Goal: Task Accomplishment & Management: Complete application form

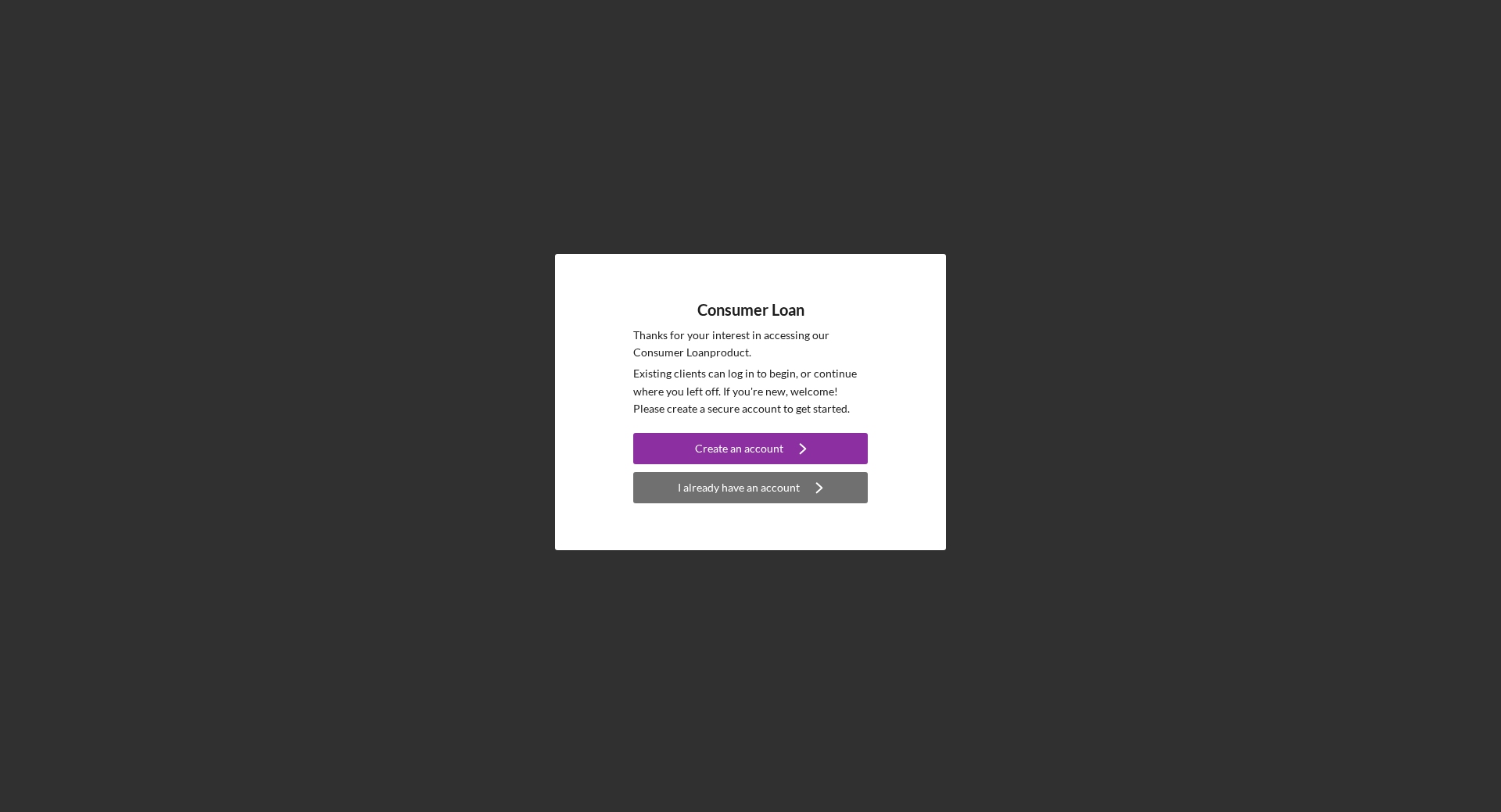
click at [774, 484] on div "I already have an account" at bounding box center [739, 488] width 122 height 31
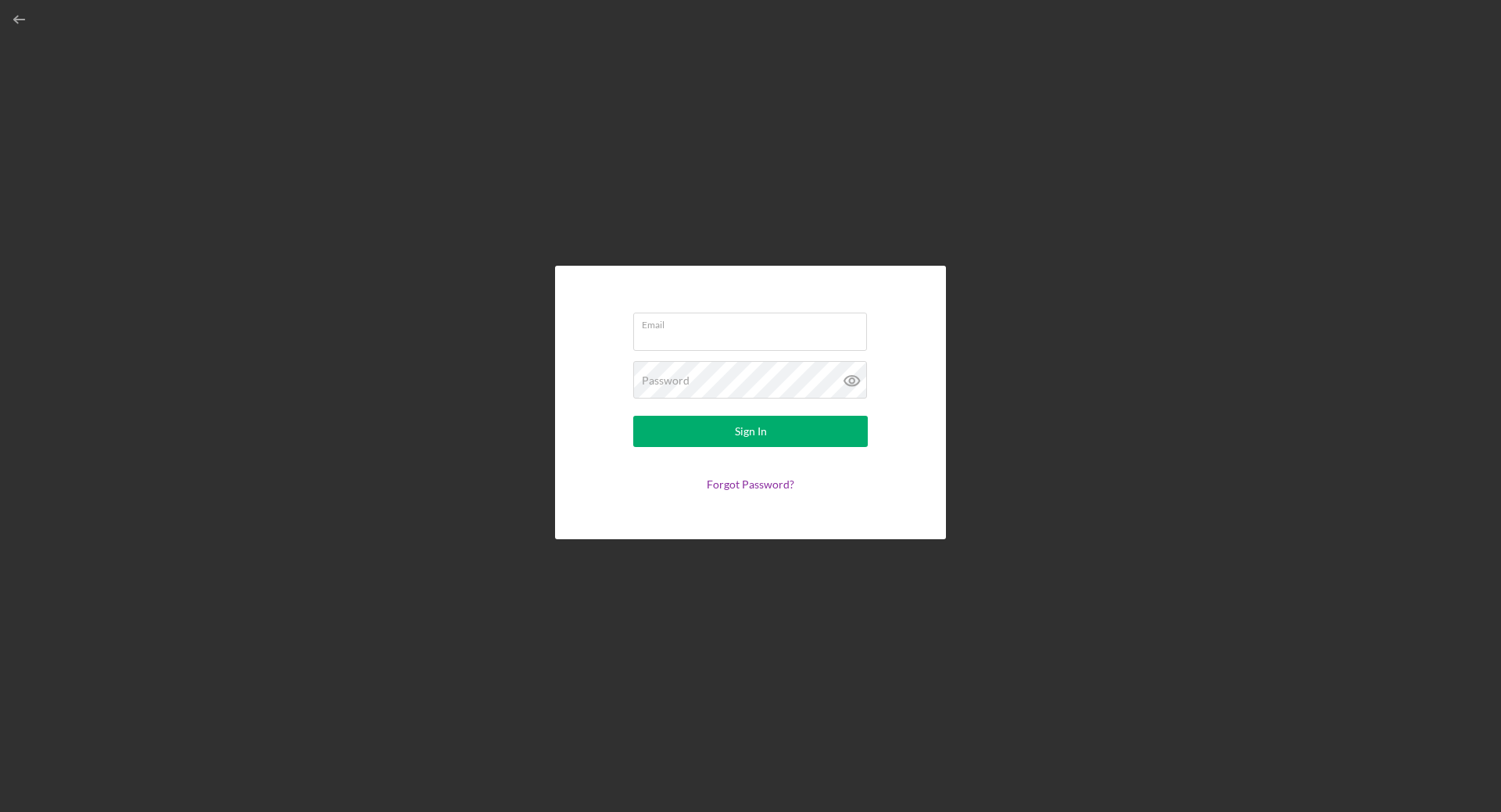
type input "[EMAIL_ADDRESS][DOMAIN_NAME]"
click at [770, 426] on button "Sign In" at bounding box center [750, 432] width 235 height 31
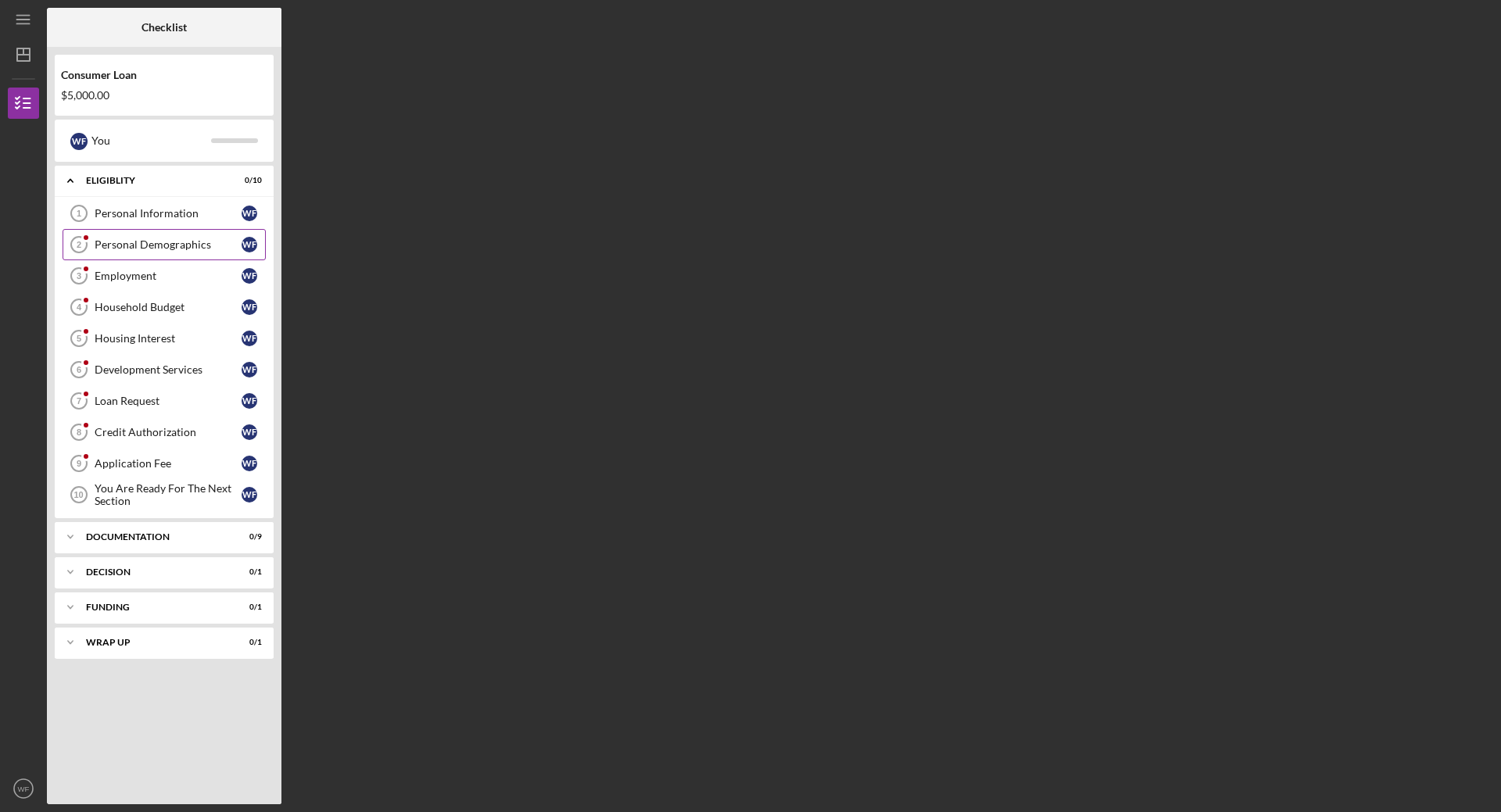
click at [190, 247] on div "Personal Demographics" at bounding box center [167, 244] width 147 height 12
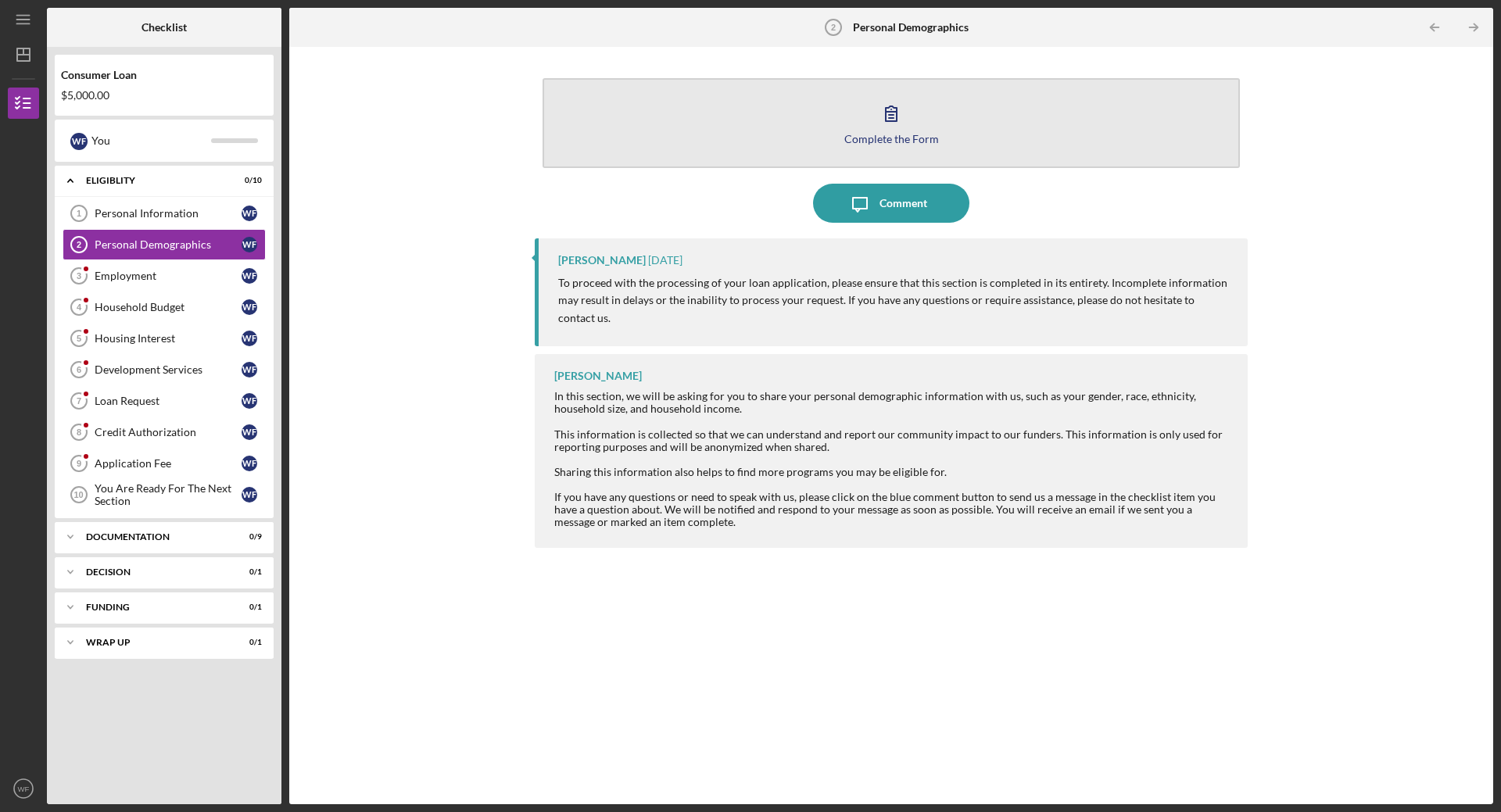
click at [886, 136] on div "Complete the Form" at bounding box center [891, 138] width 94 height 11
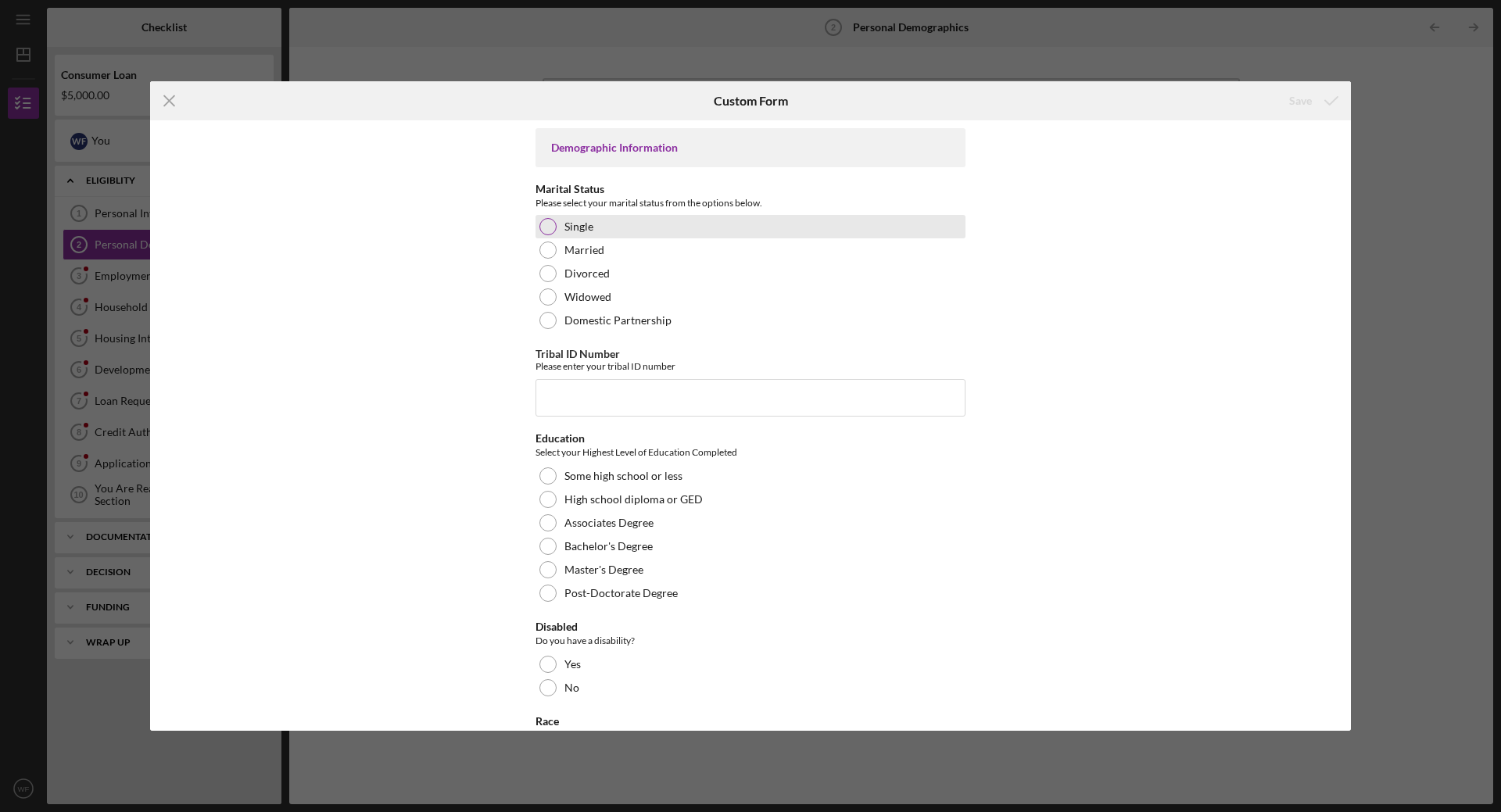
click at [547, 222] on div at bounding box center [548, 227] width 17 height 17
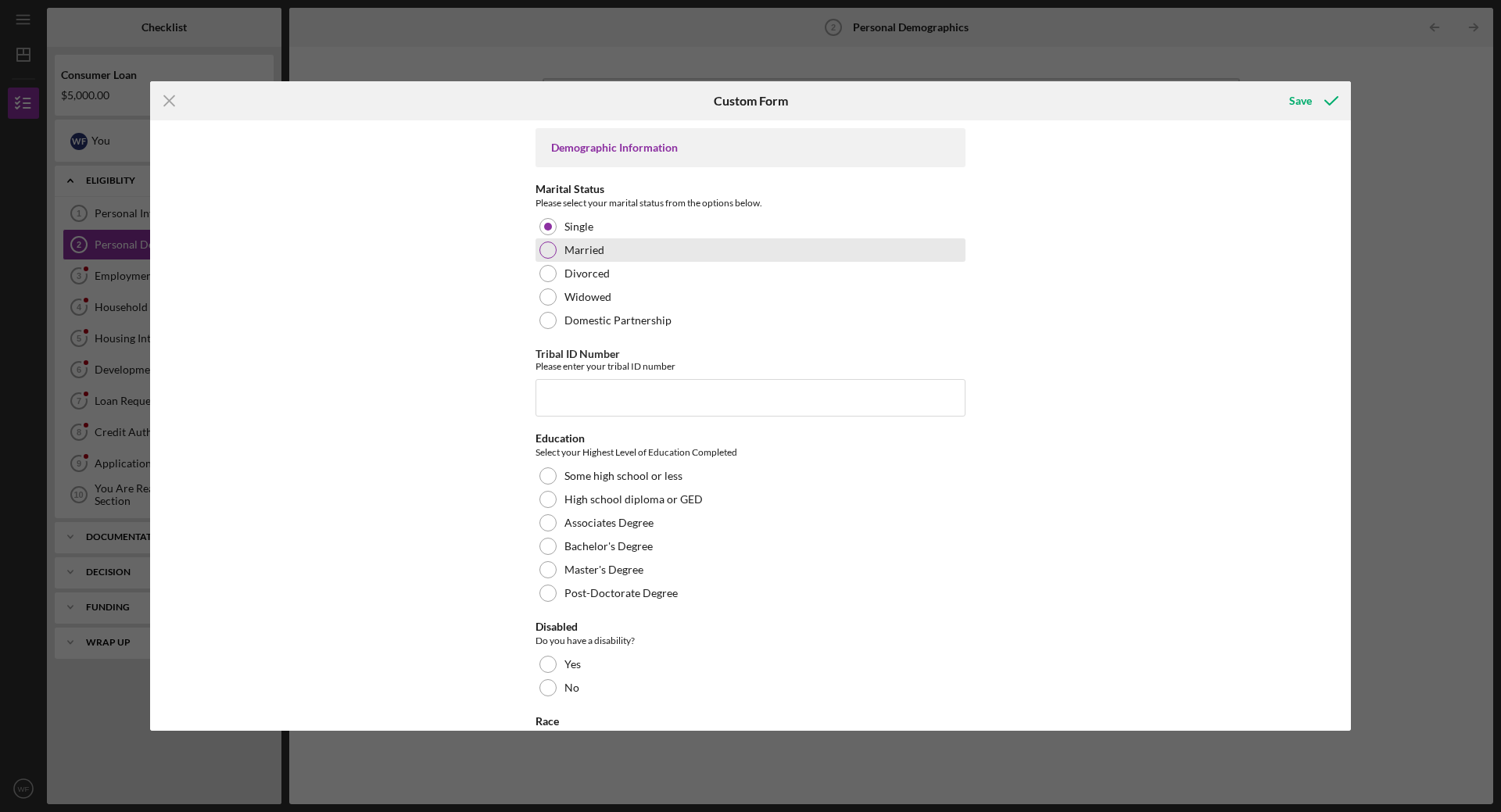
click at [551, 247] on div at bounding box center [548, 250] width 17 height 17
click at [579, 391] on input "Tribal ID Number" at bounding box center [750, 398] width 430 height 38
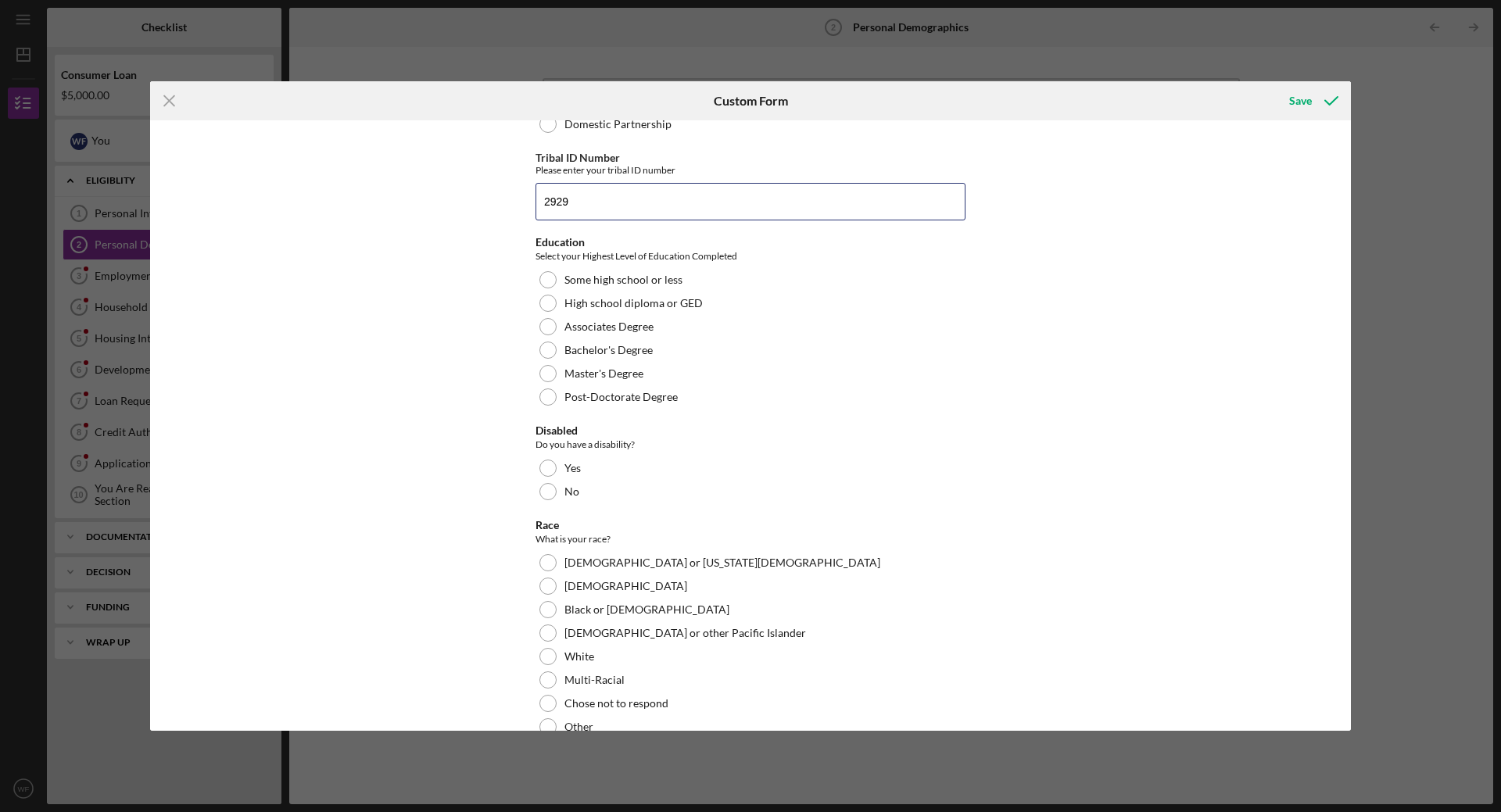
scroll to position [235, 0]
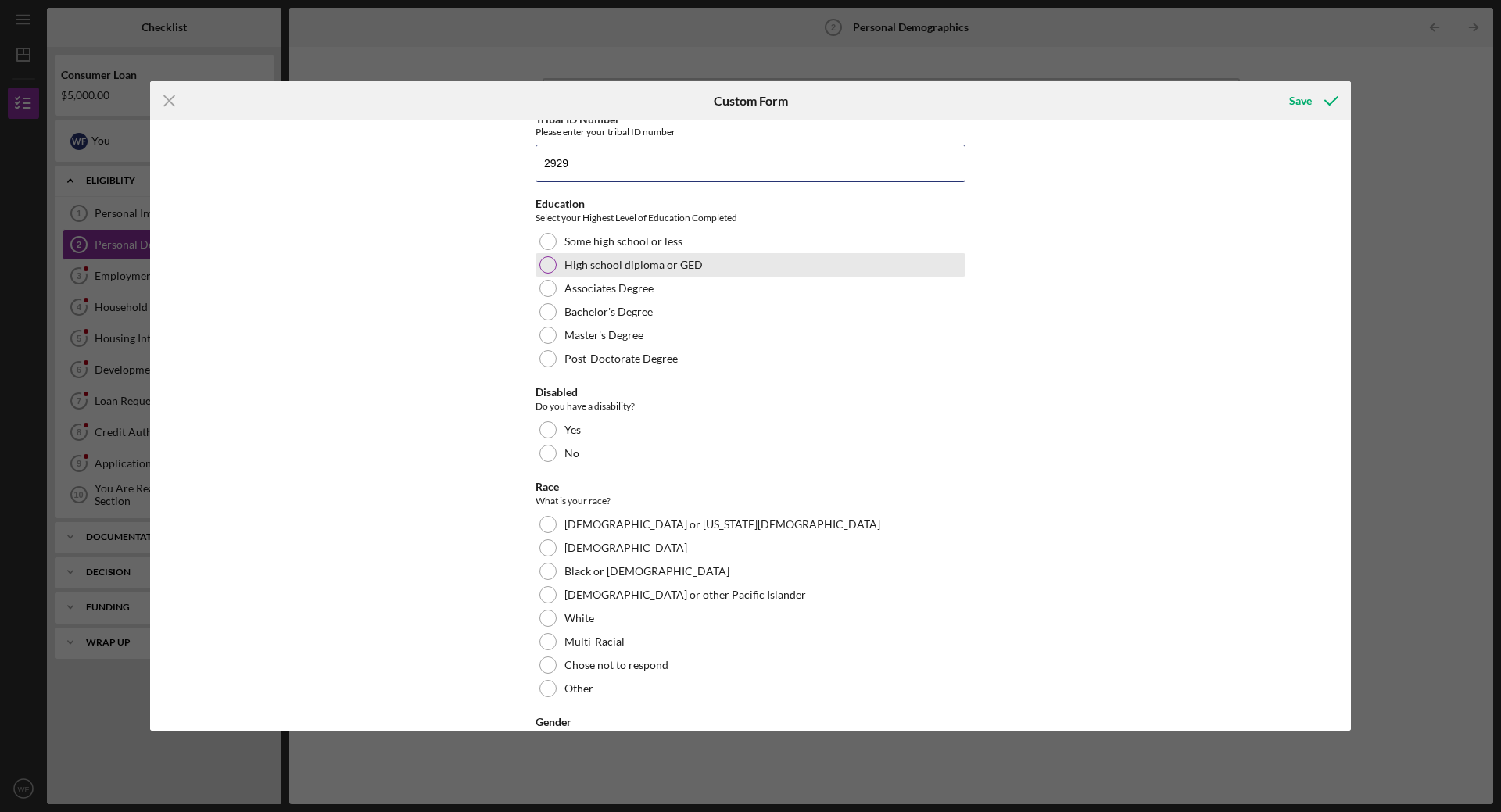
type input "2929"
click at [547, 258] on div at bounding box center [548, 265] width 17 height 17
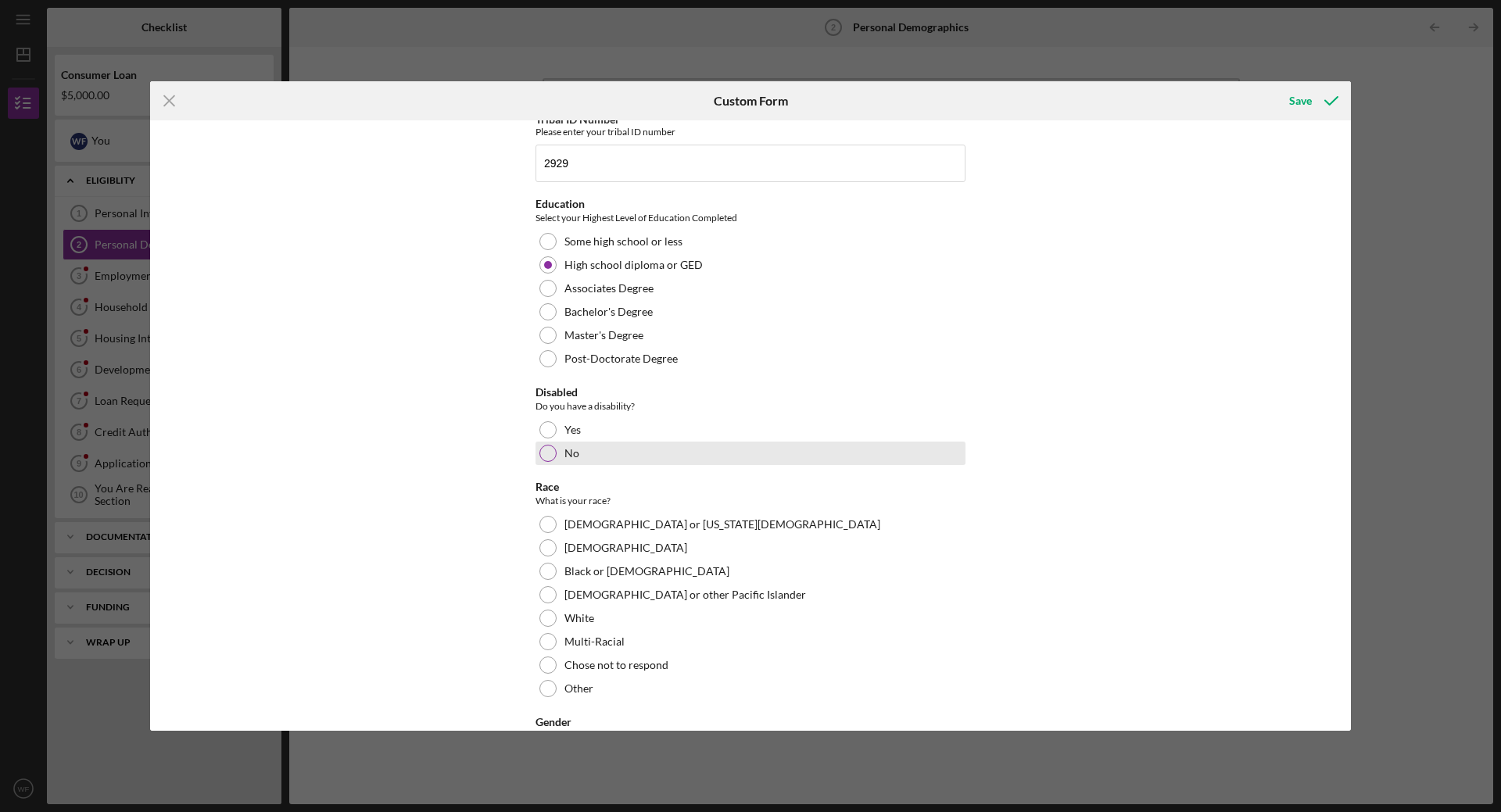
click at [544, 448] on div at bounding box center [548, 454] width 17 height 17
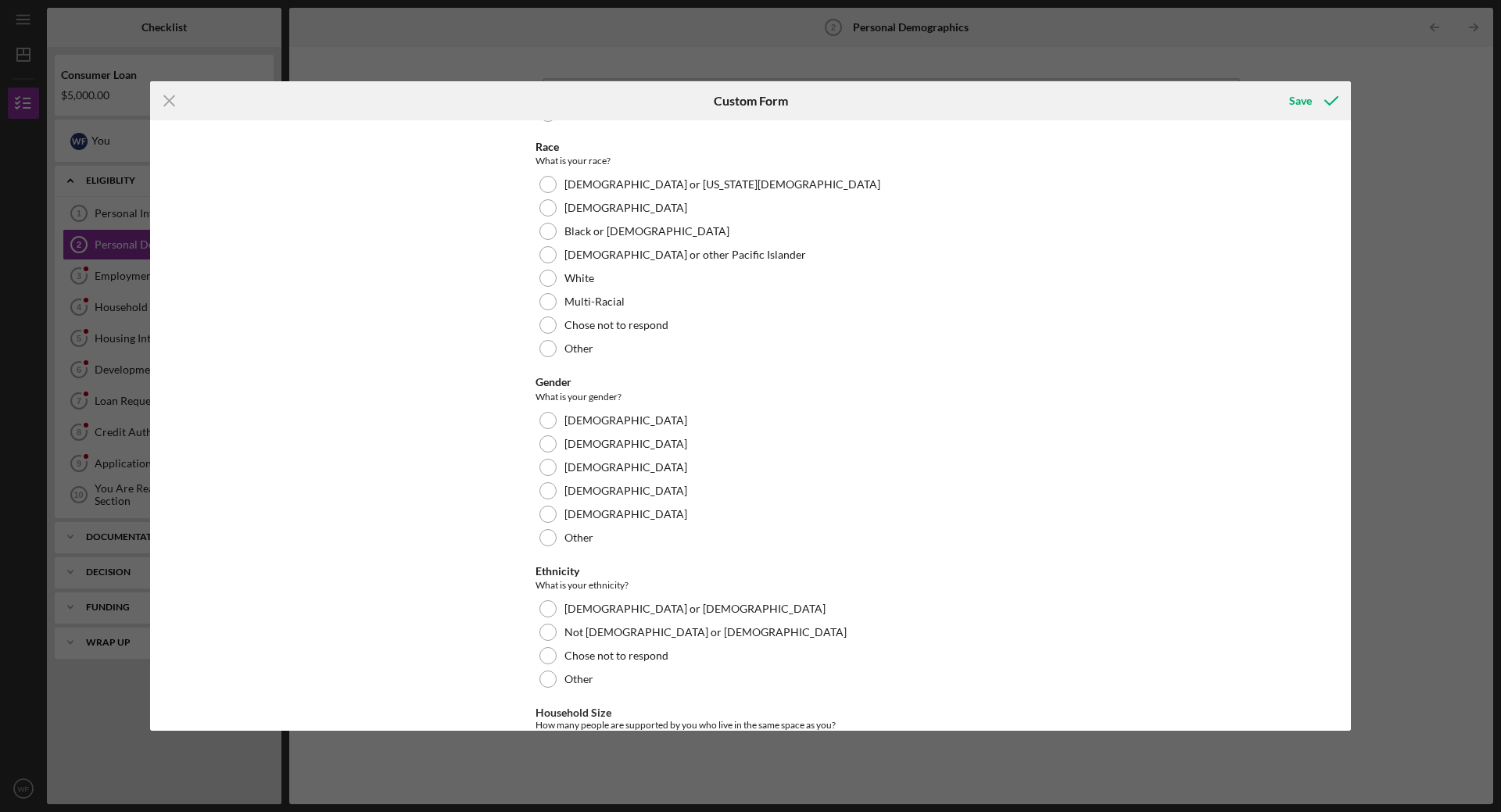
scroll to position [547, 0]
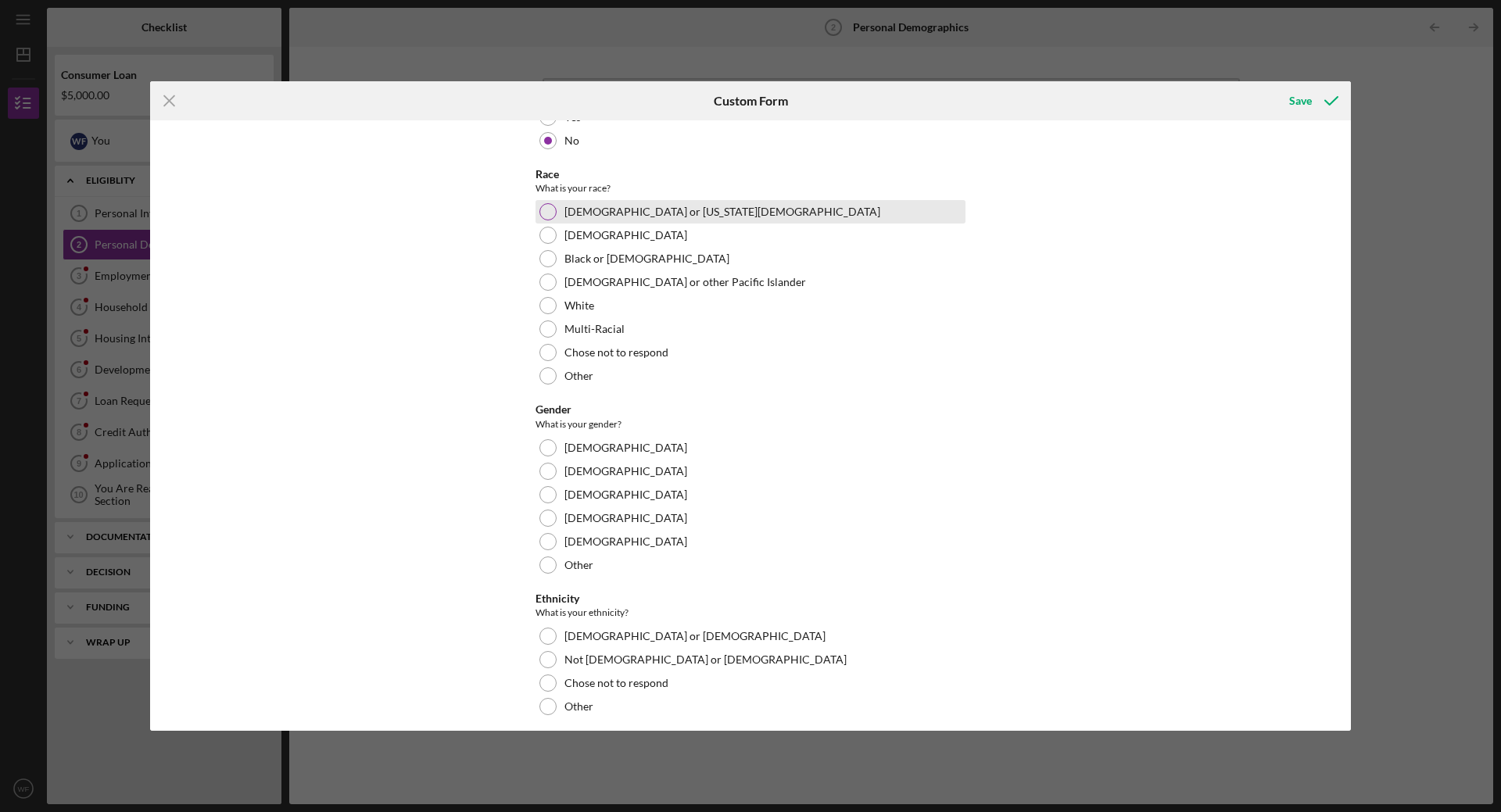
click at [542, 211] on div at bounding box center [548, 212] width 17 height 17
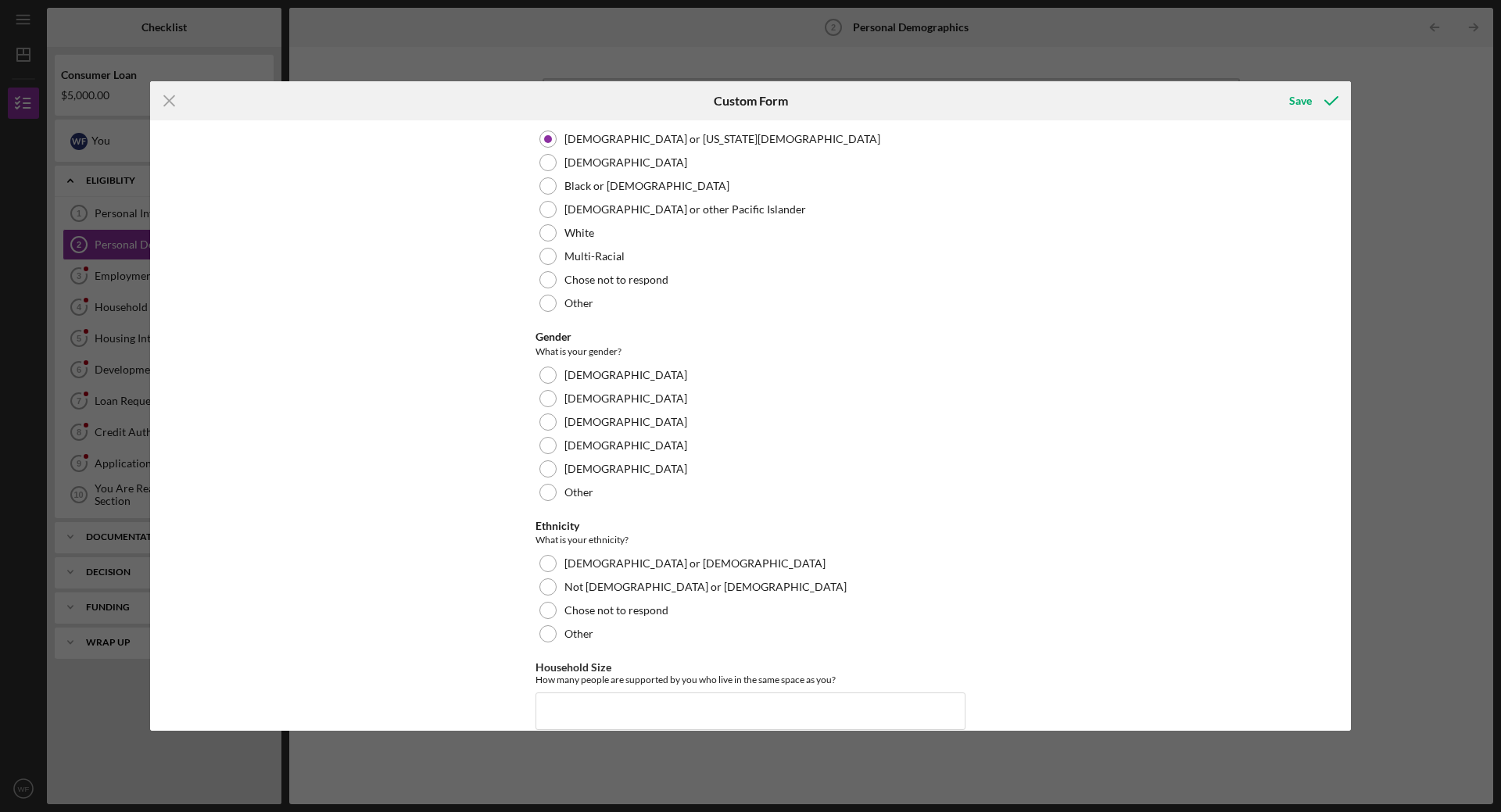
scroll to position [704, 0]
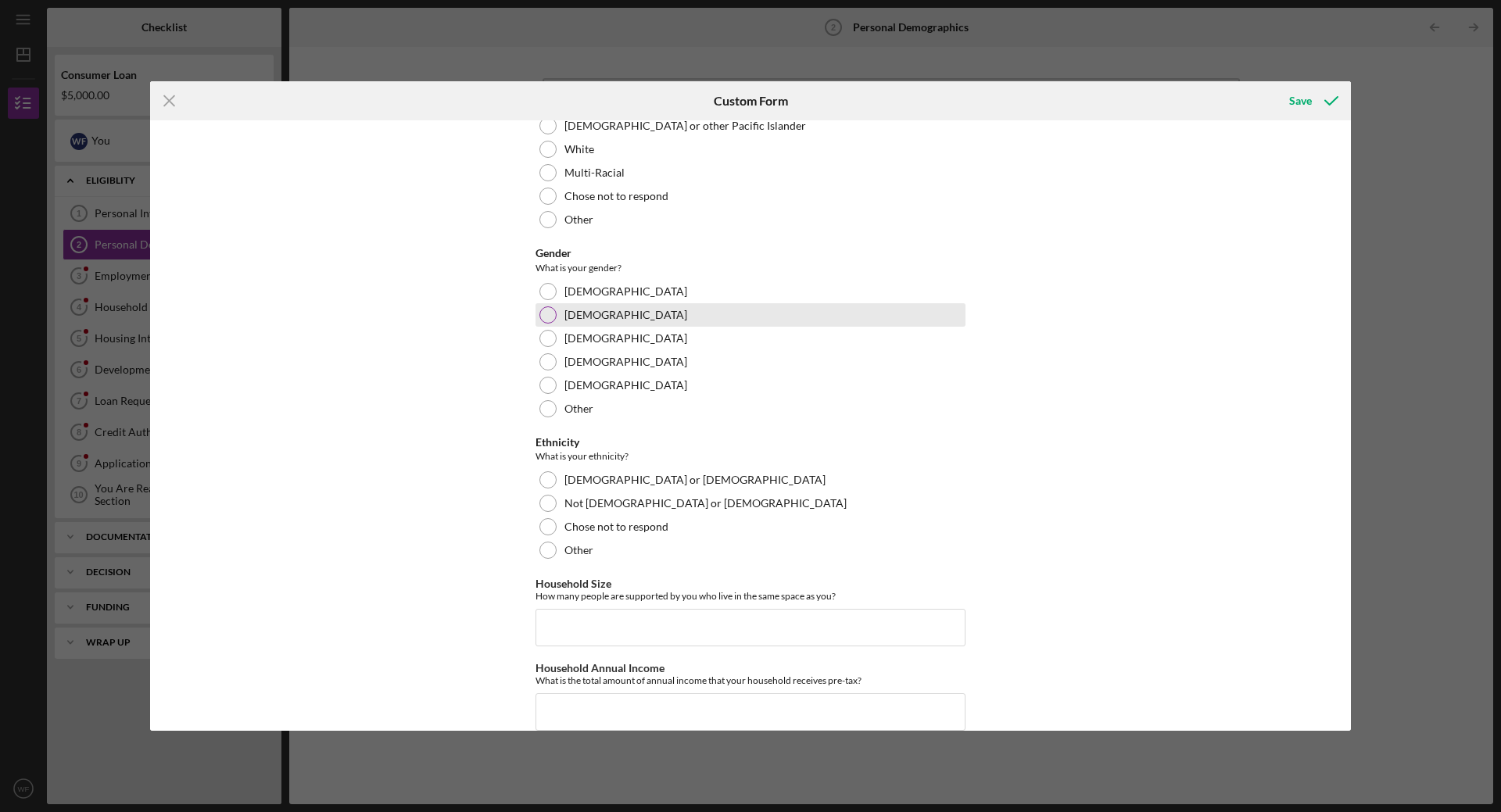
click at [547, 316] on div at bounding box center [548, 315] width 17 height 17
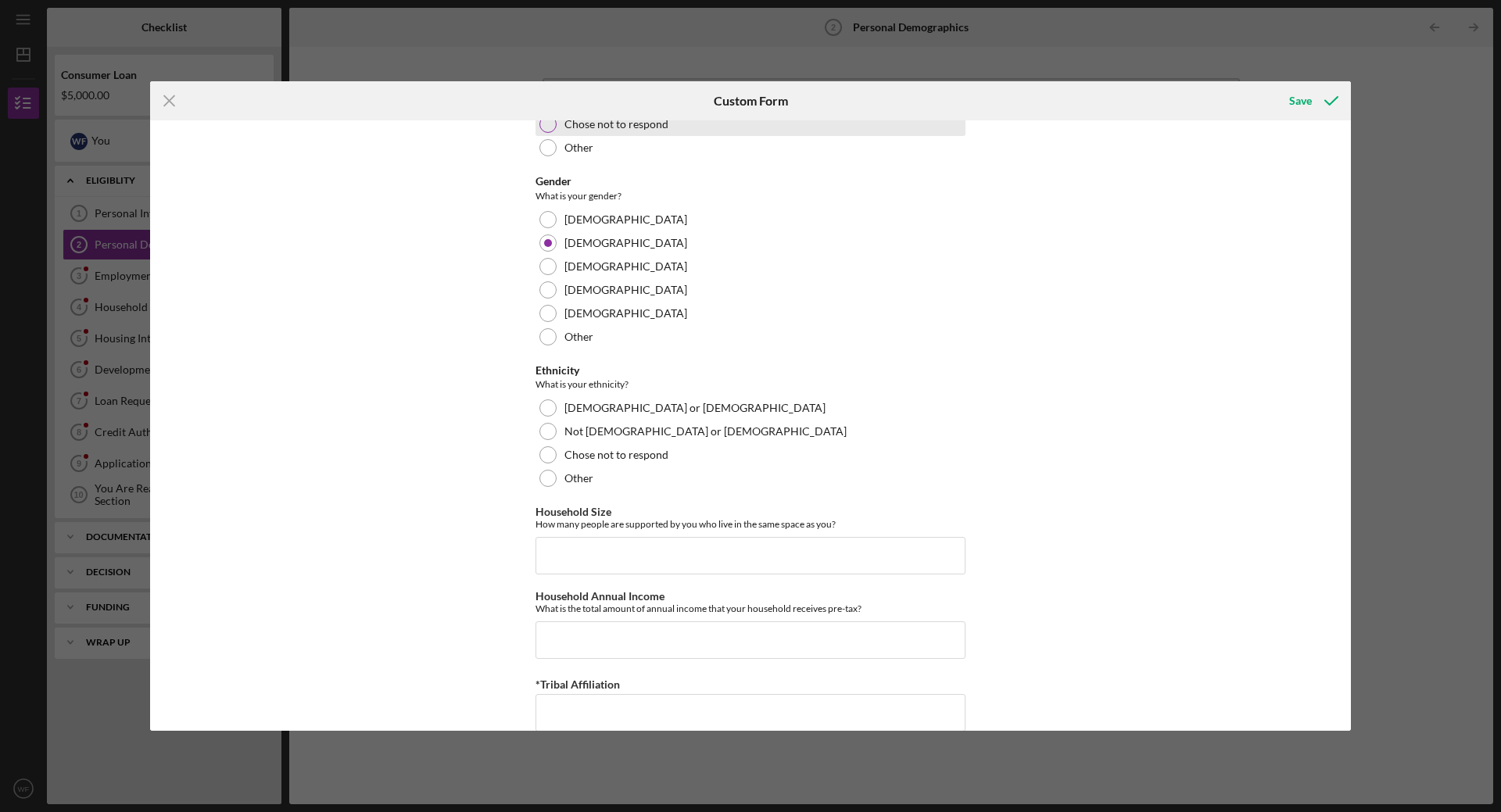
scroll to position [781, 0]
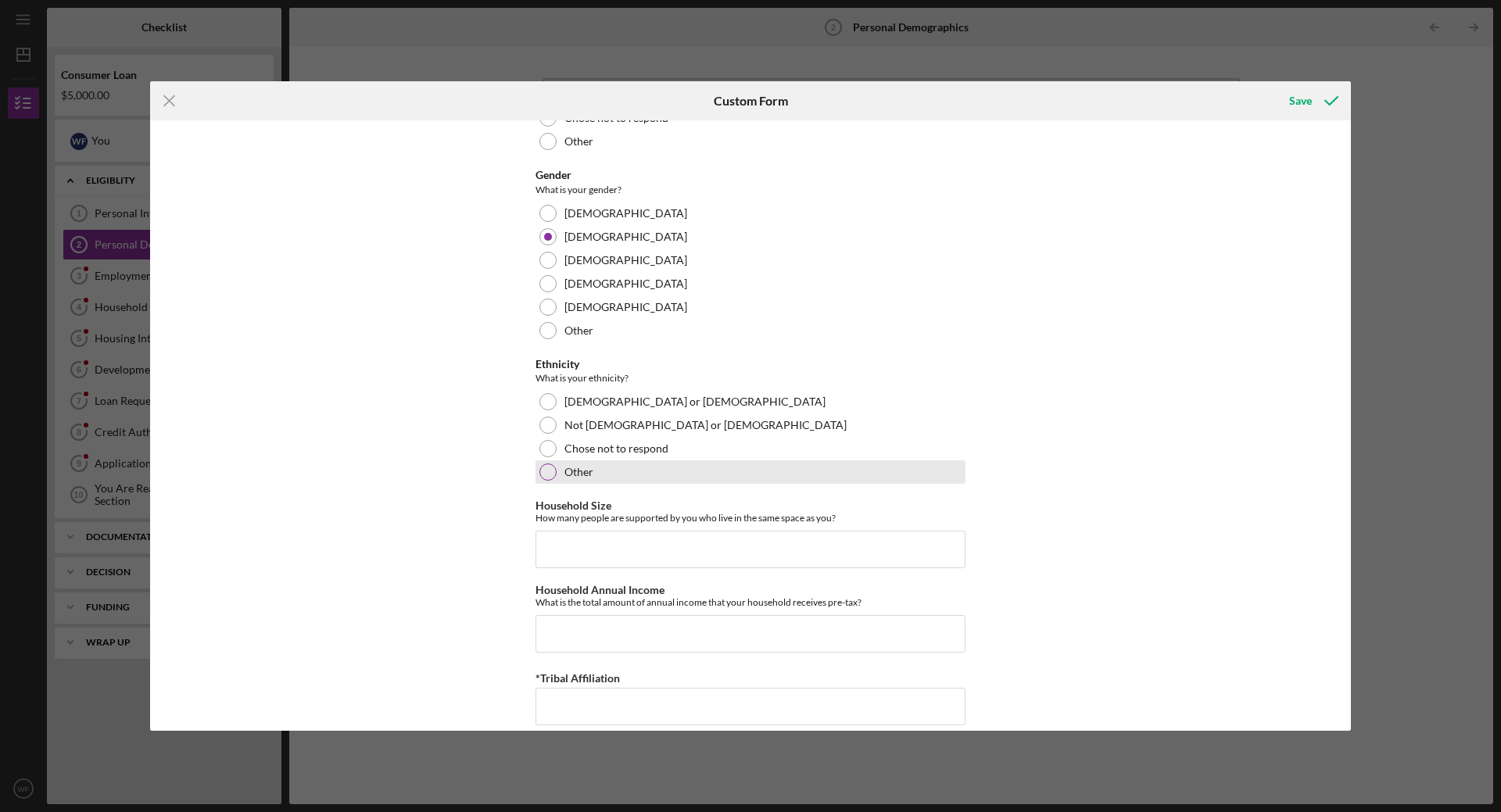
click at [545, 472] on div at bounding box center [548, 473] width 17 height 17
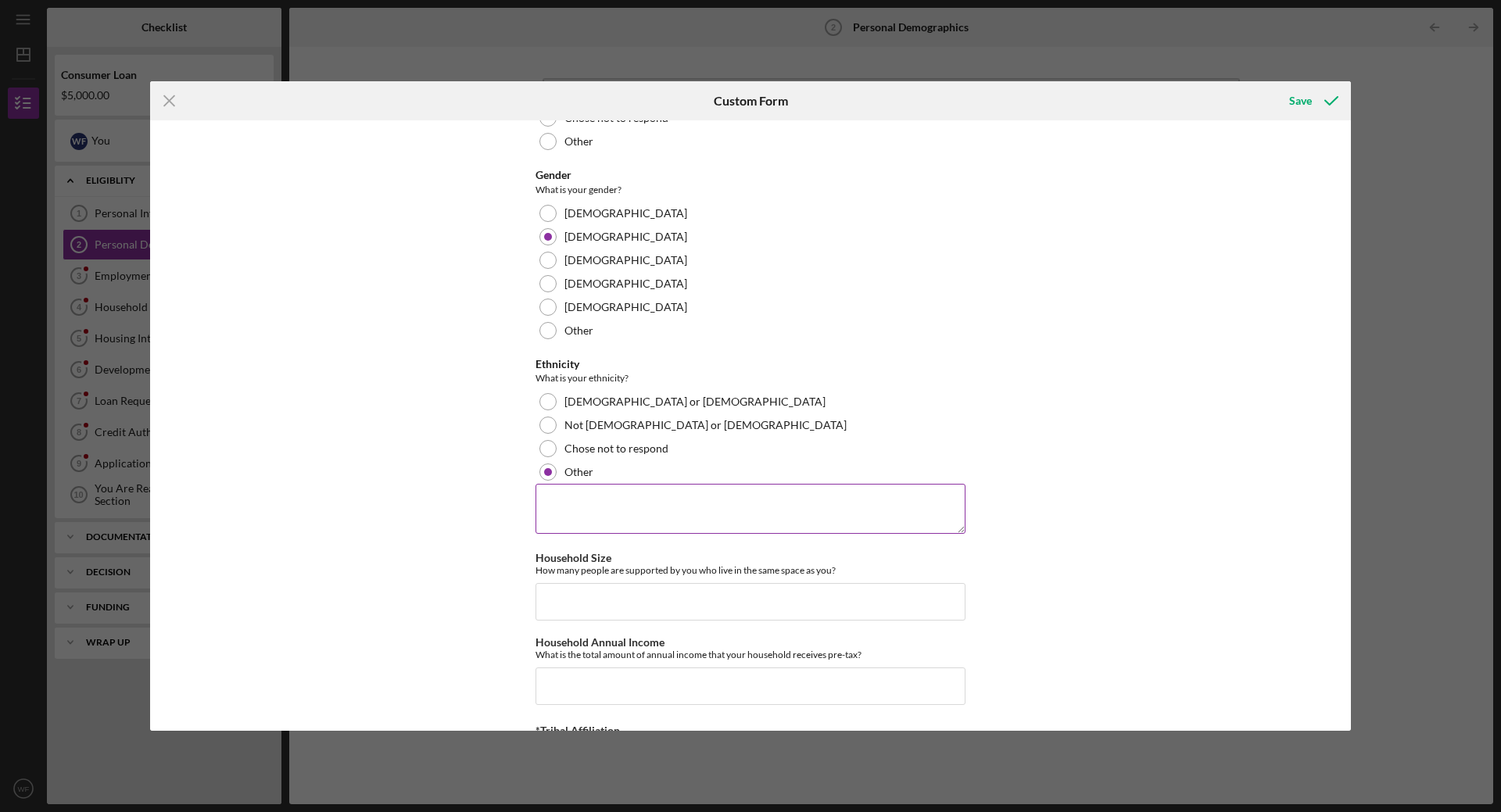
click at [650, 502] on textarea at bounding box center [750, 508] width 430 height 50
type textarea "Ho-Chunk"
click at [713, 602] on input "Household Size" at bounding box center [750, 602] width 430 height 38
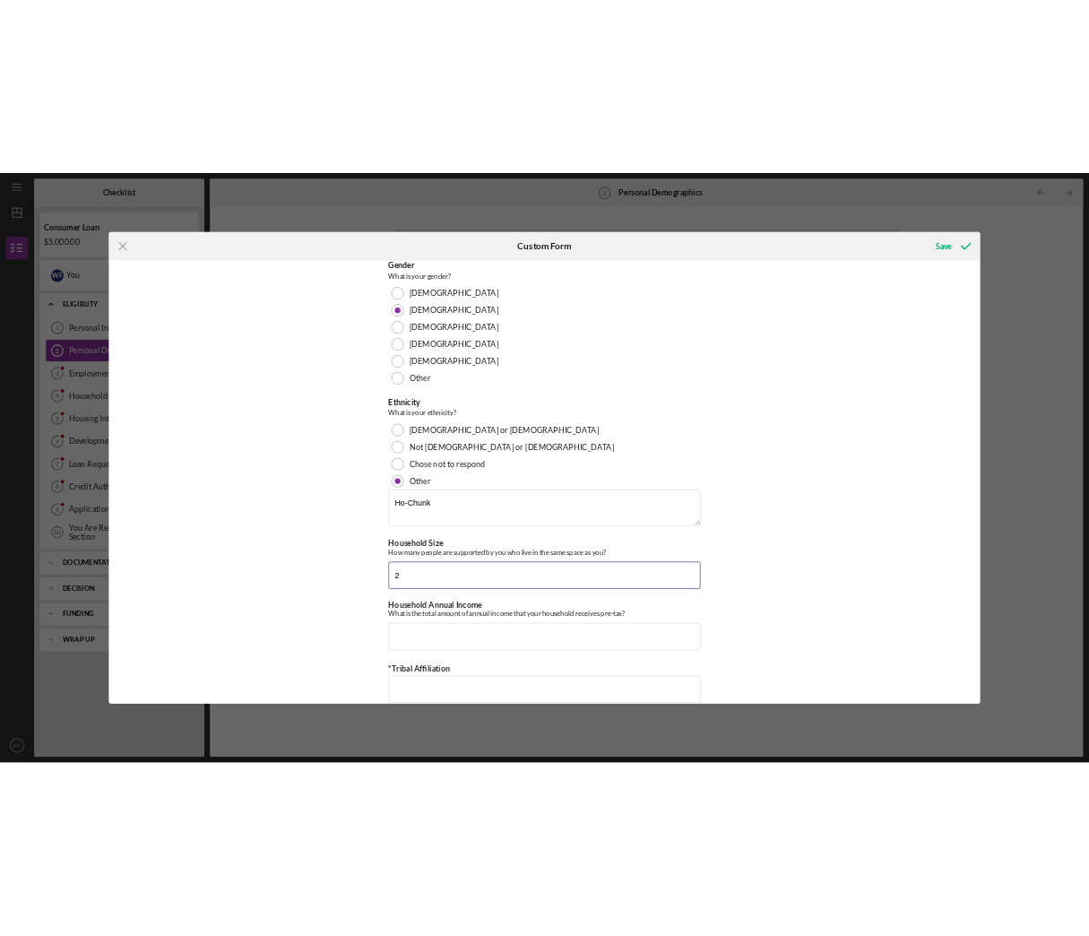
scroll to position [977, 0]
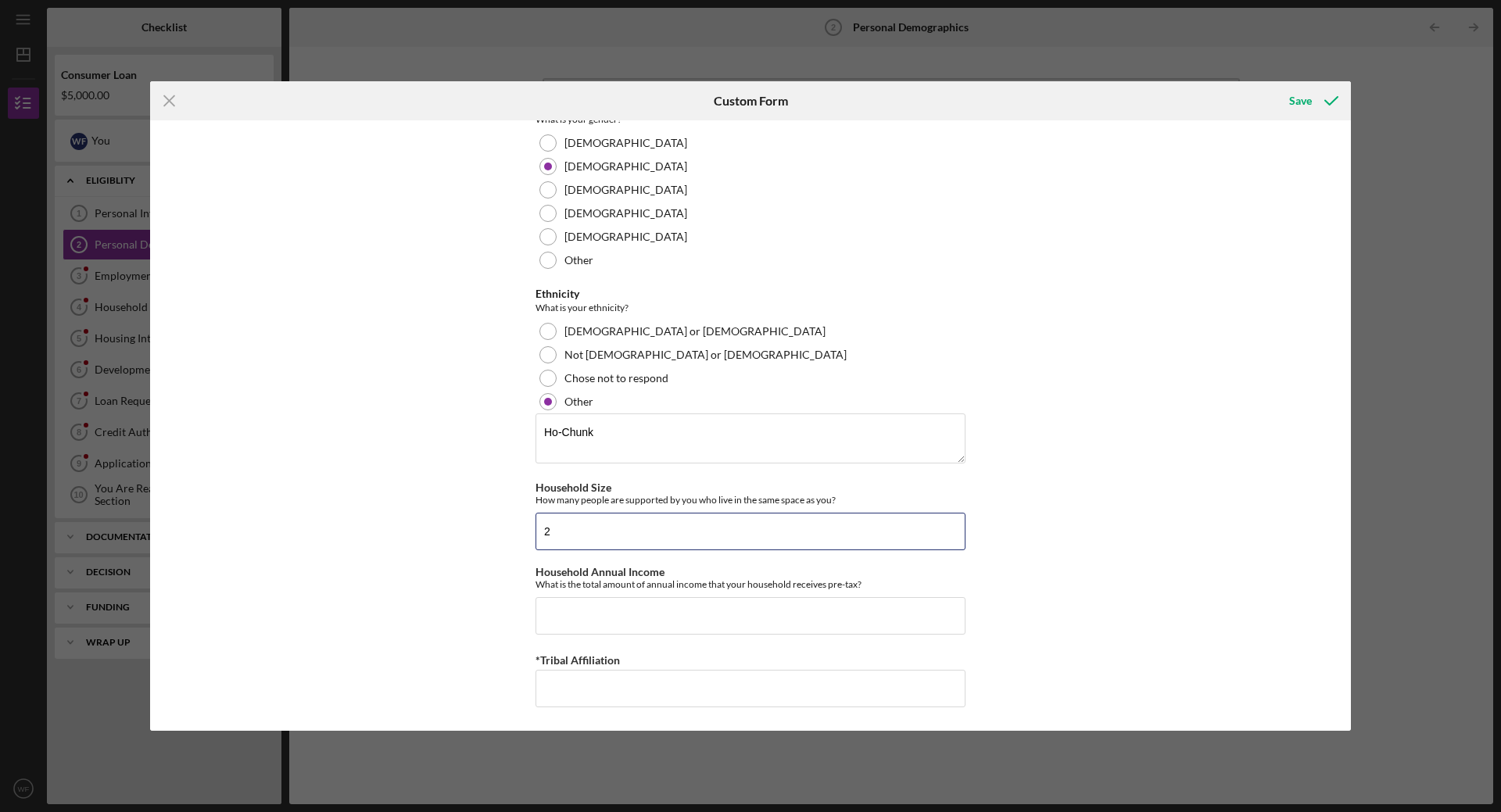
type input "2"
click at [657, 617] on input "Household Annual Income" at bounding box center [750, 616] width 430 height 38
click at [606, 618] on input "Household Annual Income" at bounding box center [750, 616] width 430 height 38
click at [847, 686] on input "*Tribal Affiliation" at bounding box center [750, 688] width 430 height 38
type input "Ho-Chunk"
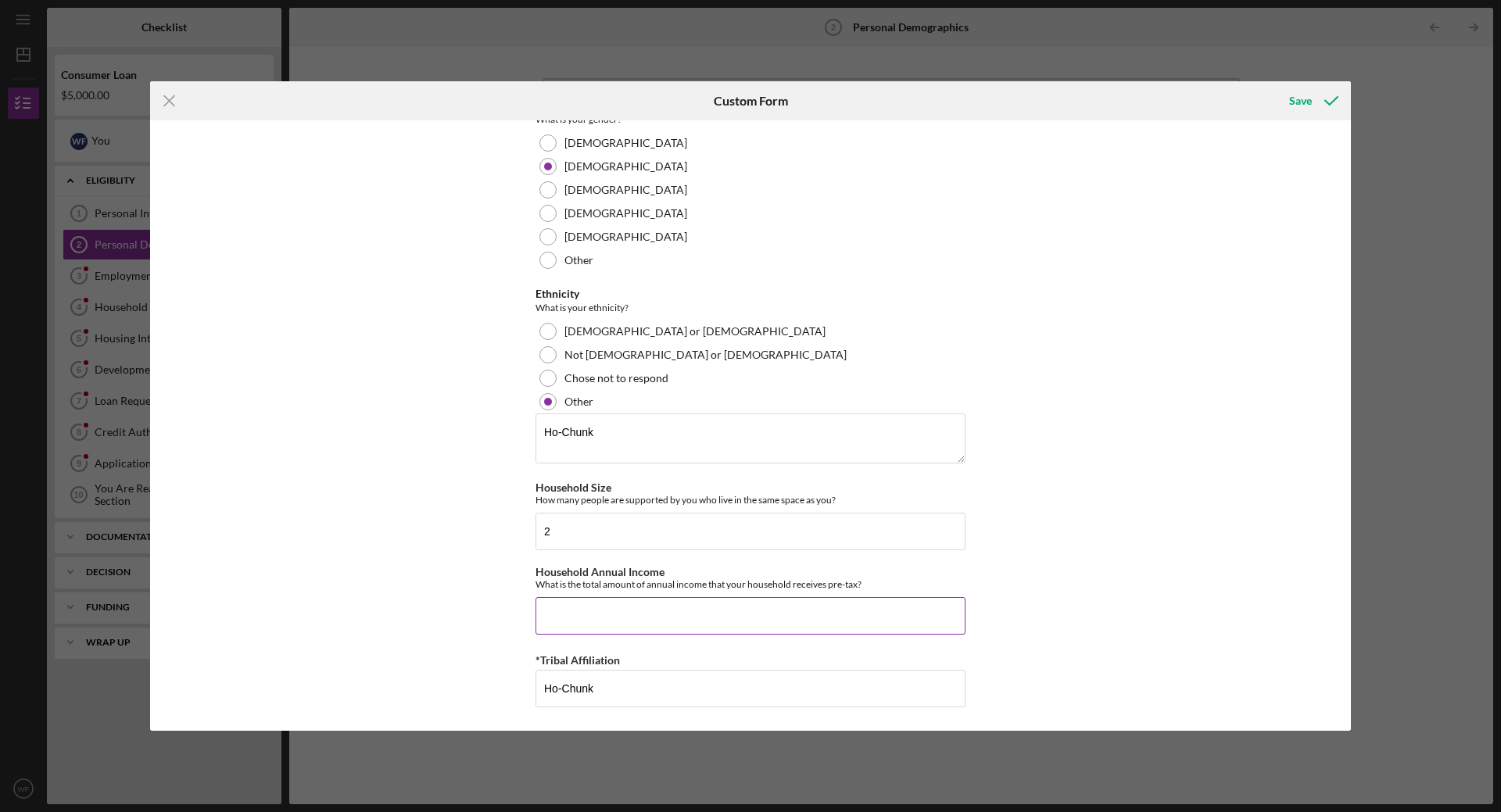
click at [768, 605] on input "Household Annual Income" at bounding box center [750, 616] width 430 height 38
click at [826, 617] on input "Household Annual Income" at bounding box center [750, 616] width 430 height 38
type input "$123,529.60"
click at [1307, 99] on div "Save" at bounding box center [1300, 101] width 23 height 31
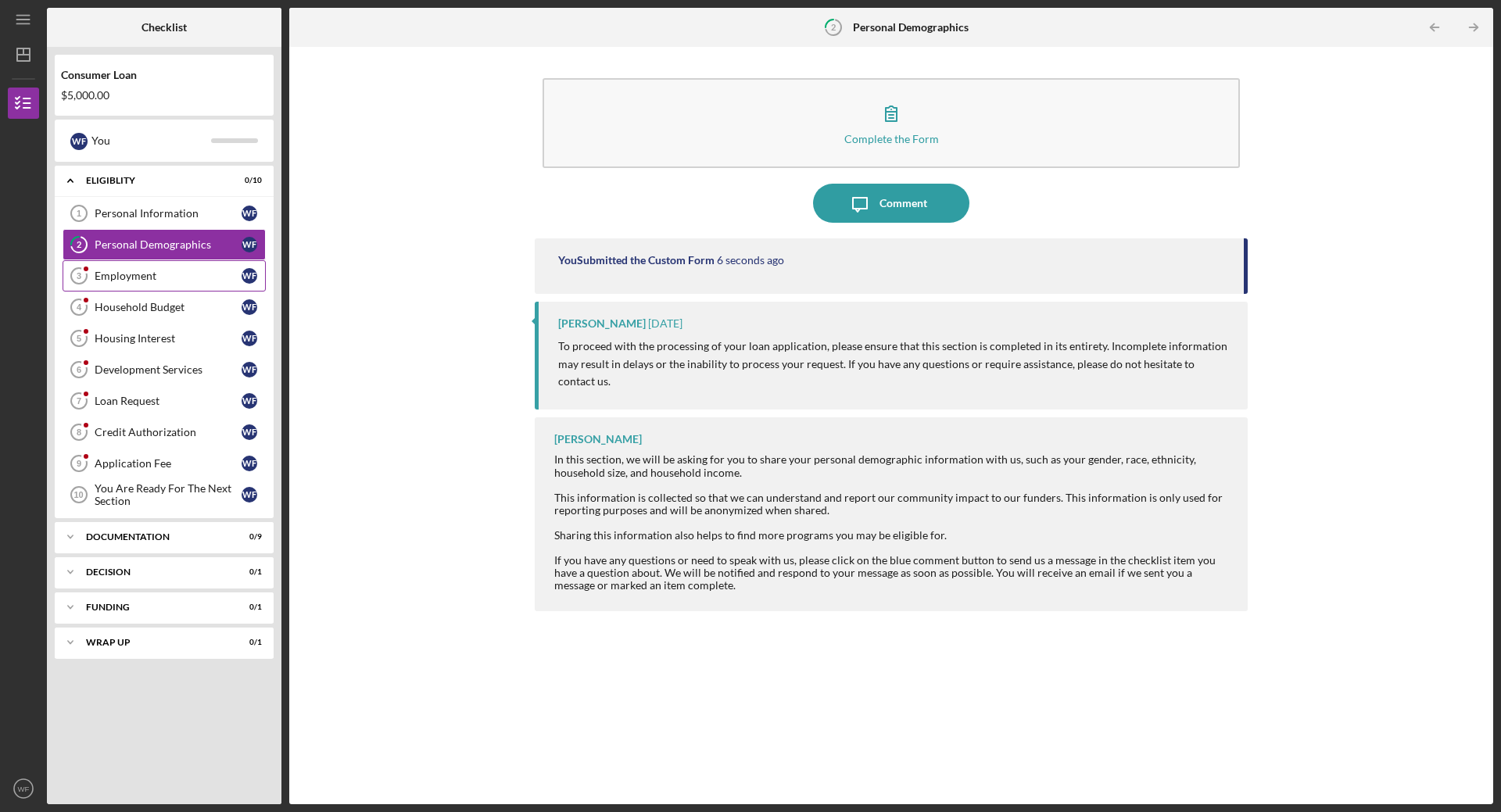
click at [133, 278] on div "Employment" at bounding box center [167, 276] width 147 height 12
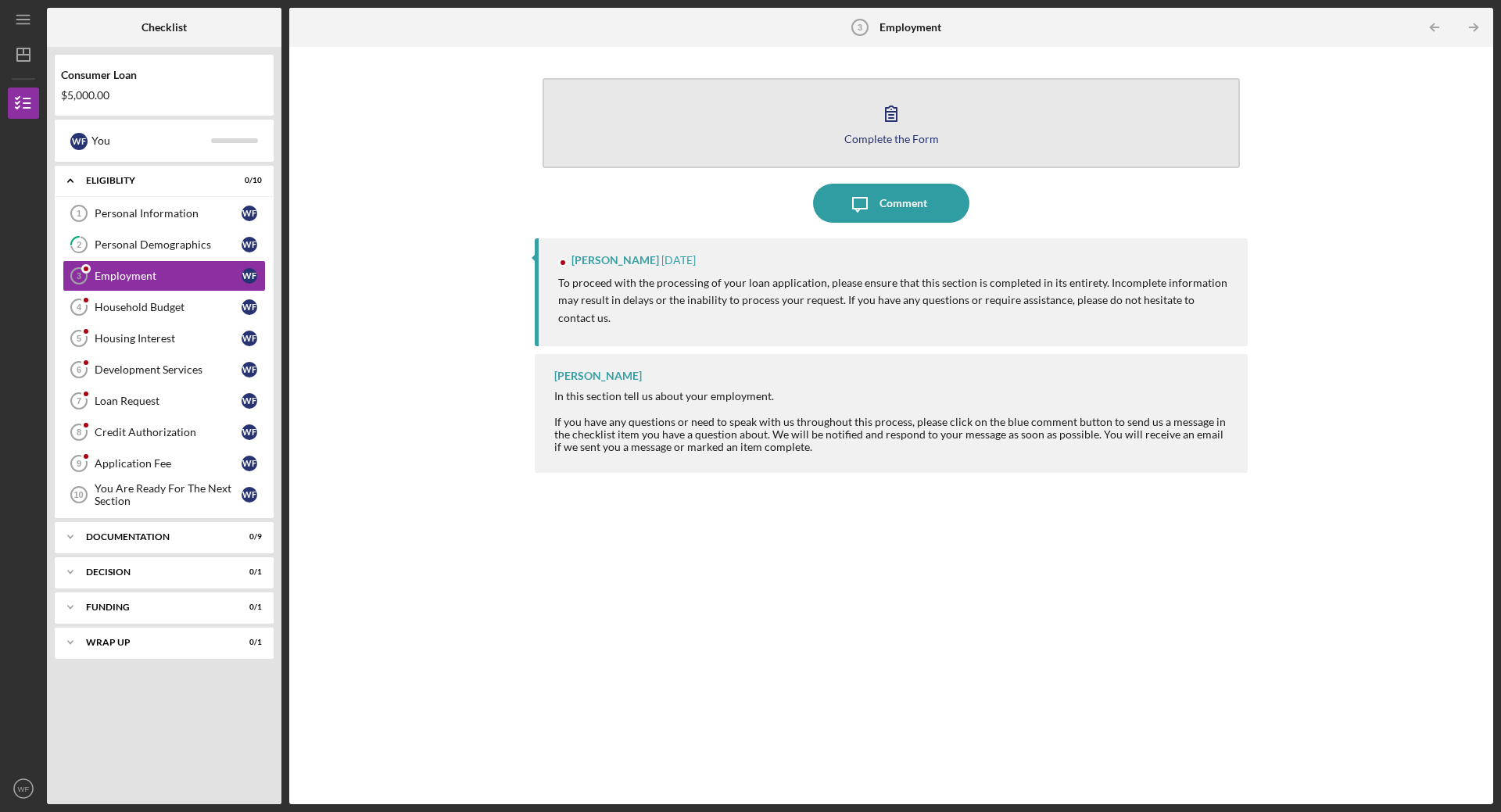
click at [897, 136] on div "Complete the Form" at bounding box center [891, 138] width 94 height 11
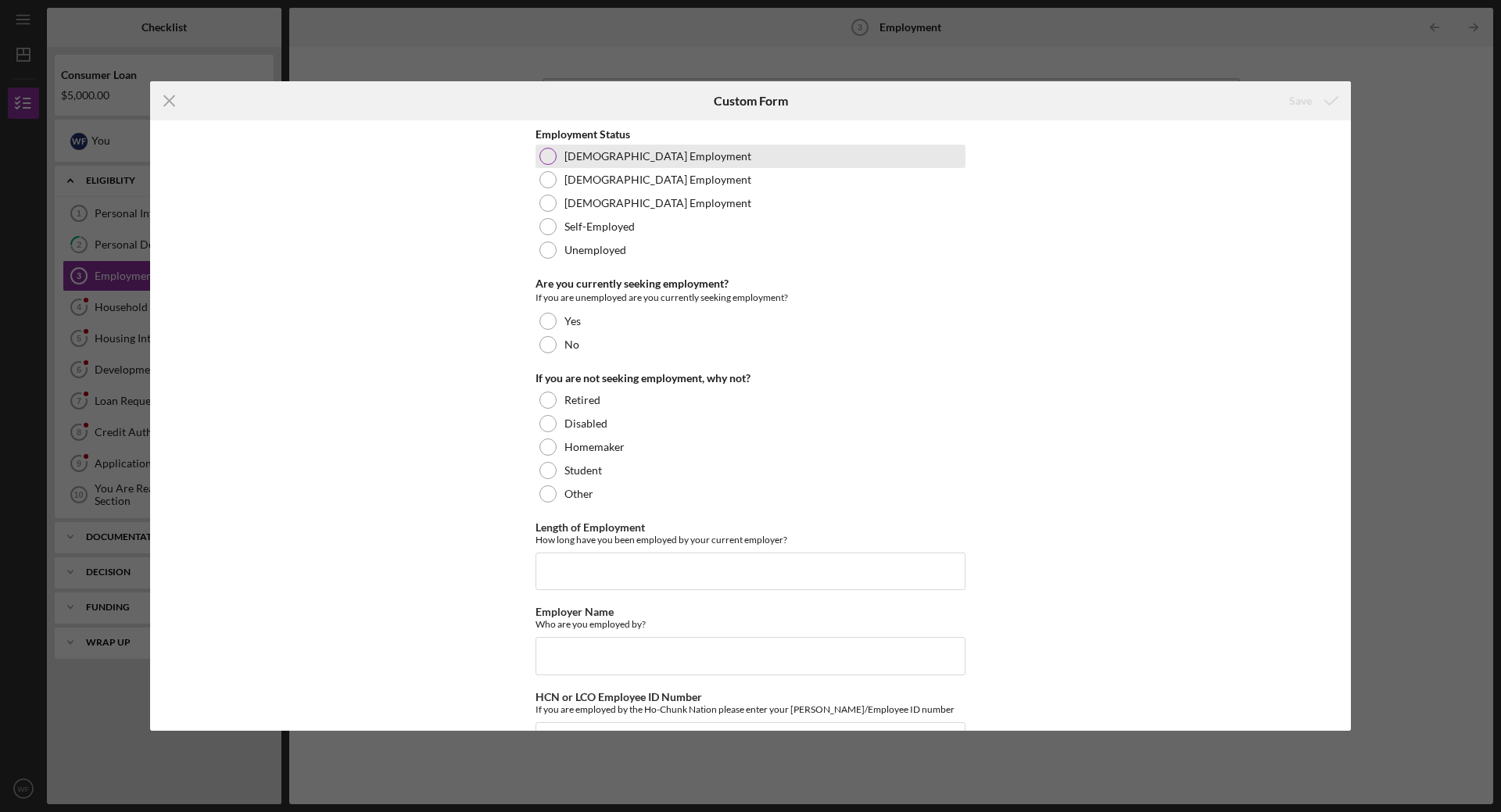
click at [542, 154] on div at bounding box center [548, 156] width 17 height 17
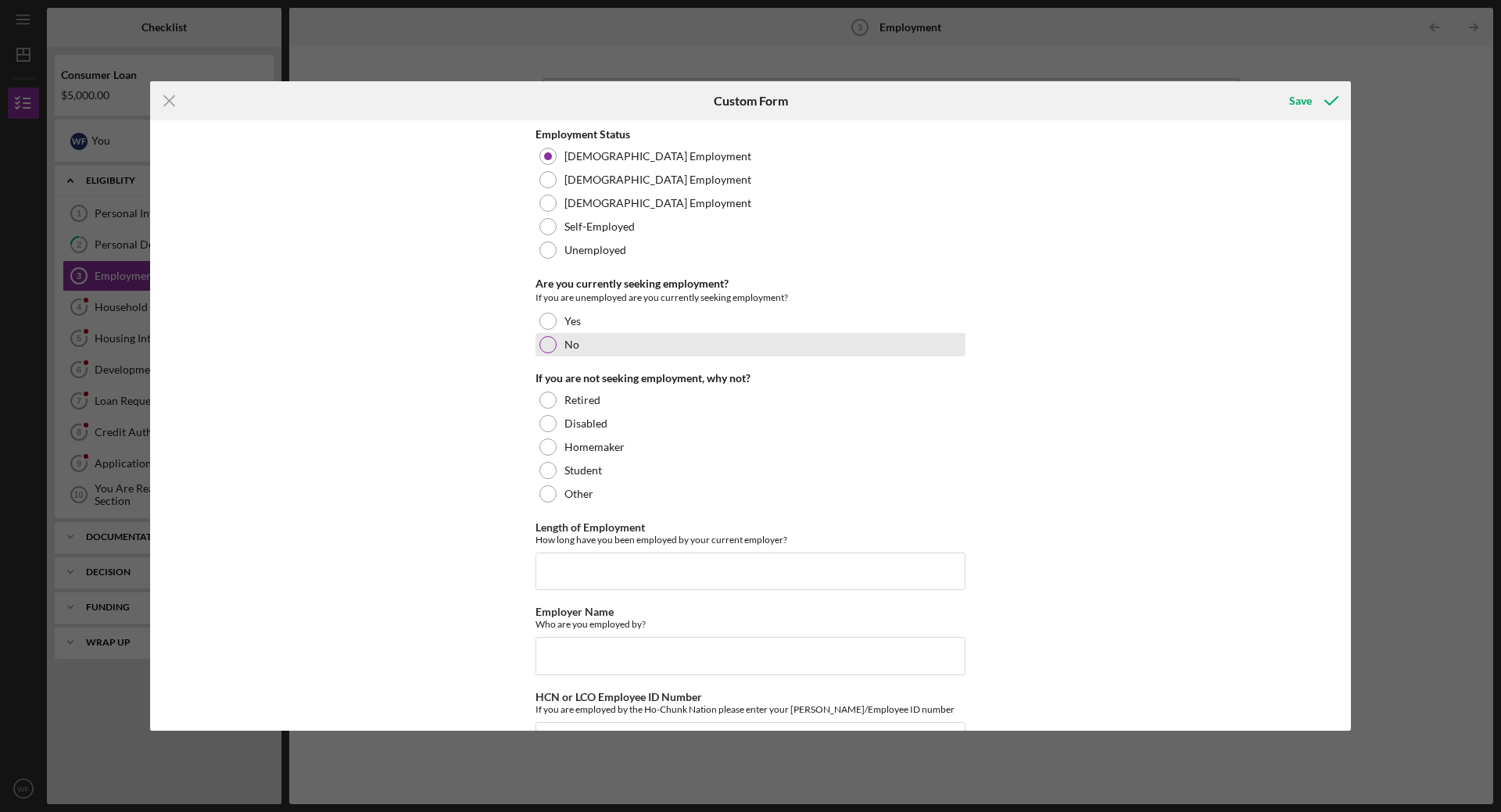
click at [547, 343] on div at bounding box center [548, 345] width 17 height 17
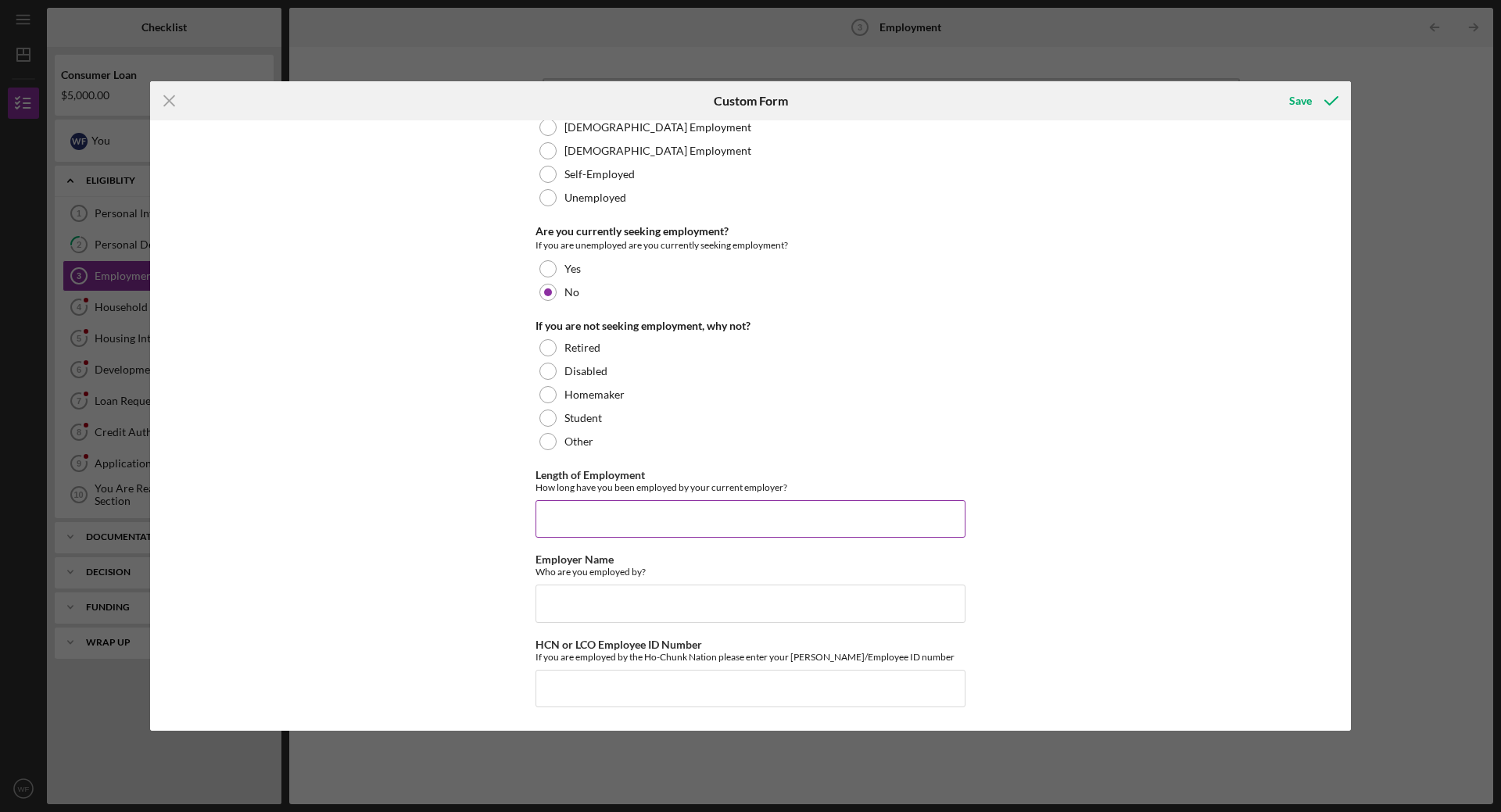
click at [617, 519] on input "Length of Employment" at bounding box center [750, 519] width 430 height 38
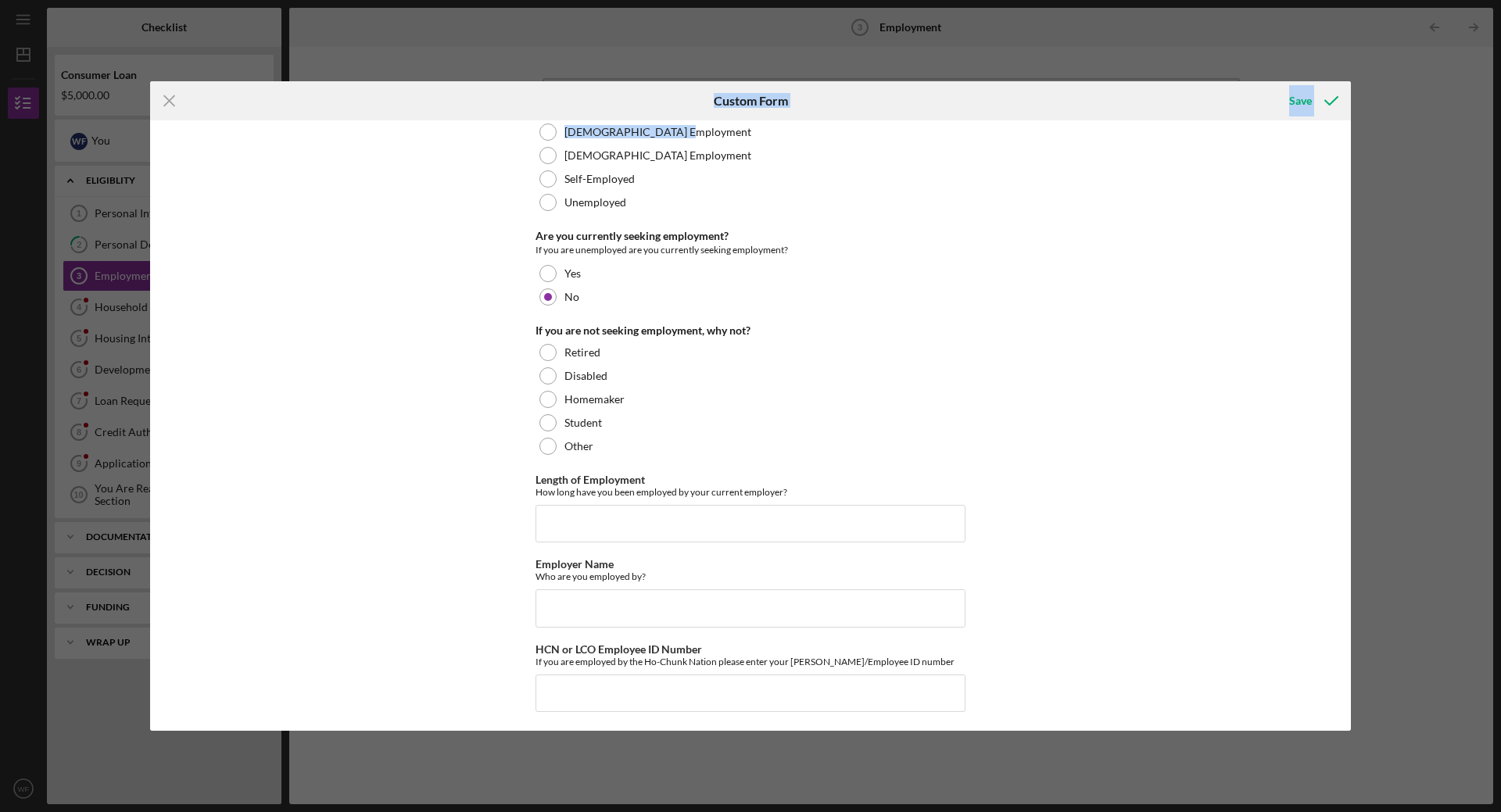
scroll to position [0, 0]
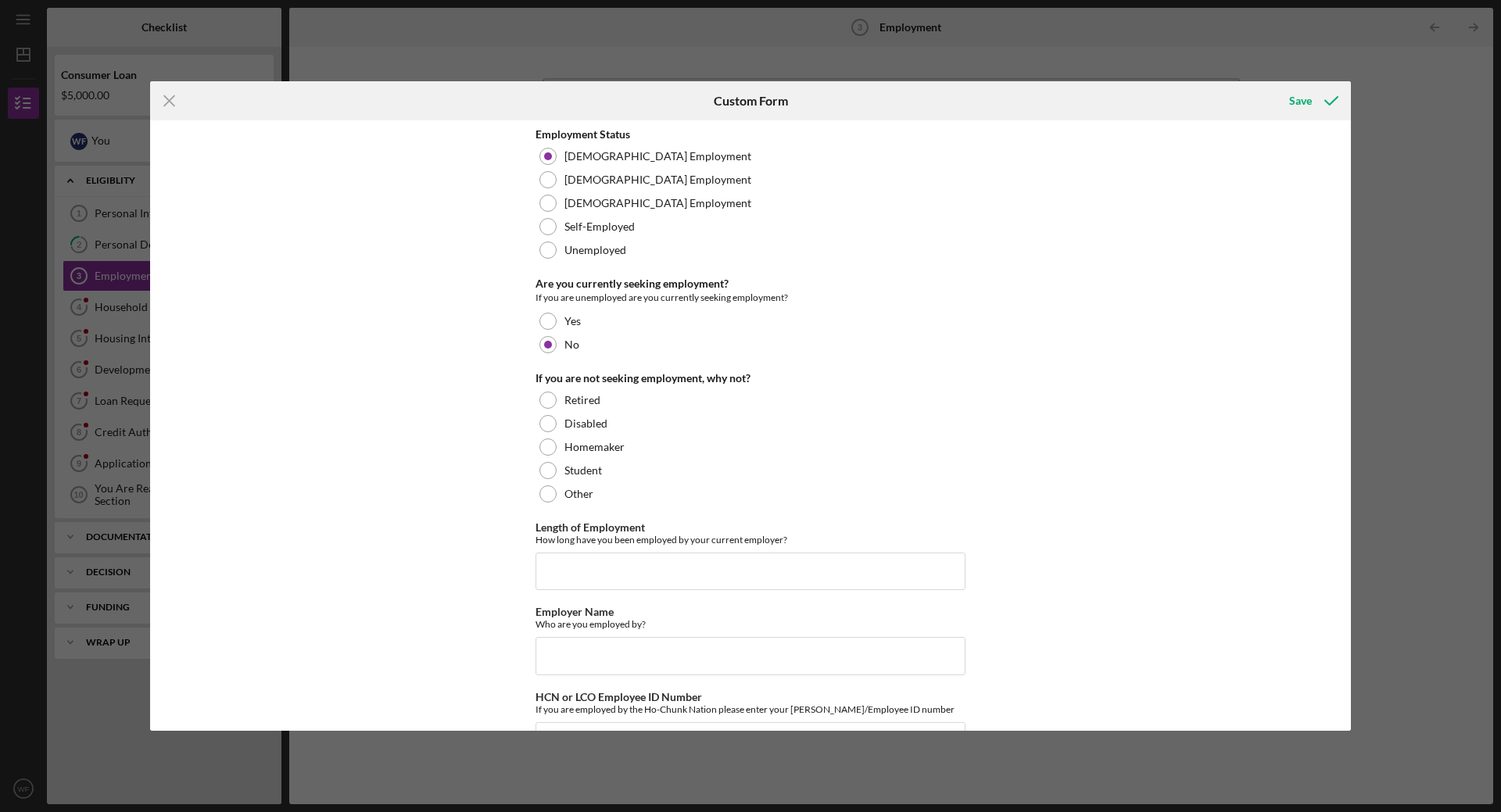
drag, startPoint x: 686, startPoint y: 102, endPoint x: 699, endPoint y: 95, distance: 14.8
click at [699, 95] on div "Custom Form" at bounding box center [750, 100] width 400 height 39
click at [587, 564] on input "Length of Employment" at bounding box center [750, 571] width 430 height 38
type input "18.46"
click at [656, 653] on input "Employer Name" at bounding box center [750, 656] width 430 height 38
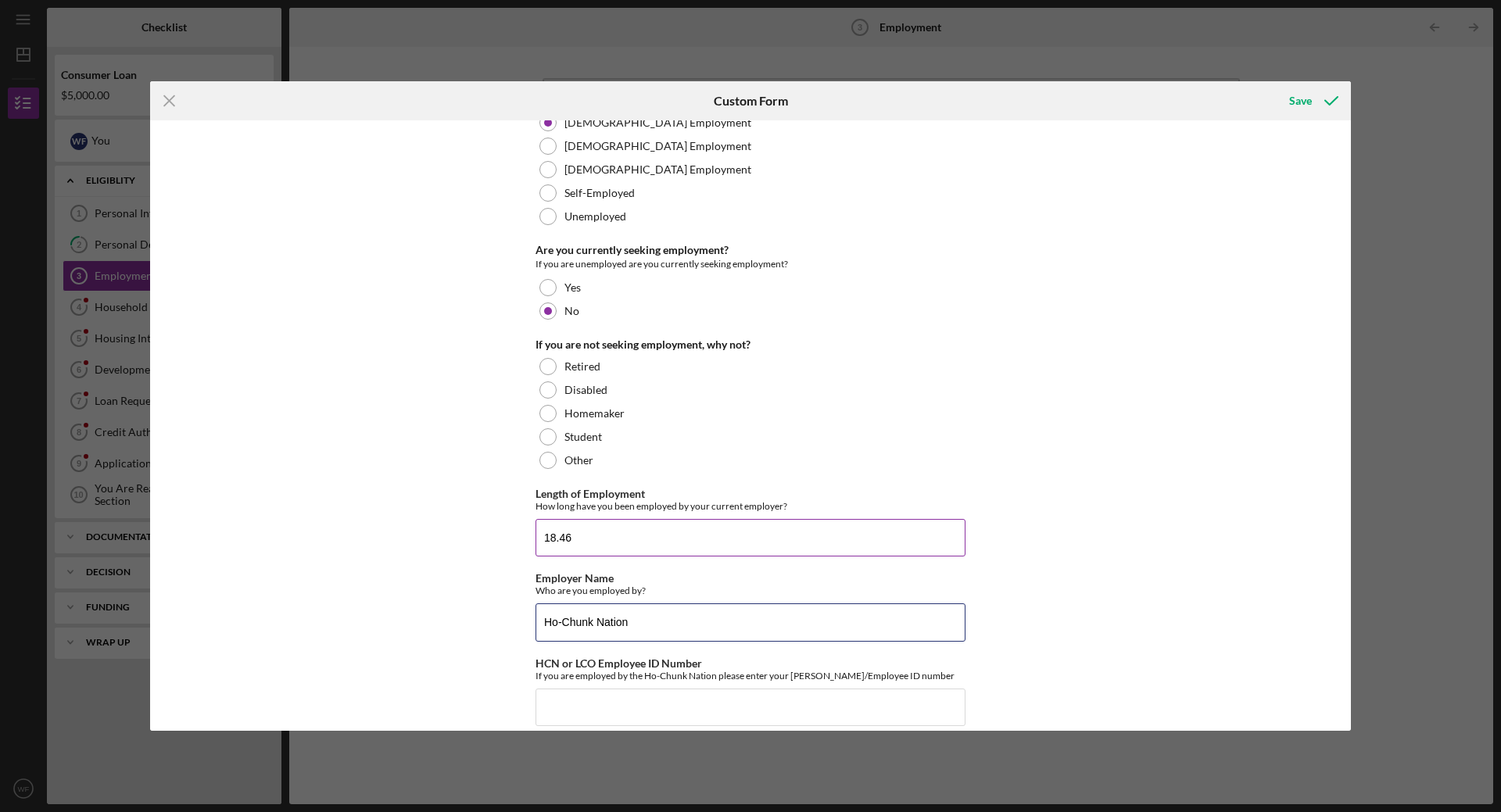
scroll to position [52, 0]
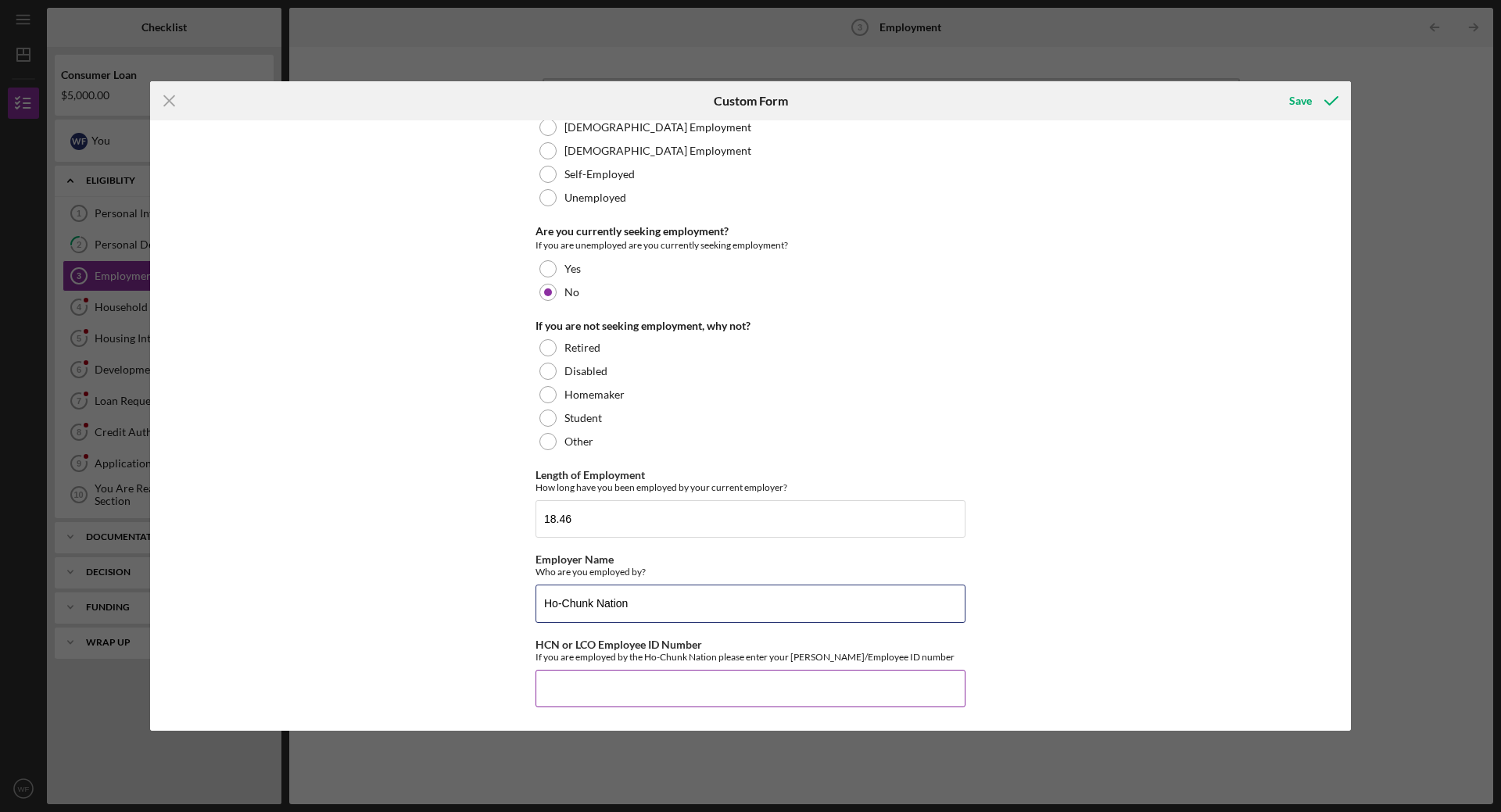
type input "Ho-Chunk Nation"
drag, startPoint x: 671, startPoint y: 691, endPoint x: 679, endPoint y: 690, distance: 8.1
click at [672, 690] on input "HCN or LCO Employee ID Number" at bounding box center [750, 688] width 430 height 38
type input "5043"
click at [1307, 102] on div "Save" at bounding box center [1300, 101] width 23 height 31
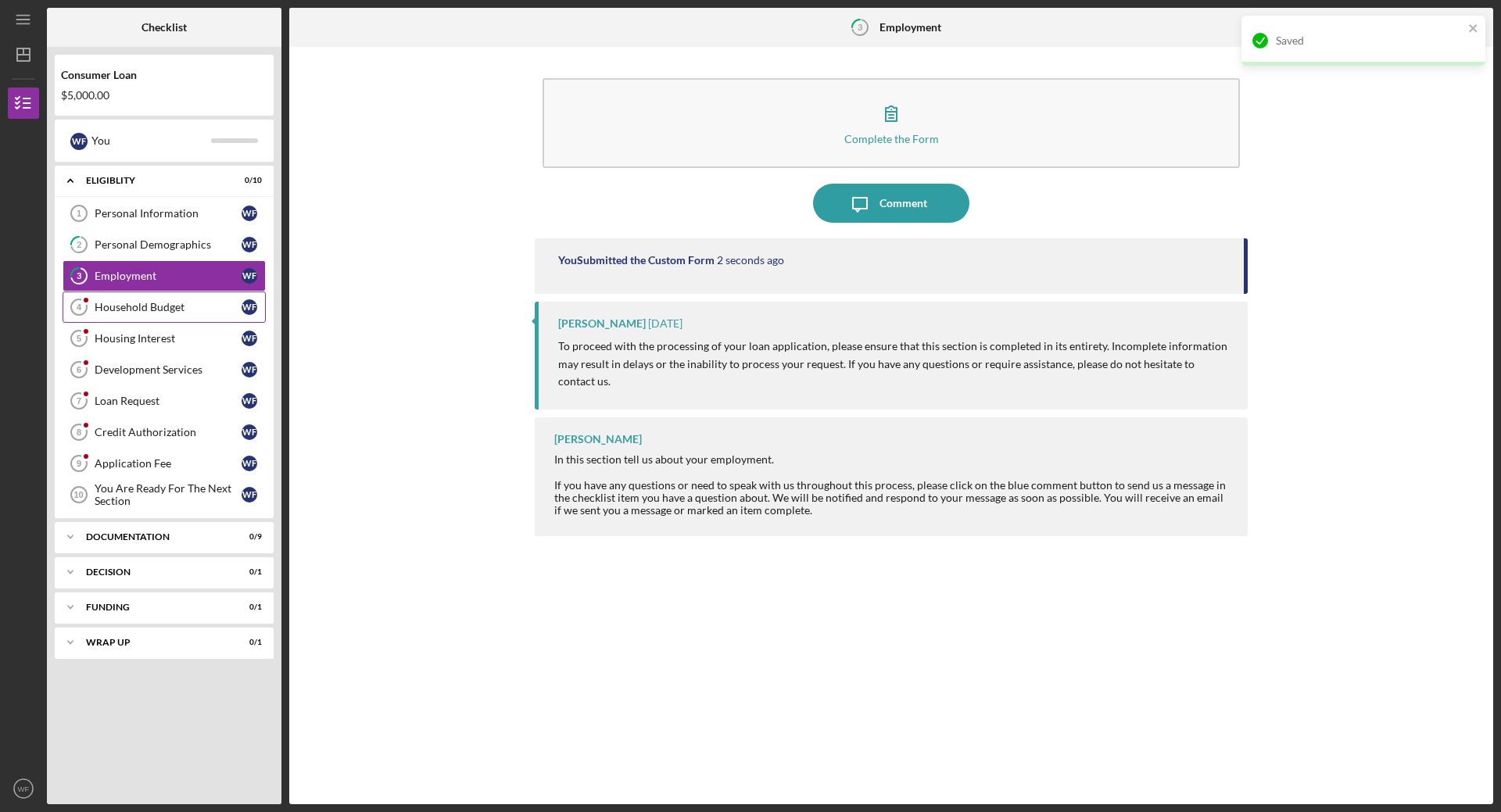
click at [174, 306] on div "Household Budget" at bounding box center [167, 307] width 147 height 12
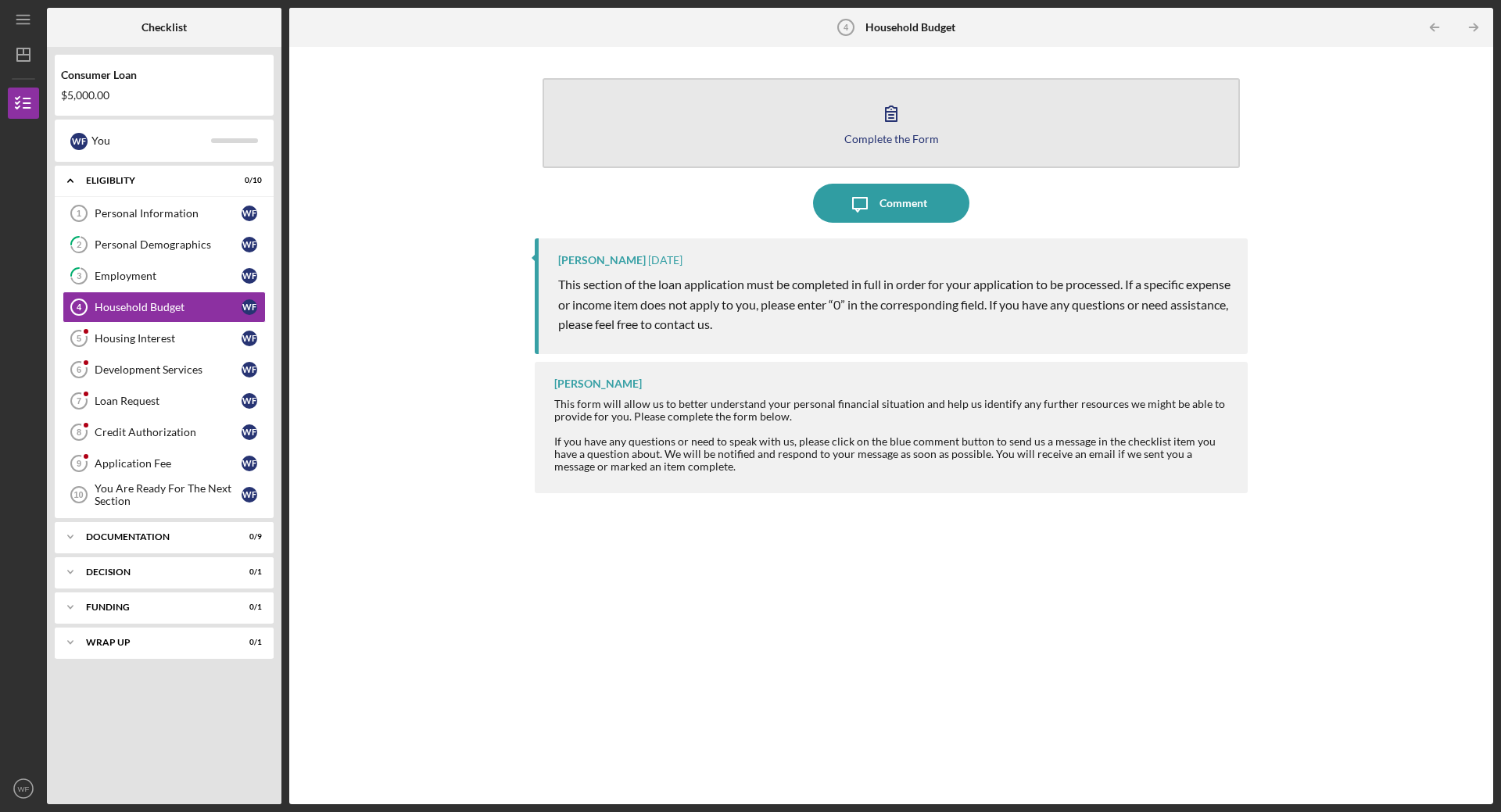
click at [884, 131] on icon "button" at bounding box center [890, 113] width 39 height 39
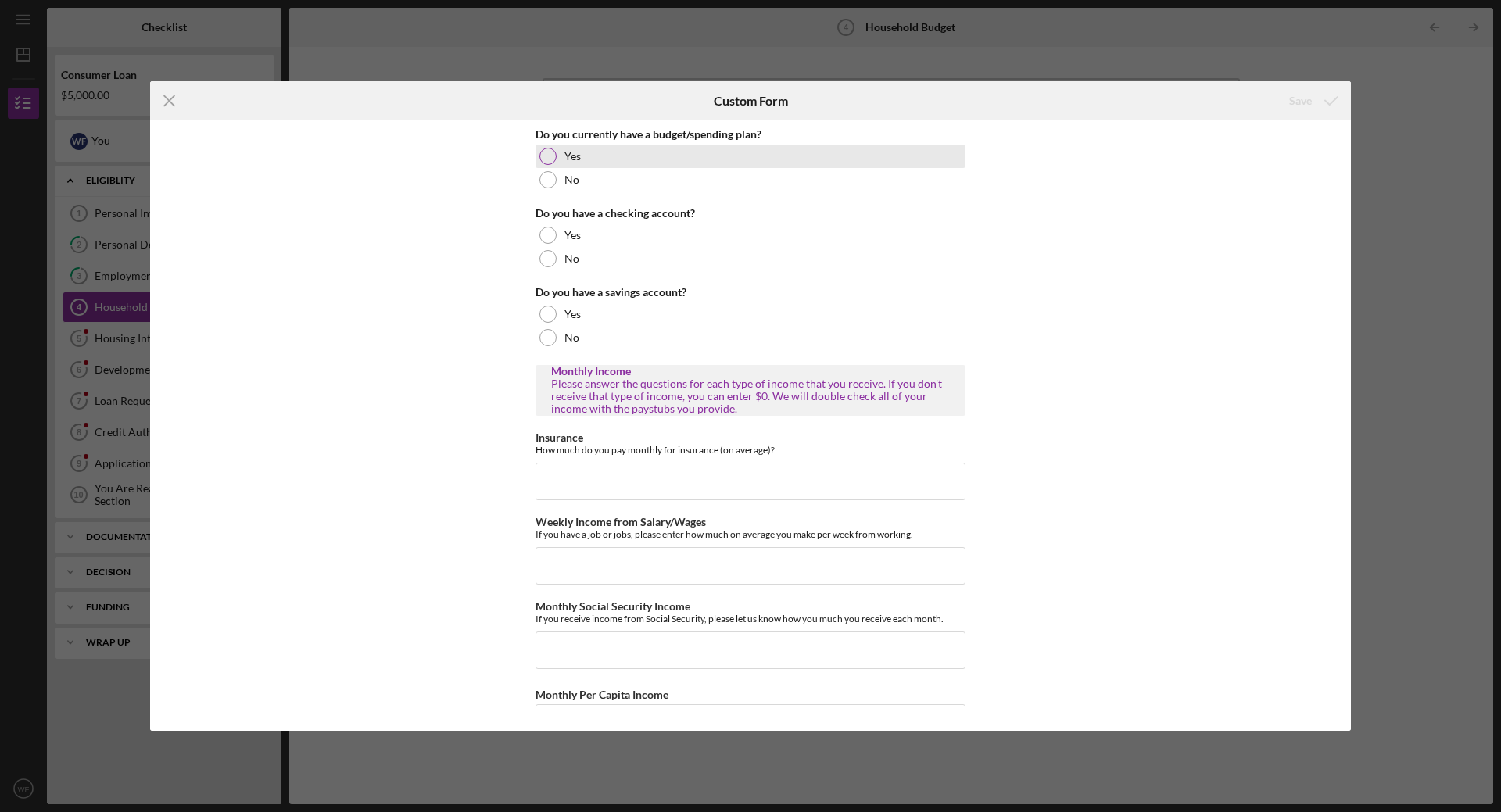
click at [548, 153] on div at bounding box center [548, 156] width 17 height 17
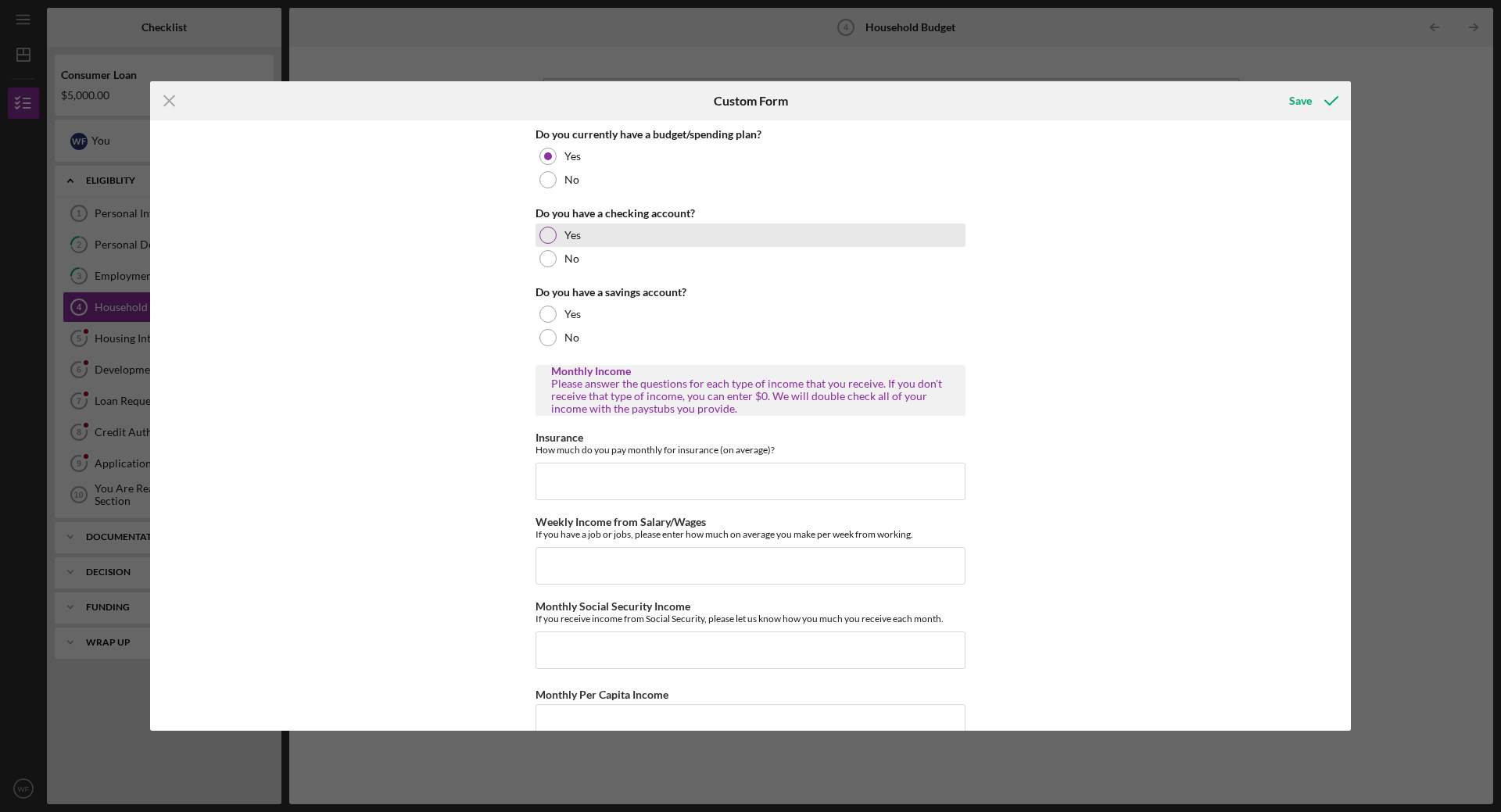
click at [542, 237] on div at bounding box center [548, 235] width 17 height 17
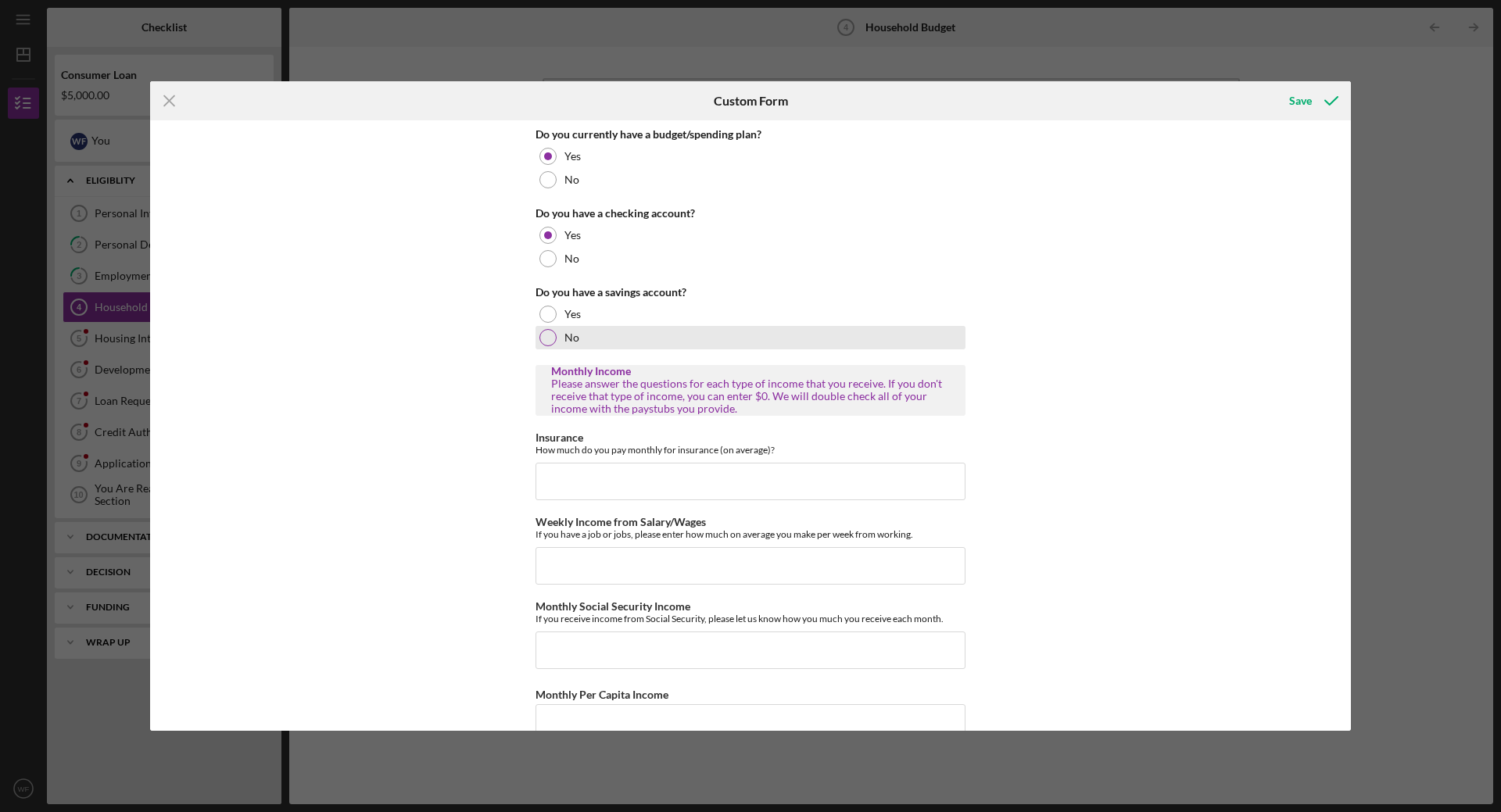
click at [547, 338] on div at bounding box center [548, 338] width 17 height 17
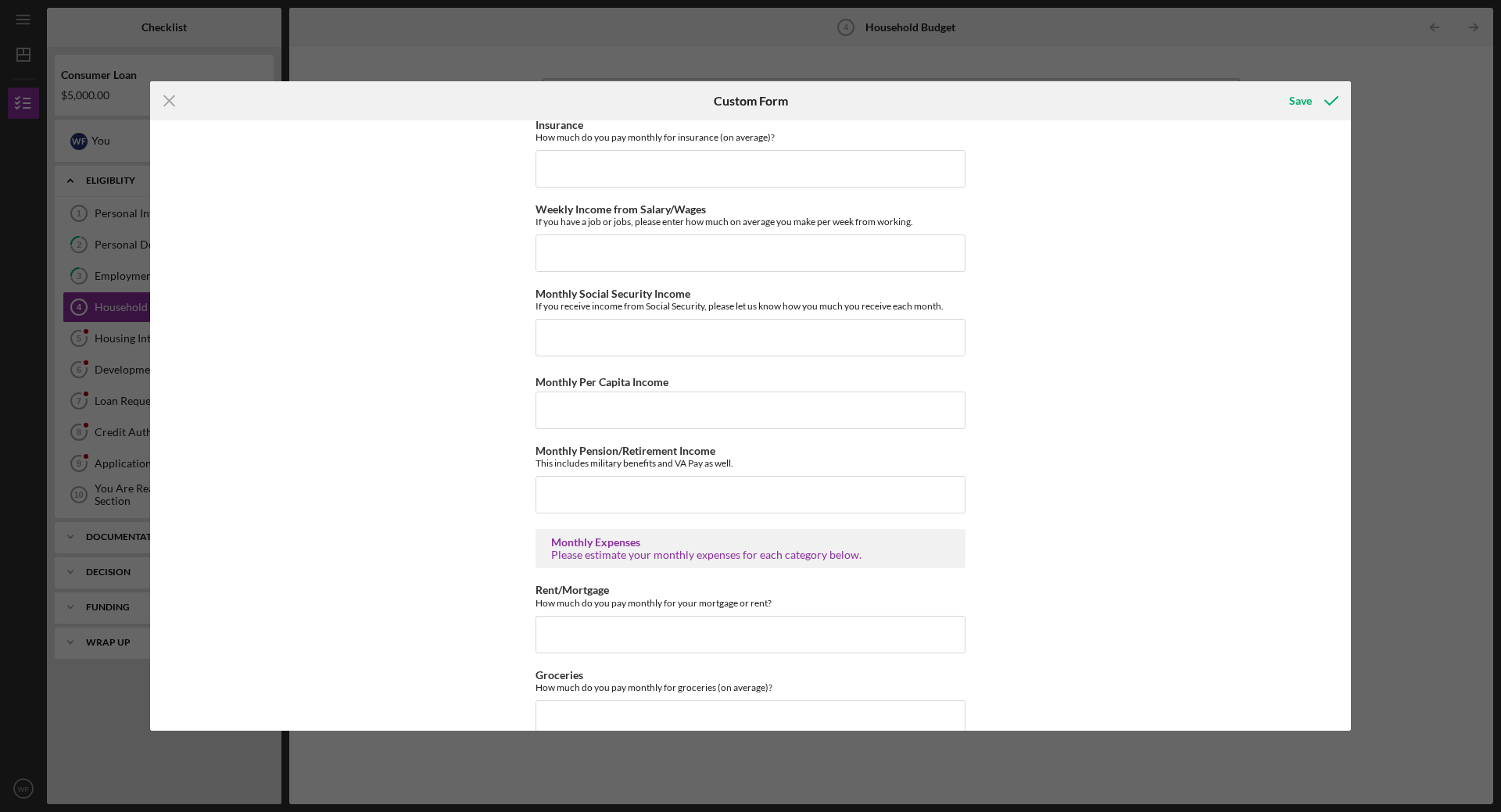
scroll to position [235, 0]
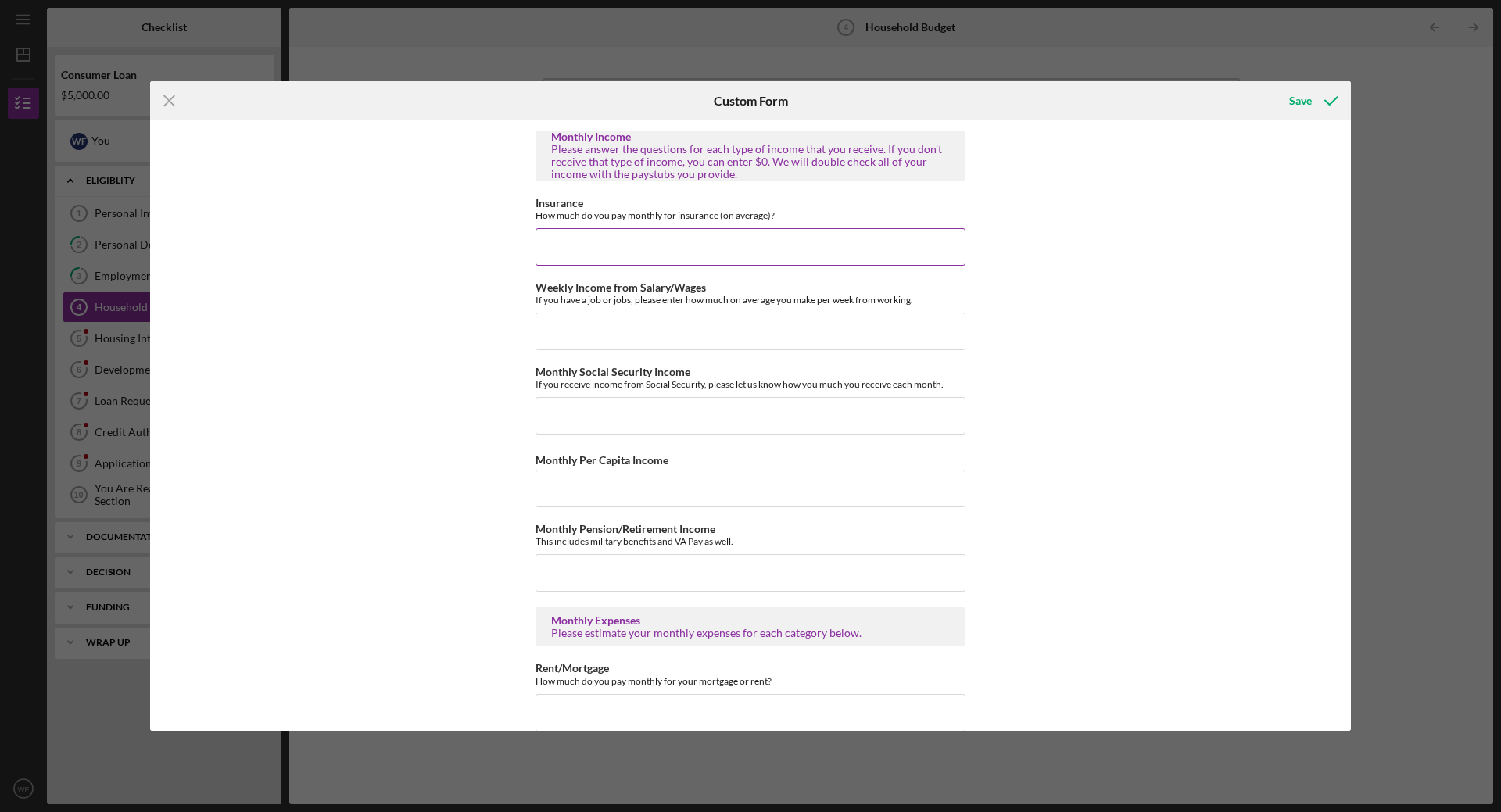
click at [652, 245] on input "Insurance" at bounding box center [750, 247] width 430 height 38
click at [695, 484] on input "Monthly Per Capita Income" at bounding box center [750, 488] width 430 height 38
type input "$1,000"
click at [690, 564] on input "Monthly Pension/Retirement Income" at bounding box center [750, 573] width 430 height 38
type input "$0"
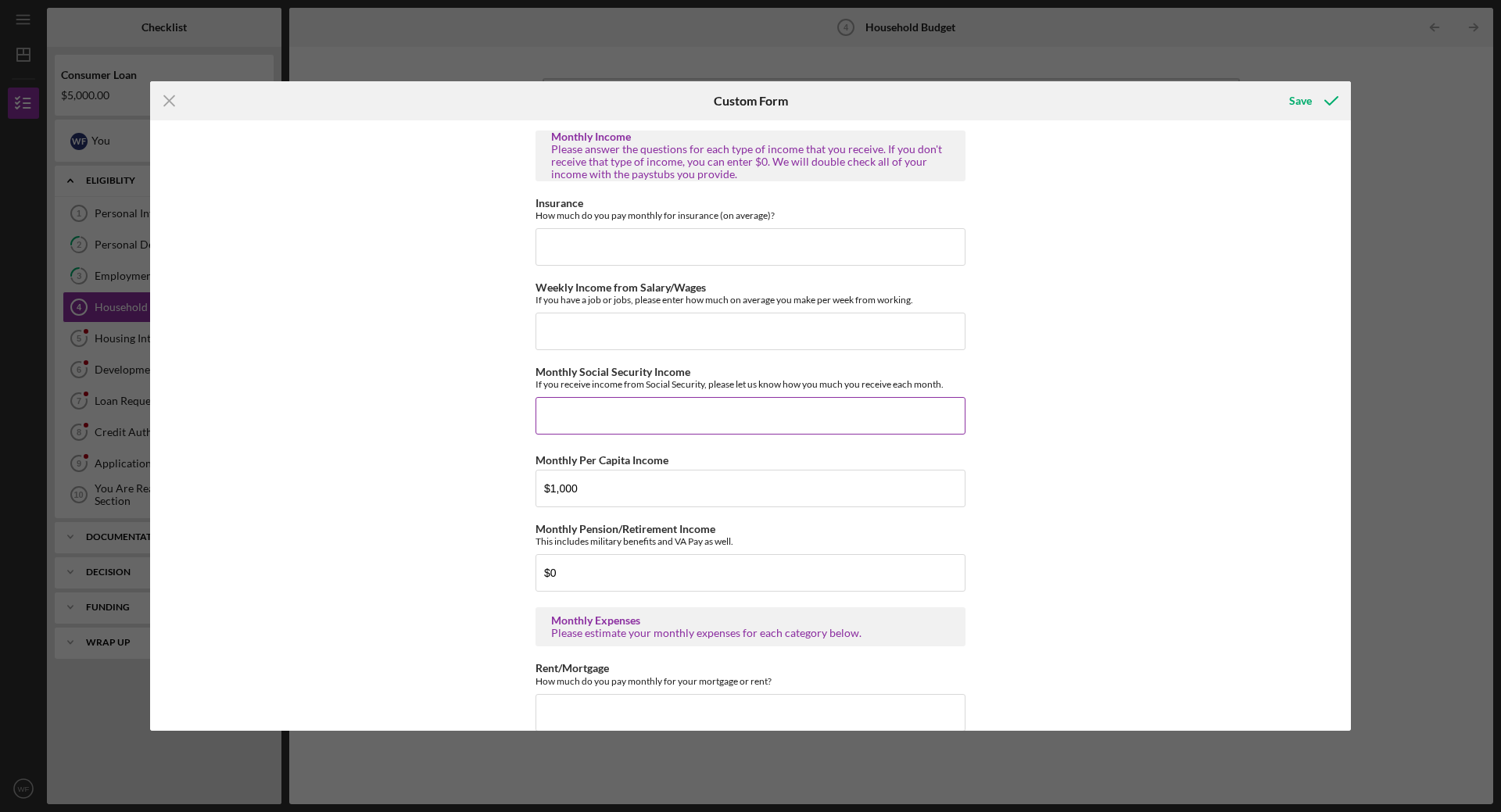
click at [672, 415] on input "Monthly Social Security Income" at bounding box center [750, 415] width 430 height 38
type input "$0"
click at [666, 332] on input "Weekly Income from Salary/Wages" at bounding box center [750, 331] width 430 height 38
click at [815, 338] on input "Weekly Income from Salary/Wages" at bounding box center [750, 331] width 430 height 38
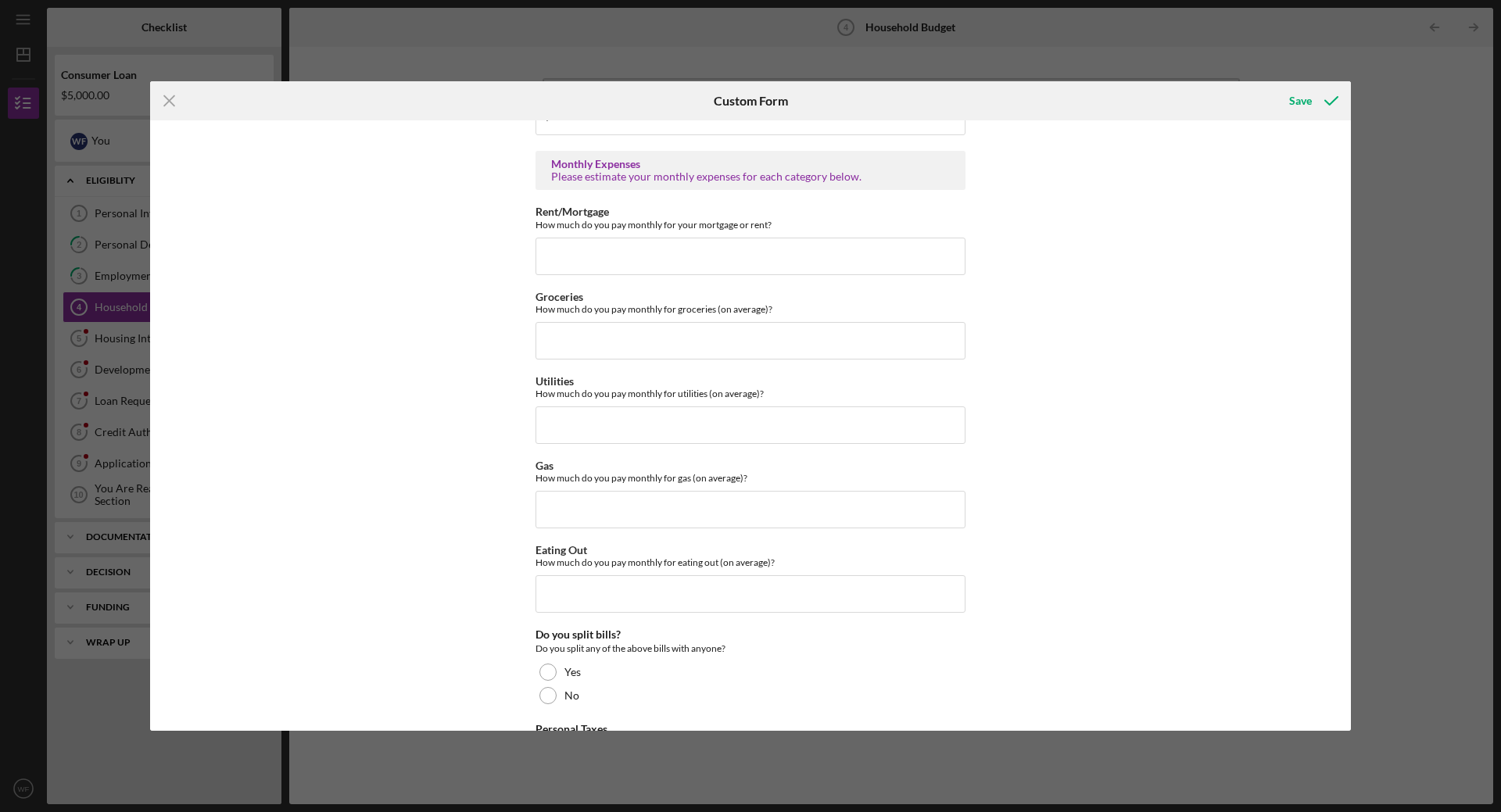
scroll to position [704, 0]
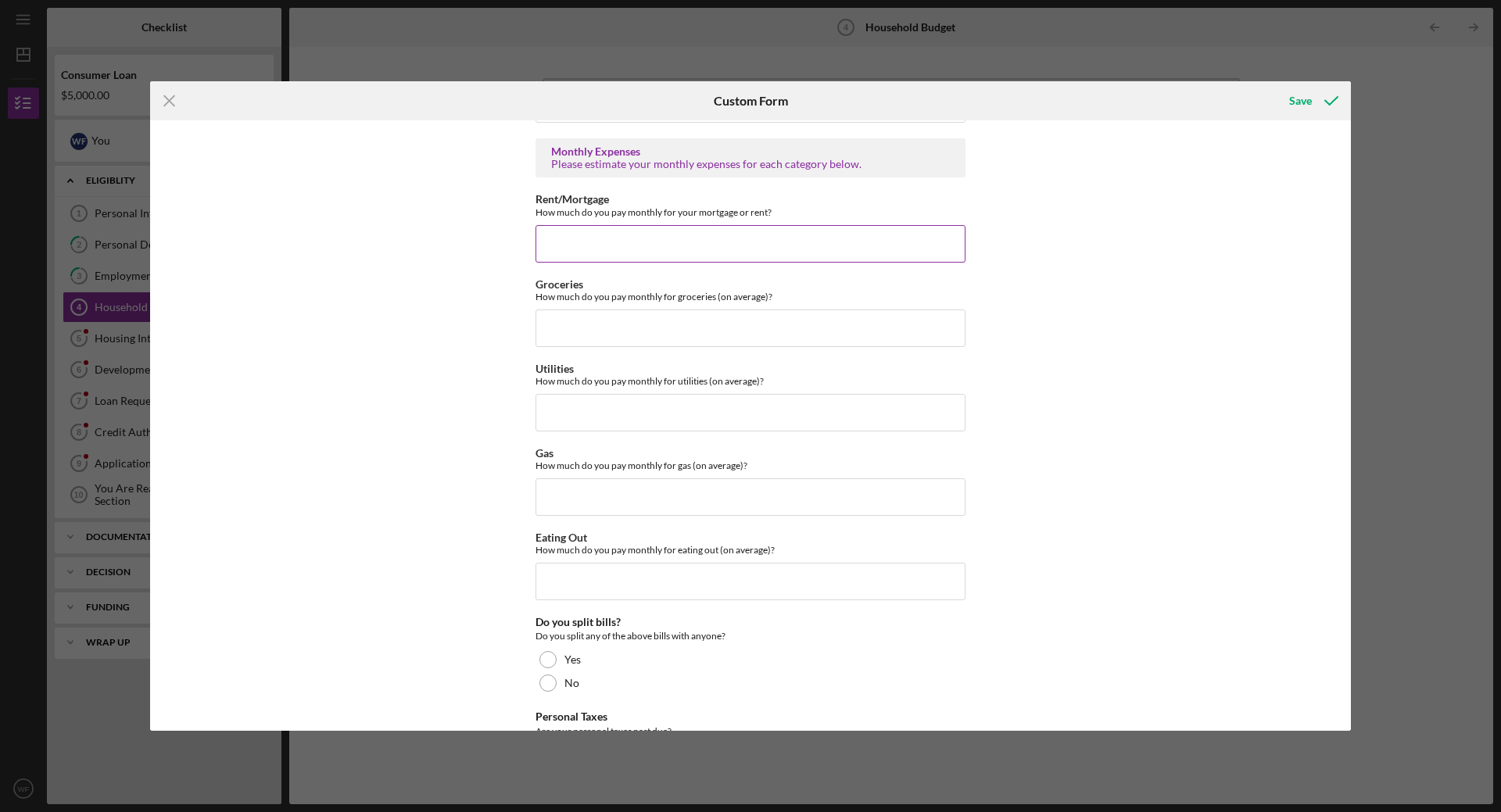
type input "$2,144.80"
click at [643, 245] on input "Rent/Mortgage" at bounding box center [750, 243] width 430 height 38
type input "$235"
drag, startPoint x: 660, startPoint y: 322, endPoint x: 668, endPoint y: 326, distance: 8.9
click at [661, 324] on input "Groceries" at bounding box center [750, 328] width 430 height 38
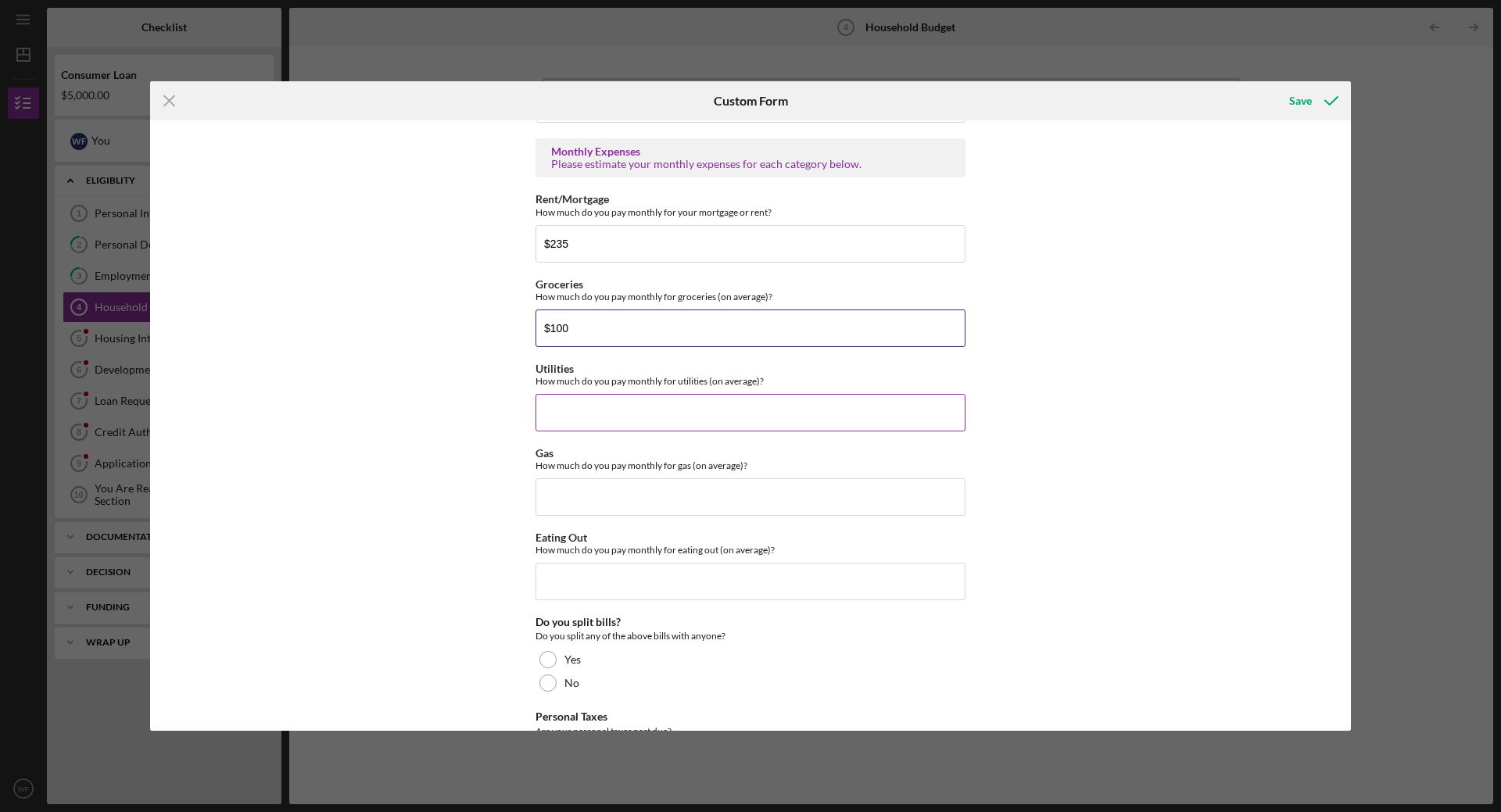
type input "$100"
click at [914, 415] on input "Utilities" at bounding box center [750, 413] width 430 height 38
type input "$140"
click at [824, 495] on input "Gas" at bounding box center [750, 497] width 430 height 38
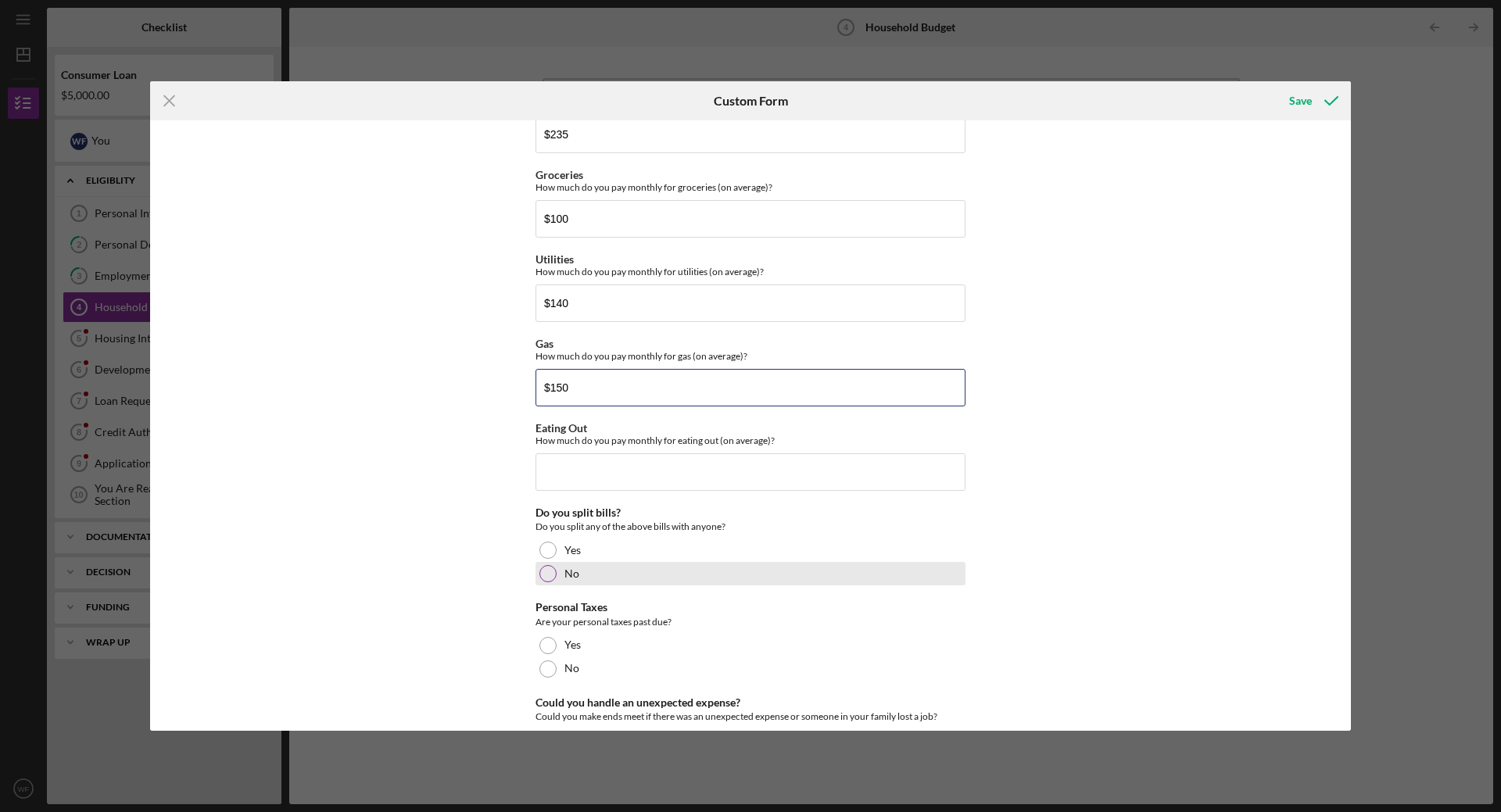
scroll to position [928, 0]
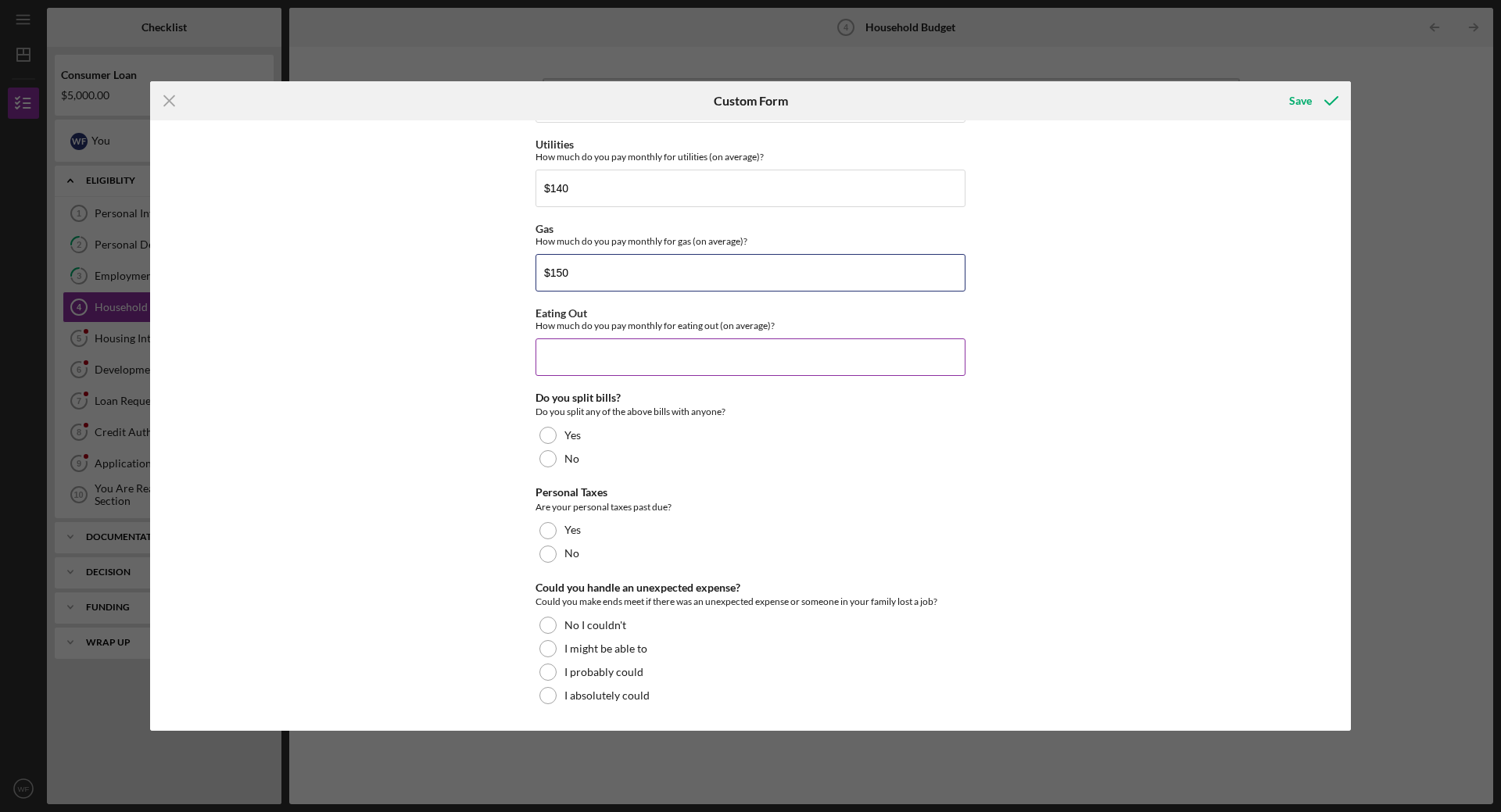
type input "$150"
drag, startPoint x: 636, startPoint y: 353, endPoint x: 894, endPoint y: 394, distance: 261.2
click at [637, 353] on input "Eating Out" at bounding box center [750, 357] width 430 height 38
type input "$60"
click at [544, 439] on div at bounding box center [548, 435] width 17 height 17
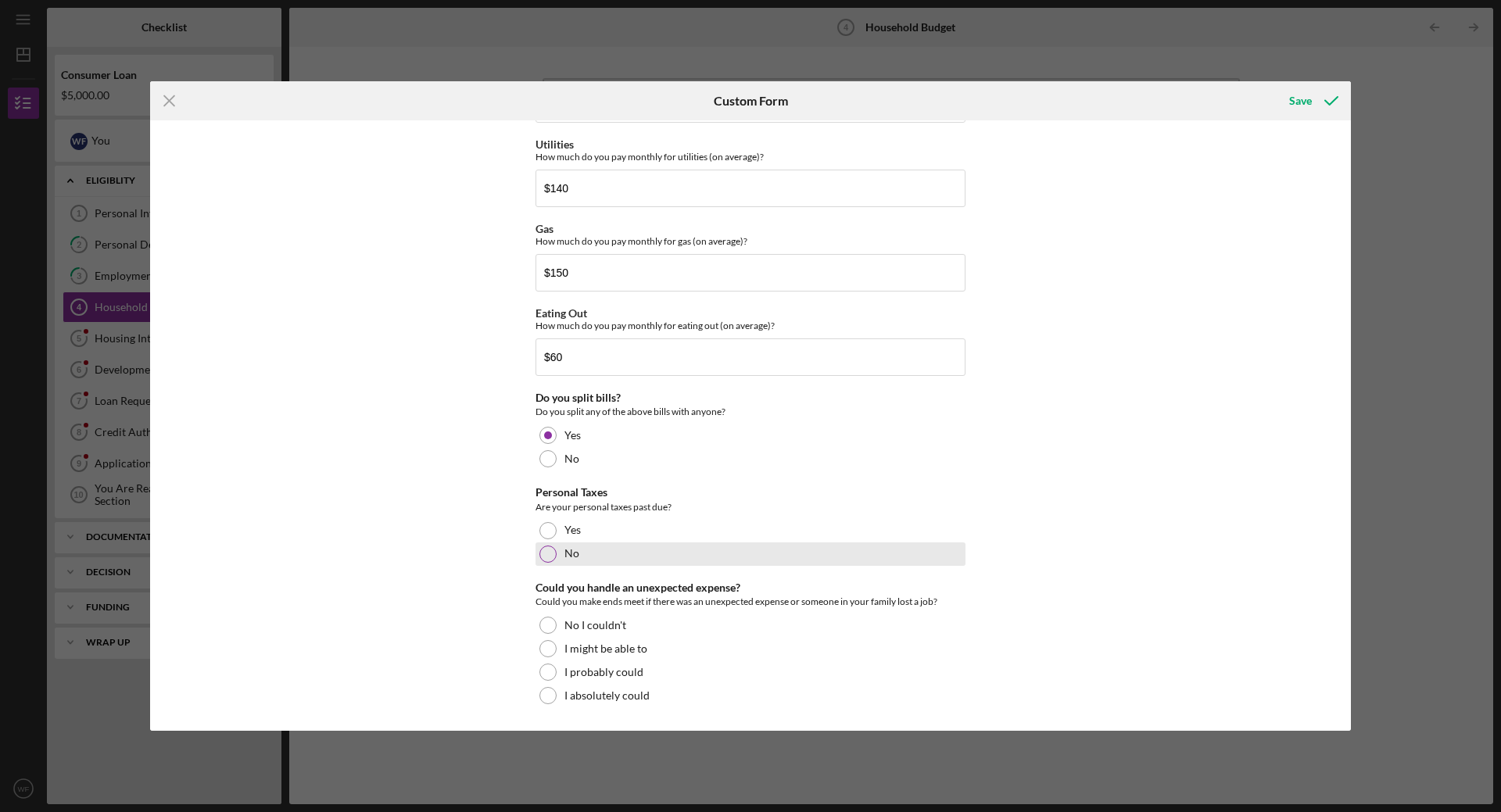
click at [547, 552] on div at bounding box center [548, 555] width 17 height 17
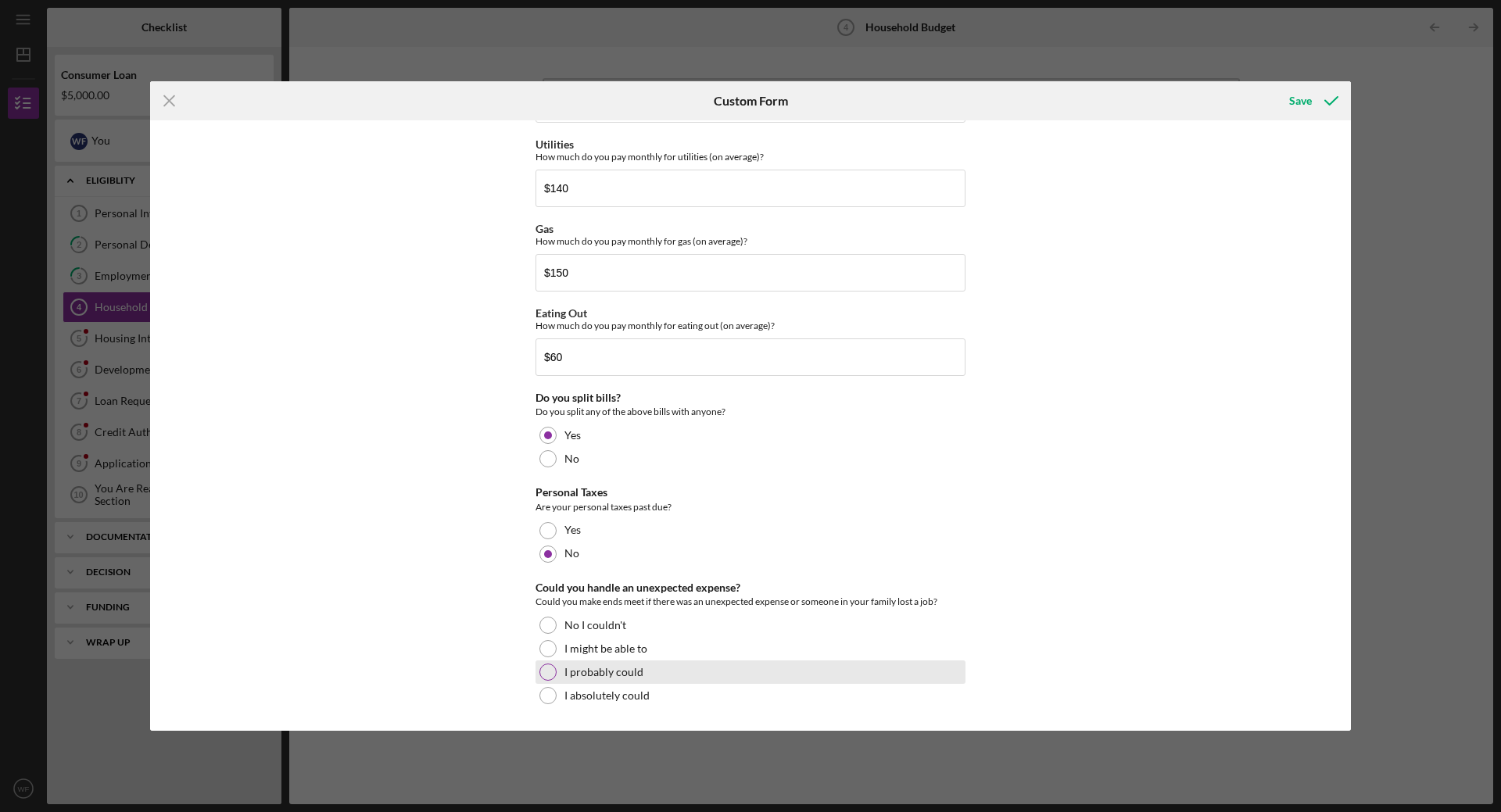
click at [547, 668] on div at bounding box center [548, 672] width 17 height 17
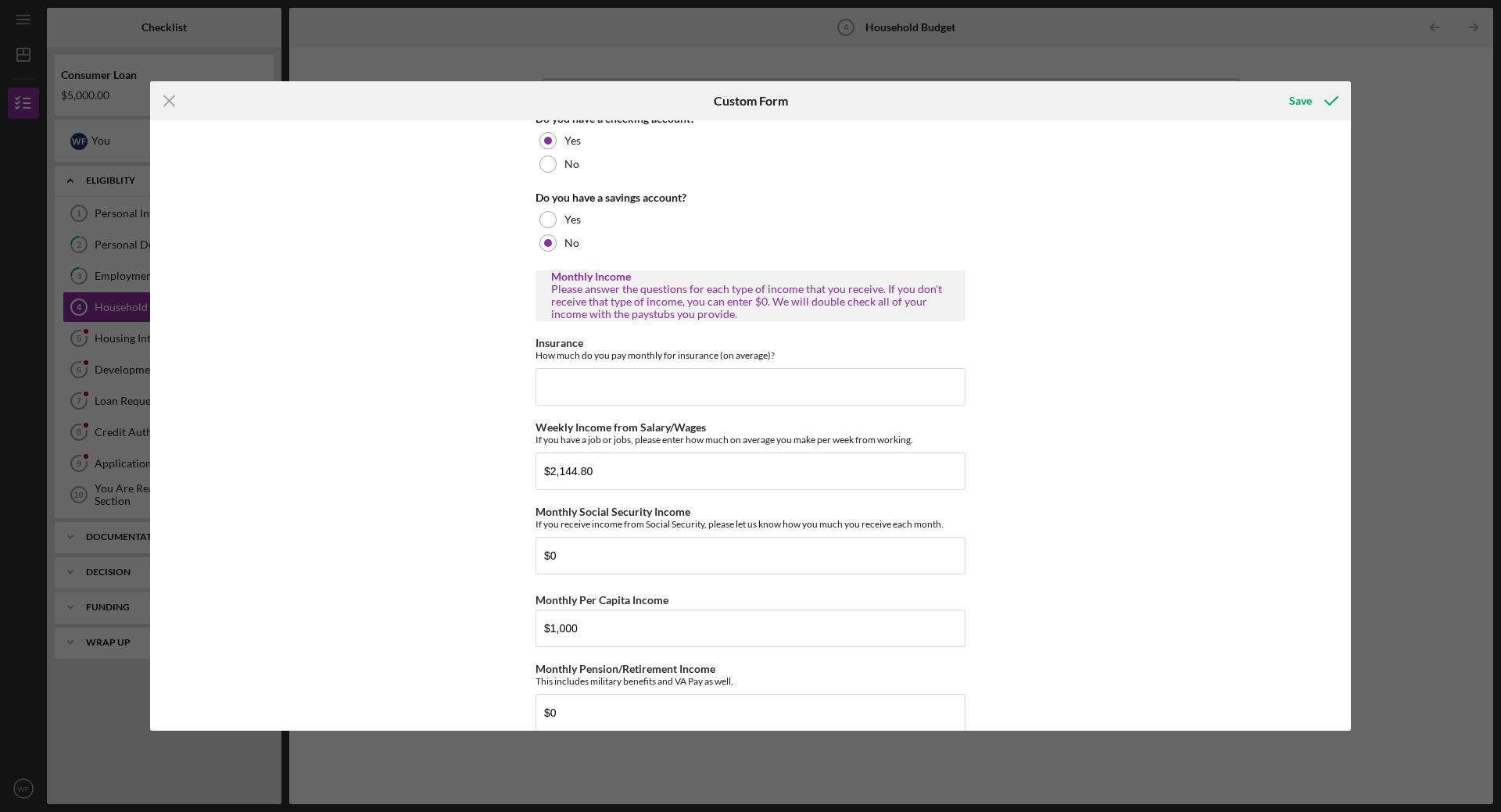
scroll to position [0, 0]
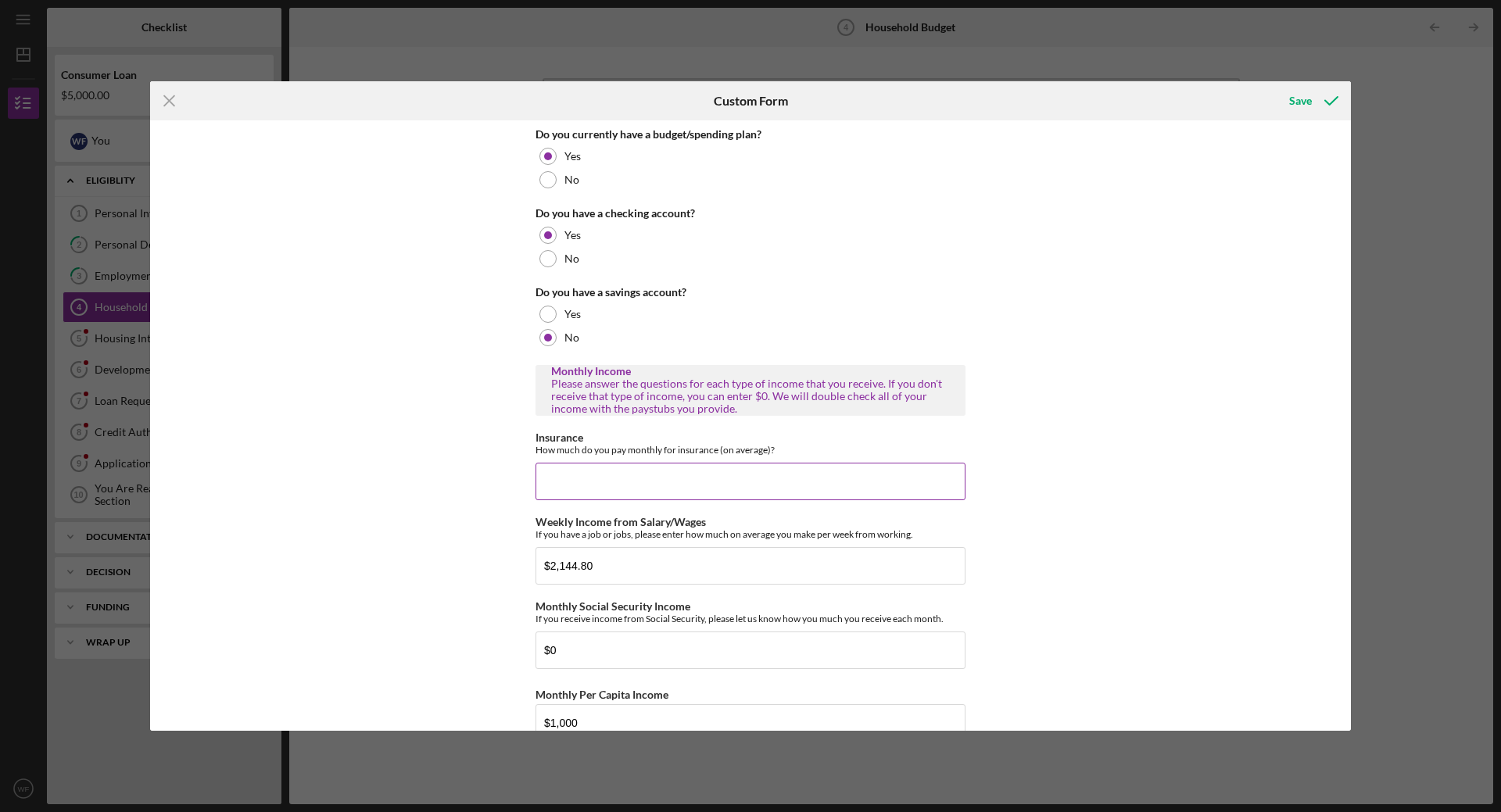
click at [659, 489] on input "Insurance" at bounding box center [750, 481] width 430 height 38
type input "$120"
click at [1311, 99] on div "Save" at bounding box center [1300, 101] width 23 height 31
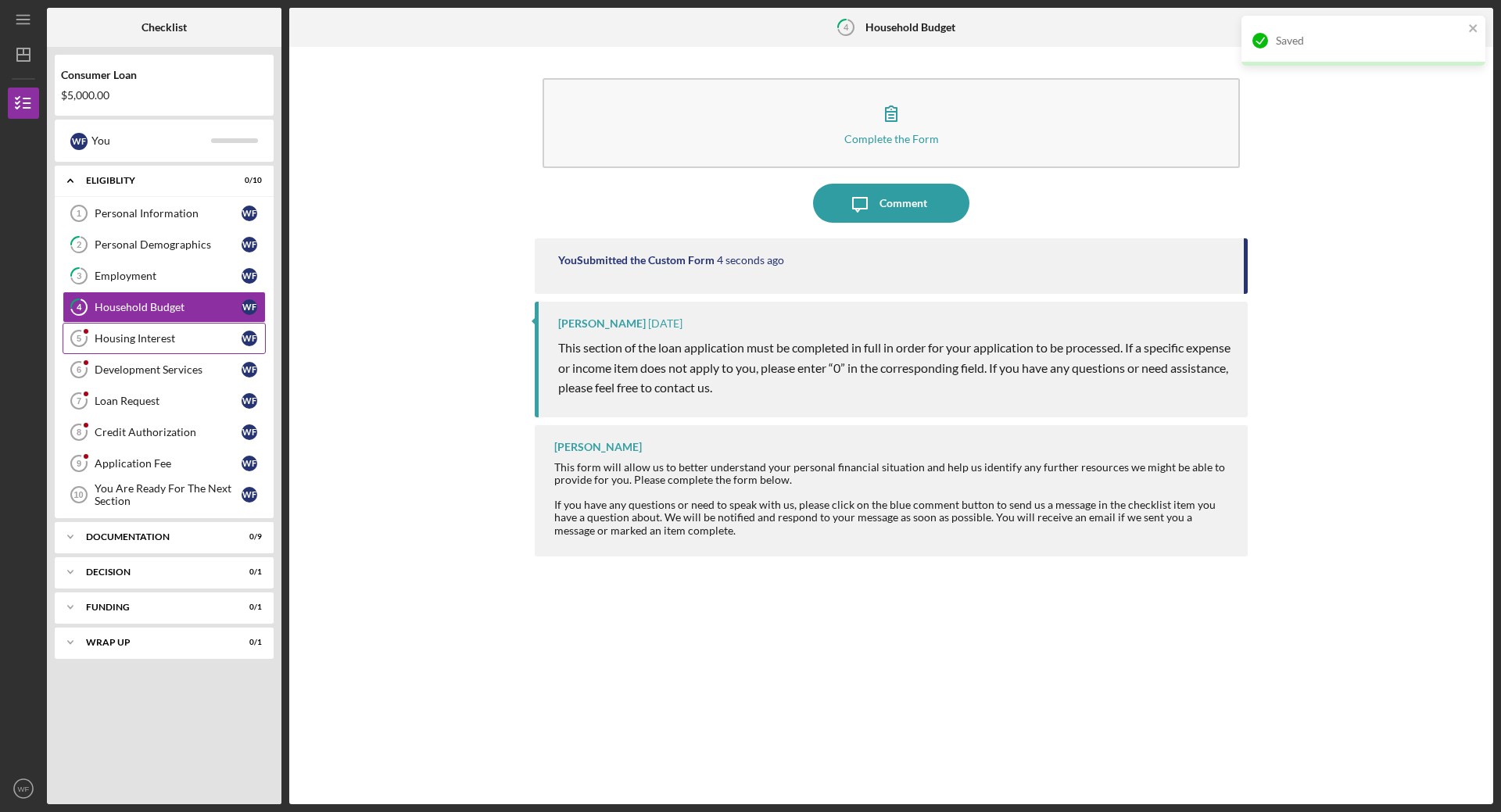
click at [140, 340] on div "Housing Interest" at bounding box center [167, 338] width 147 height 12
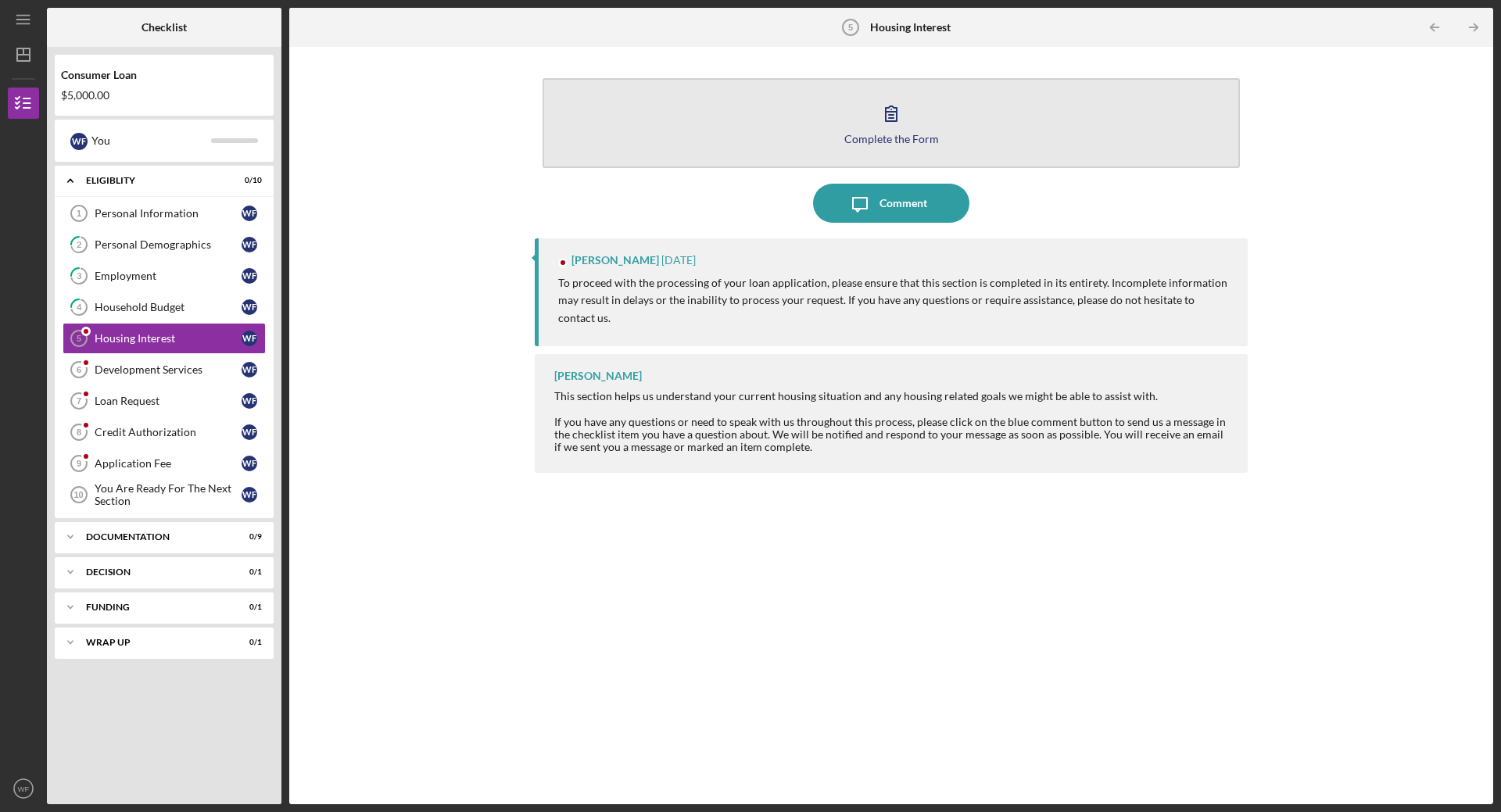
click at [901, 128] on icon "button" at bounding box center [890, 113] width 39 height 39
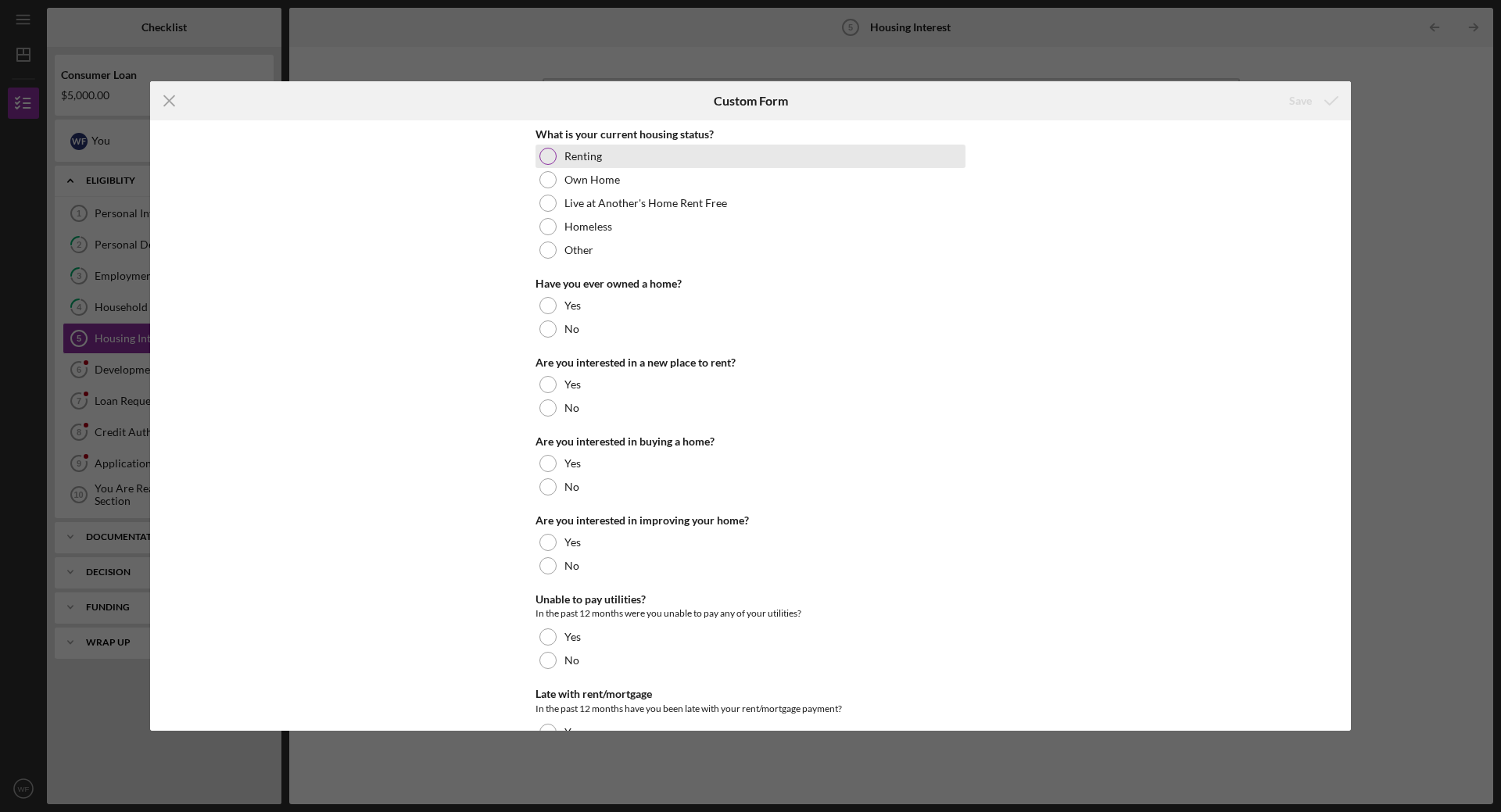
click at [540, 153] on div at bounding box center [548, 156] width 17 height 17
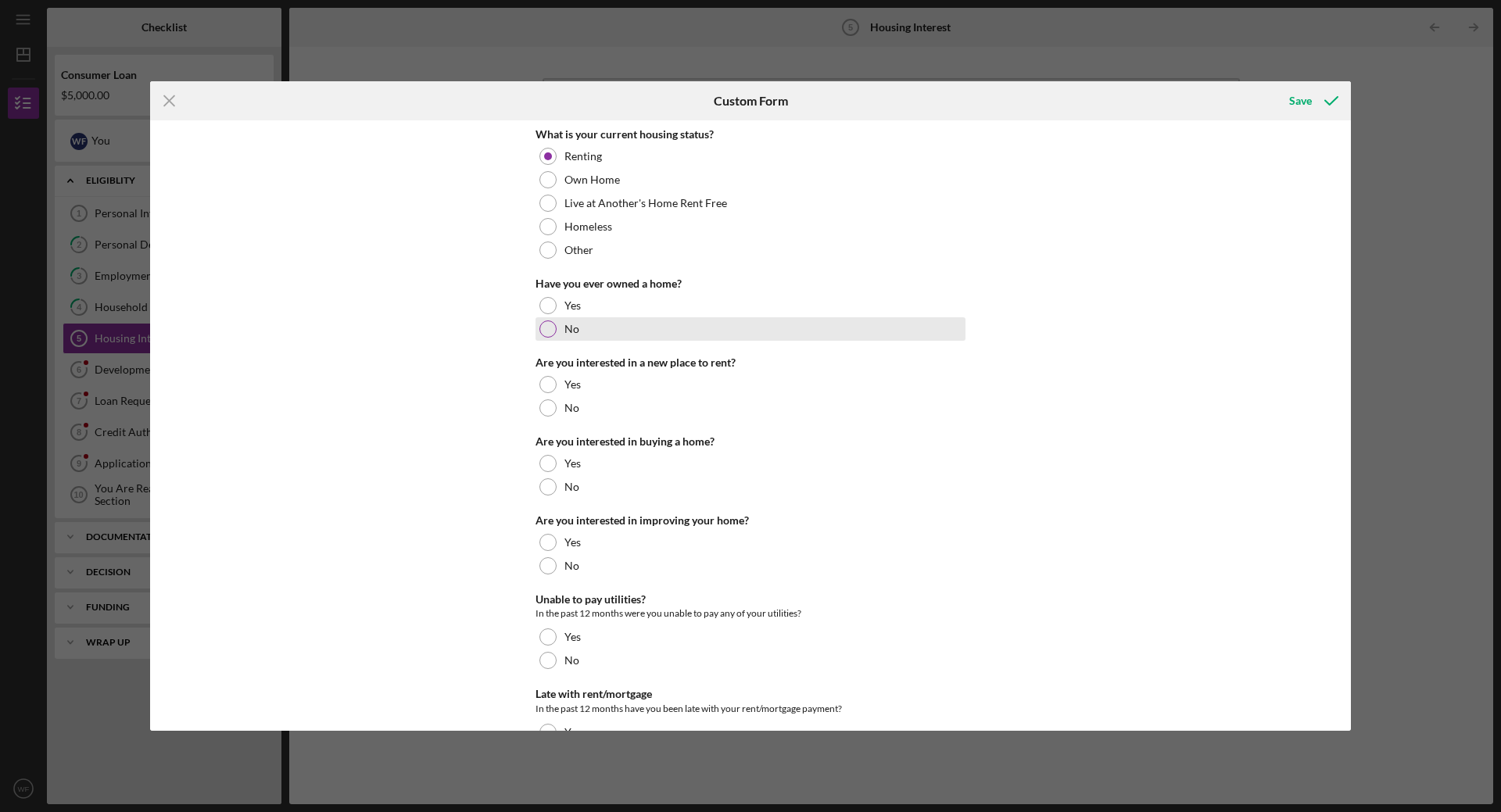
click at [547, 326] on div at bounding box center [548, 330] width 17 height 17
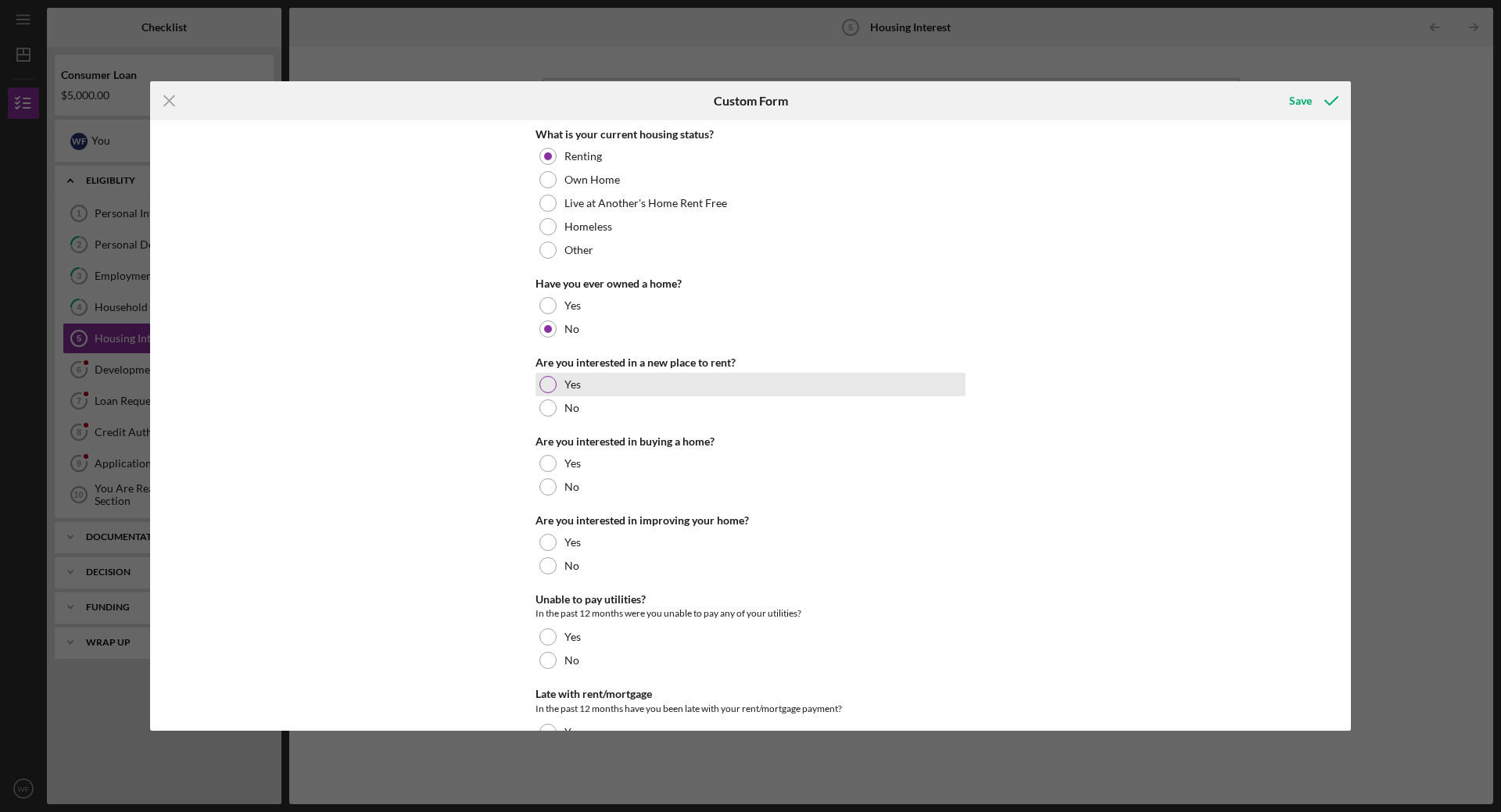
click at [541, 382] on div at bounding box center [548, 385] width 17 height 17
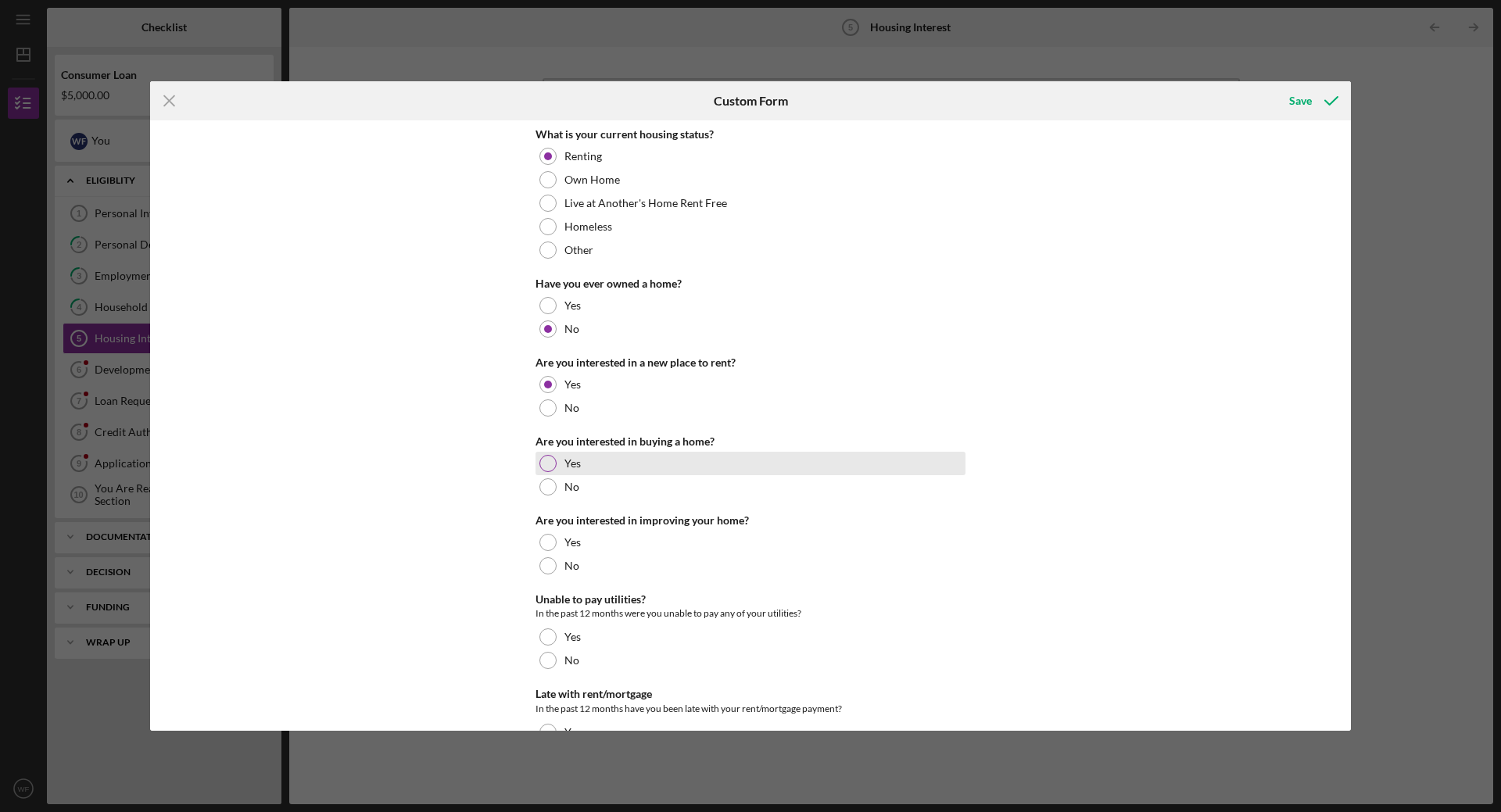
click at [542, 460] on div at bounding box center [548, 464] width 17 height 17
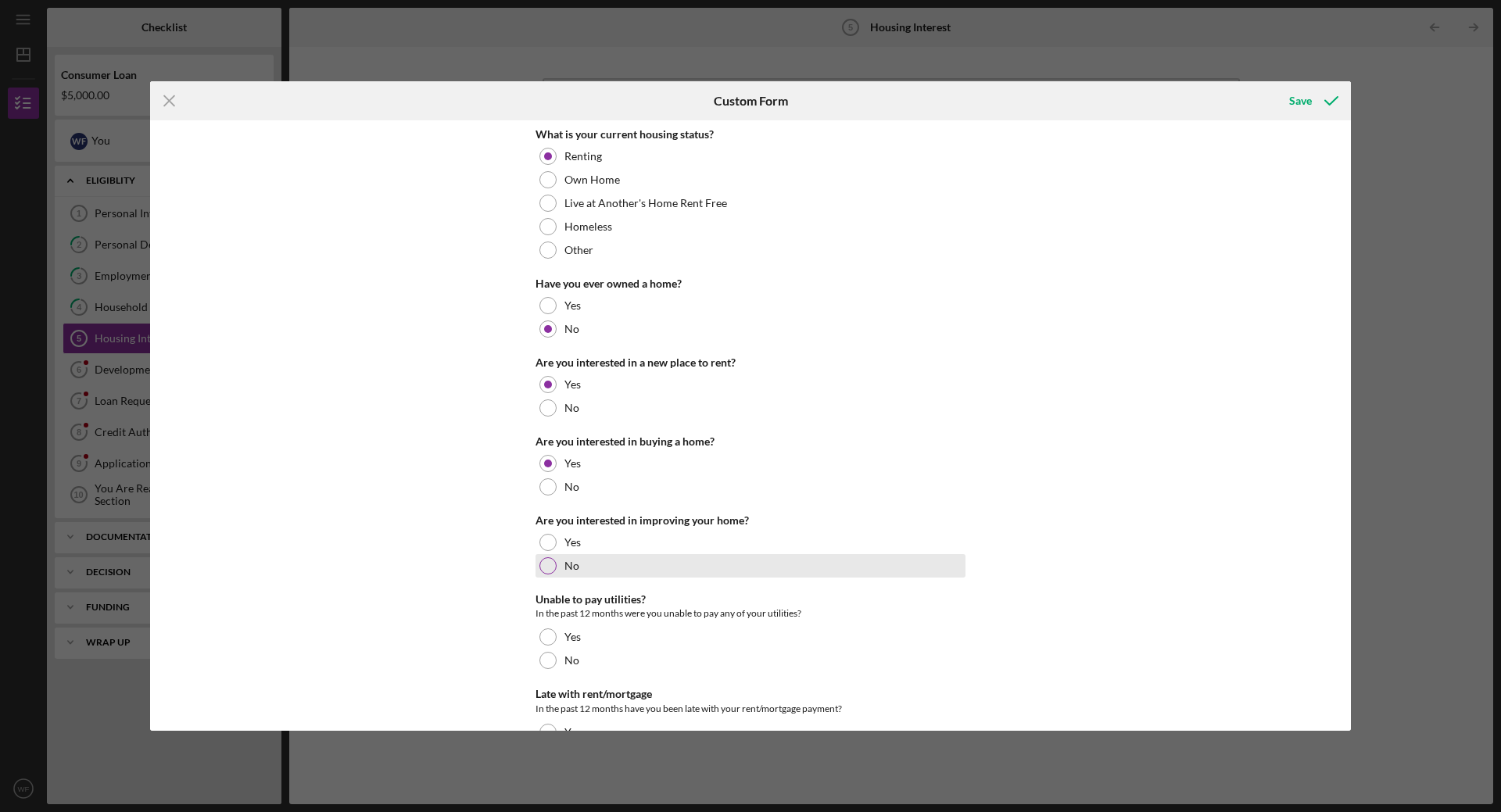
click at [545, 565] on div at bounding box center [548, 566] width 17 height 17
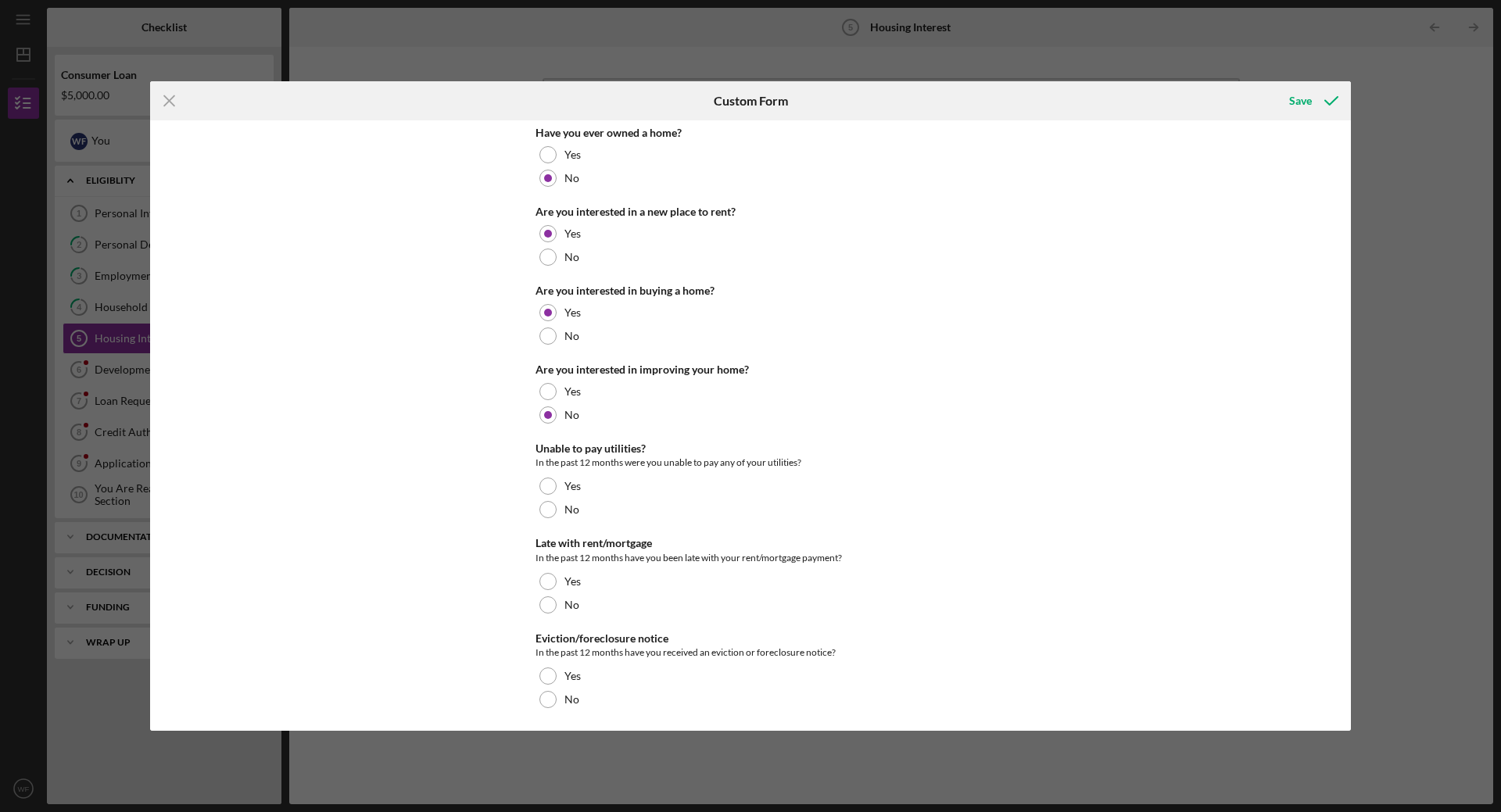
scroll to position [154, 0]
click at [542, 505] on div at bounding box center [548, 506] width 17 height 17
click at [547, 604] on div at bounding box center [548, 601] width 17 height 17
click at [539, 695] on div at bounding box center [548, 696] width 17 height 17
click at [1293, 96] on div "Save" at bounding box center [1300, 101] width 23 height 31
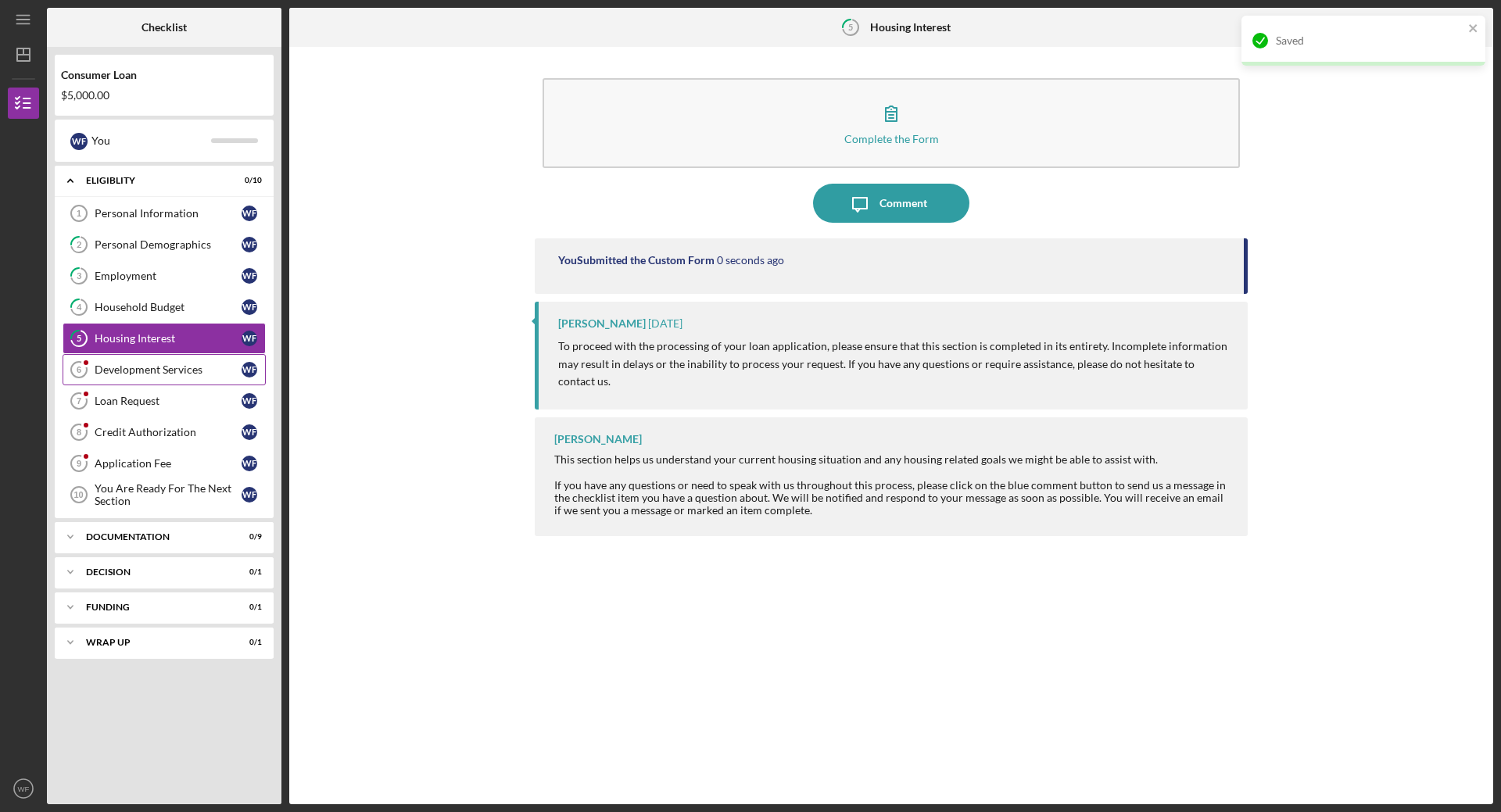
click at [117, 372] on div "Development Services" at bounding box center [167, 370] width 147 height 12
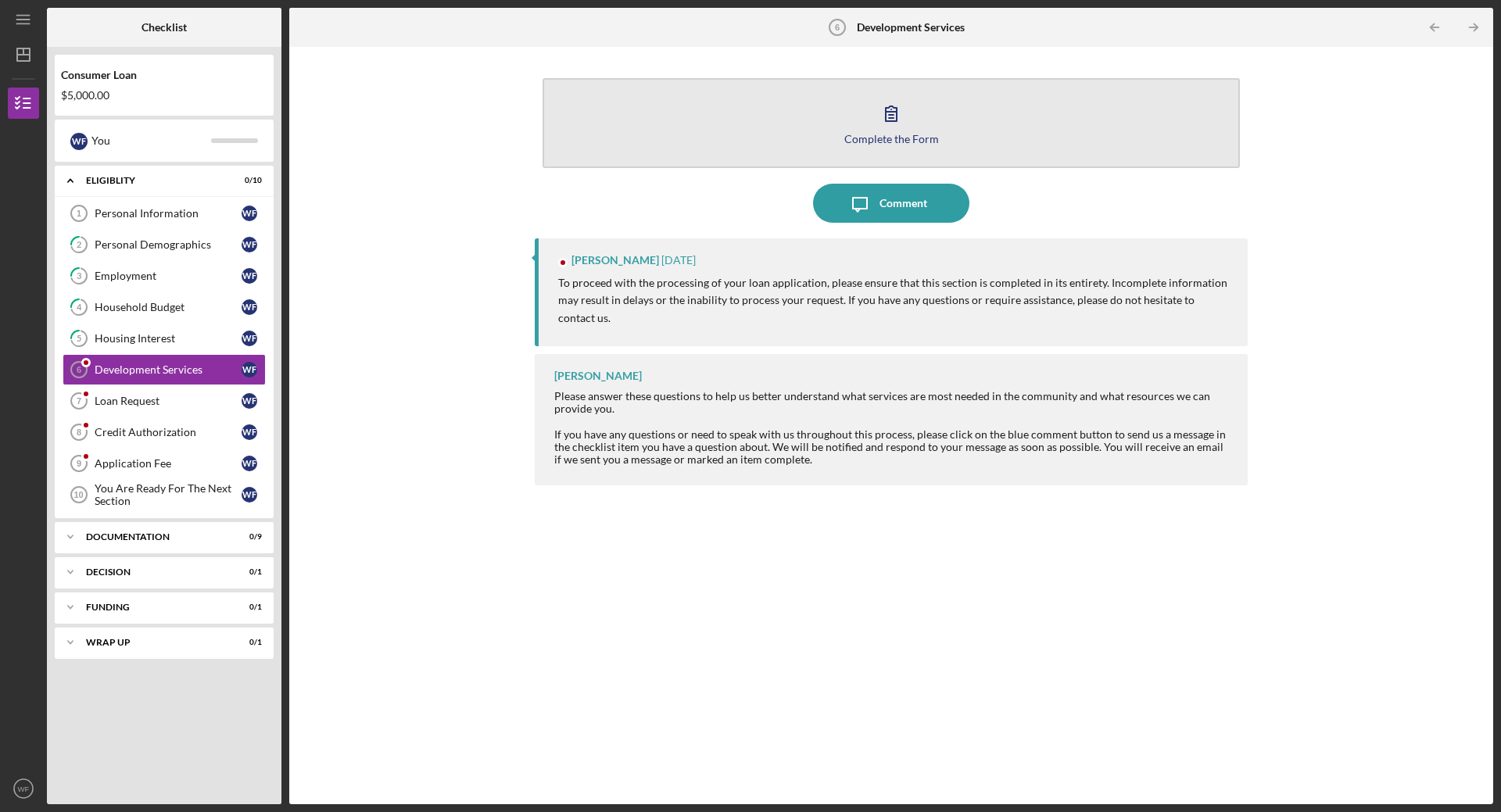
click at [884, 116] on icon "button" at bounding box center [890, 113] width 39 height 39
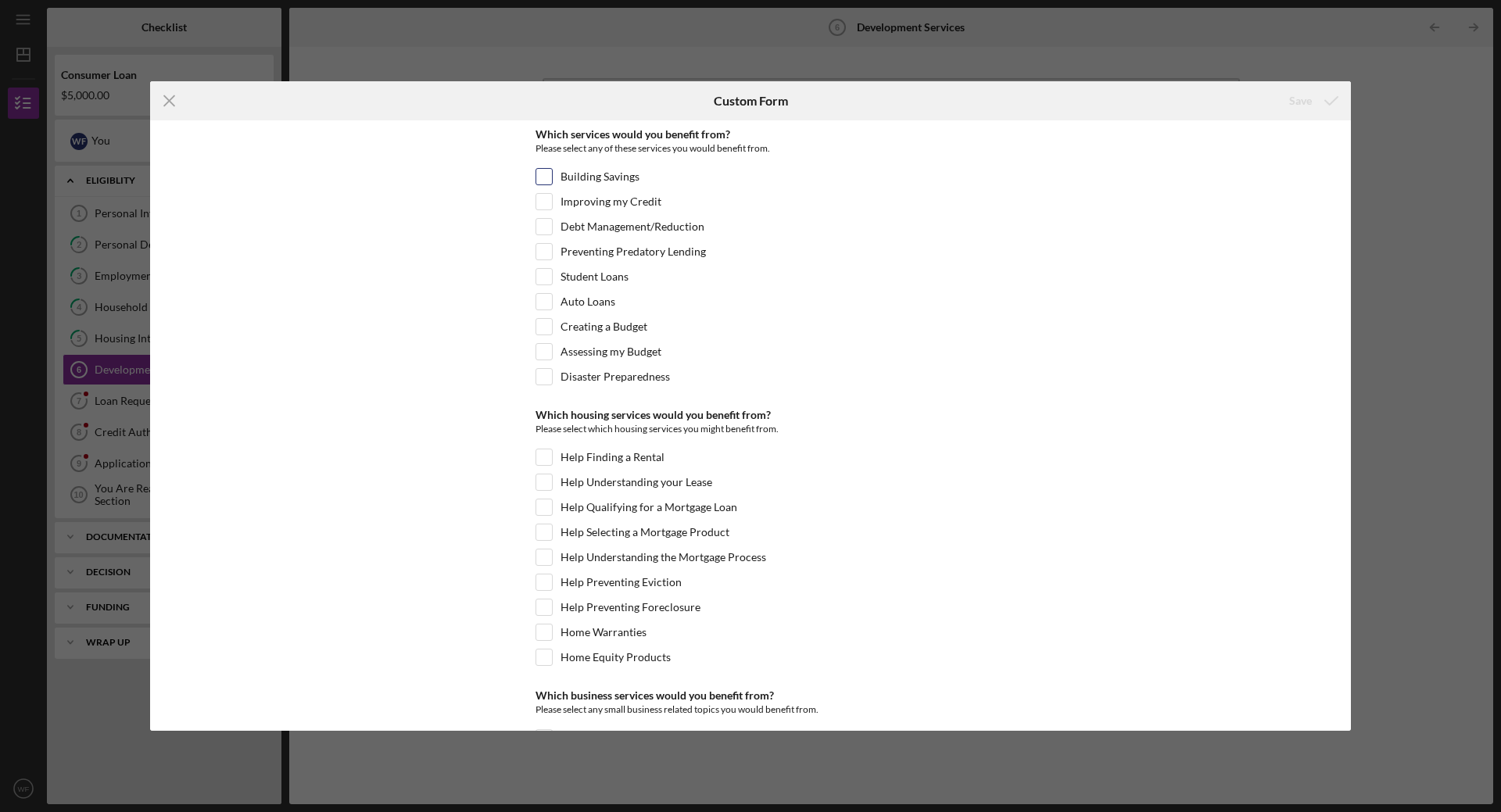
click at [542, 179] on input "Building Savings" at bounding box center [544, 177] width 16 height 16
checkbox input "true"
click at [546, 203] on input "Improving my Credit" at bounding box center [544, 201] width 16 height 16
checkbox input "true"
click at [545, 222] on input "Debt Management/Reduction" at bounding box center [544, 227] width 16 height 16
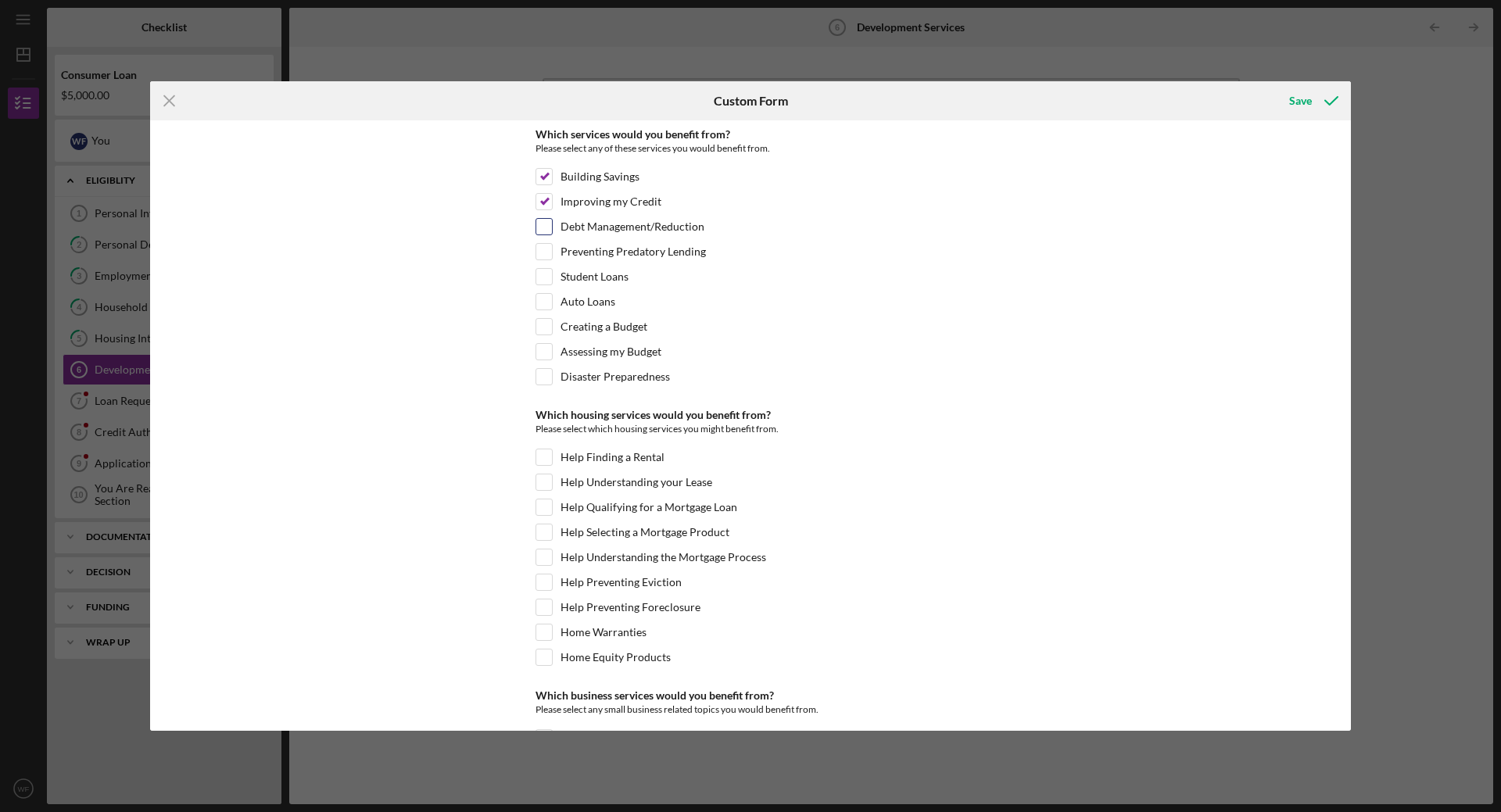
checkbox input "true"
click at [546, 253] on input "Preventing Predatory Lending" at bounding box center [544, 252] width 16 height 16
checkbox input "true"
click at [543, 327] on input "Creating a Budget" at bounding box center [544, 327] width 16 height 16
checkbox input "true"
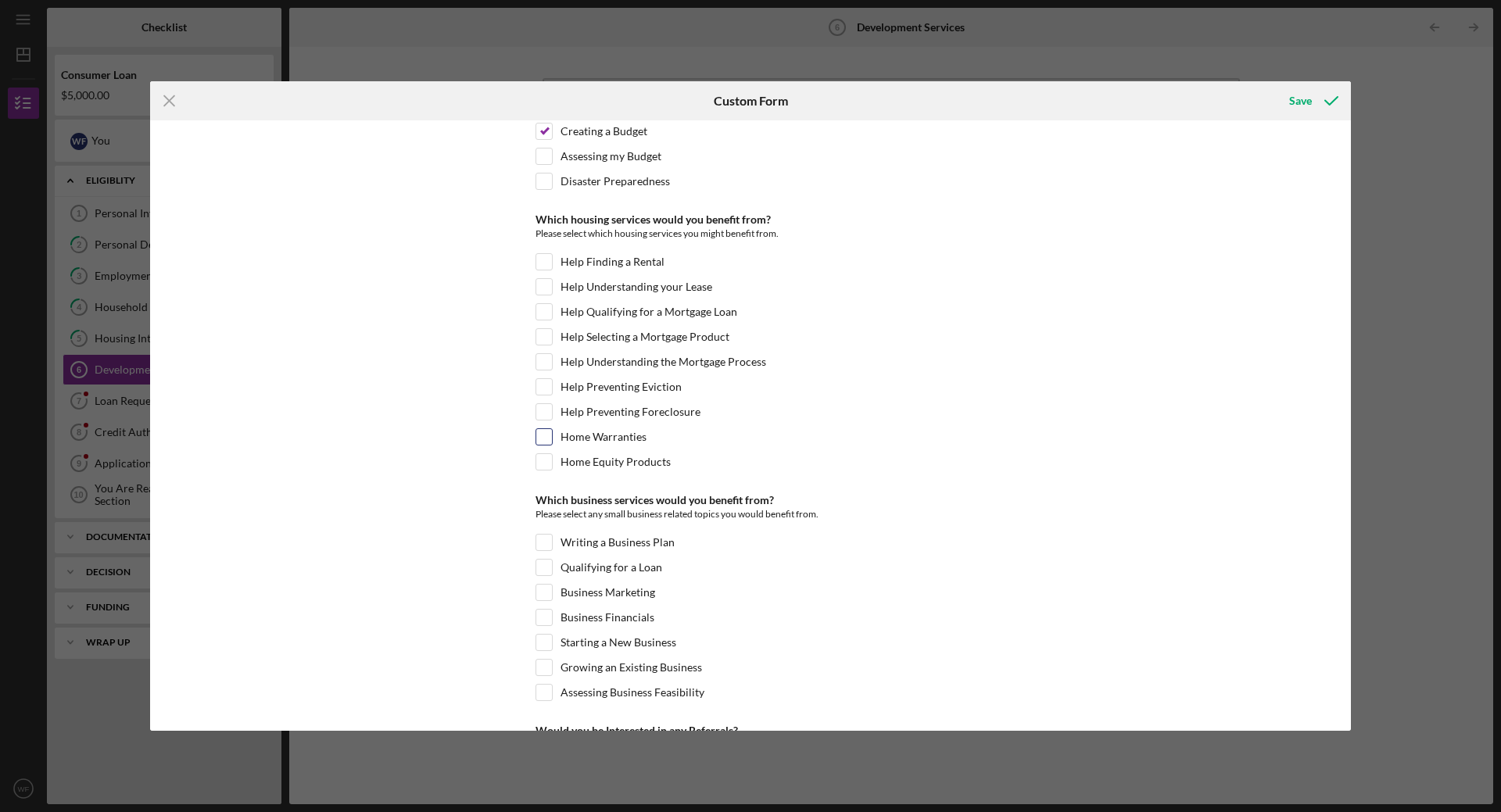
scroll to position [235, 0]
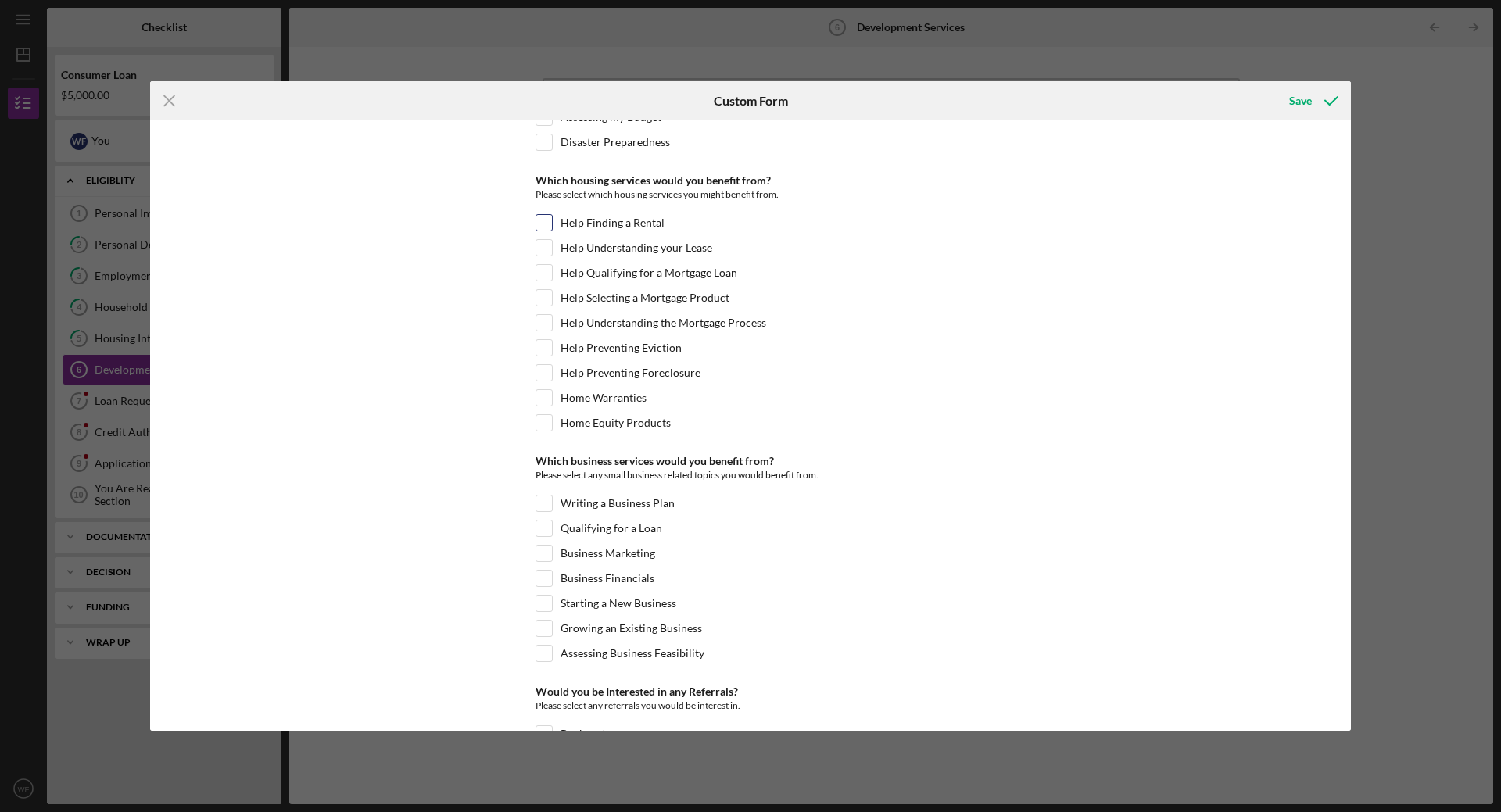
click at [541, 225] on input "Help Finding a Rental" at bounding box center [544, 222] width 16 height 16
checkbox input "true"
click at [548, 273] on input "Help Qualifying for a Mortgage Loan" at bounding box center [544, 273] width 16 height 16
checkbox input "true"
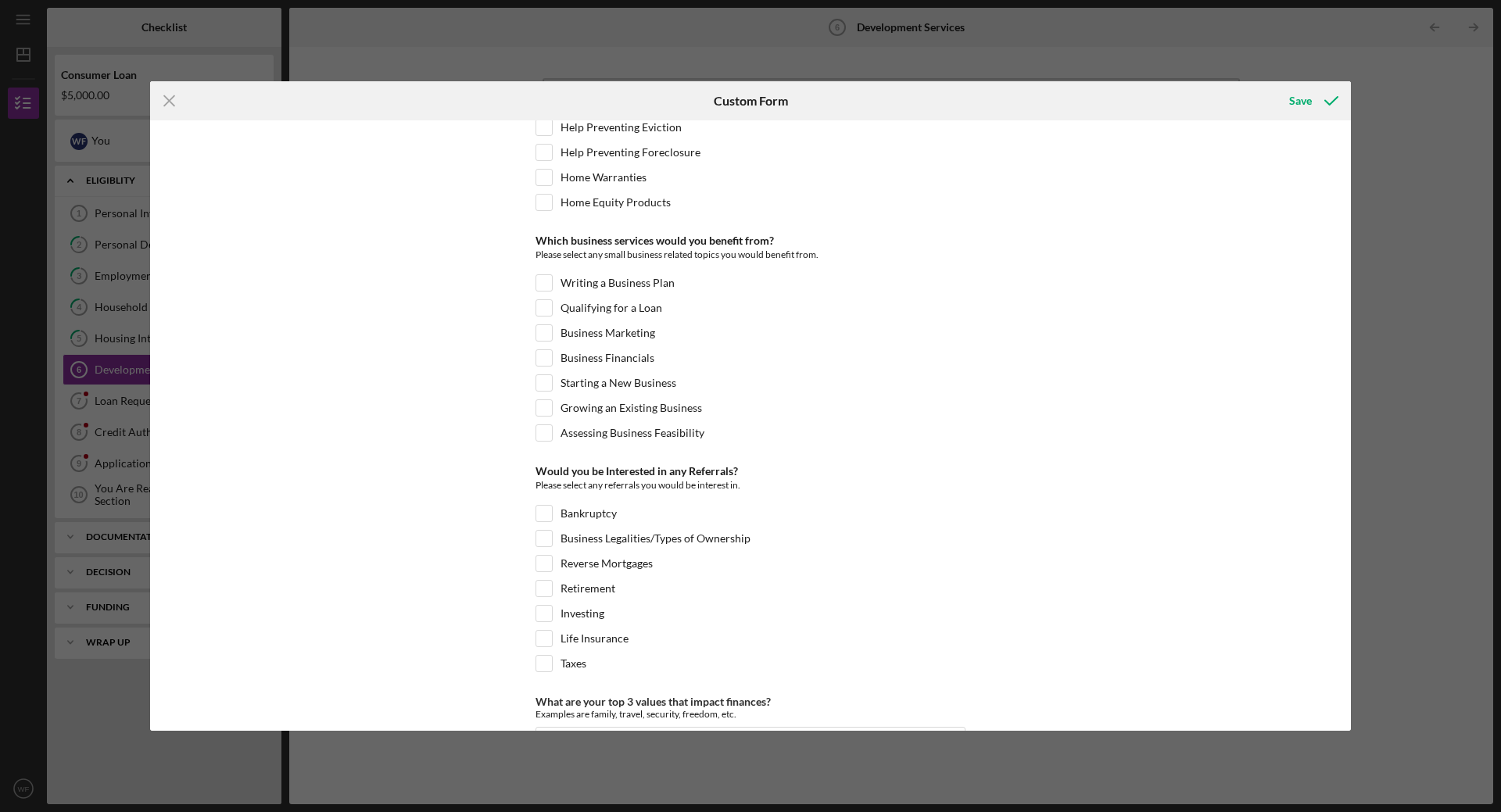
scroll to position [441, 0]
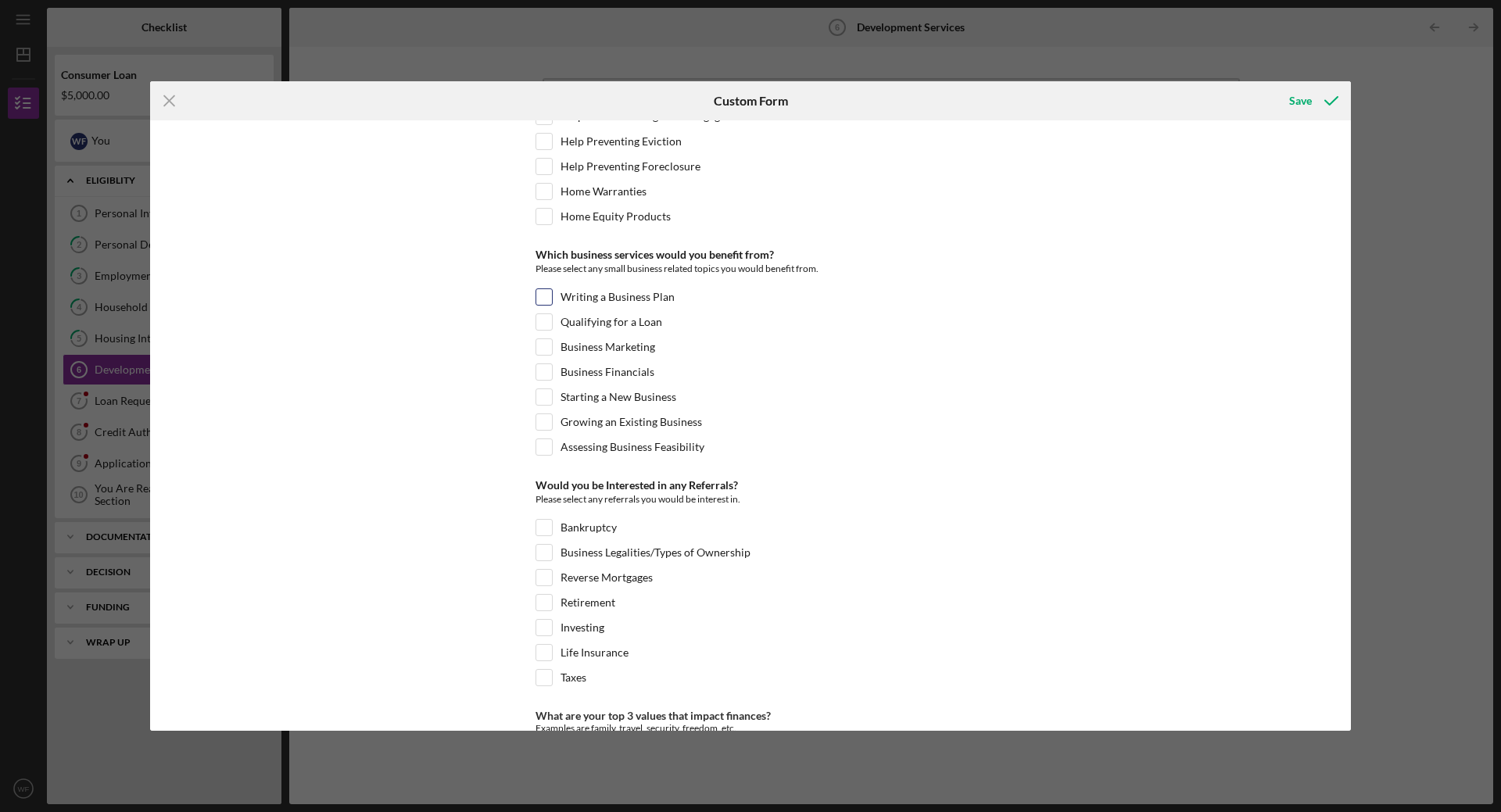
click at [545, 298] on input "Writing a Business Plan" at bounding box center [544, 297] width 16 height 16
checkbox input "true"
click at [542, 317] on input "Qualifying for a Loan" at bounding box center [544, 322] width 16 height 16
checkbox input "true"
click at [546, 348] on input "Business Marketing" at bounding box center [544, 347] width 16 height 16
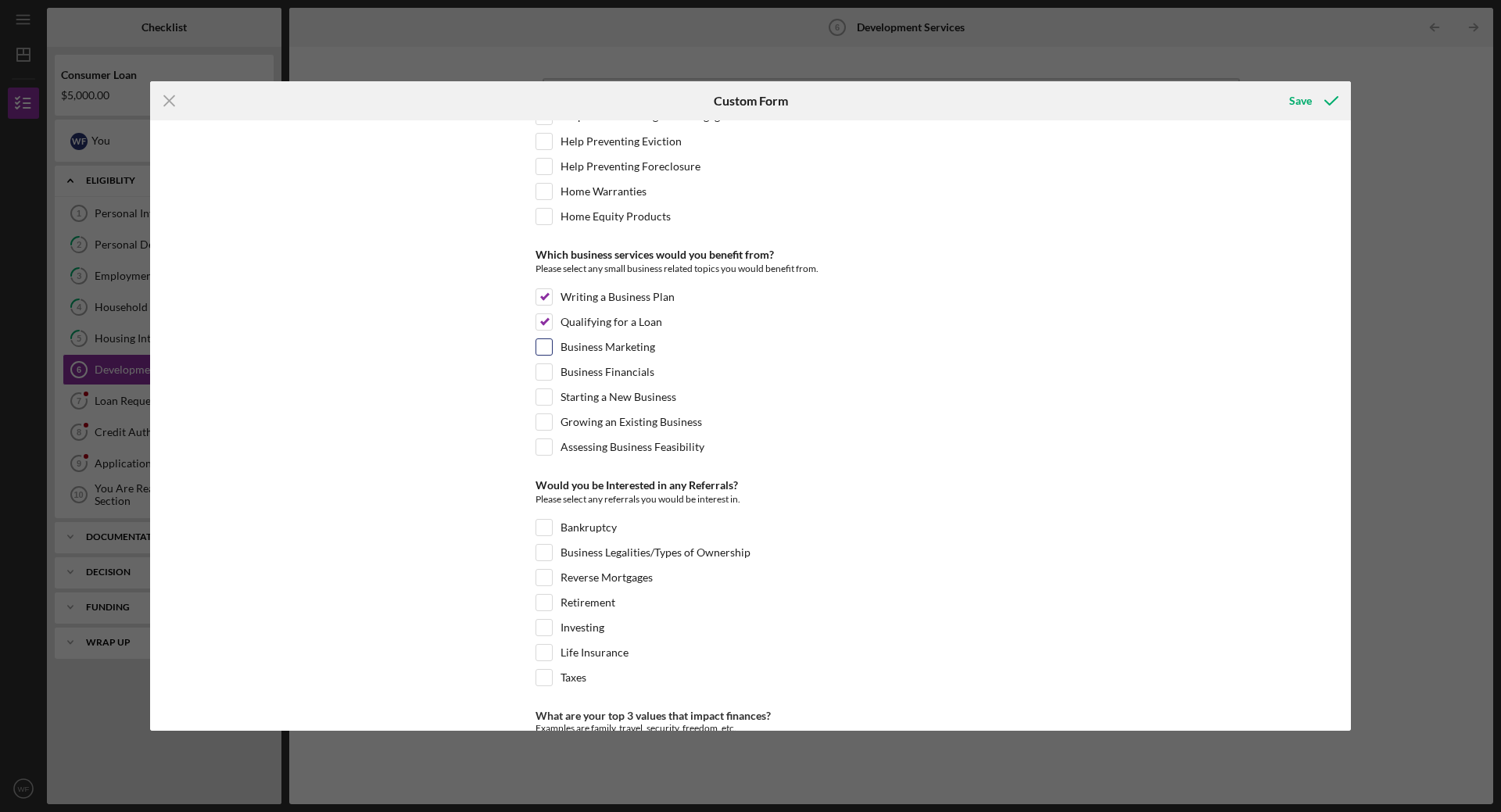
checkbox input "true"
click at [544, 368] on input "Business Financials" at bounding box center [544, 372] width 16 height 16
checkbox input "true"
click at [547, 399] on input "Starting a New Business" at bounding box center [544, 397] width 16 height 16
checkbox input "true"
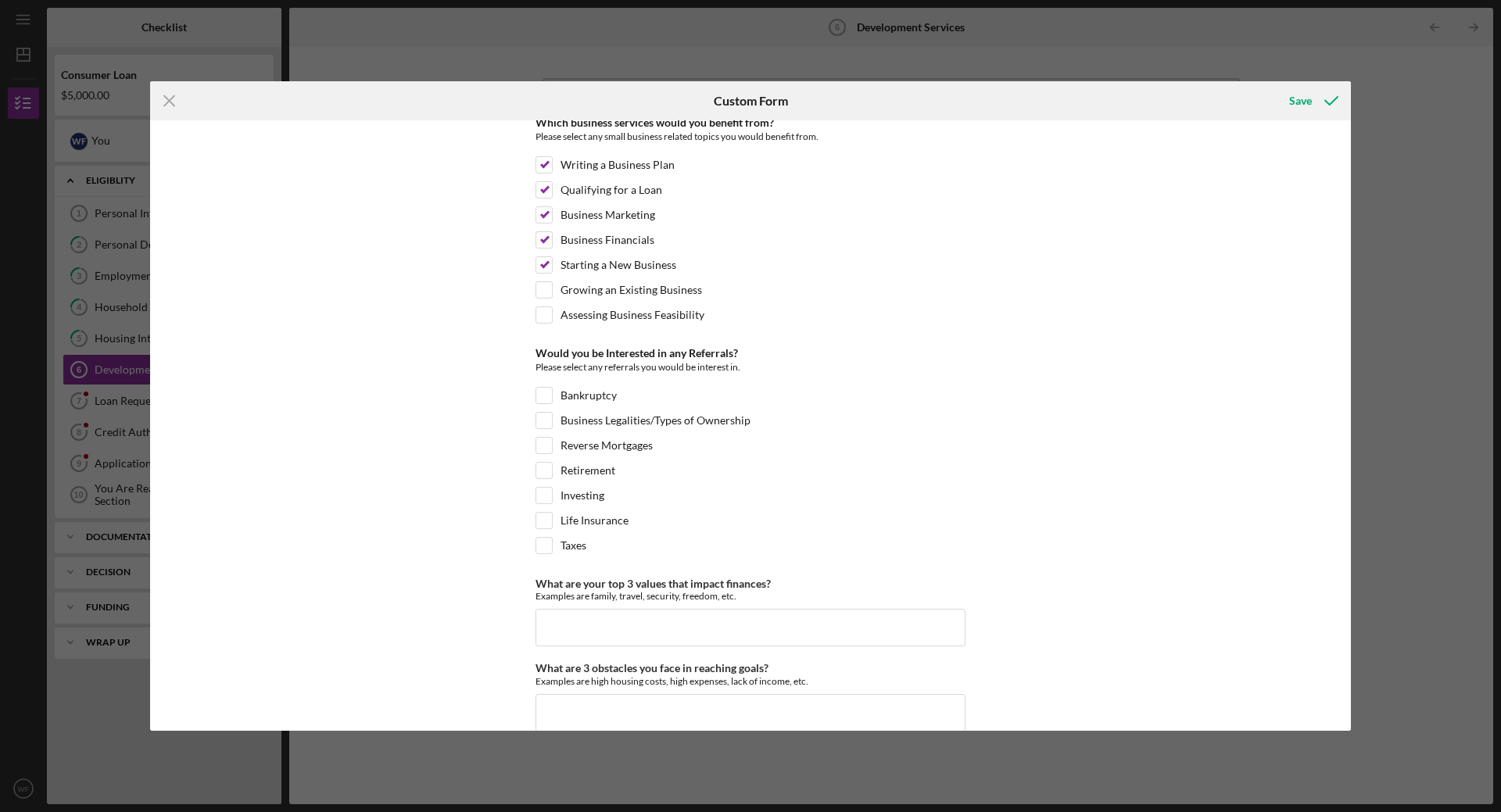
scroll to position [597, 0]
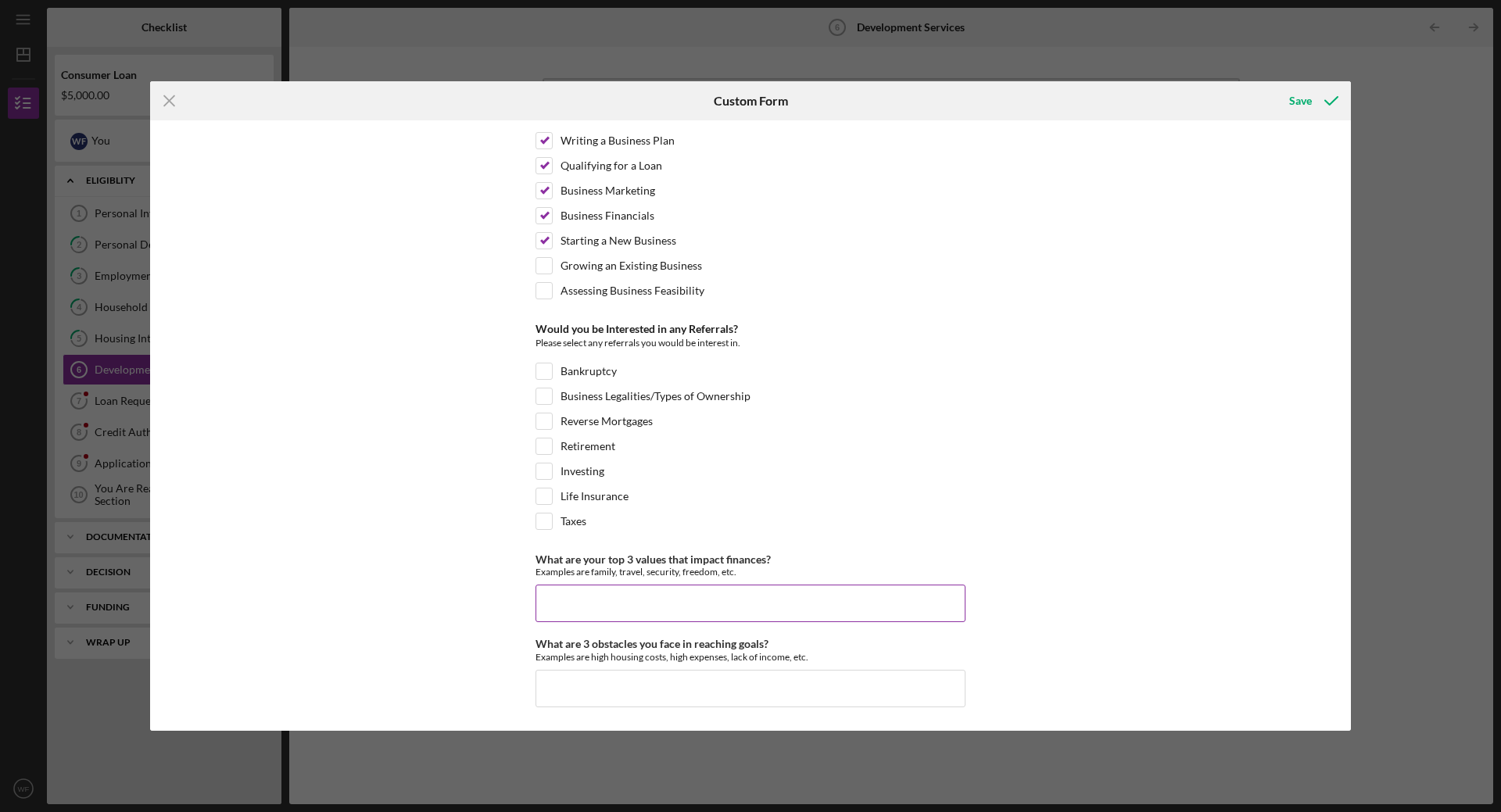
click at [736, 600] on input "What are your top 3 values that impact finances?" at bounding box center [750, 603] width 430 height 38
type input "Family, security, freedom"
click at [775, 694] on input "What are 3 obstacles you face in reaching goals?" at bounding box center [750, 688] width 430 height 38
type input "h"
type input "d"
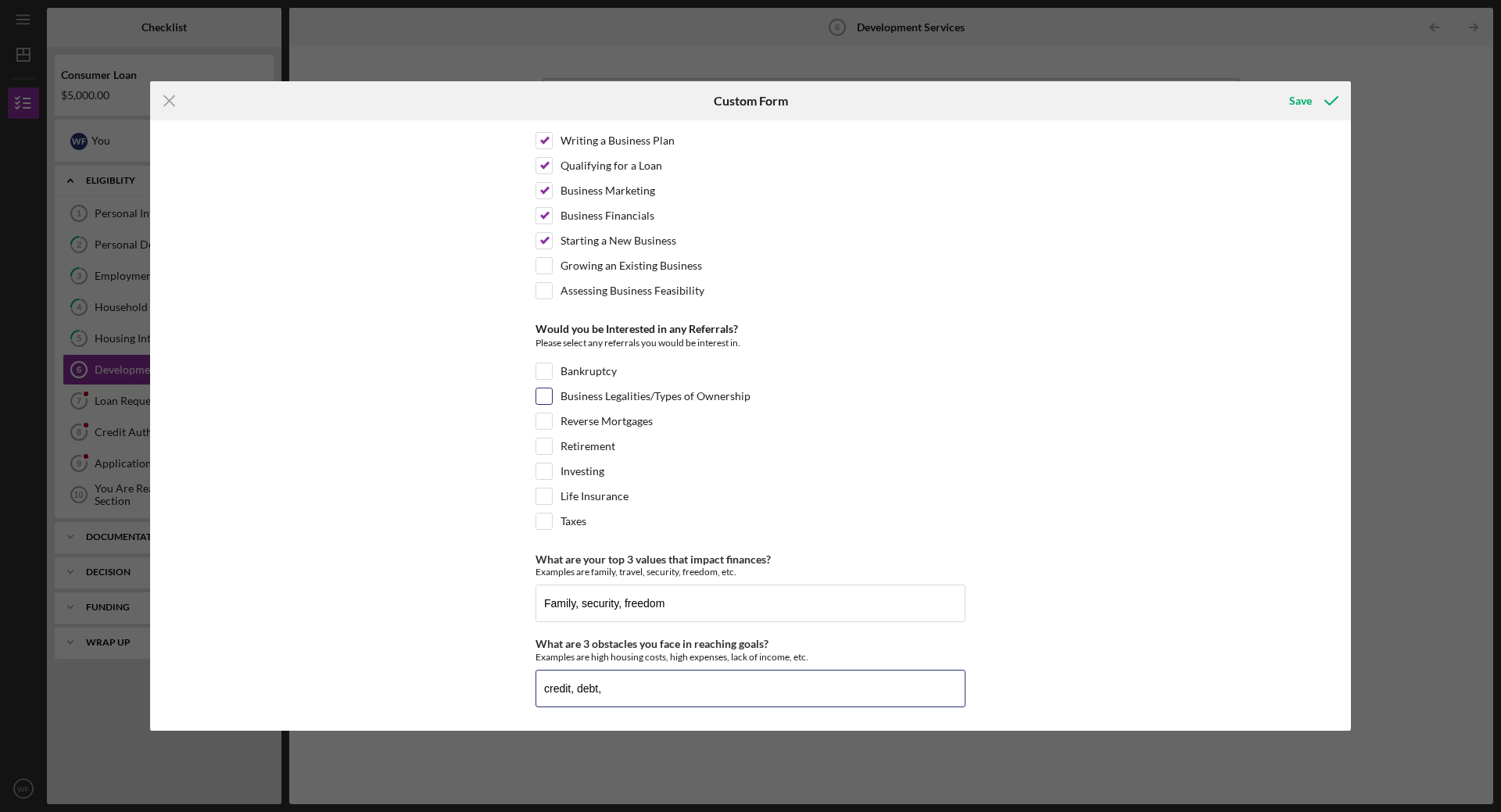
type input "credit, debt,"
click at [545, 397] on input "Business Legalities/Types of Ownership" at bounding box center [544, 396] width 16 height 16
checkbox input "true"
click at [543, 475] on input "Investing" at bounding box center [544, 472] width 16 height 16
checkbox input "true"
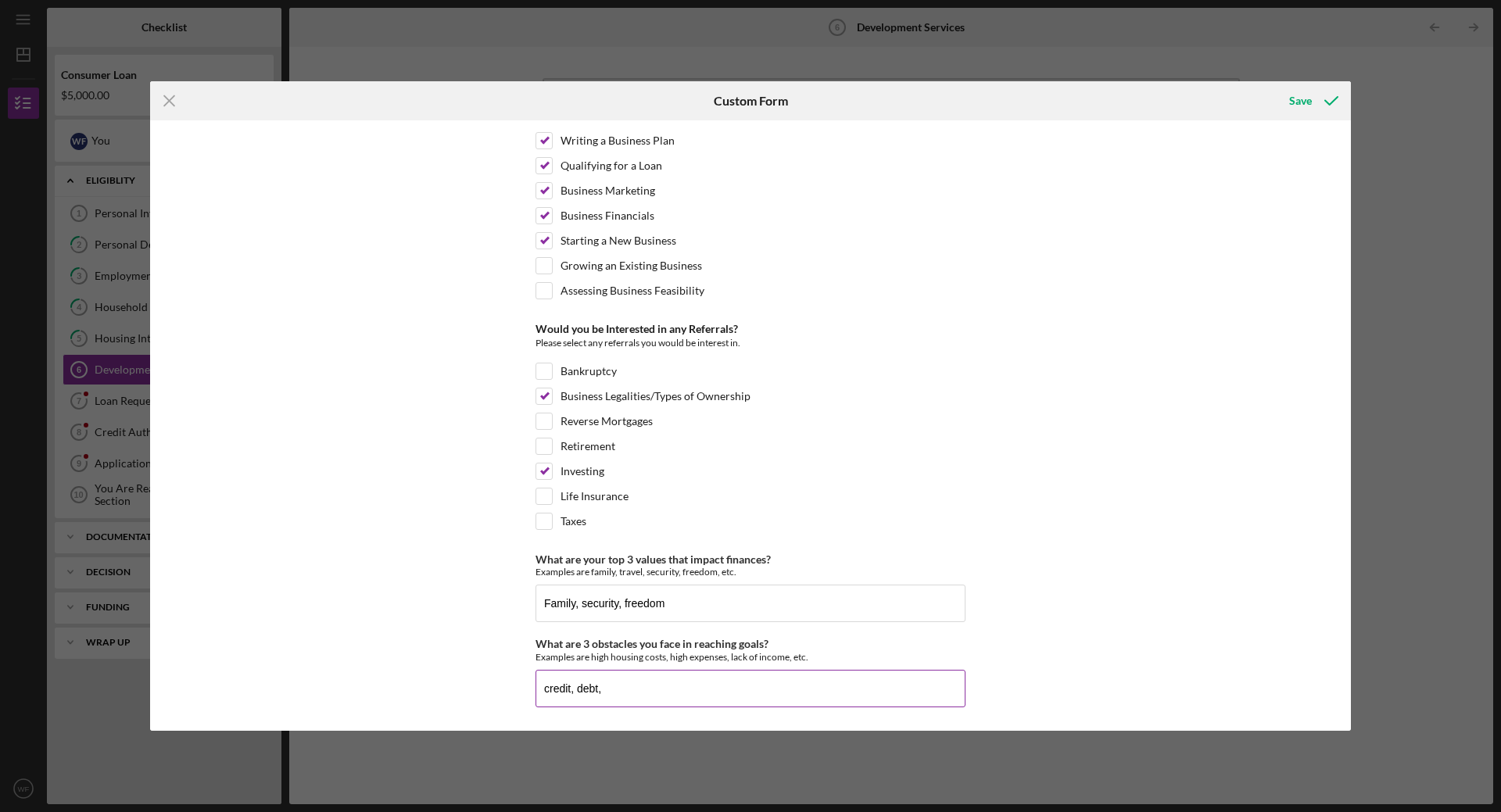
click at [667, 698] on input "credit, debt," at bounding box center [750, 688] width 430 height 38
type input "credit, debt, car expenses"
click at [1303, 101] on div "Save" at bounding box center [1300, 101] width 23 height 31
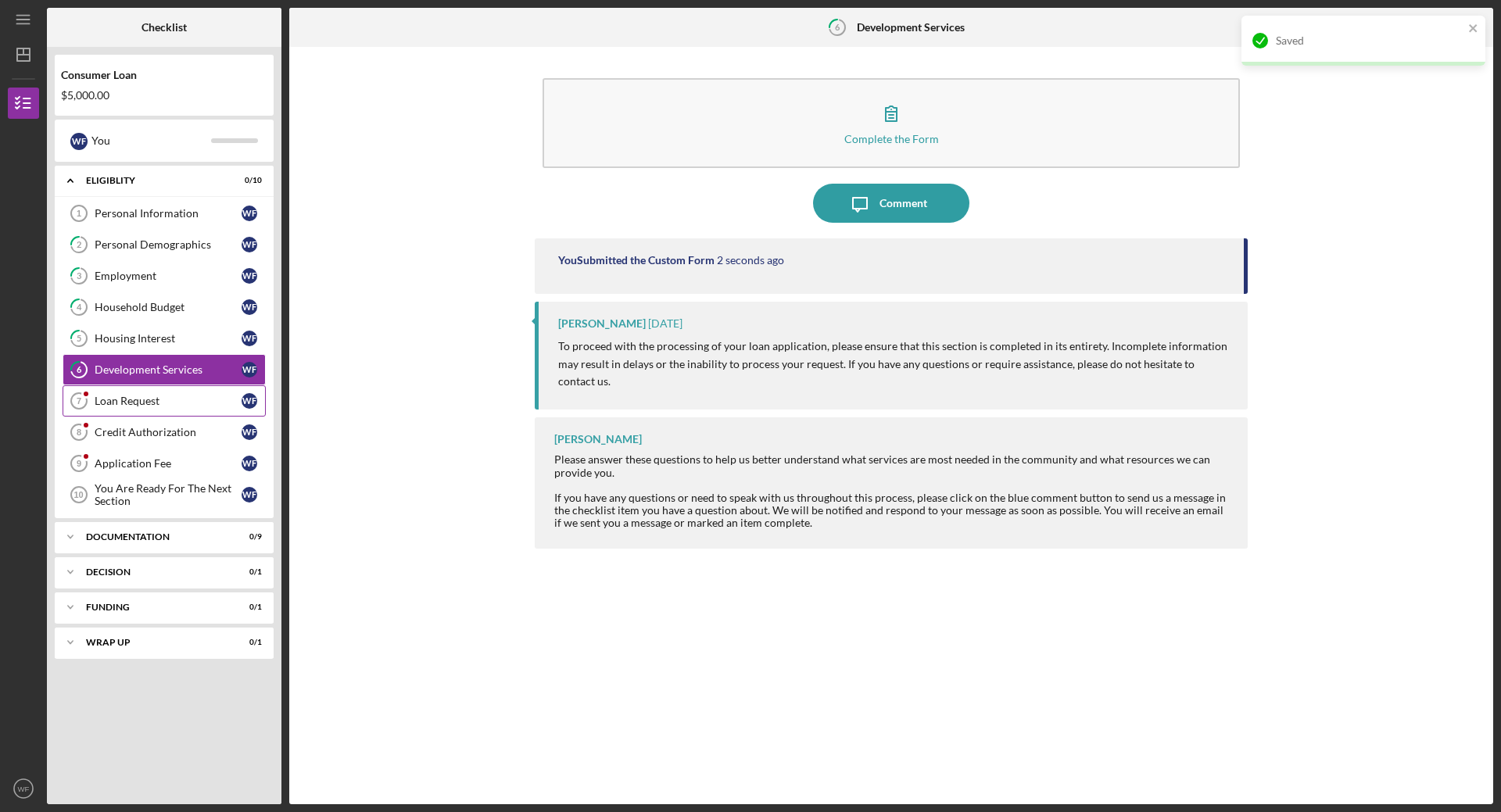
click at [147, 399] on div "Loan Request" at bounding box center [167, 401] width 147 height 12
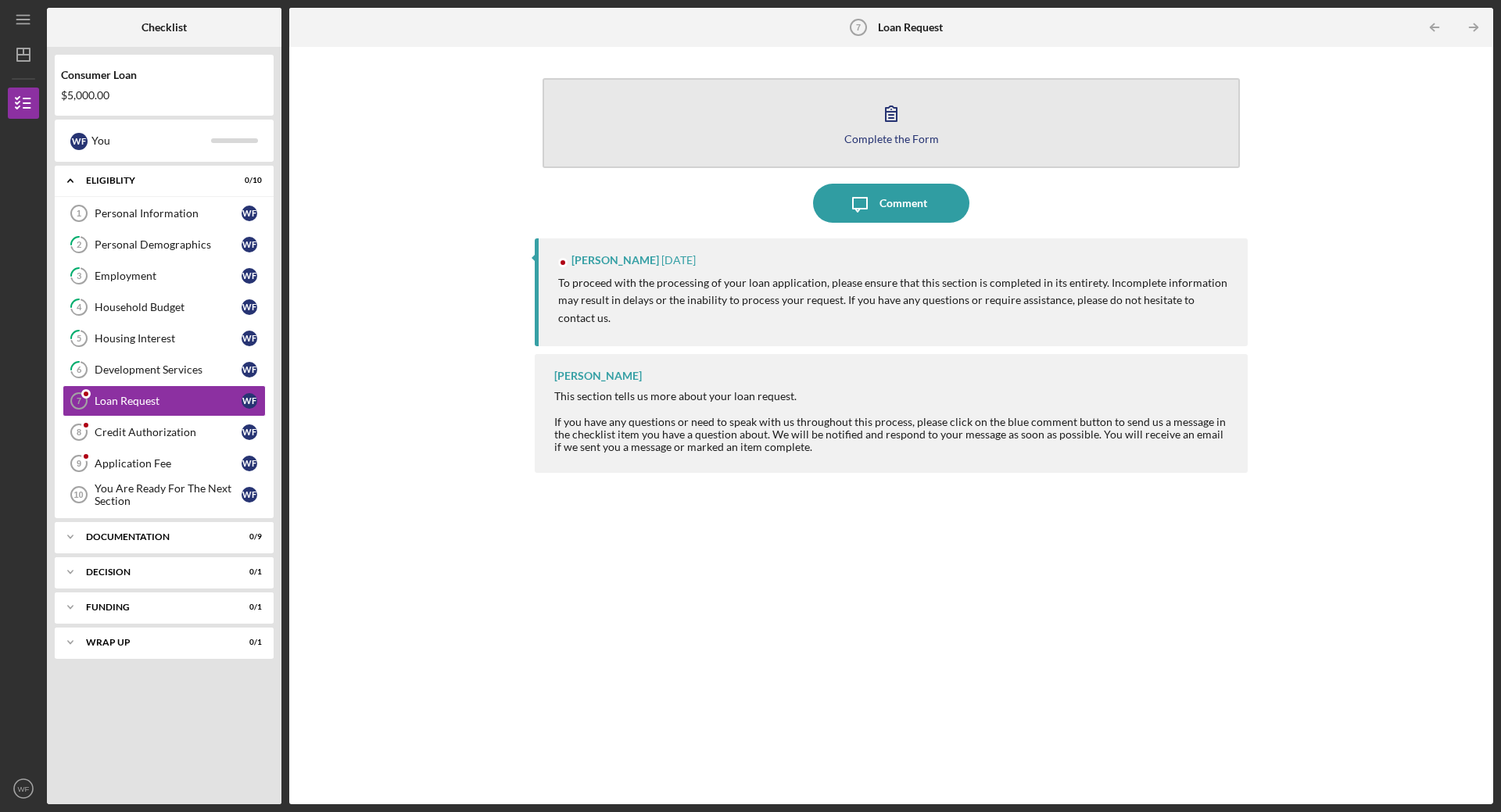
click at [890, 119] on icon "button" at bounding box center [891, 113] width 11 height 15
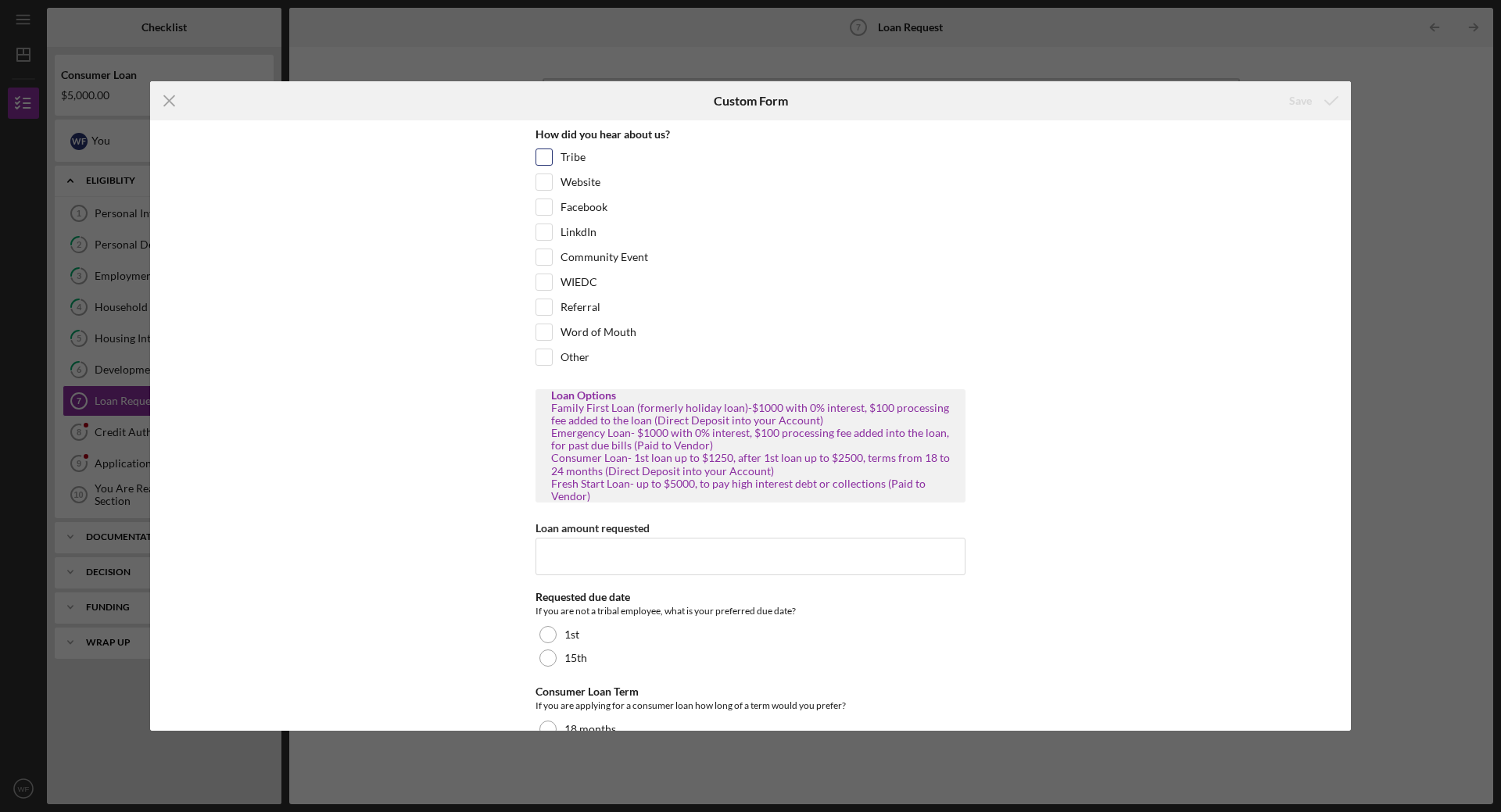
click at [536, 153] on input "Tribe" at bounding box center [544, 157] width 16 height 16
checkbox input "true"
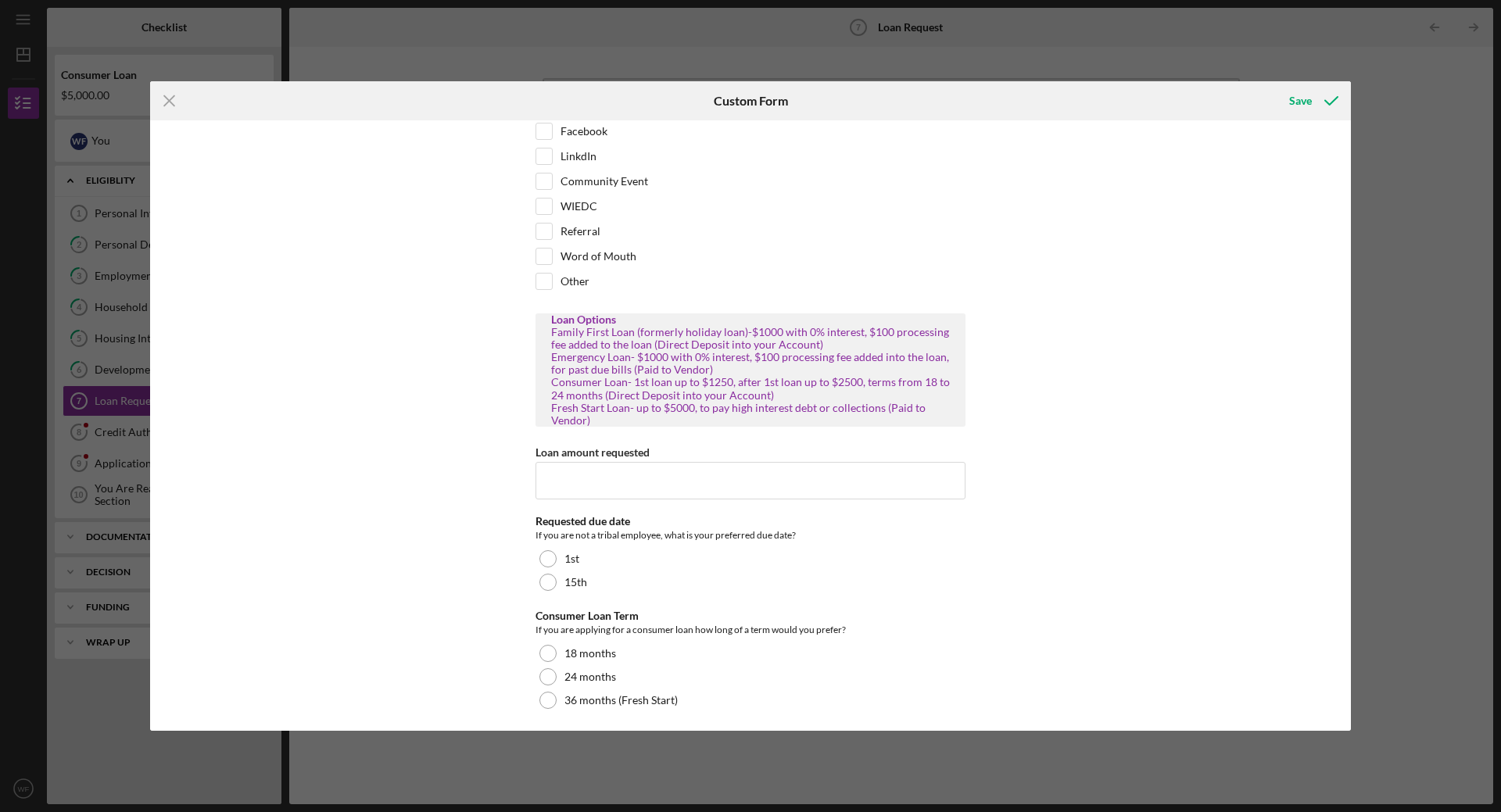
scroll to position [80, 0]
click at [694, 460] on input "Loan amount requested" at bounding box center [750, 475] width 430 height 38
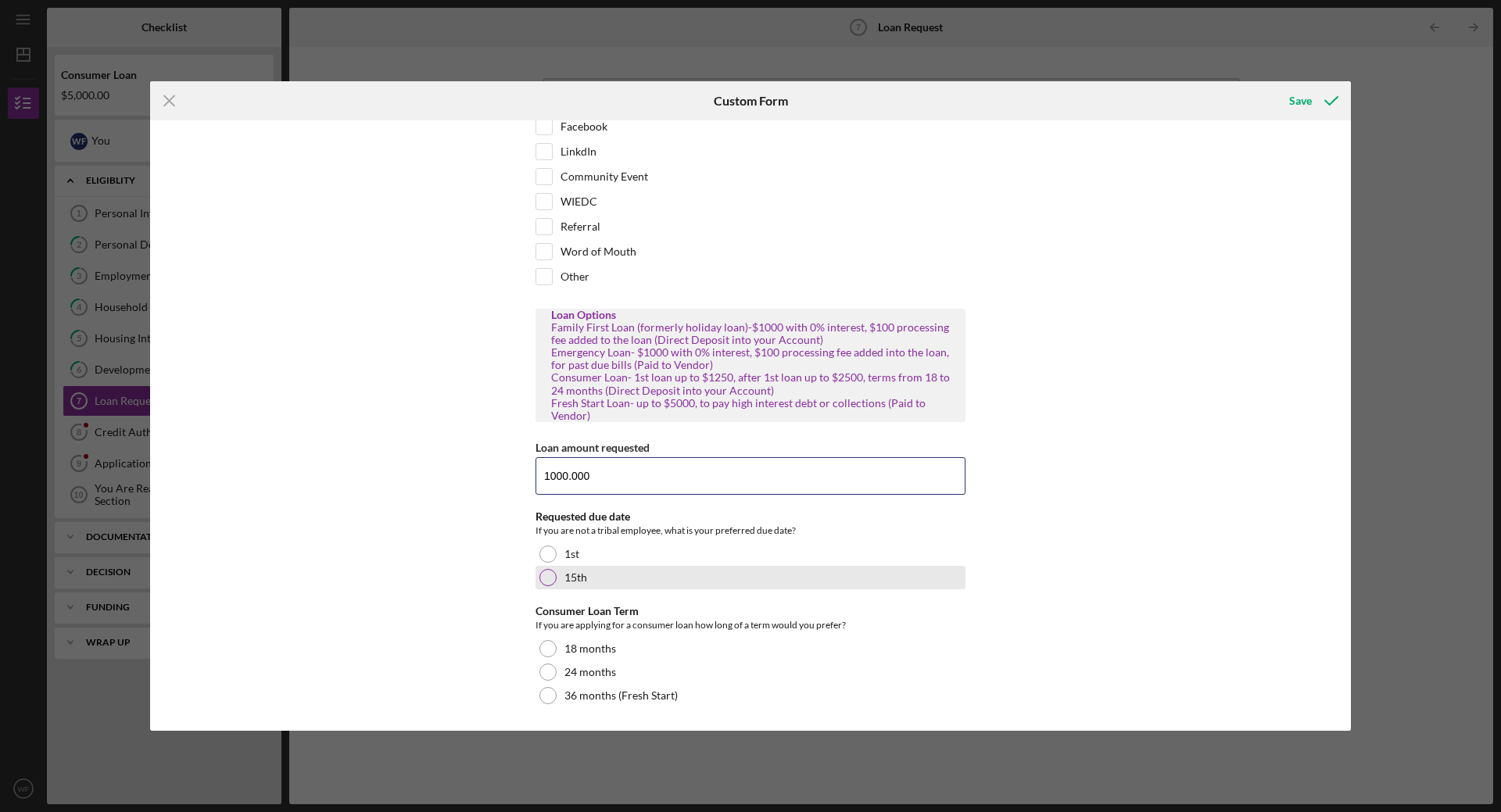
type input "1000.000"
click at [543, 576] on div at bounding box center [548, 578] width 17 height 17
drag, startPoint x: 530, startPoint y: 482, endPoint x: 496, endPoint y: 482, distance: 34.0
click at [496, 482] on div "How did you hear about us? Tribe Website Facebook LinkdIn Community Event WIEDC…" at bounding box center [750, 426] width 1201 height 611
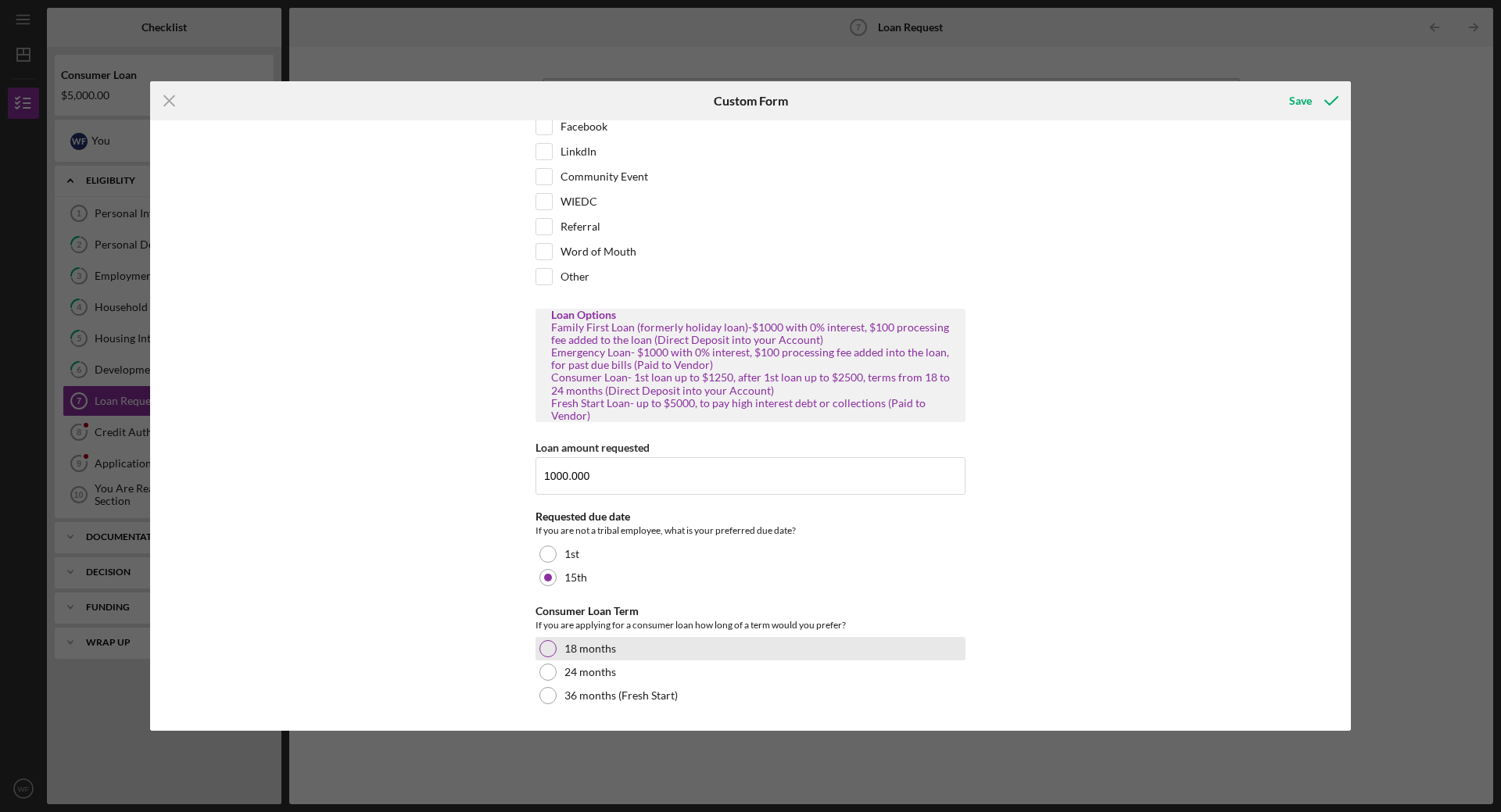
drag, startPoint x: 543, startPoint y: 652, endPoint x: 631, endPoint y: 650, distance: 88.0
click at [544, 652] on div at bounding box center [548, 649] width 17 height 17
click at [1294, 97] on div "Save" at bounding box center [1300, 101] width 23 height 31
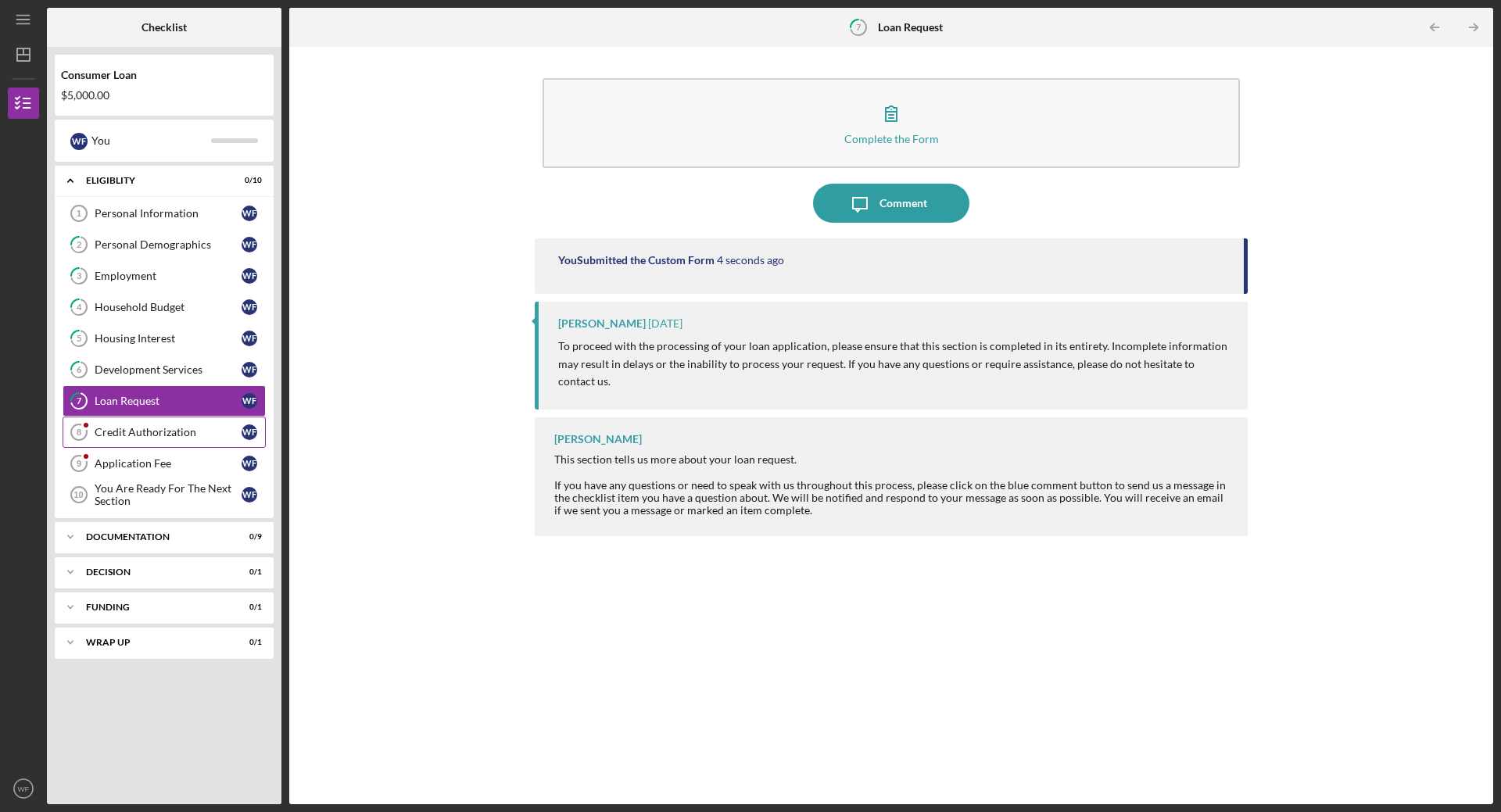
click at [151, 438] on div "Credit Authorization" at bounding box center [167, 433] width 147 height 12
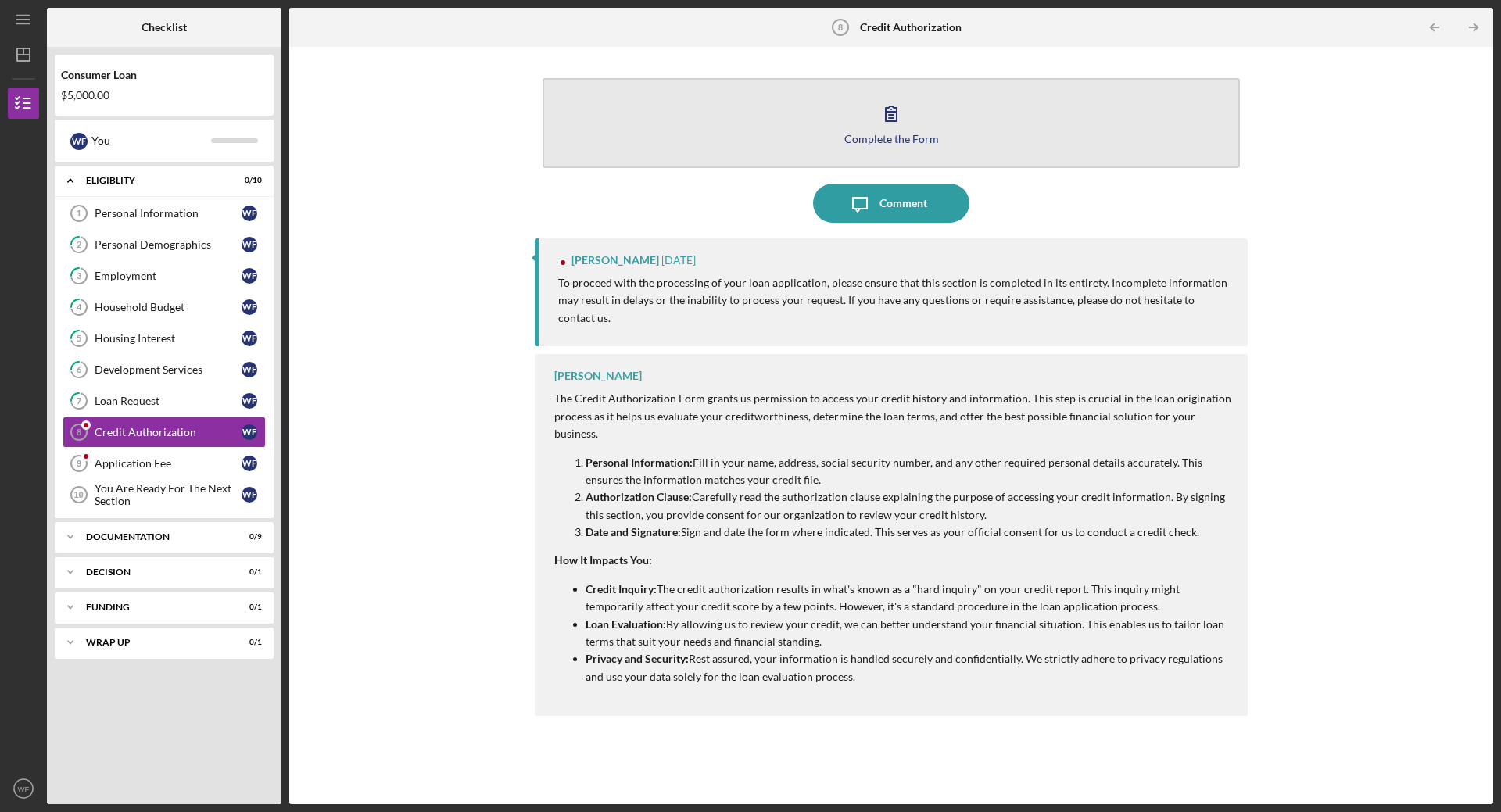
click at [921, 127] on button "Complete the Form Form" at bounding box center [891, 123] width 698 height 90
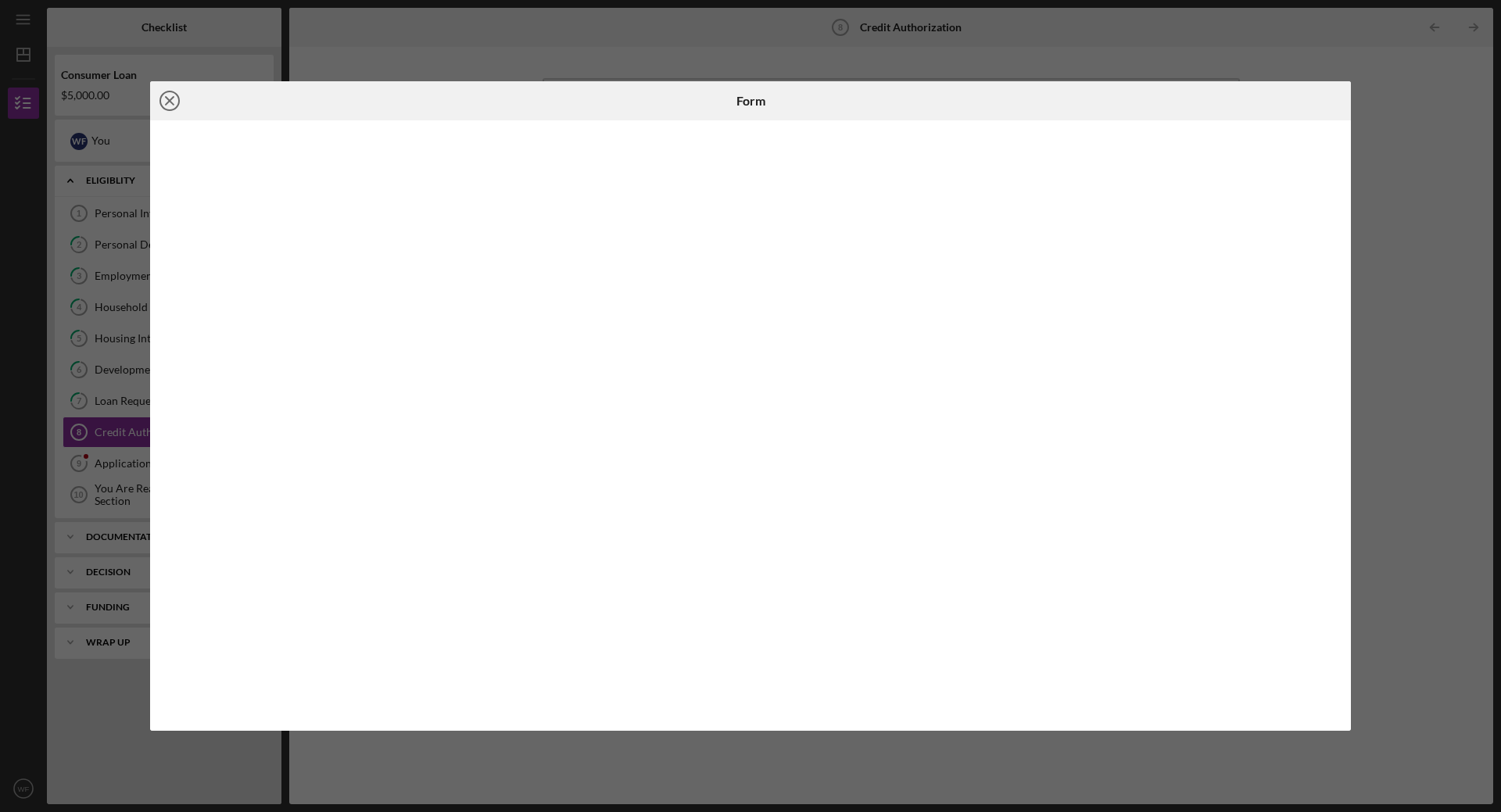
click at [174, 99] on icon "Icon/Close" at bounding box center [169, 100] width 39 height 39
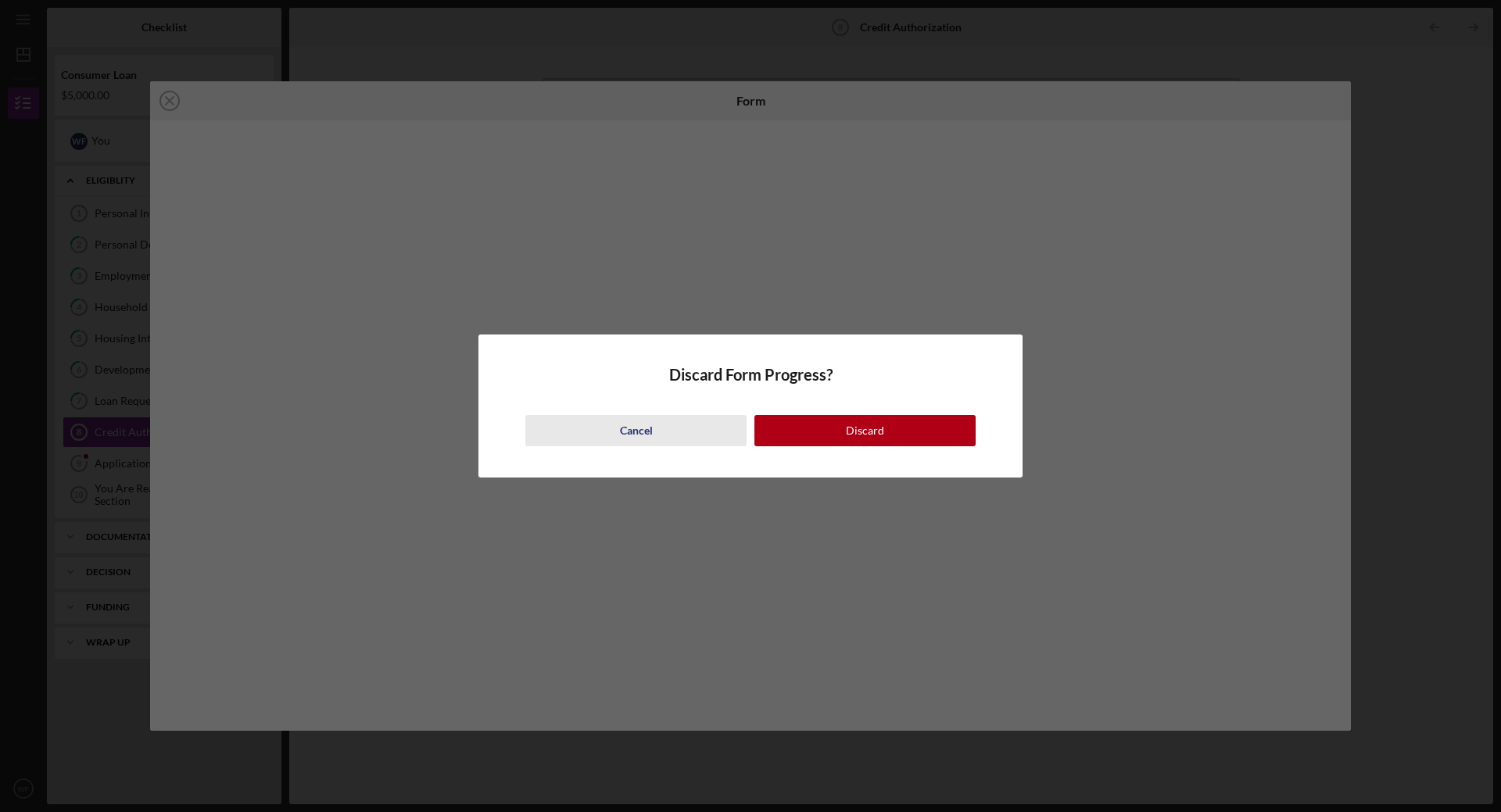
click at [661, 429] on button "Cancel" at bounding box center [636, 431] width 222 height 31
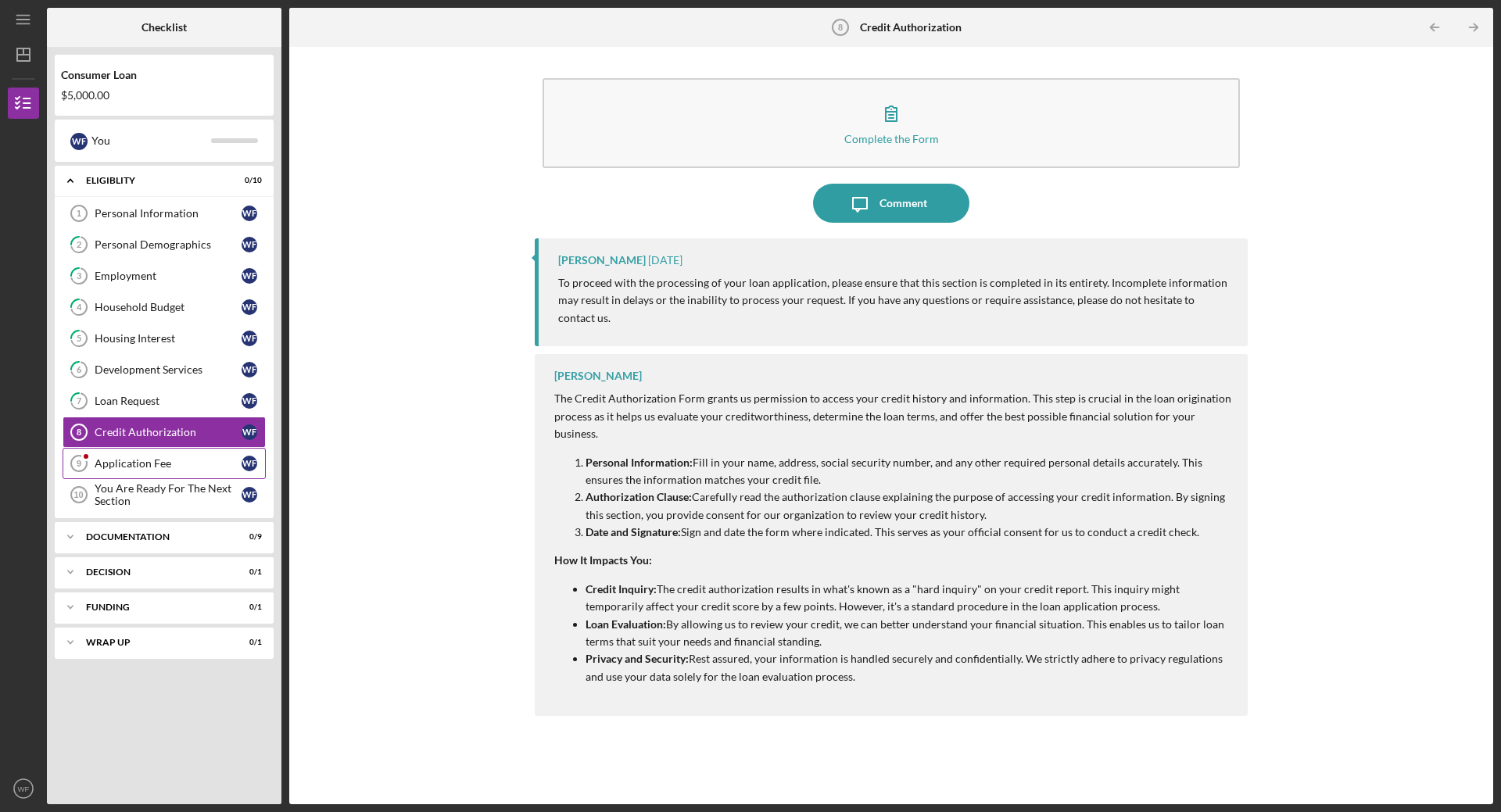
click at [181, 464] on div "Application Fee" at bounding box center [167, 463] width 147 height 12
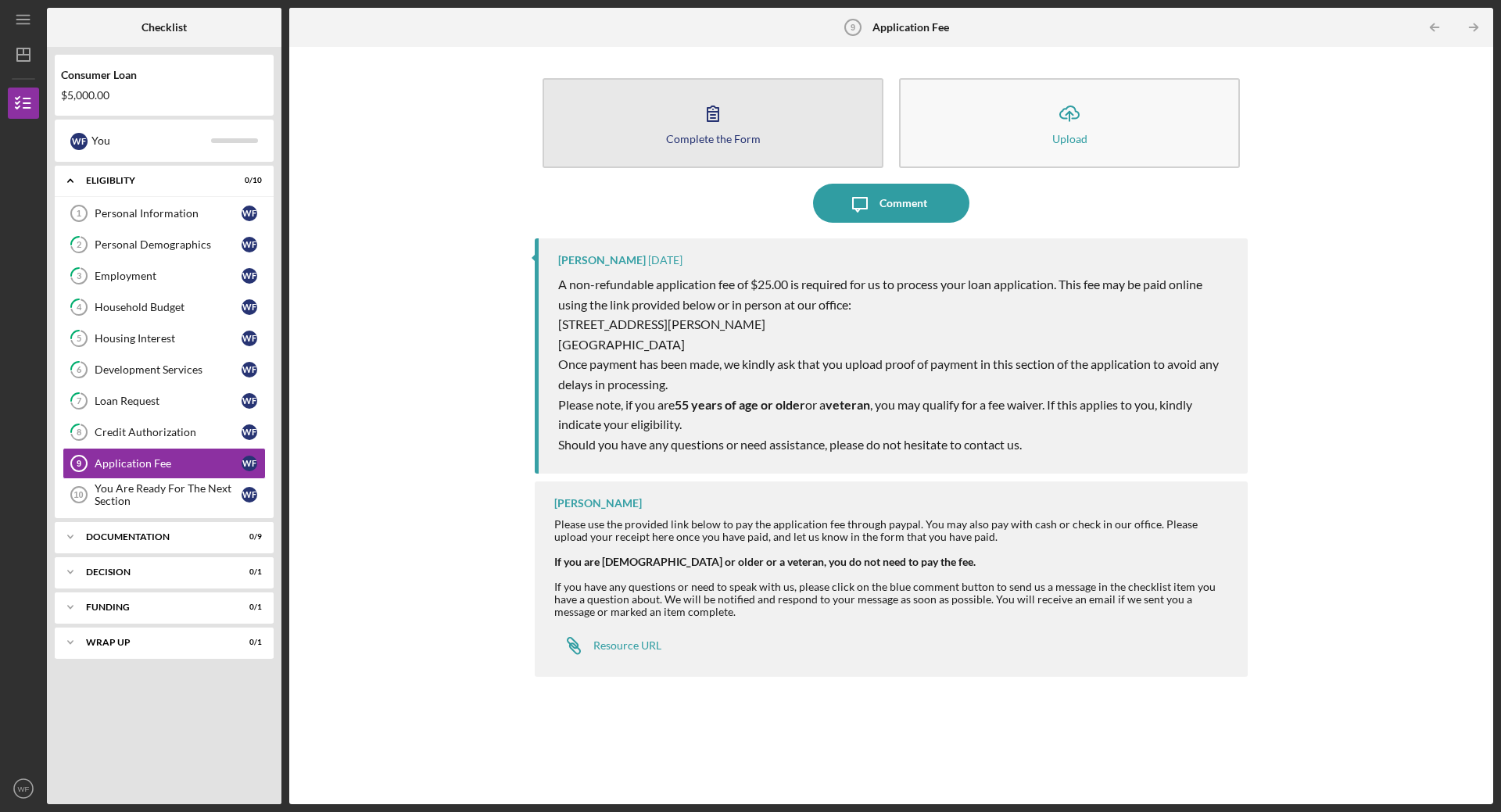
click at [802, 129] on button "Complete the Form Form" at bounding box center [713, 123] width 341 height 90
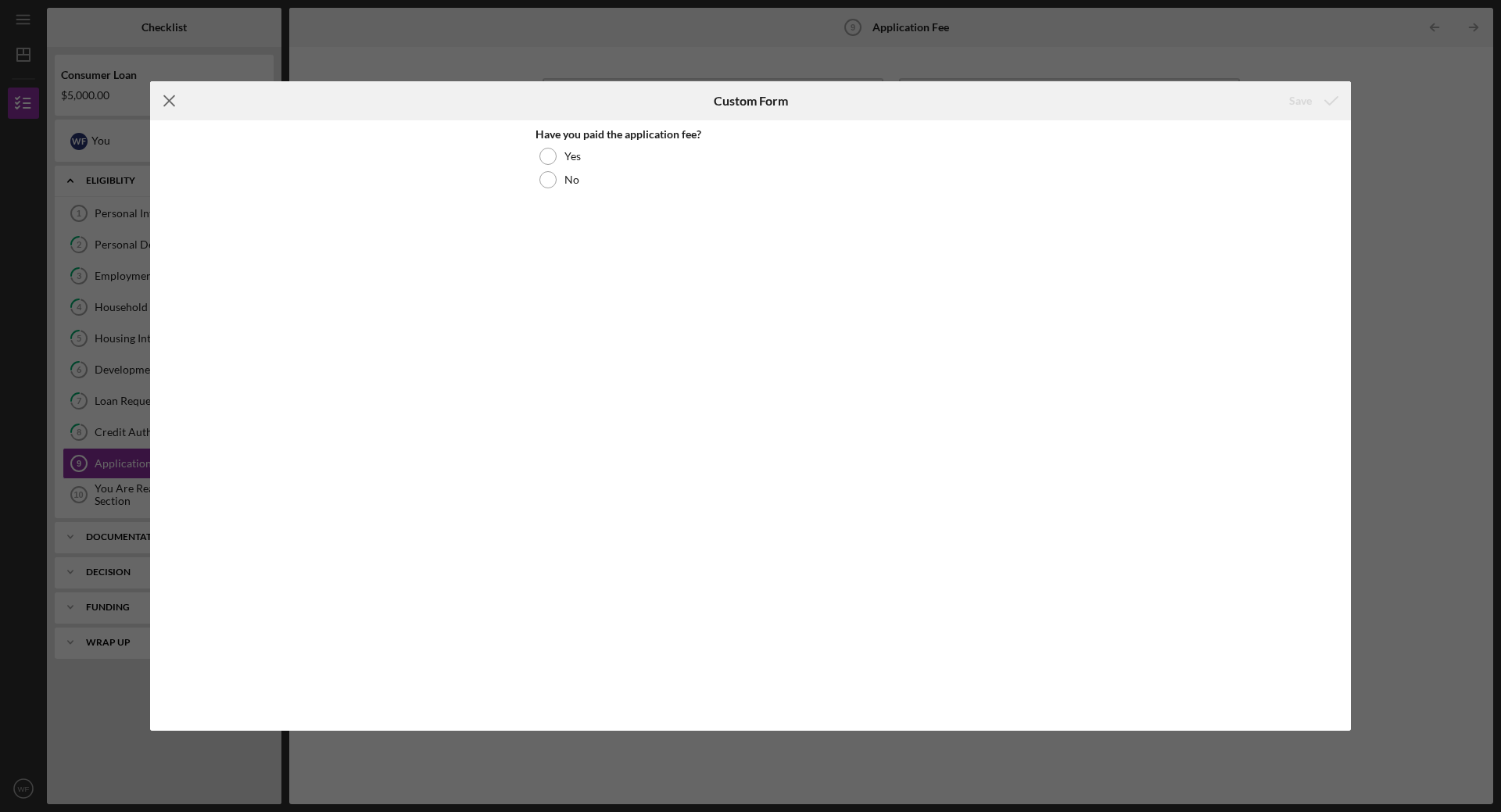
click at [160, 99] on icon "Icon/Menu Close" at bounding box center [169, 100] width 39 height 39
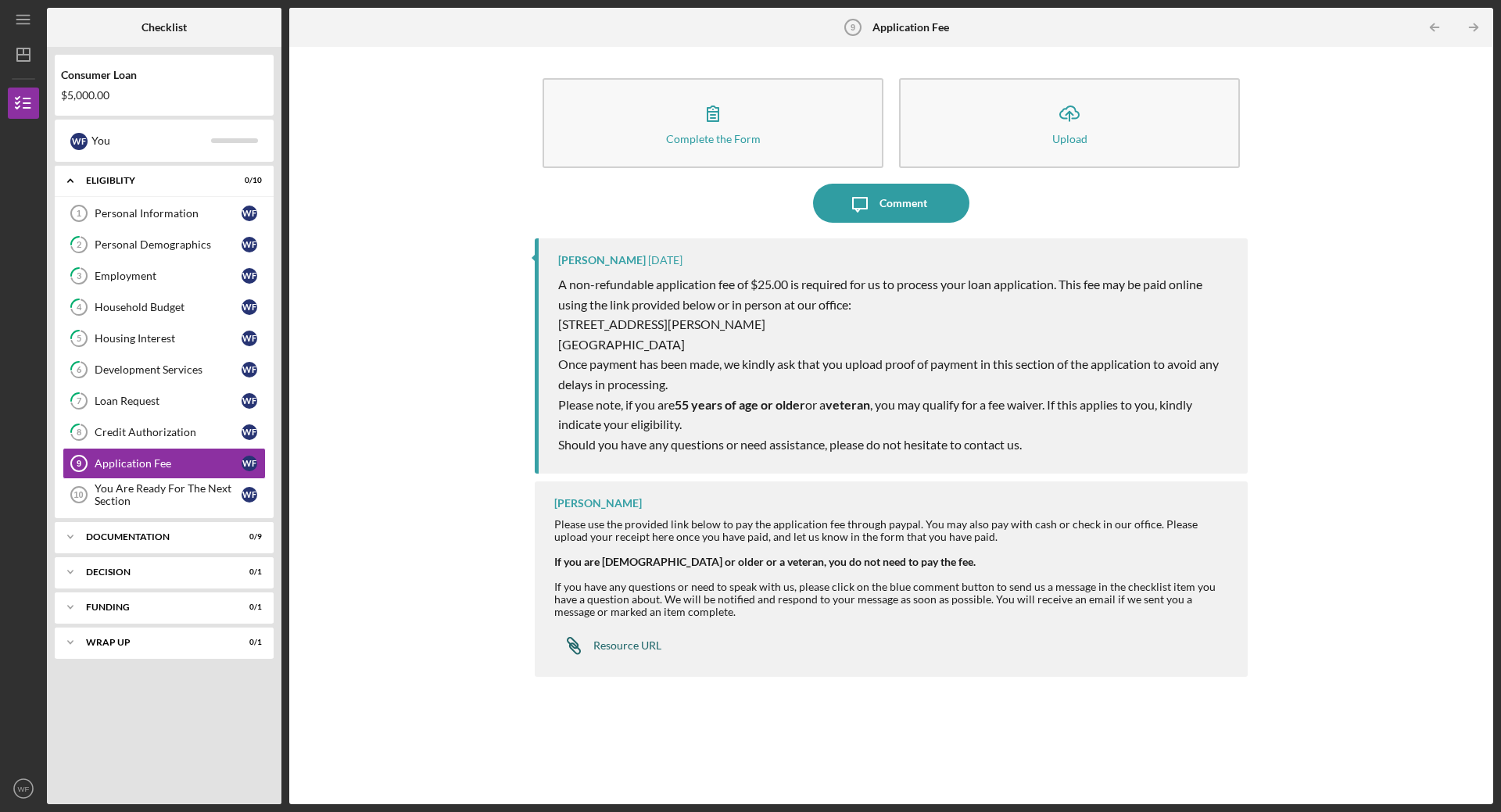
click at [642, 652] on div "Resource URL" at bounding box center [627, 645] width 68 height 12
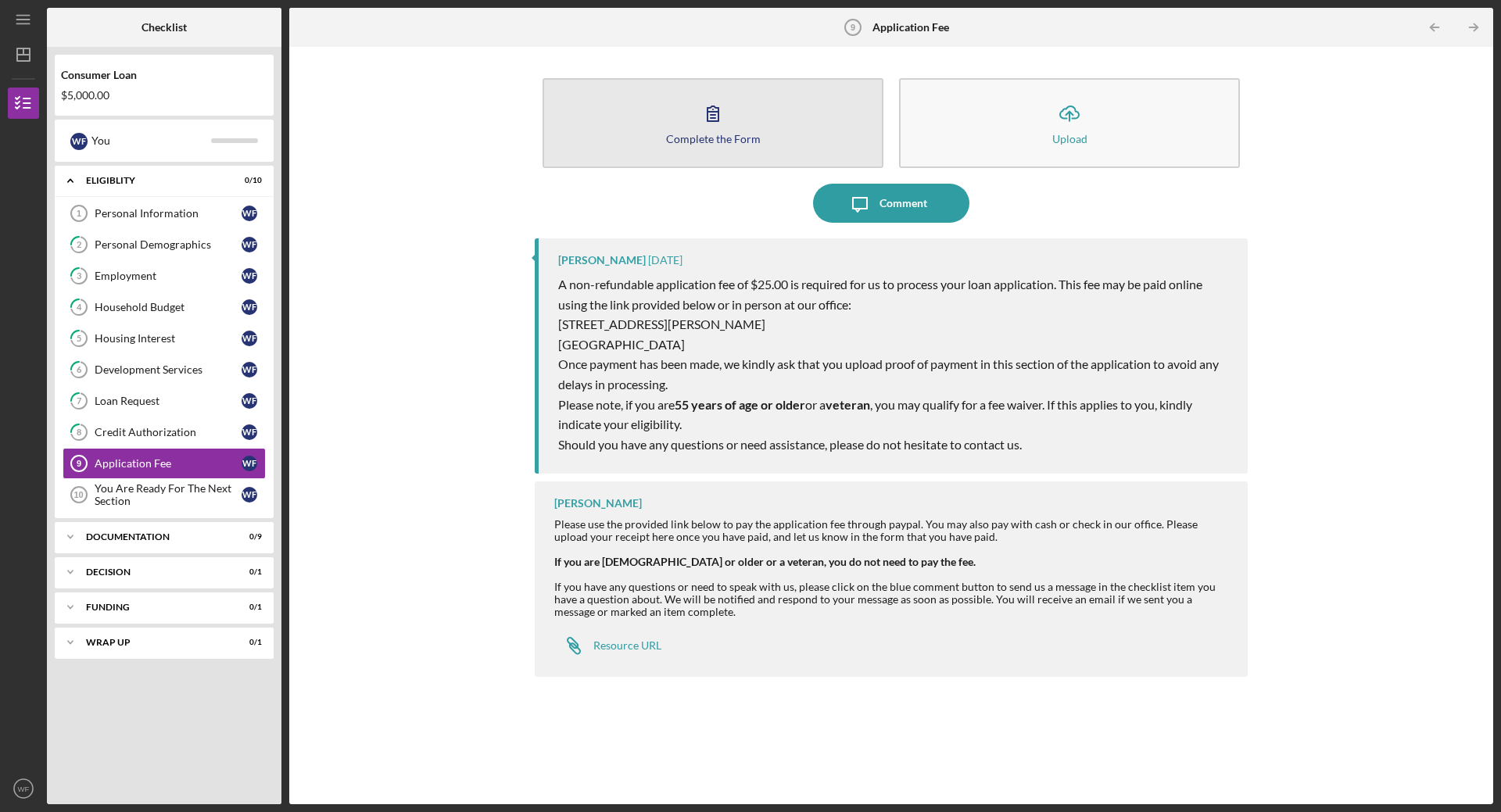
click at [768, 127] on button "Complete the Form Form" at bounding box center [713, 123] width 341 height 90
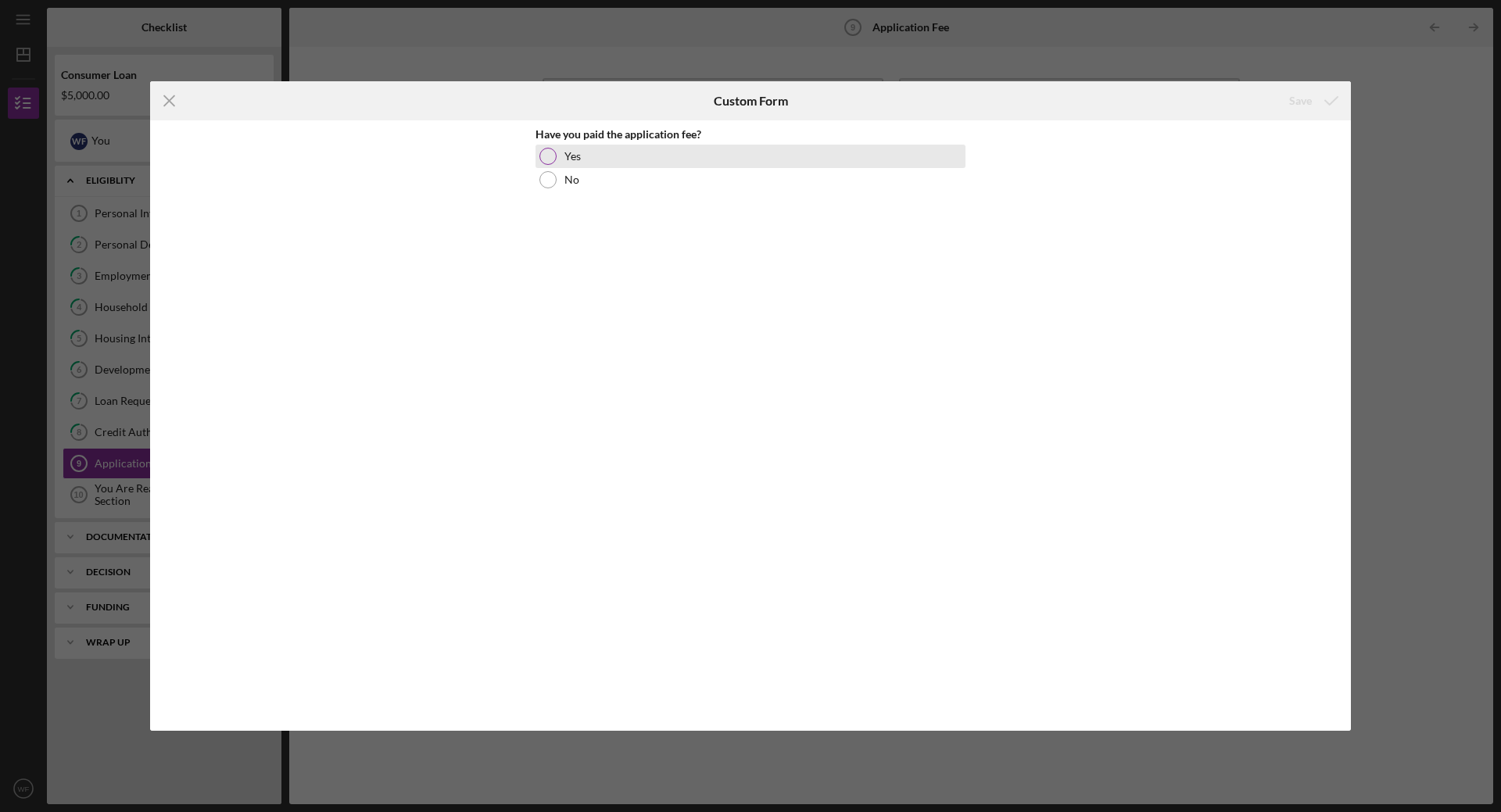
click at [548, 149] on div at bounding box center [548, 156] width 17 height 17
click at [1307, 101] on div "Save" at bounding box center [1300, 101] width 23 height 31
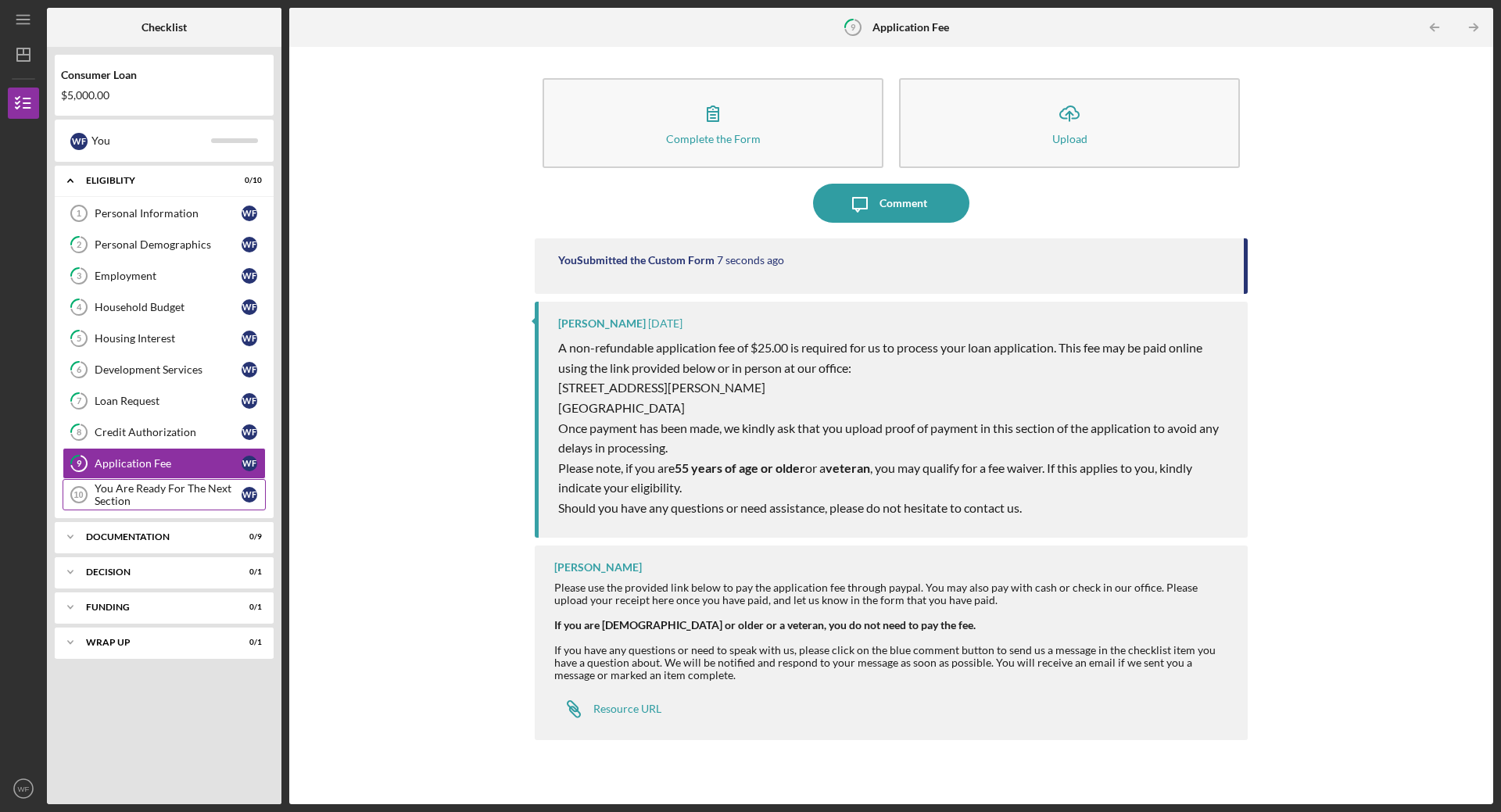
click at [130, 499] on div "You Are Ready For The Next Section" at bounding box center [167, 495] width 147 height 25
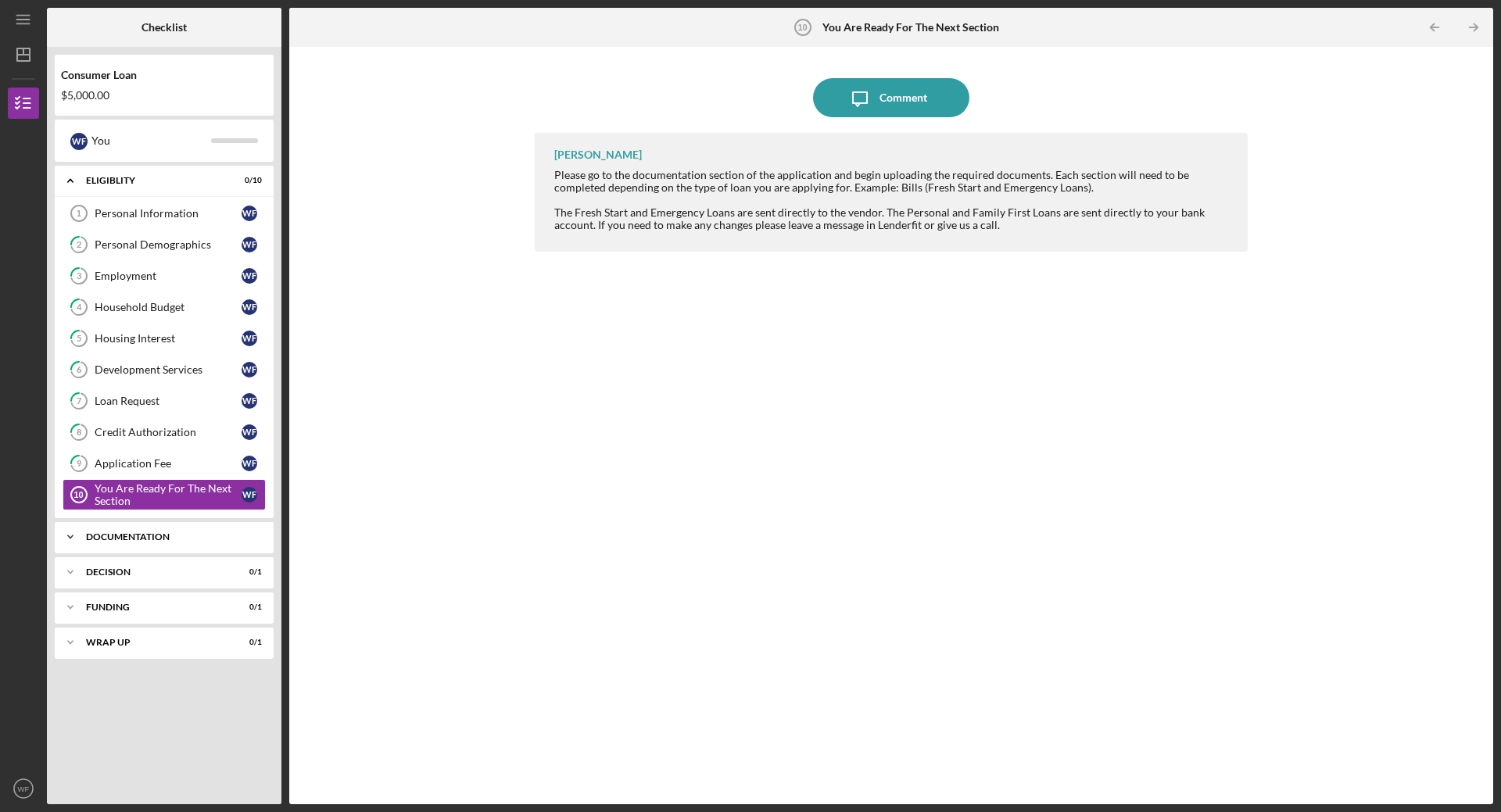
click at [177, 541] on div "Documentation" at bounding box center [170, 536] width 168 height 10
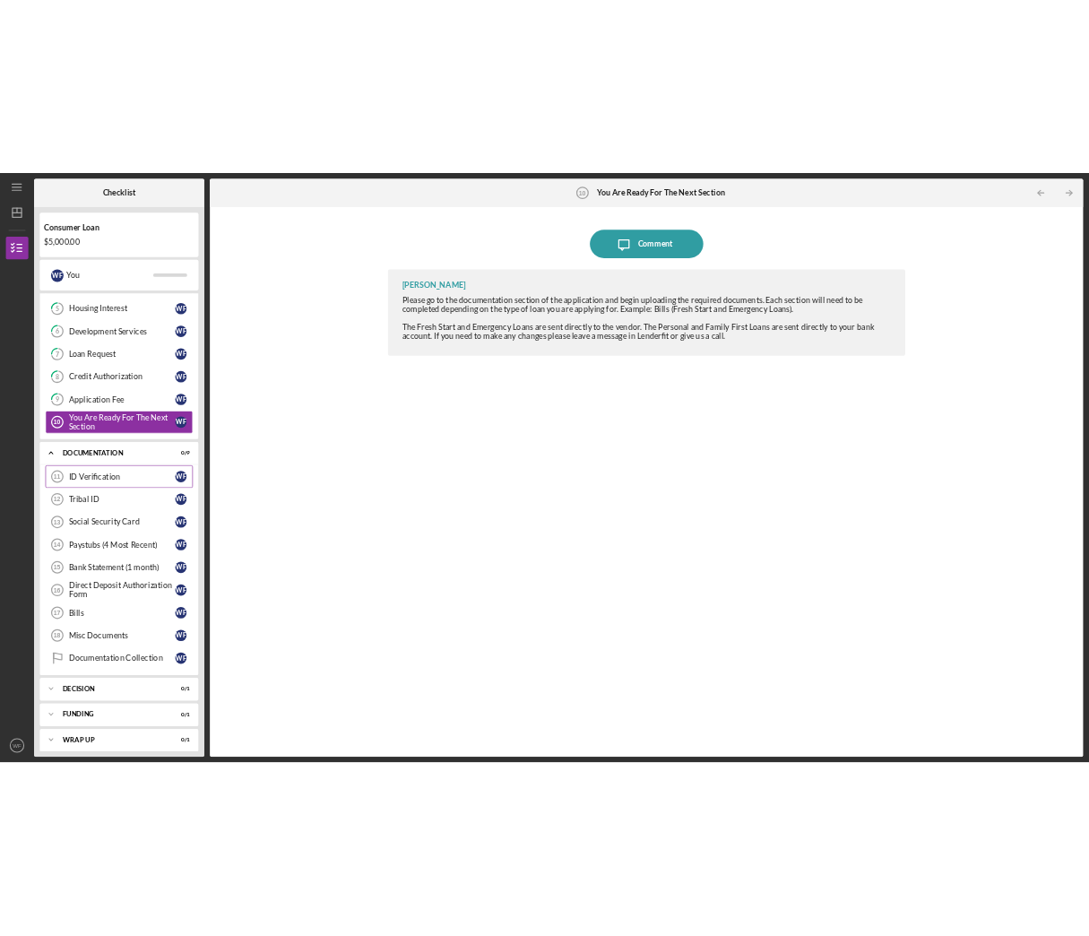
scroll to position [187, 0]
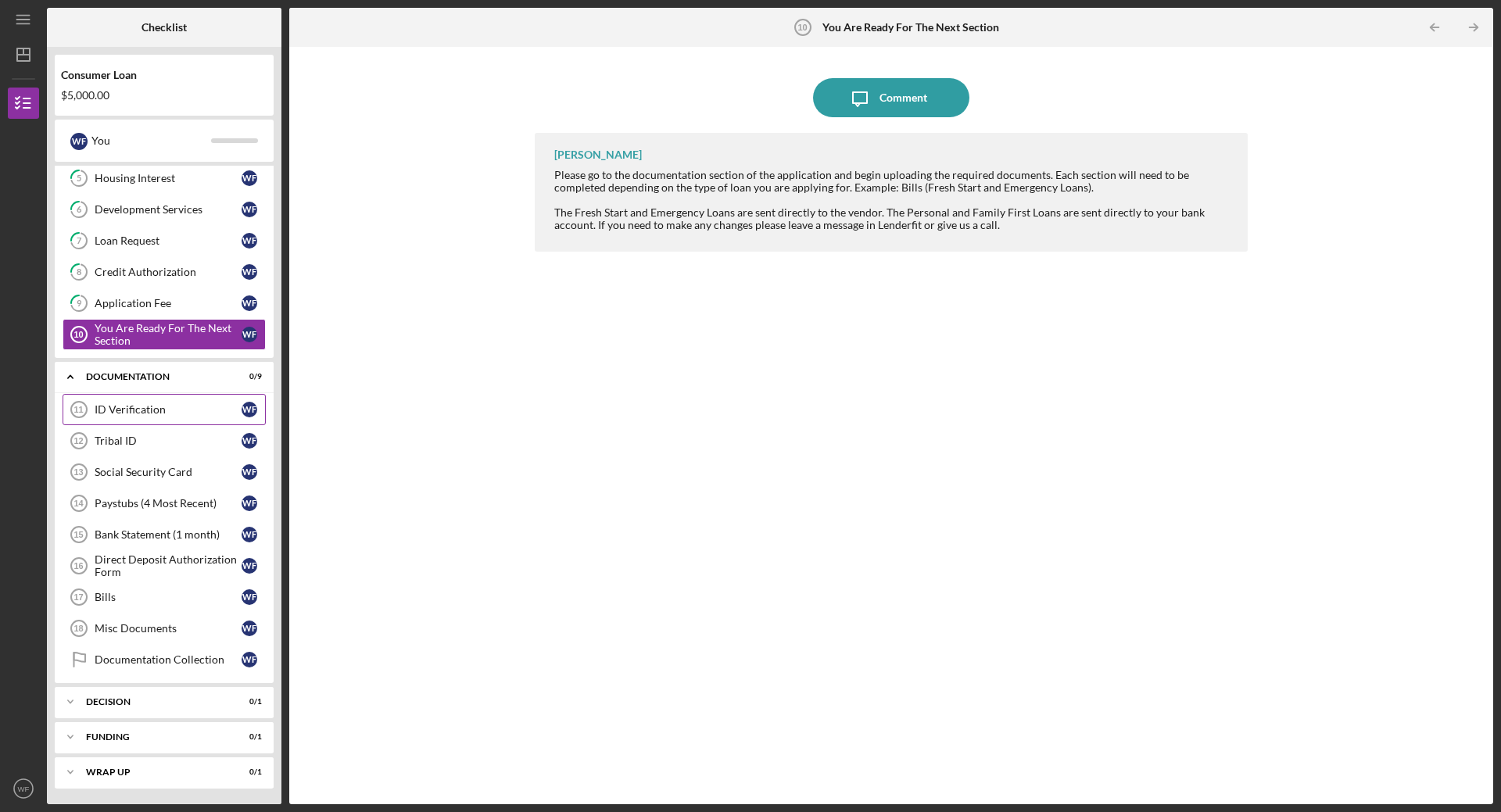
click at [160, 410] on div "ID Verification" at bounding box center [167, 410] width 147 height 12
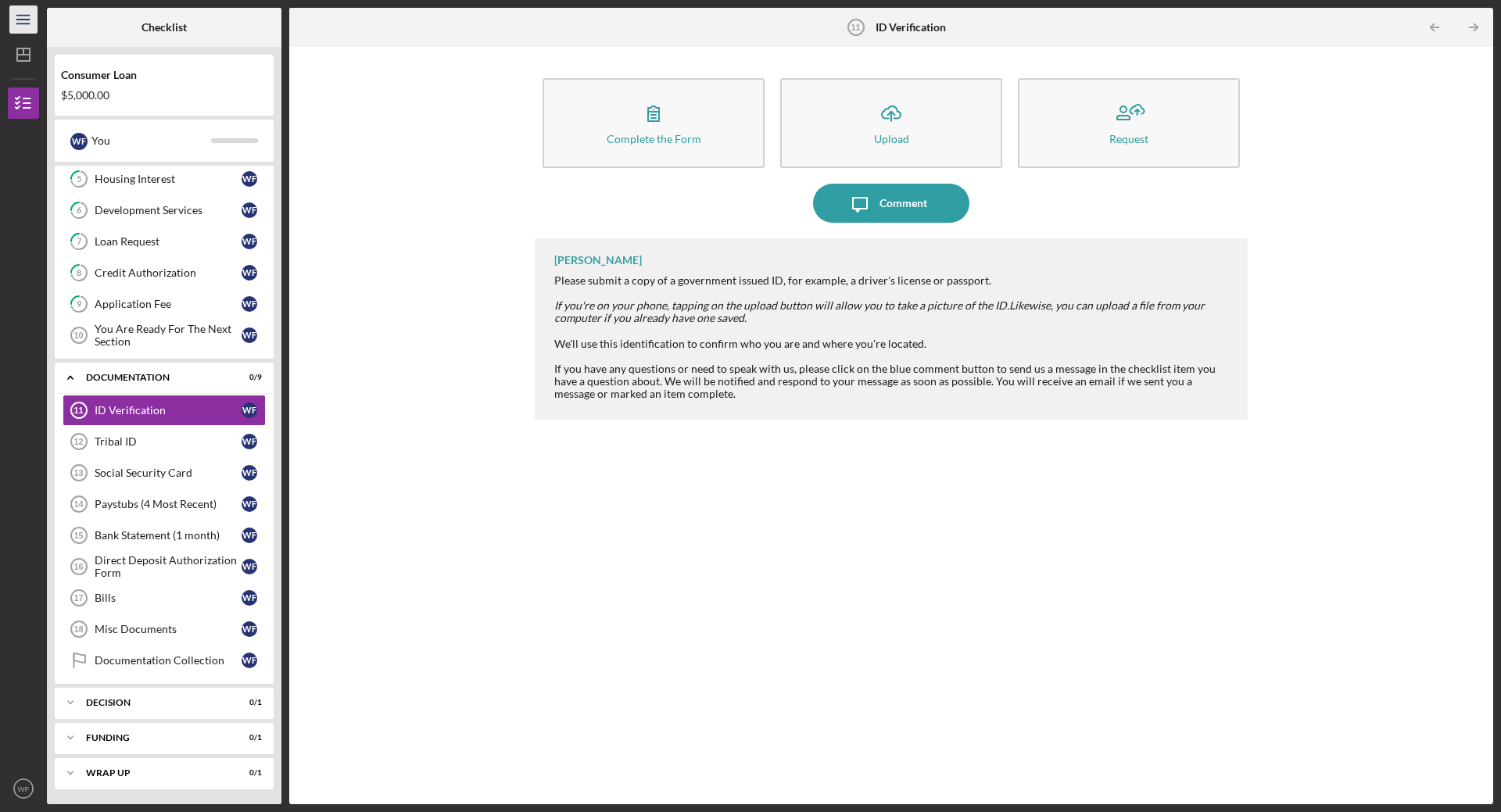
scroll to position [163, 0]
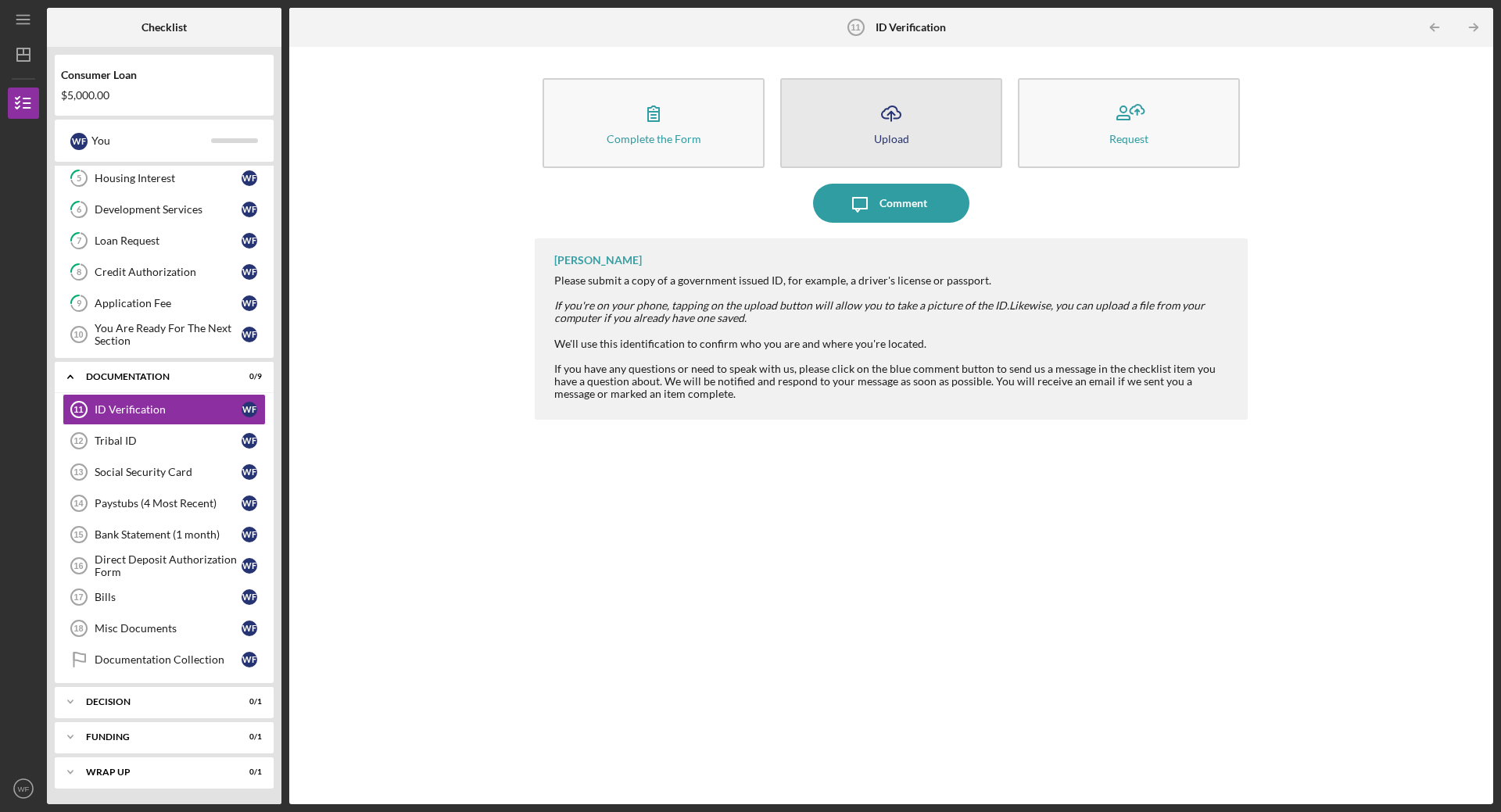
click at [901, 123] on icon "Icon/Upload" at bounding box center [890, 113] width 39 height 39
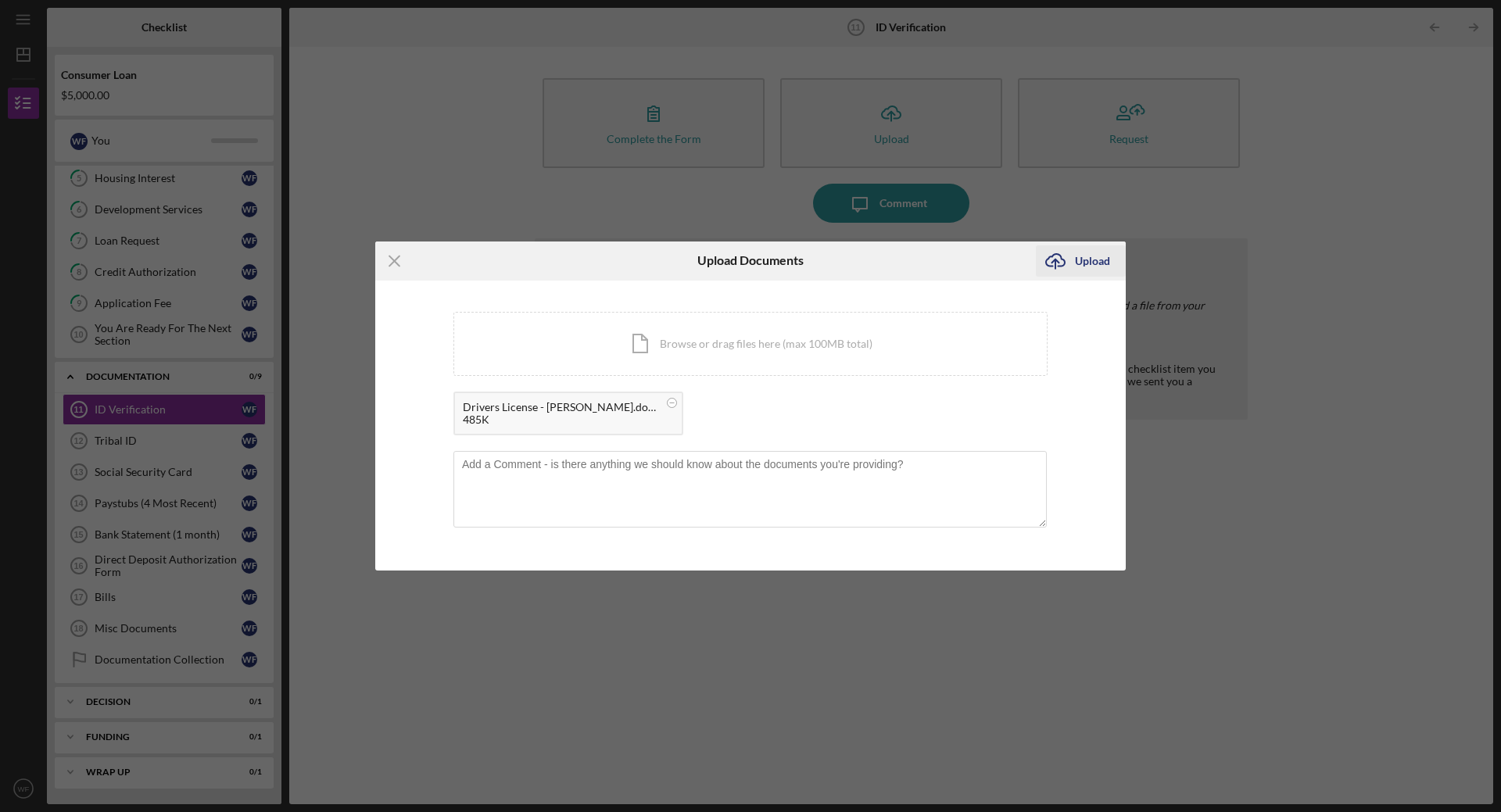
click at [1085, 262] on div "Upload" at bounding box center [1092, 261] width 35 height 31
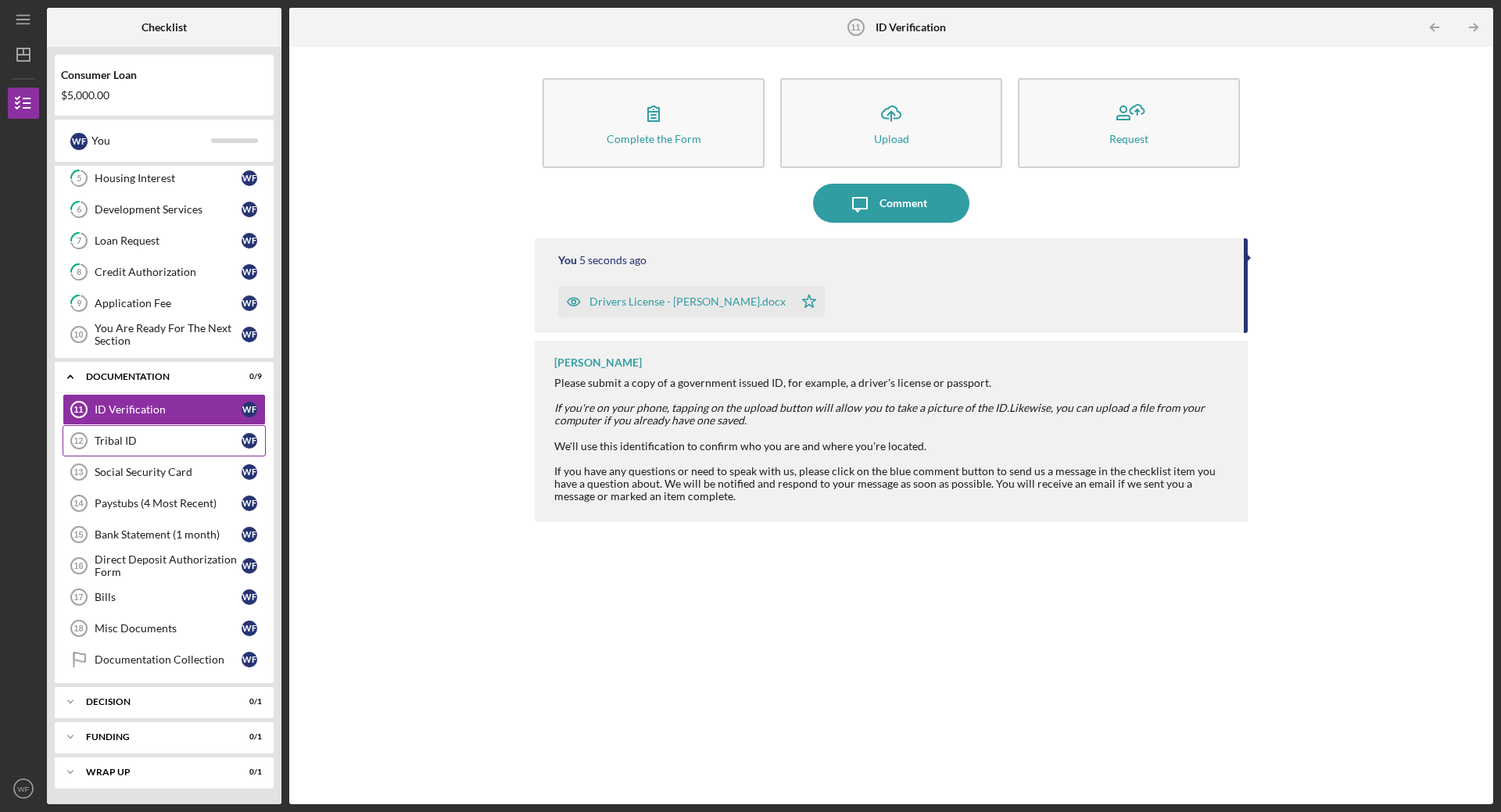
click at [170, 442] on div "Tribal ID" at bounding box center [167, 440] width 147 height 12
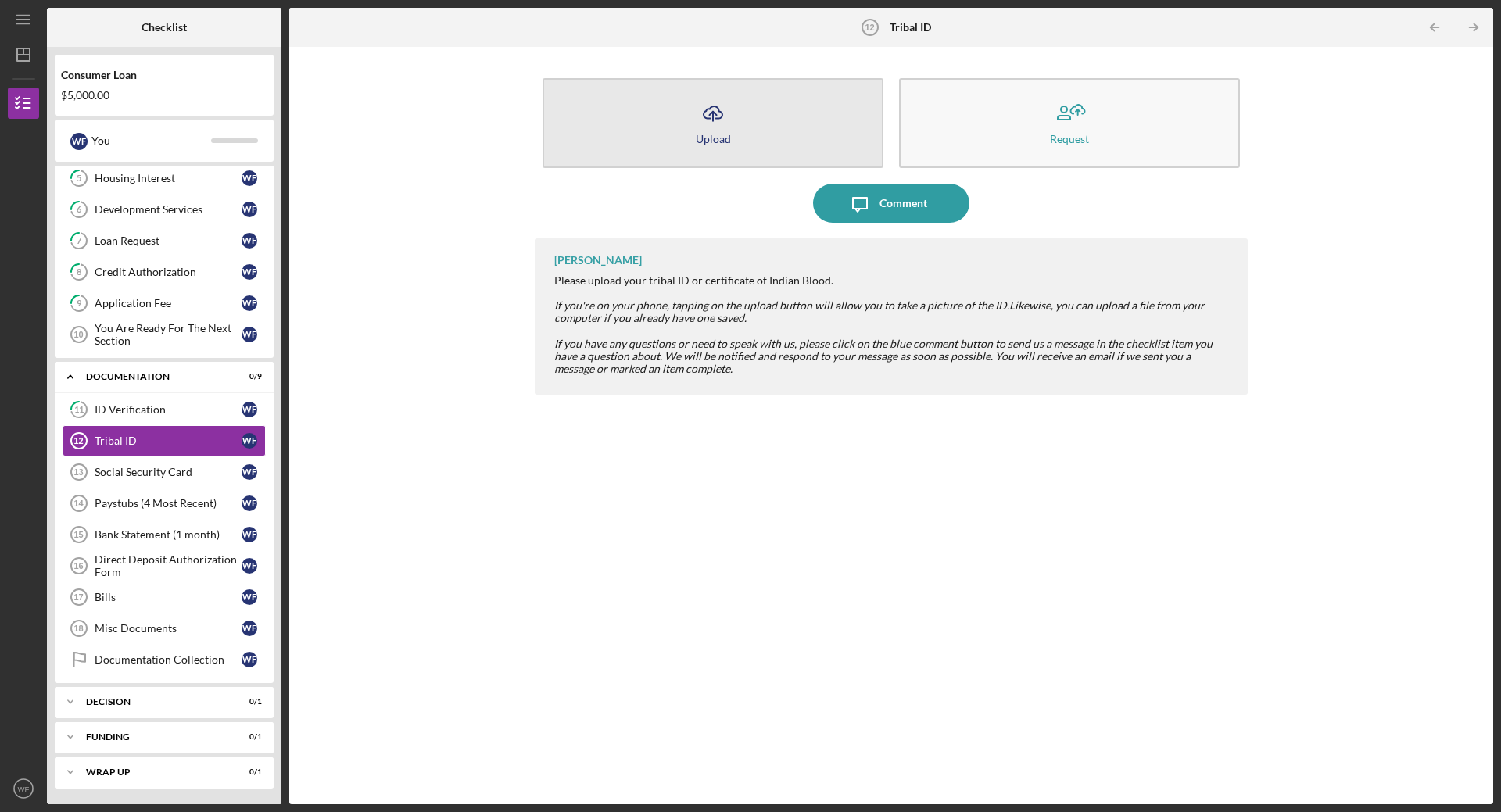
click at [761, 129] on button "Icon/Upload Upload" at bounding box center [713, 123] width 341 height 90
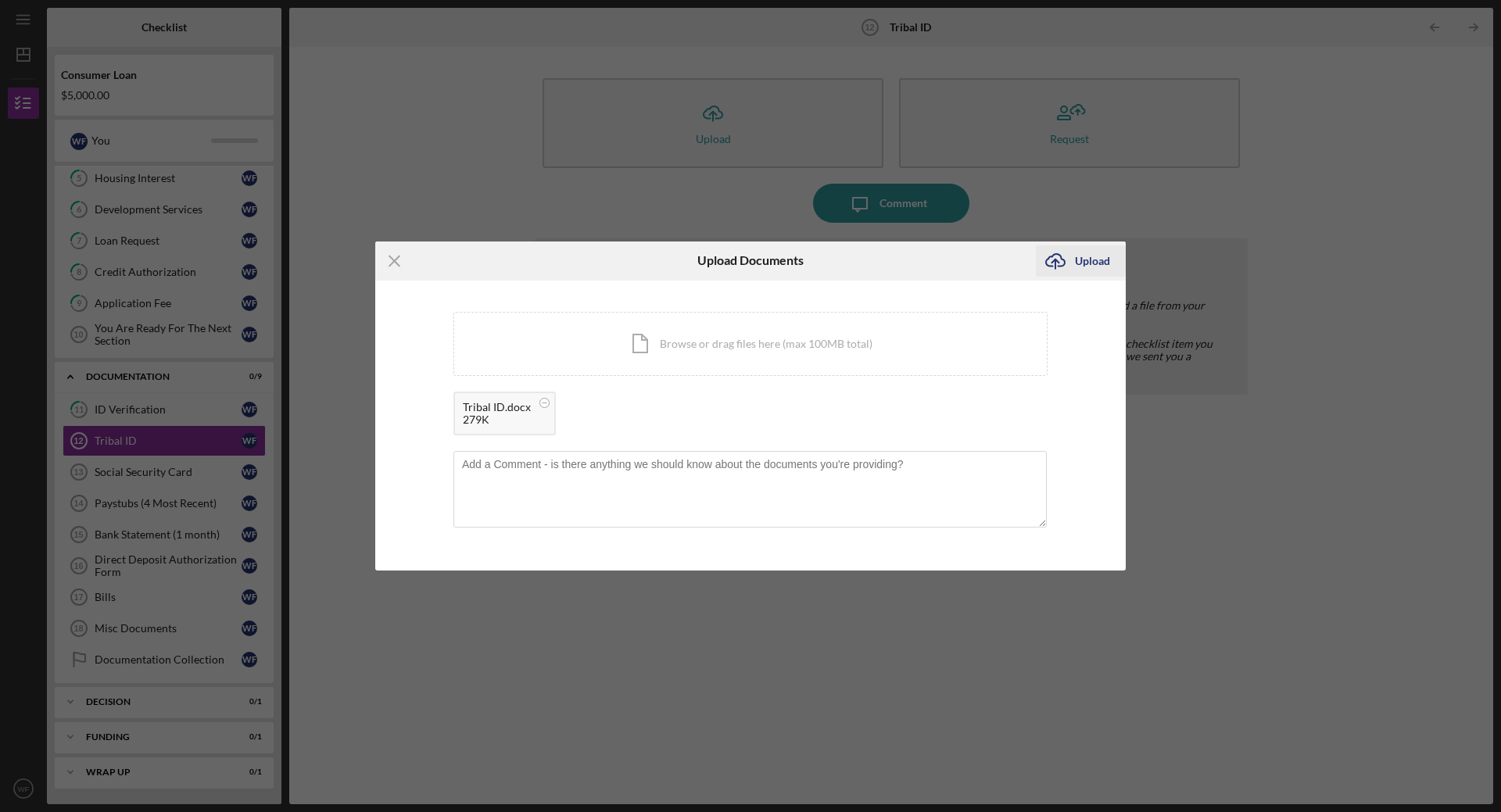
click at [1082, 258] on div "Upload" at bounding box center [1092, 261] width 35 height 31
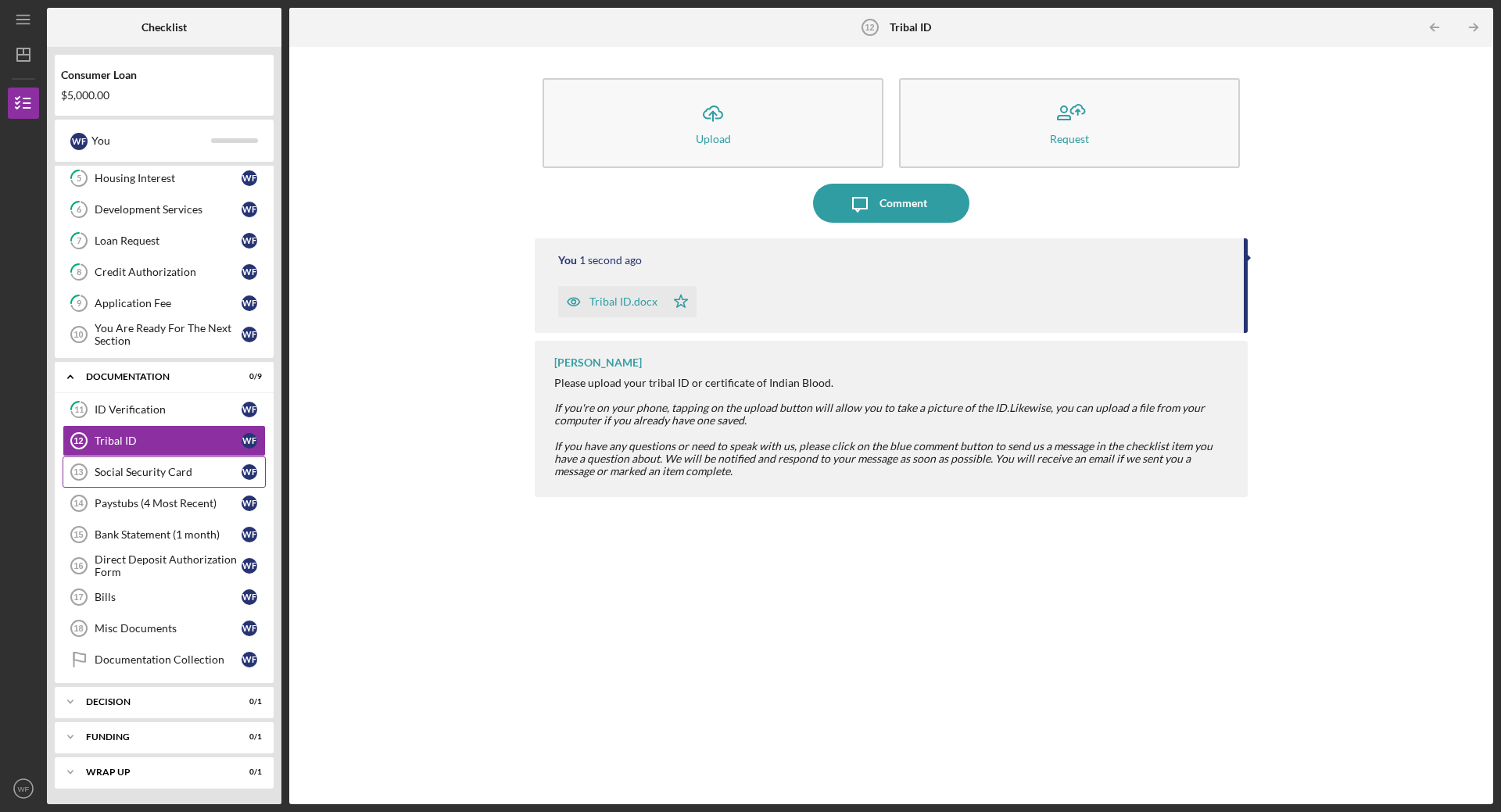
click at [170, 472] on div "Social Security Card" at bounding box center [167, 472] width 147 height 12
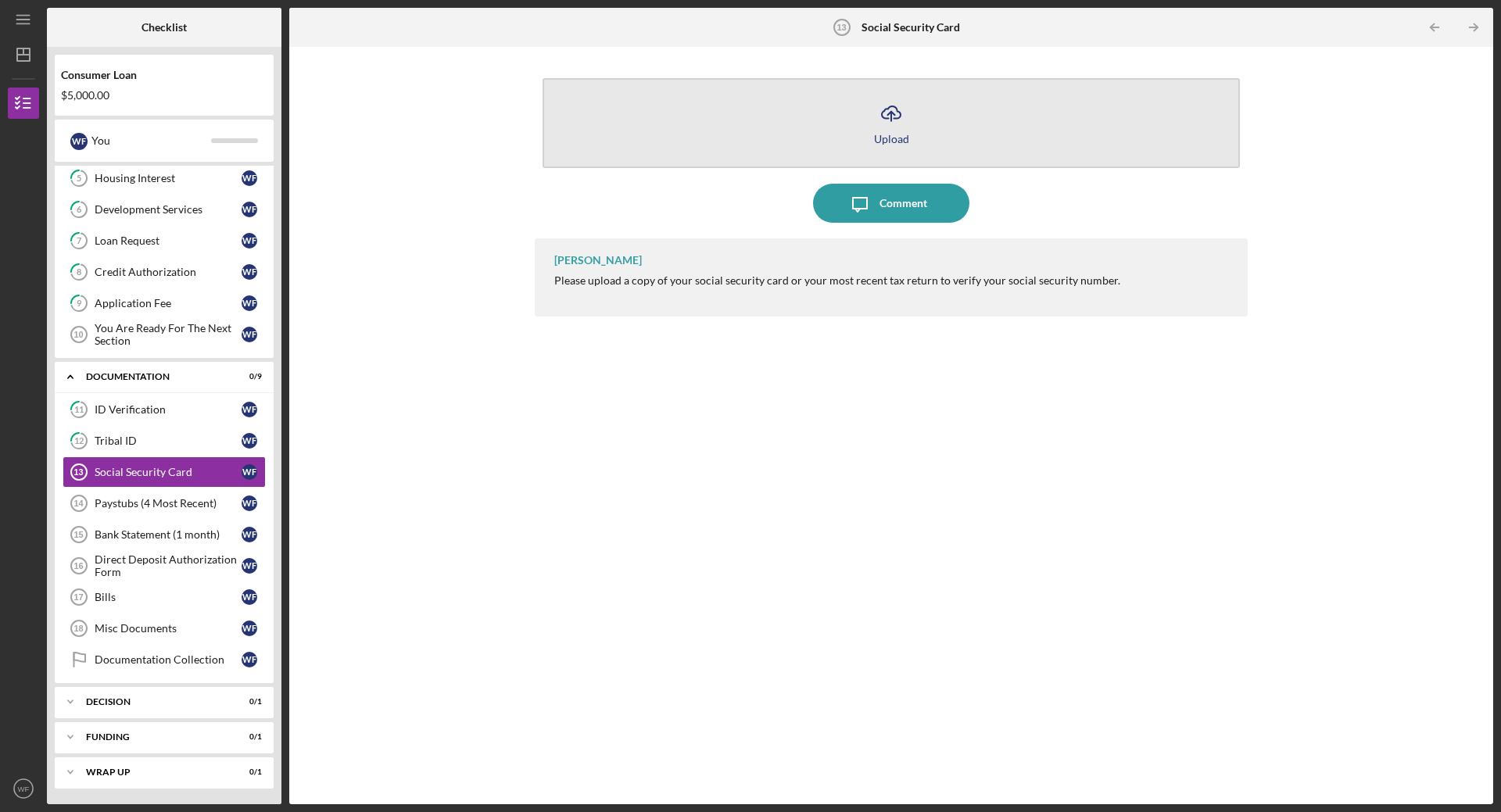
click at [855, 114] on button "Icon/Upload Upload" at bounding box center [891, 123] width 698 height 90
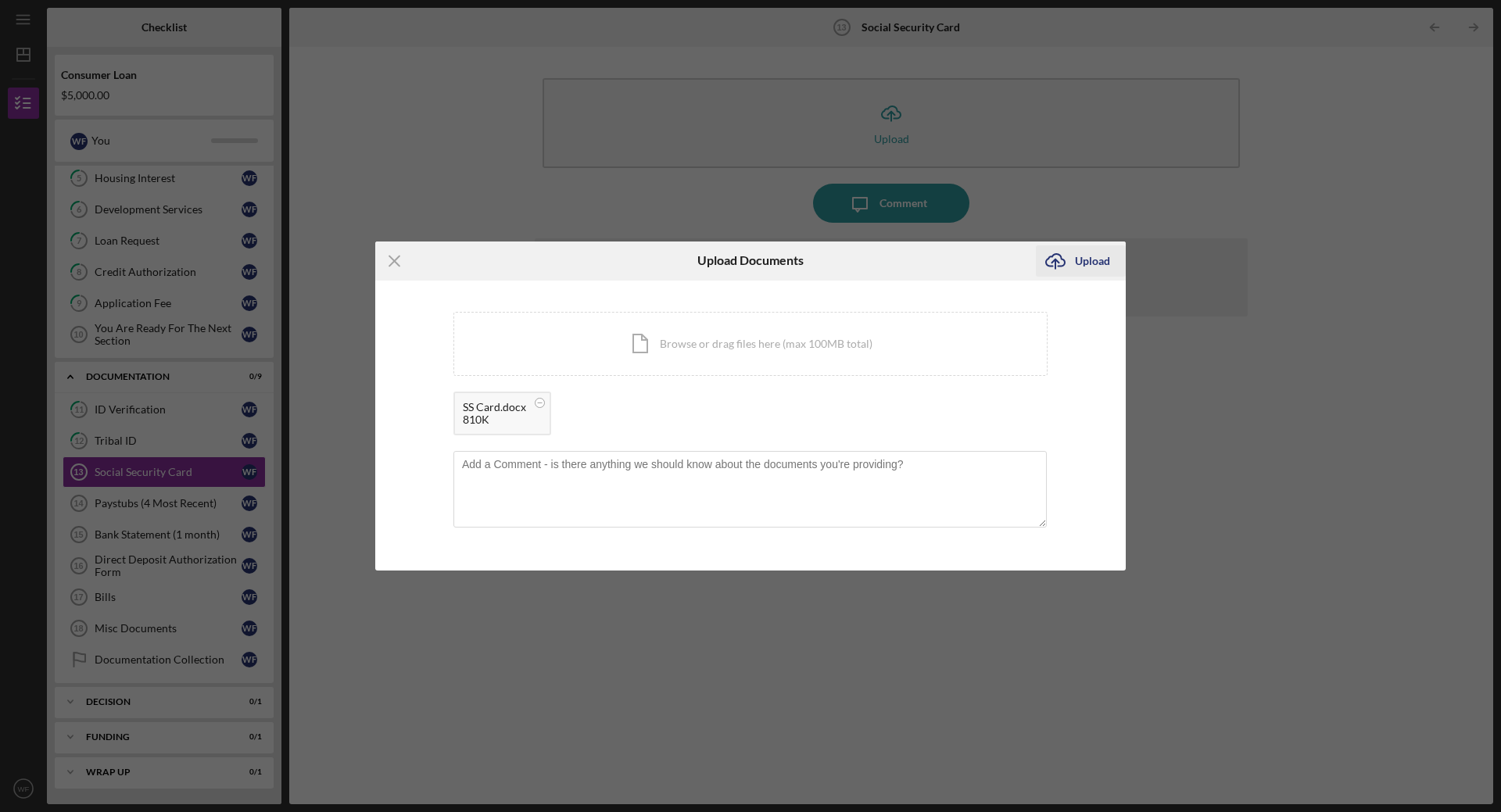
click at [1088, 260] on div "Upload" at bounding box center [1092, 261] width 35 height 31
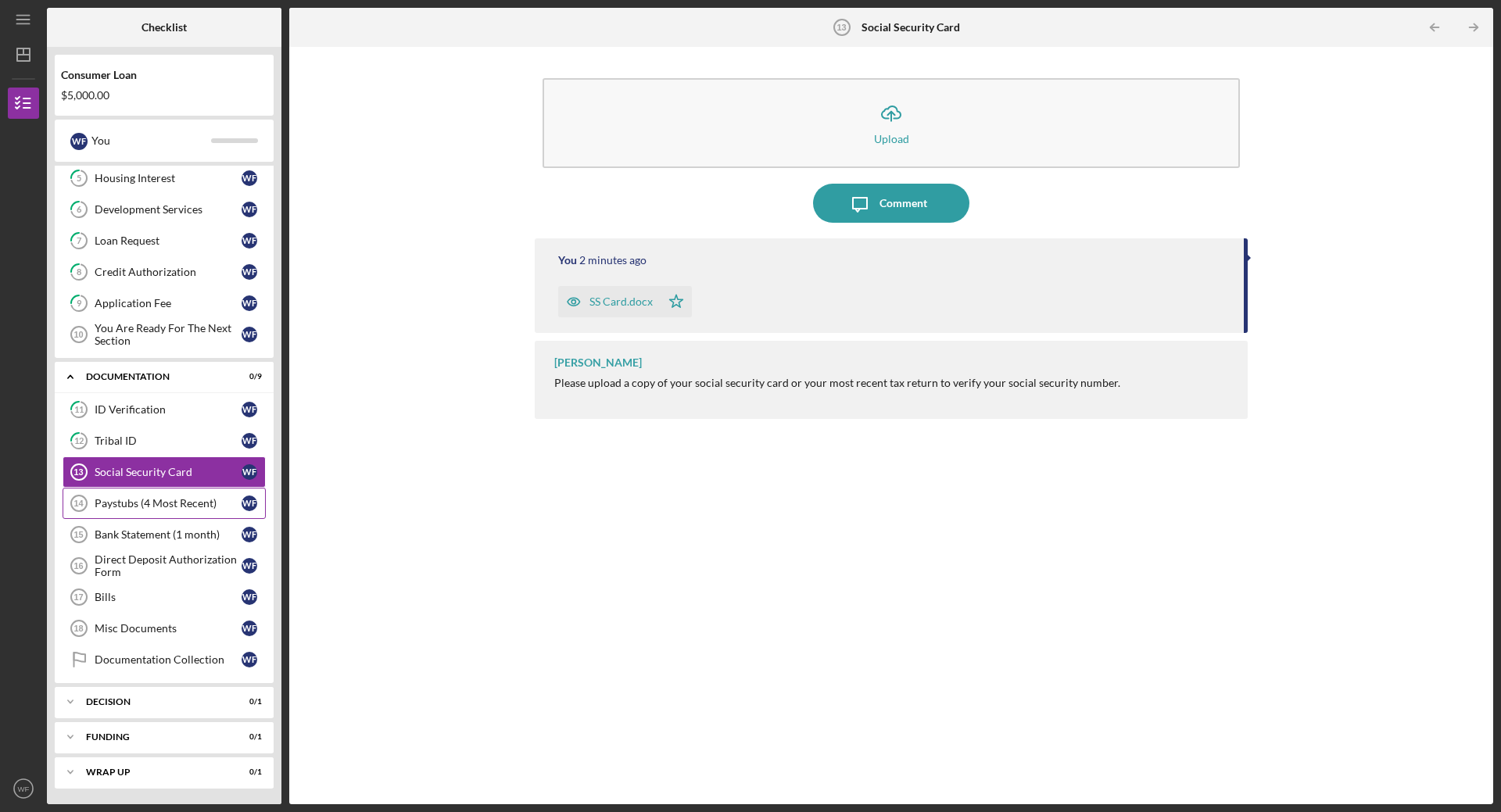
click at [178, 506] on div "Paystubs (4 Most Recent)" at bounding box center [167, 503] width 147 height 12
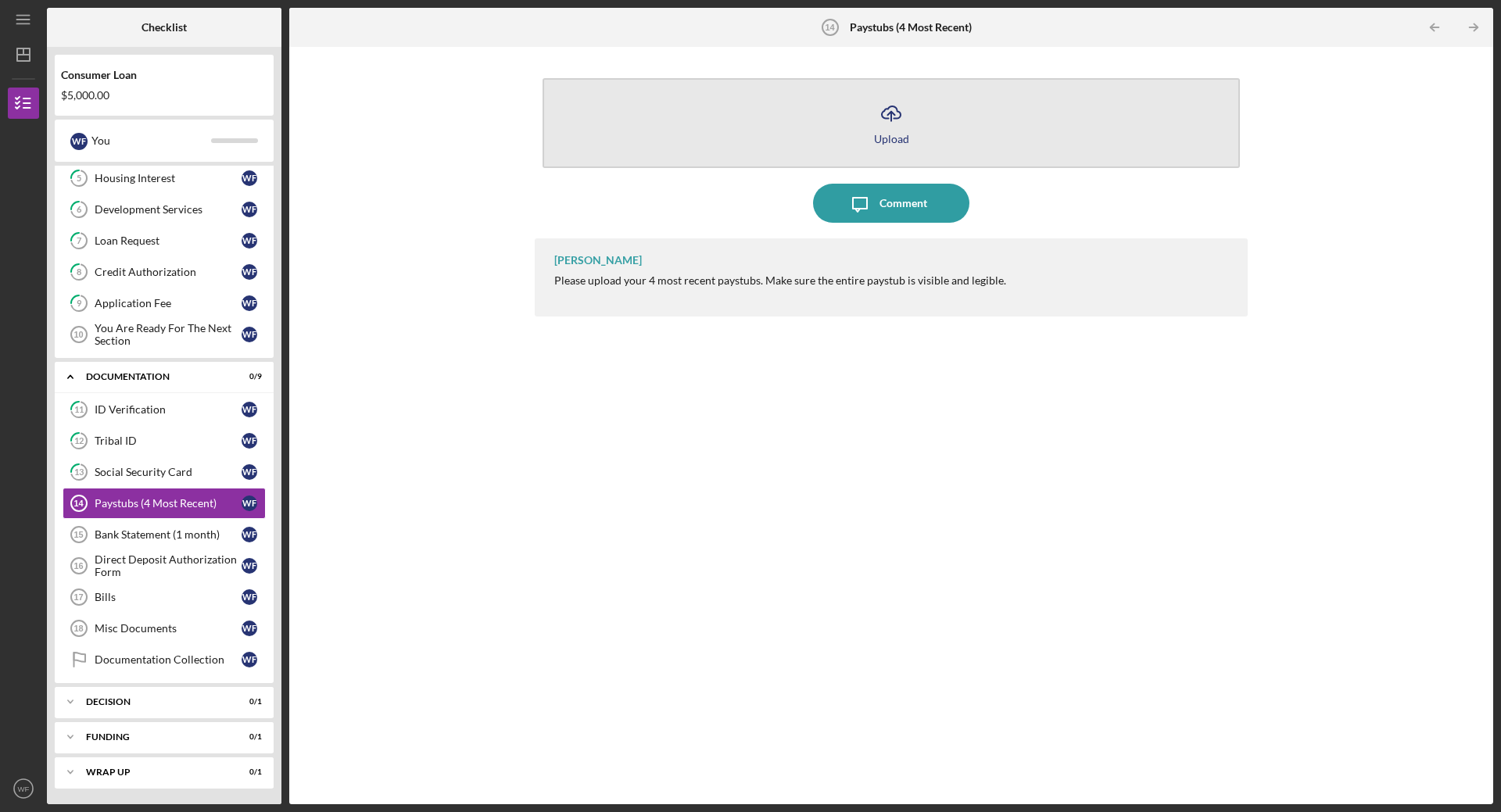
click at [891, 121] on line "button" at bounding box center [891, 116] width 0 height 10
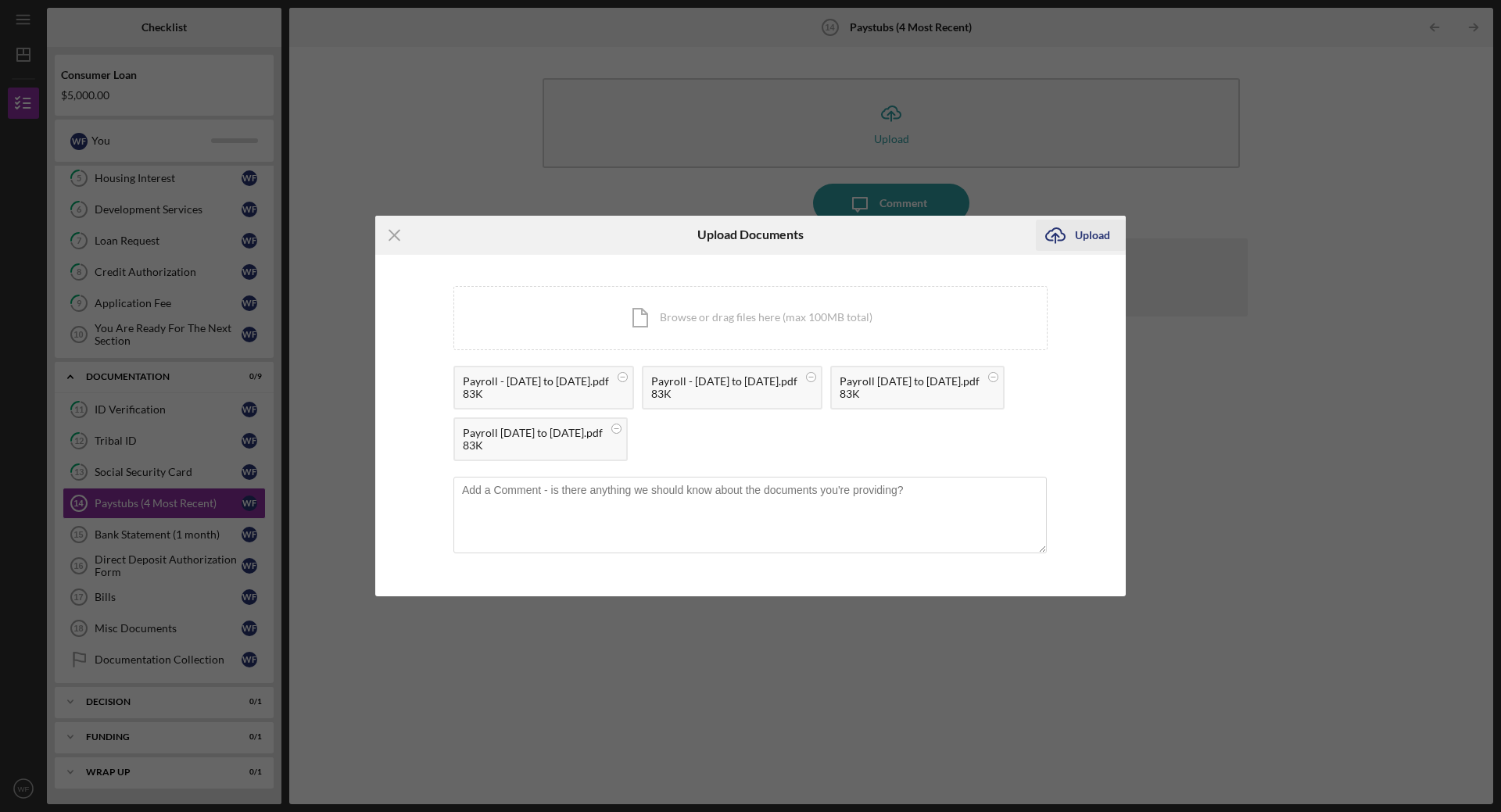
click at [1081, 235] on div "Upload" at bounding box center [1092, 235] width 35 height 31
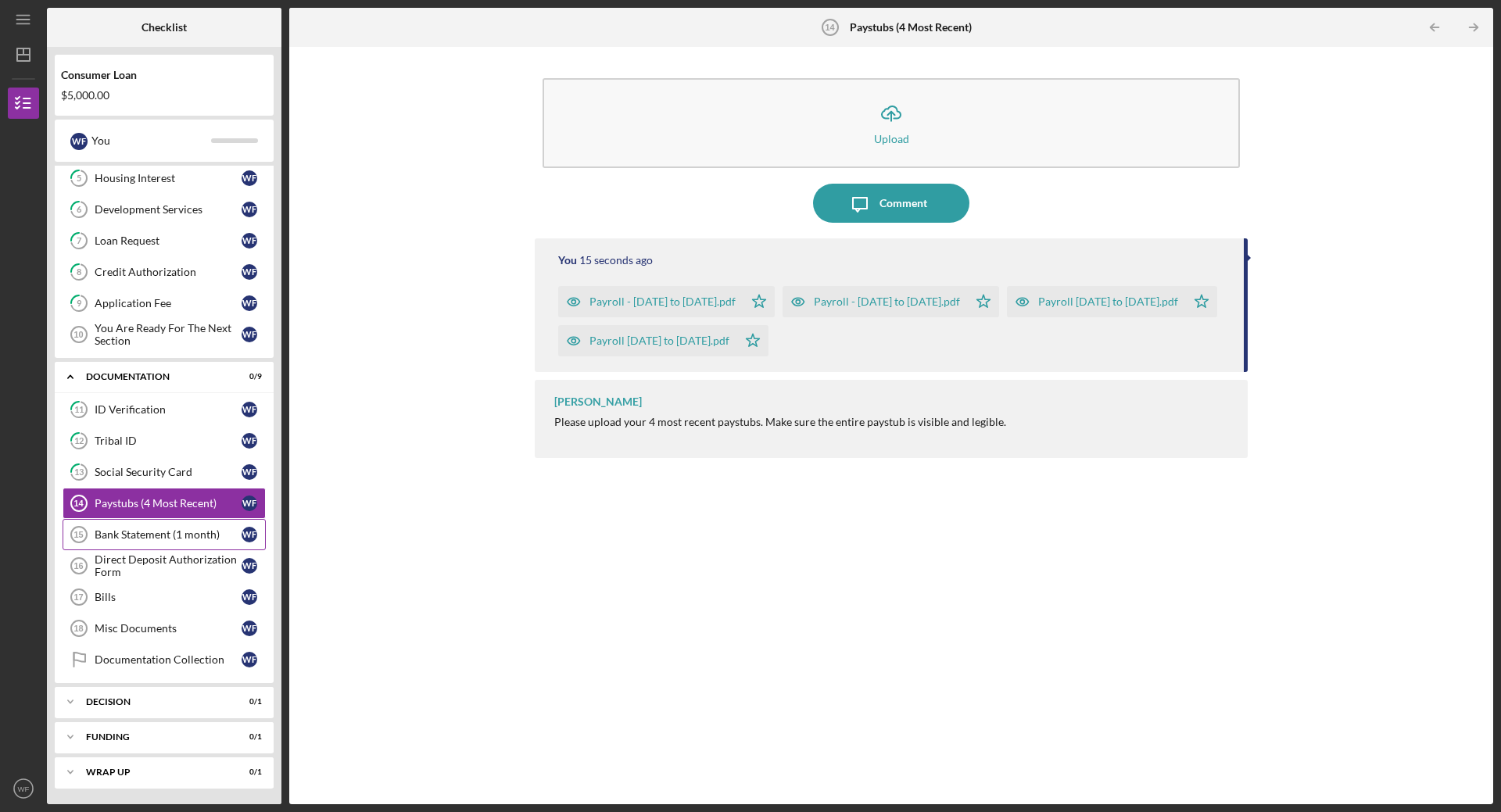
click at [174, 530] on div "Bank Statement (1 month)" at bounding box center [167, 535] width 147 height 12
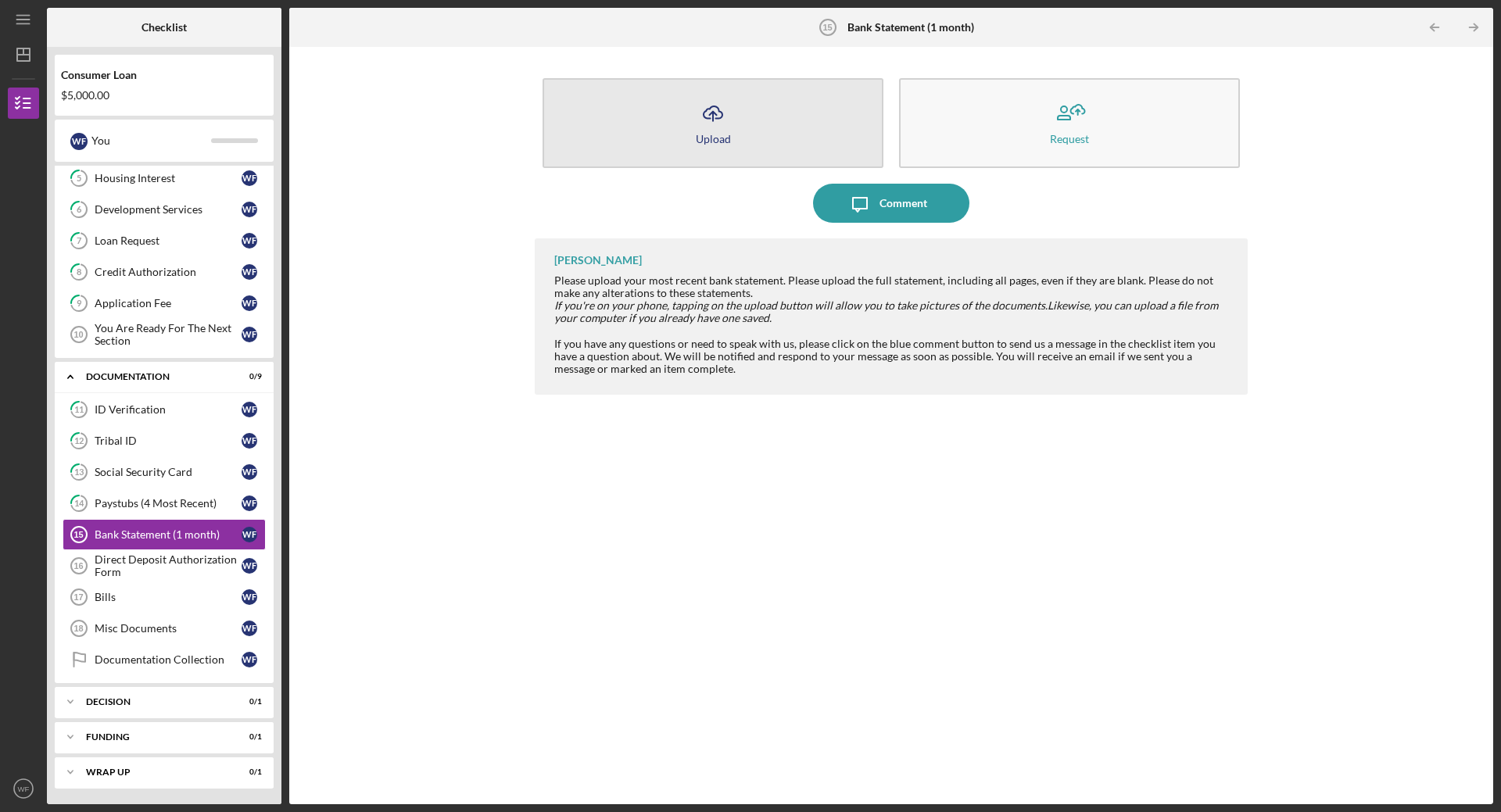
click at [770, 122] on button "Icon/Upload Upload" at bounding box center [713, 123] width 341 height 90
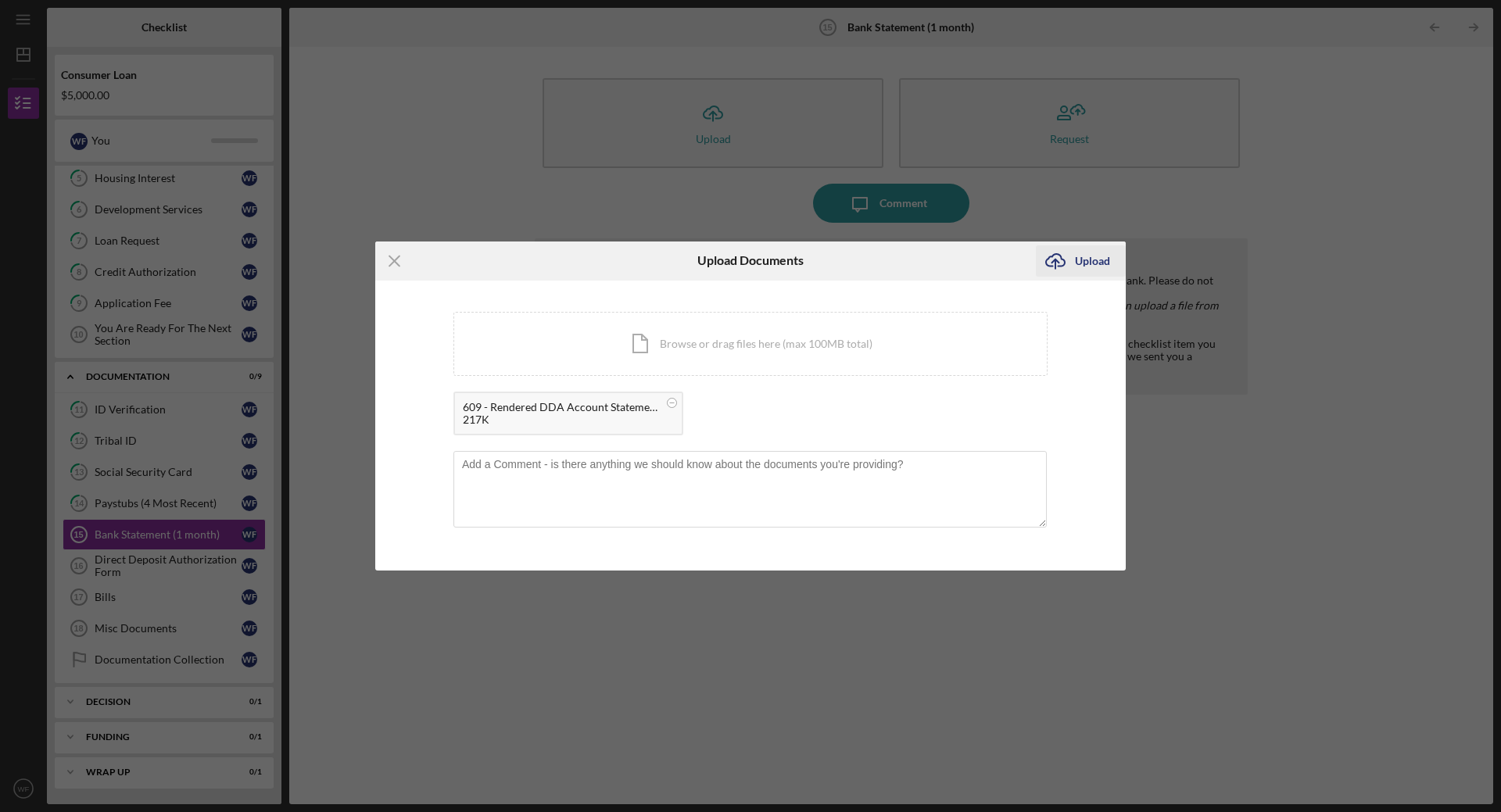
click at [1081, 256] on div "Upload" at bounding box center [1092, 261] width 35 height 31
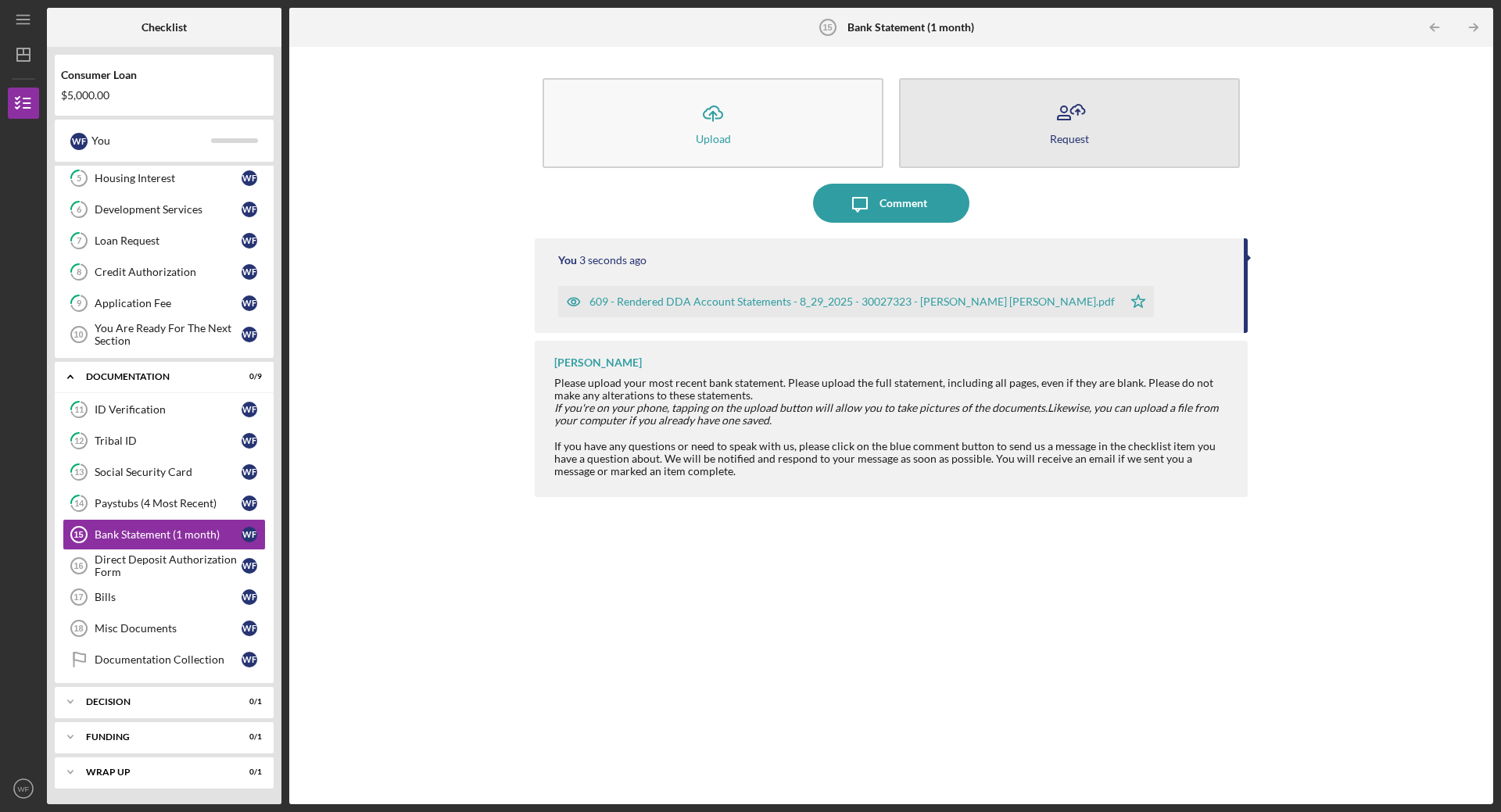
click at [1063, 132] on button "Request" at bounding box center [1069, 123] width 341 height 90
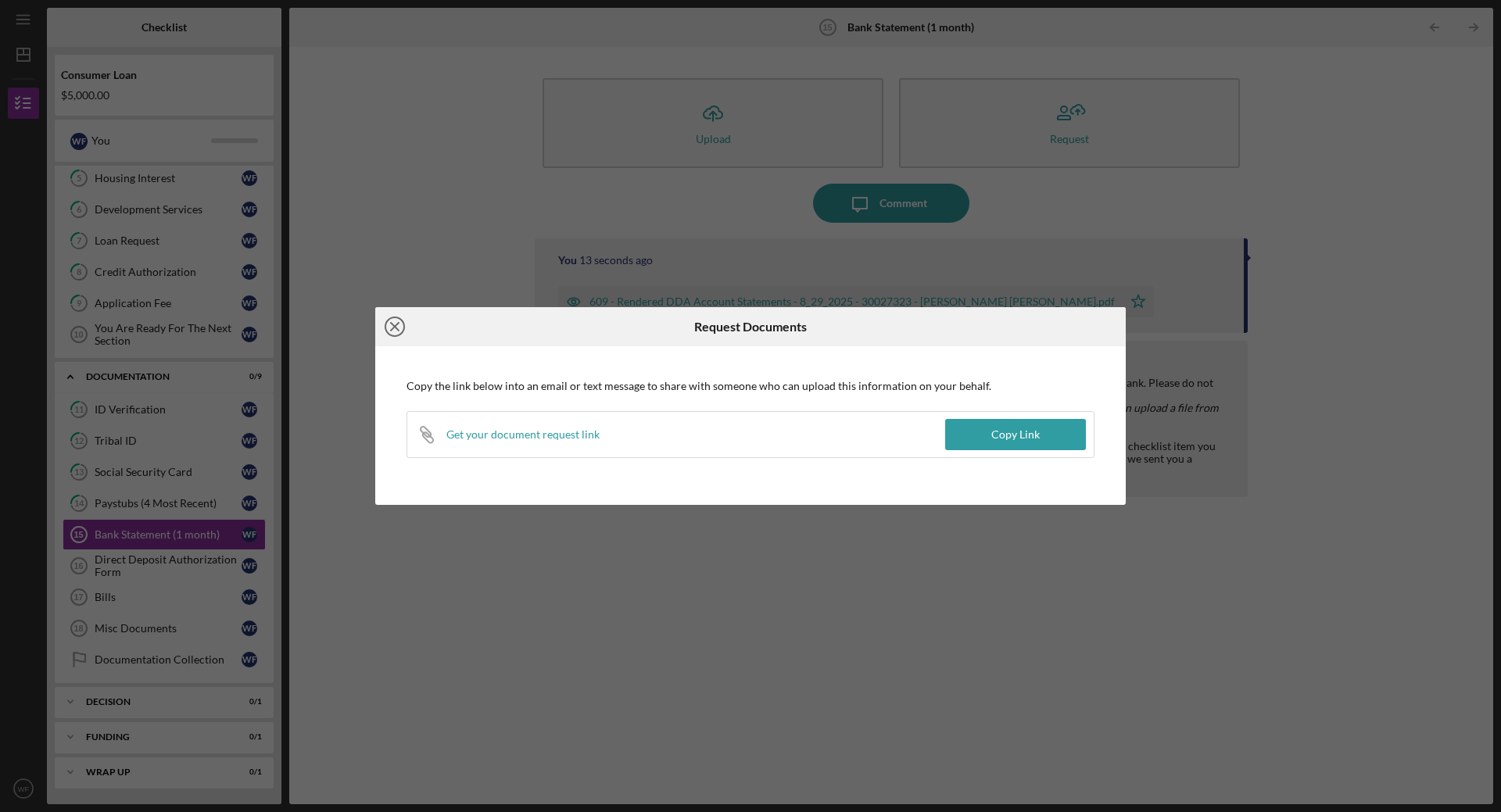
click at [400, 327] on icon "Icon/Close" at bounding box center [394, 326] width 39 height 39
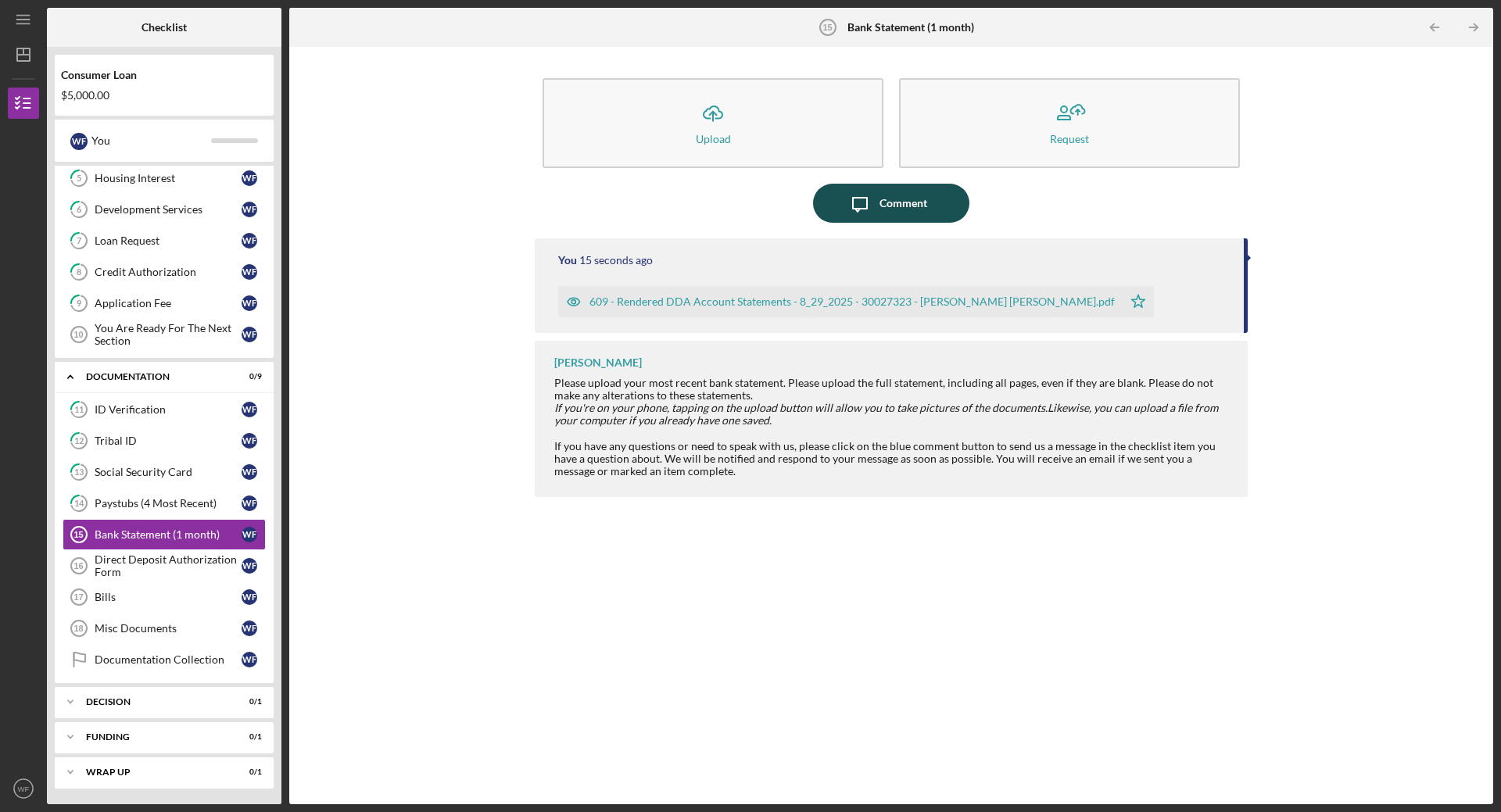
click at [865, 199] on icon "button" at bounding box center [860, 205] width 14 height 14
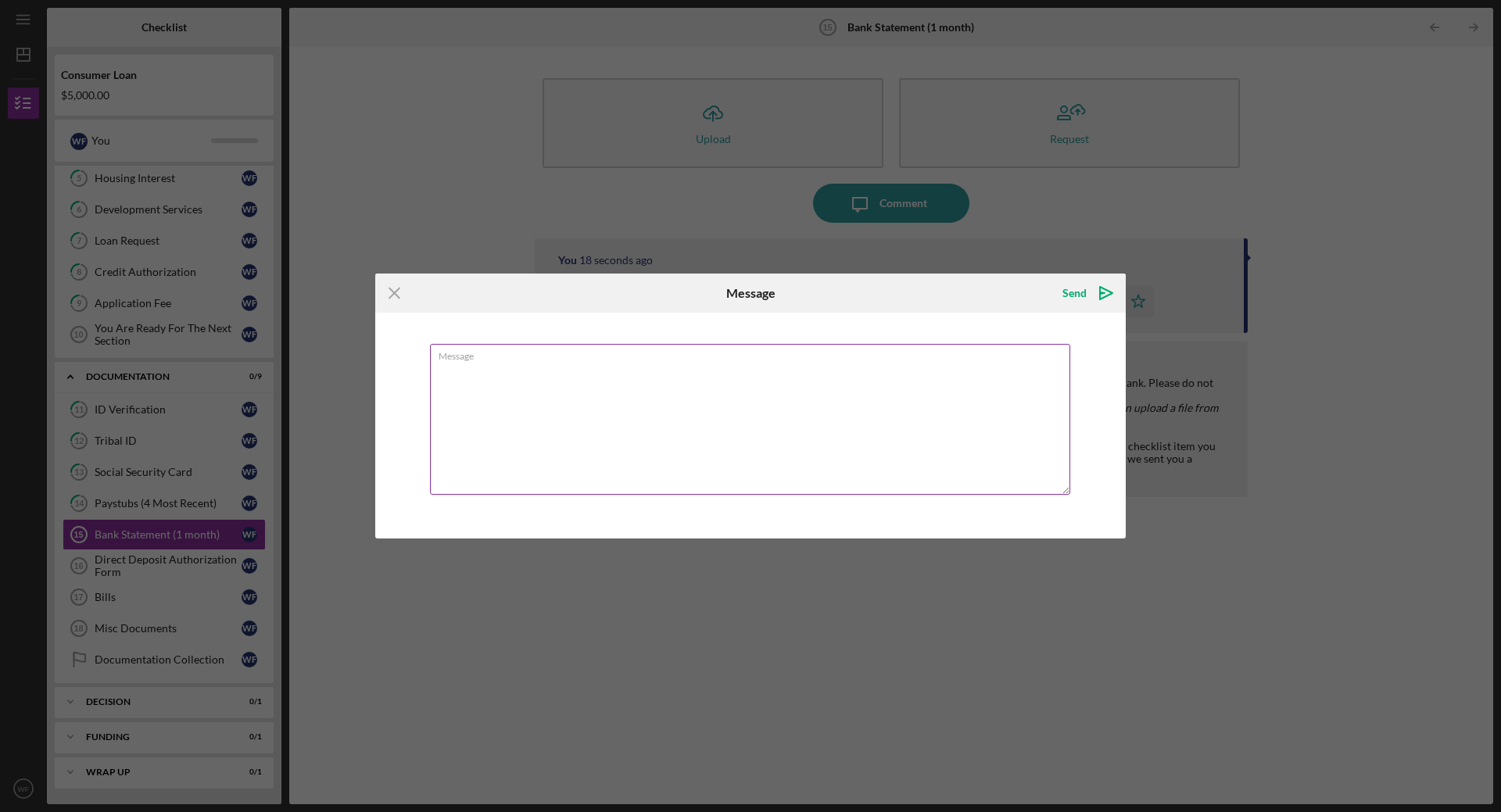
click at [601, 381] on textarea "Message" at bounding box center [750, 419] width 640 height 151
type textarea "Only downloadable format was through August."
drag, startPoint x: 599, startPoint y: 380, endPoint x: 411, endPoint y: 372, distance: 188.2
click at [399, 374] on div "Message Only downloadable format was through August." at bounding box center [750, 426] width 750 height 225
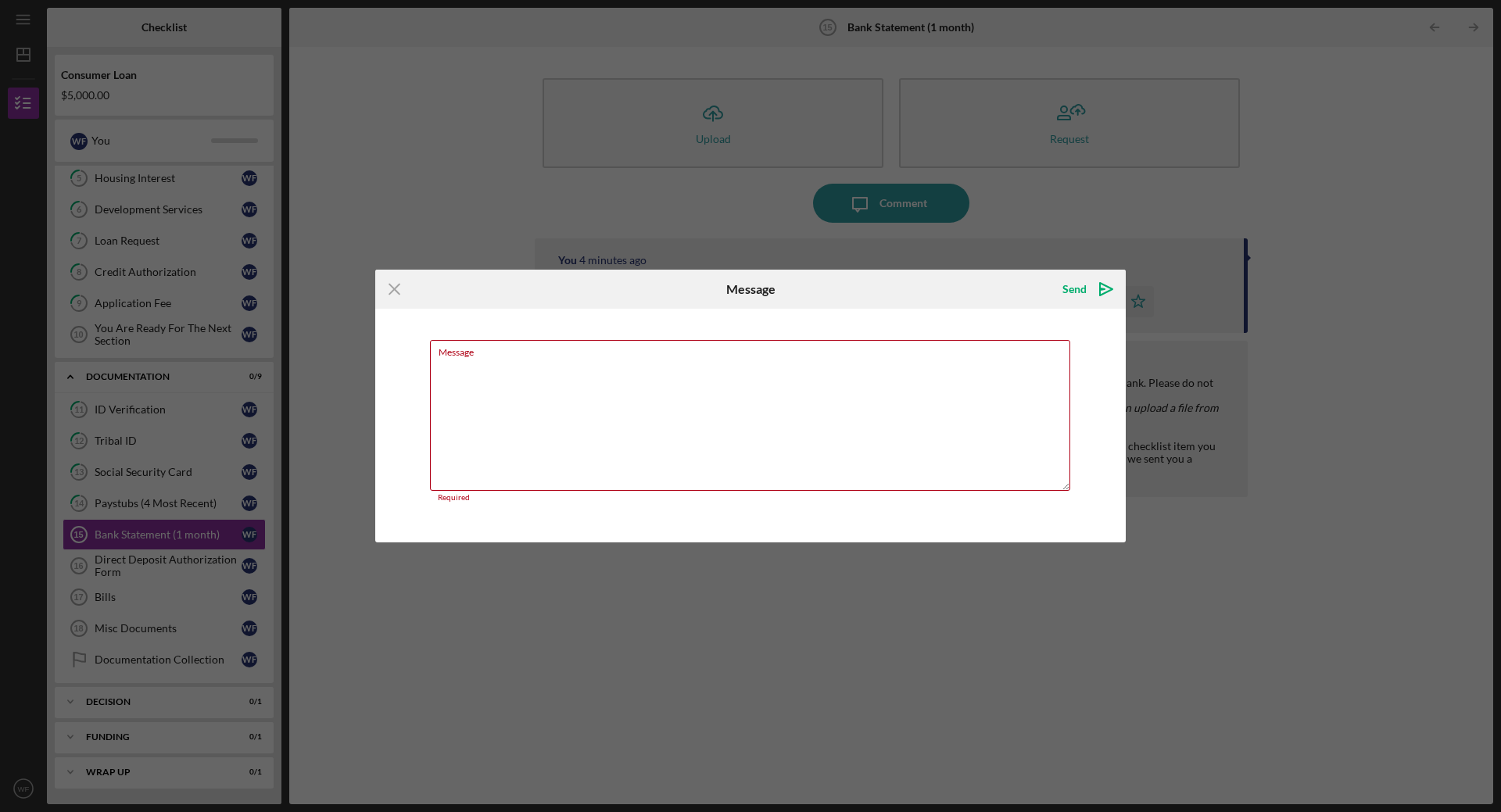
click at [391, 290] on icon "Icon/Menu Close" at bounding box center [394, 289] width 39 height 39
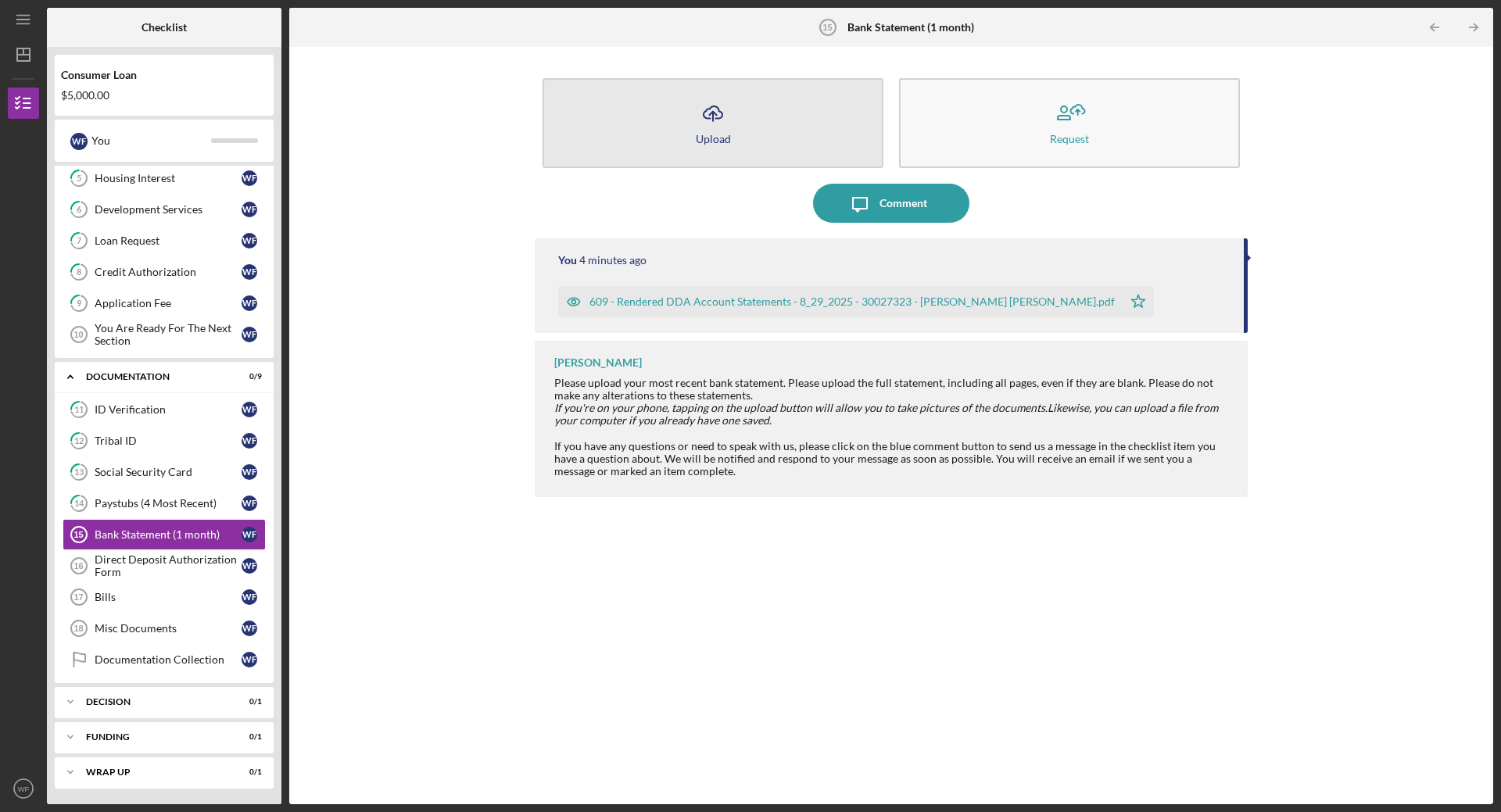
click at [705, 116] on icon "button" at bounding box center [713, 112] width 19 height 11
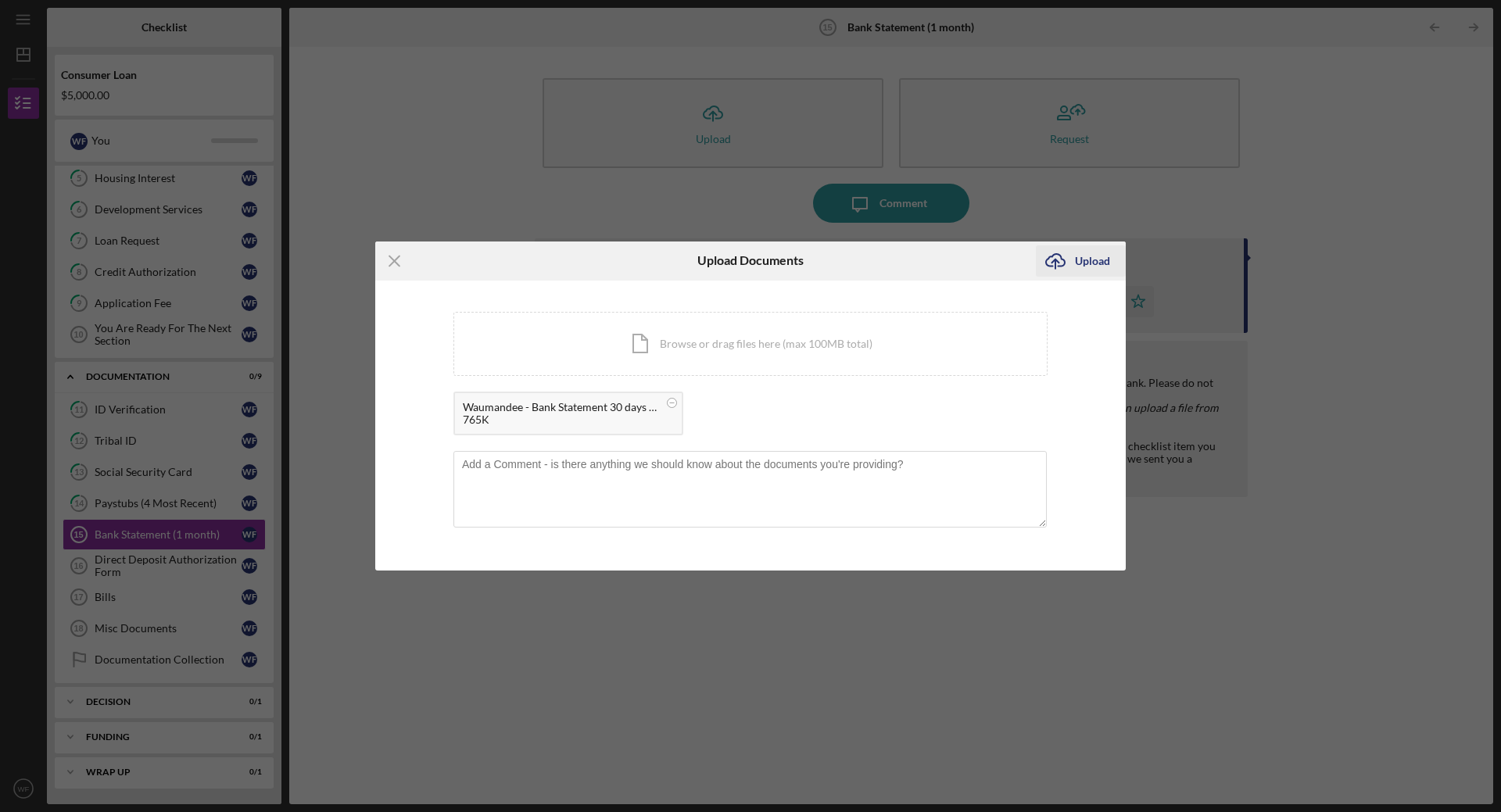
click at [1073, 260] on icon "Icon/Upload" at bounding box center [1055, 261] width 39 height 39
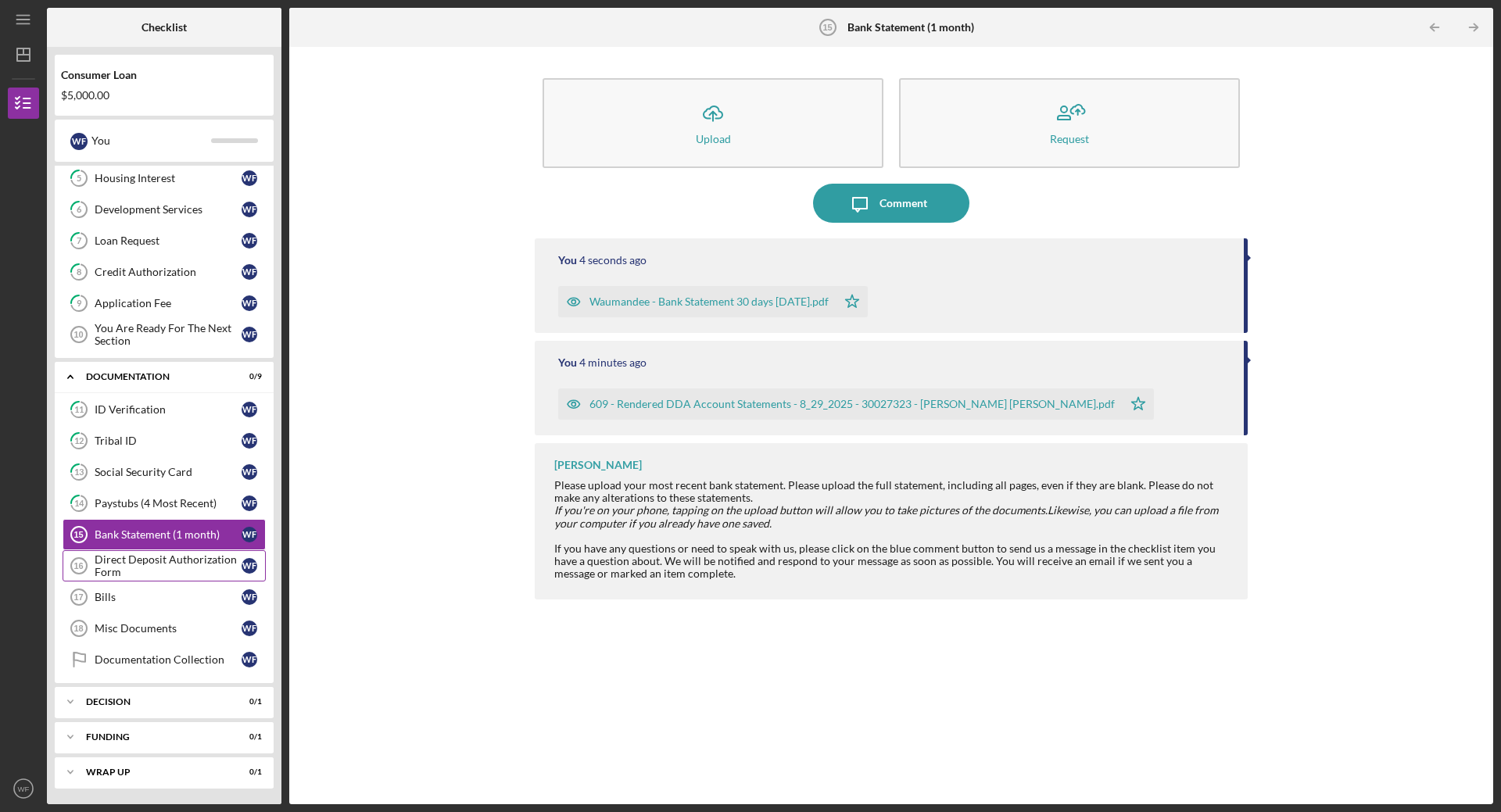
click at [174, 563] on div "Direct Deposit Authorization Form" at bounding box center [167, 566] width 147 height 25
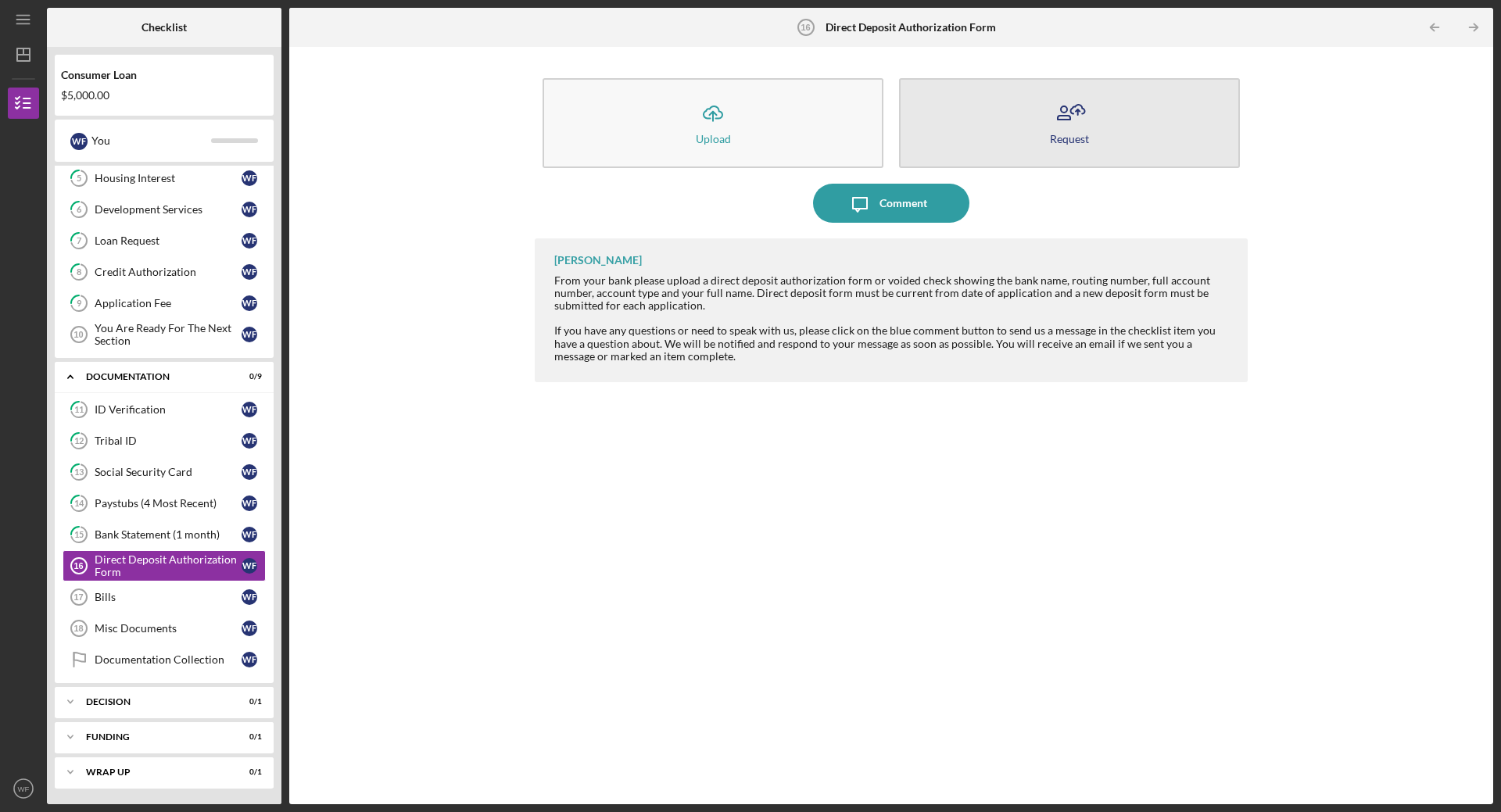
click at [1068, 119] on icon "button" at bounding box center [1064, 118] width 12 height 3
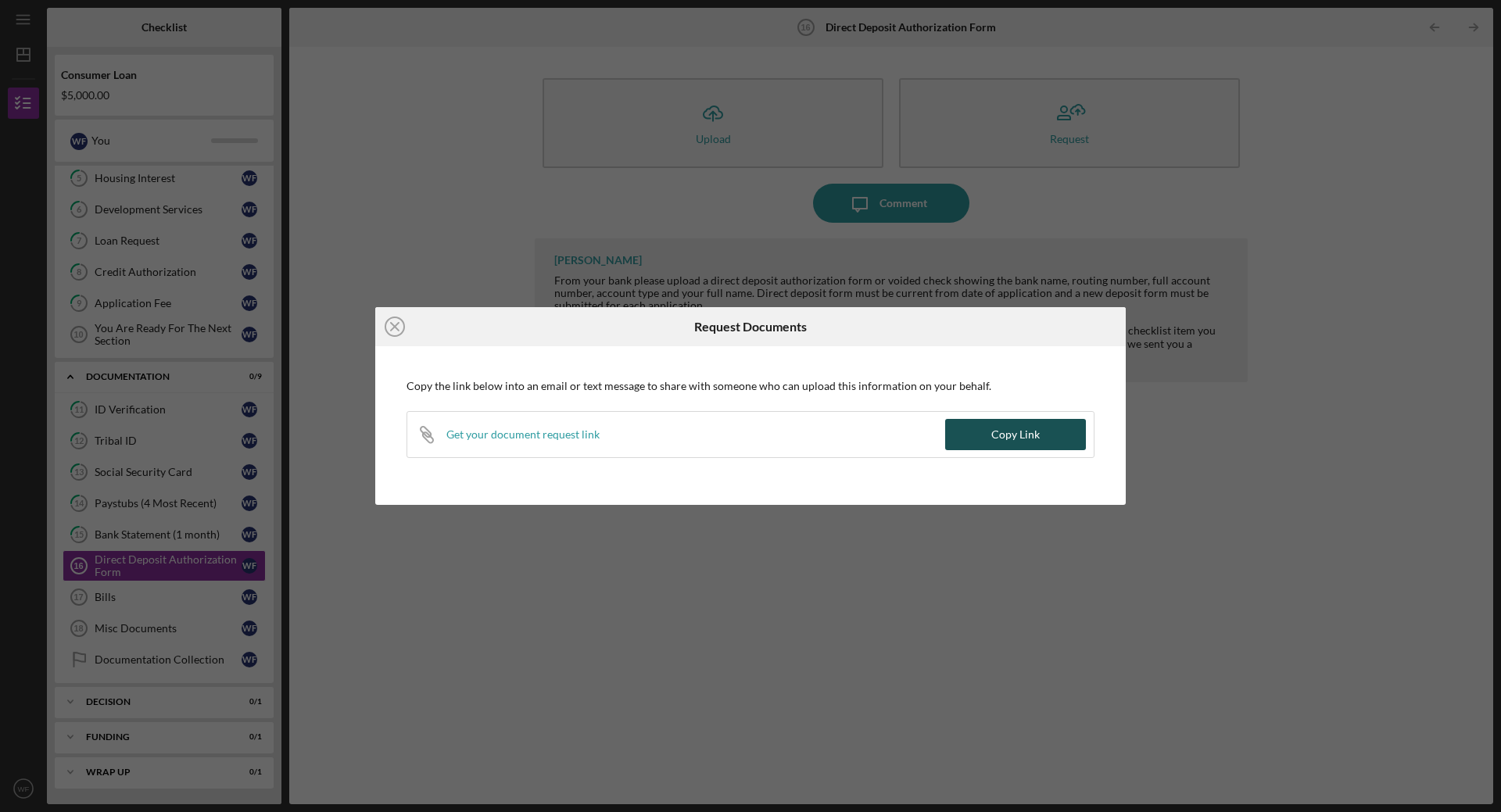
click at [1048, 434] on button "Copy Link" at bounding box center [1015, 434] width 140 height 31
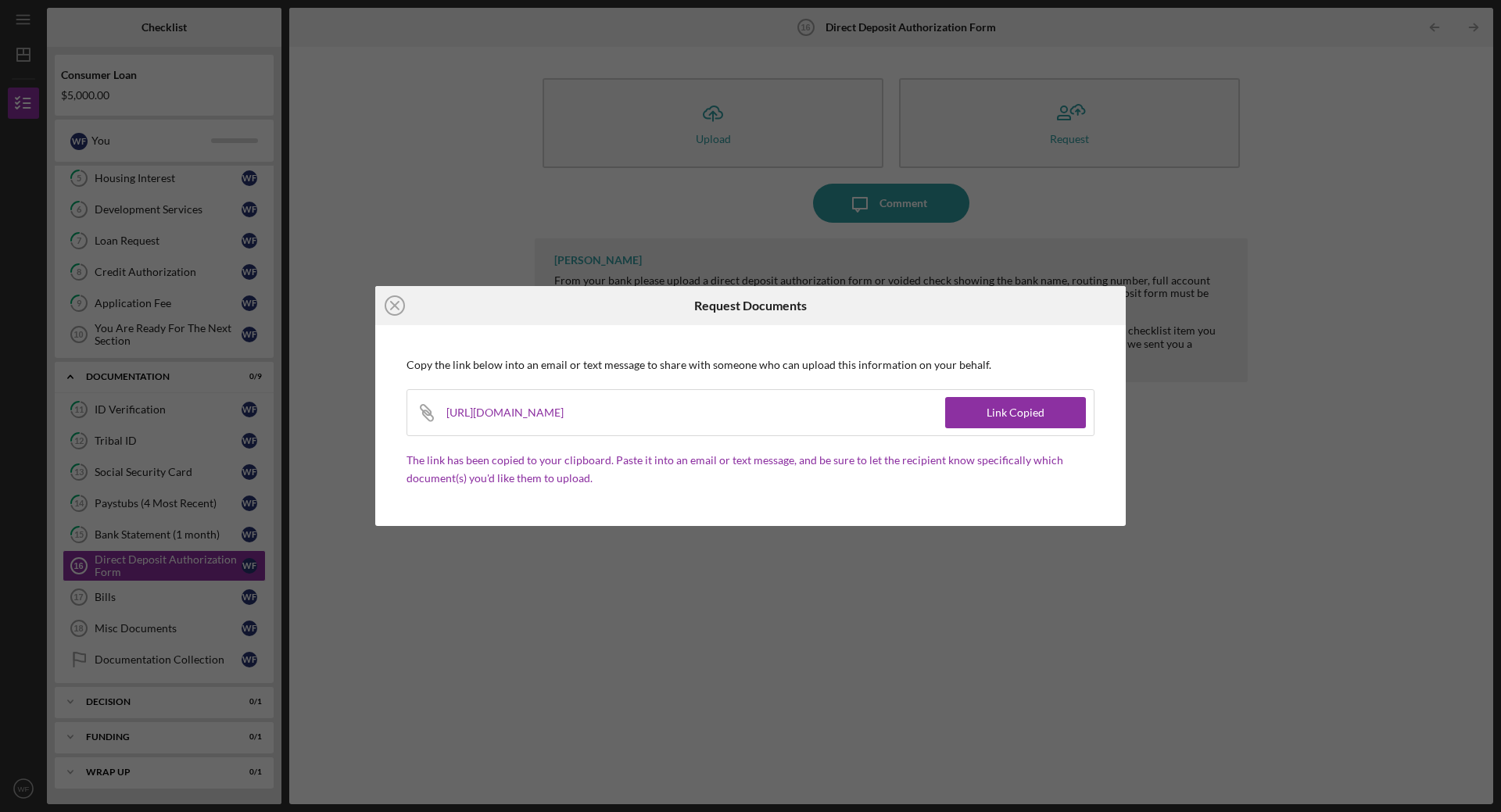
click at [583, 412] on div "[URL][DOMAIN_NAME]" at bounding box center [515, 413] width 137 height 45
click at [583, 414] on div "[URL][DOMAIN_NAME]" at bounding box center [515, 413] width 137 height 45
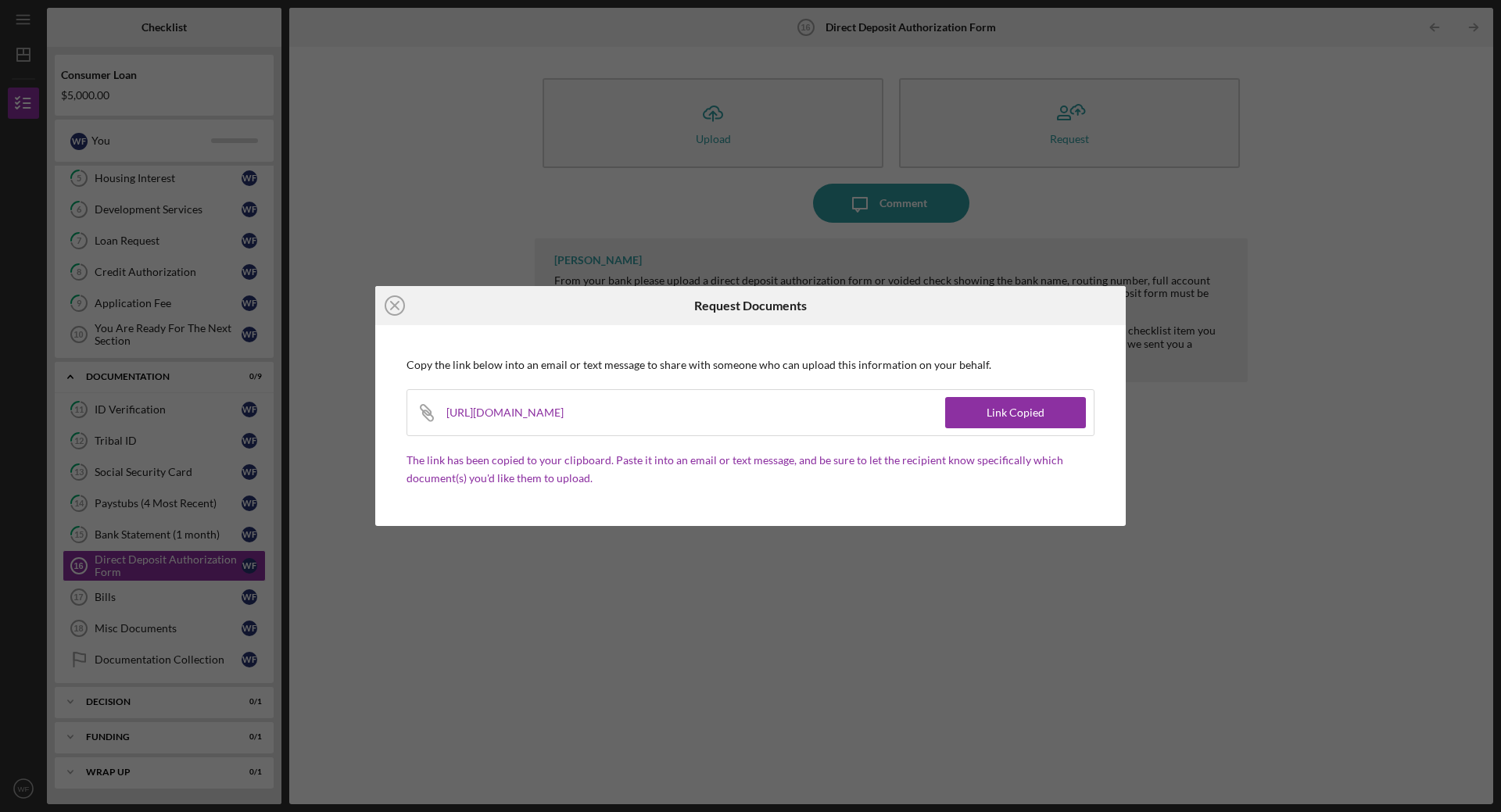
click at [583, 414] on div "[URL][DOMAIN_NAME]" at bounding box center [515, 413] width 137 height 45
copy div "[URL][DOMAIN_NAME]"
click at [604, 592] on div "Icon/Close Request Documents Copy the link below into an email or text message …" at bounding box center [750, 406] width 1501 height 812
click at [527, 415] on div "[URL][DOMAIN_NAME]" at bounding box center [515, 413] width 137 height 45
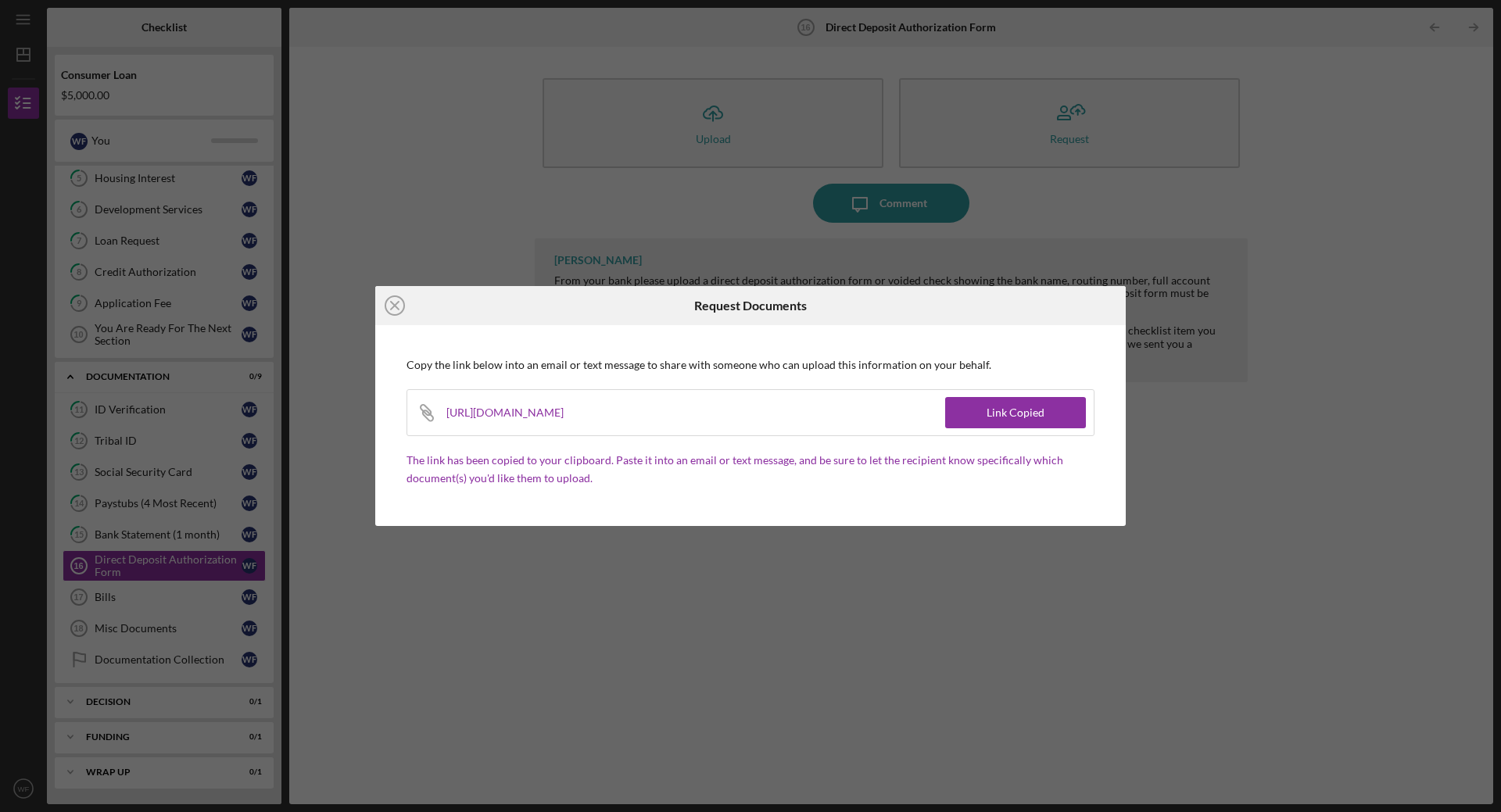
click at [527, 415] on div "[URL][DOMAIN_NAME]" at bounding box center [515, 413] width 137 height 45
copy div "[URL][DOMAIN_NAME]"
click at [393, 304] on line at bounding box center [394, 305] width 8 height 8
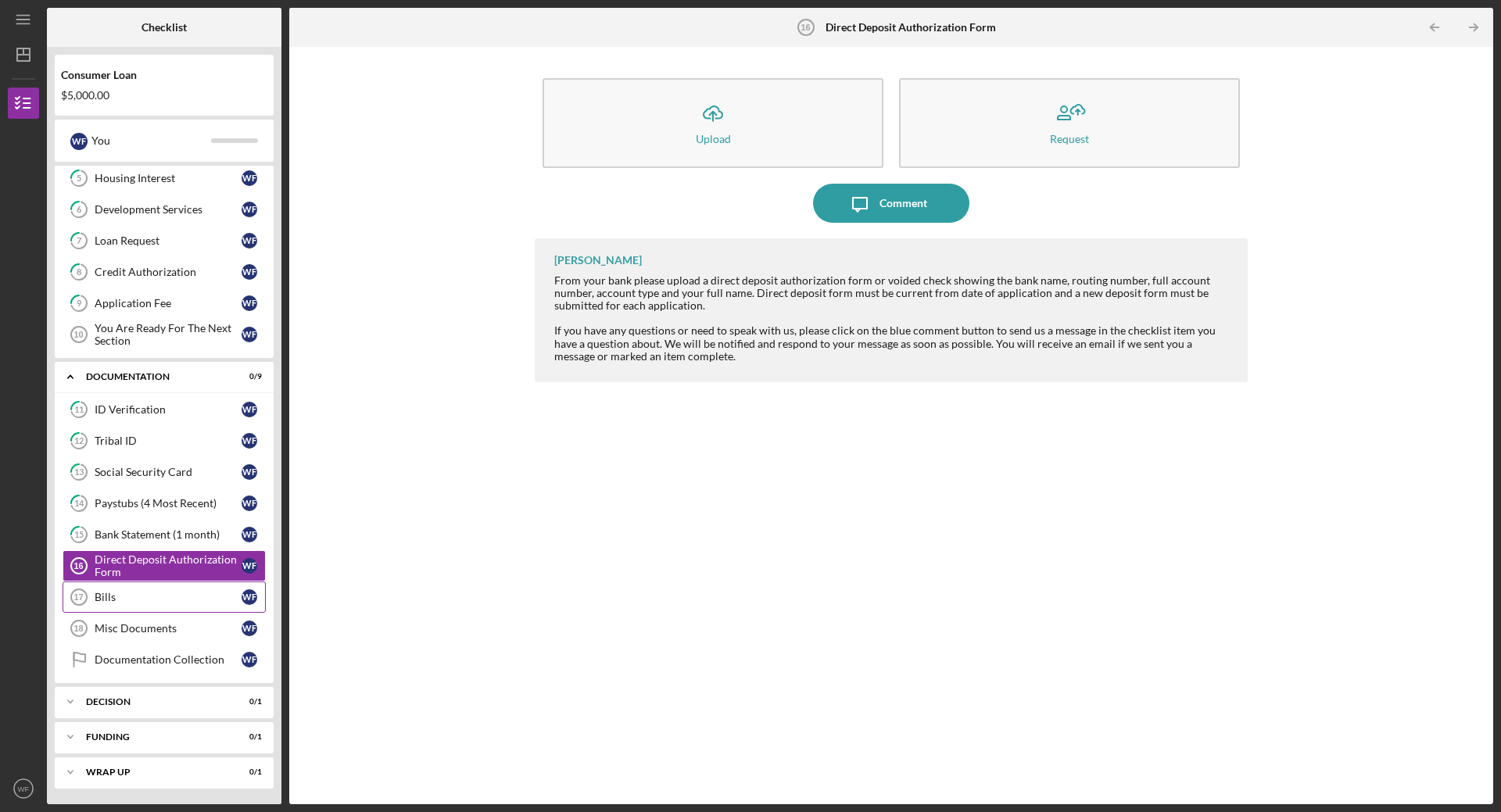
click at [116, 596] on div "Bills" at bounding box center [167, 597] width 147 height 12
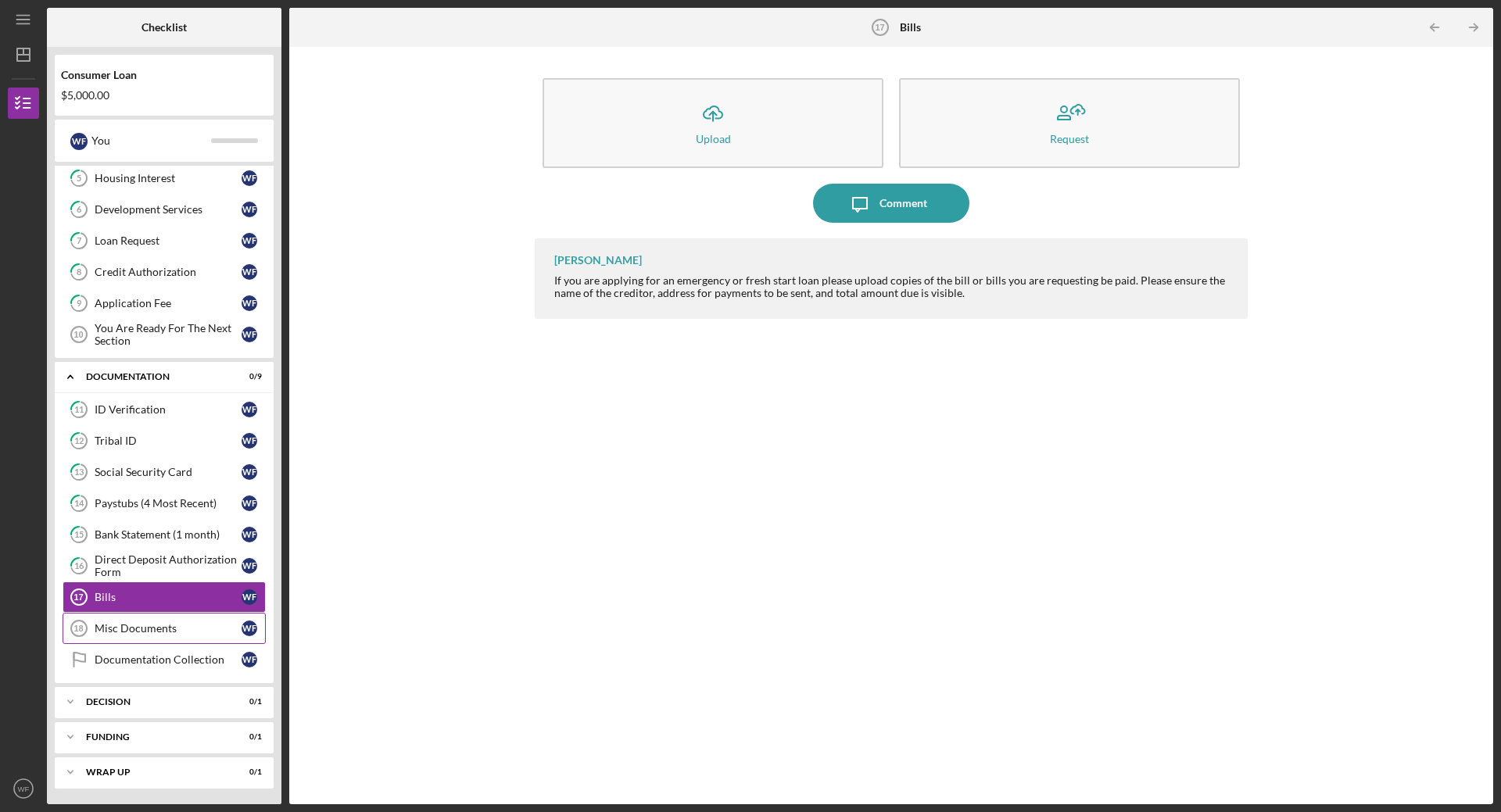
click at [154, 631] on div "Misc Documents" at bounding box center [167, 628] width 147 height 12
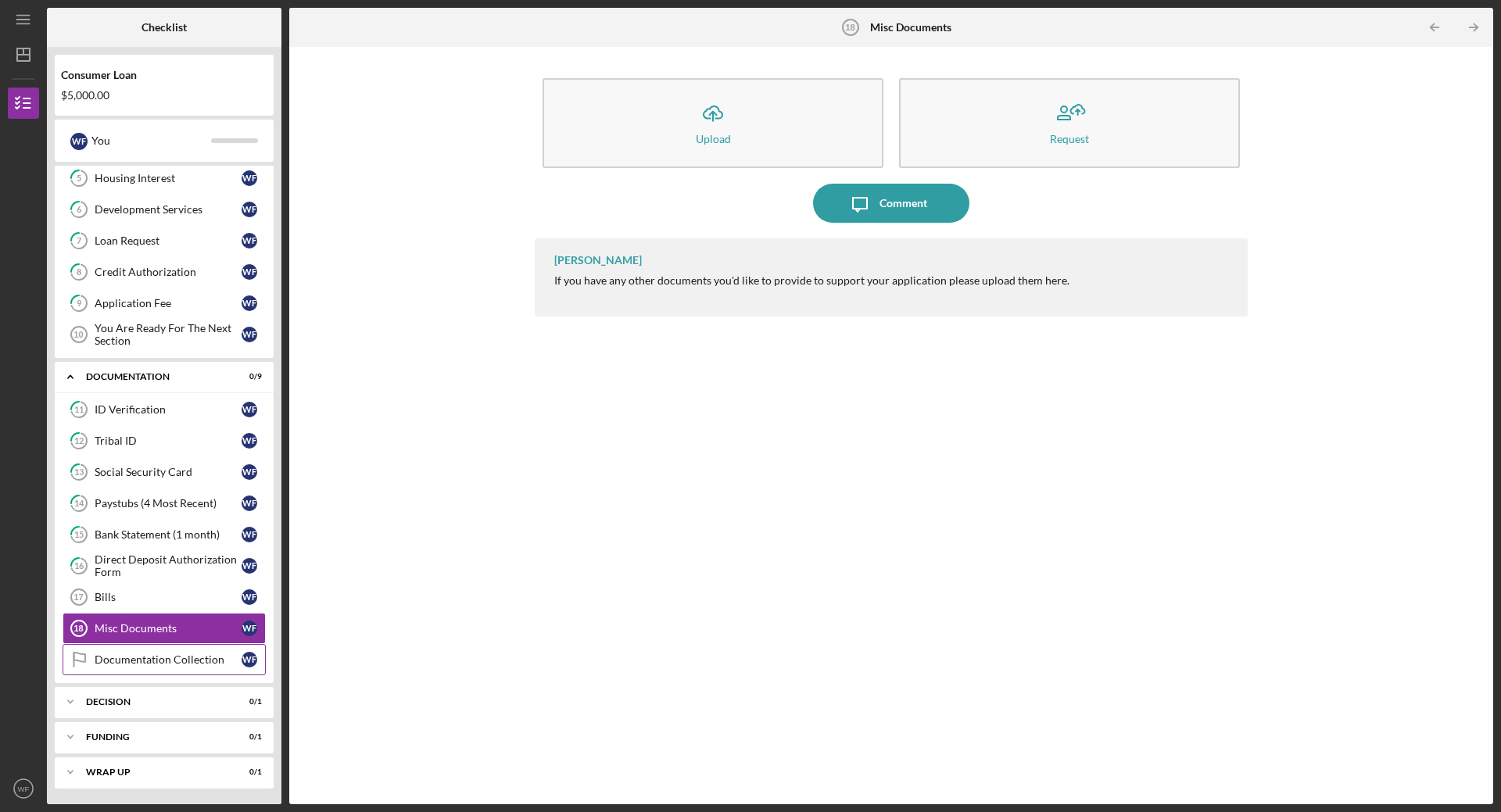
click at [181, 660] on div "Documentation Collection" at bounding box center [167, 659] width 147 height 12
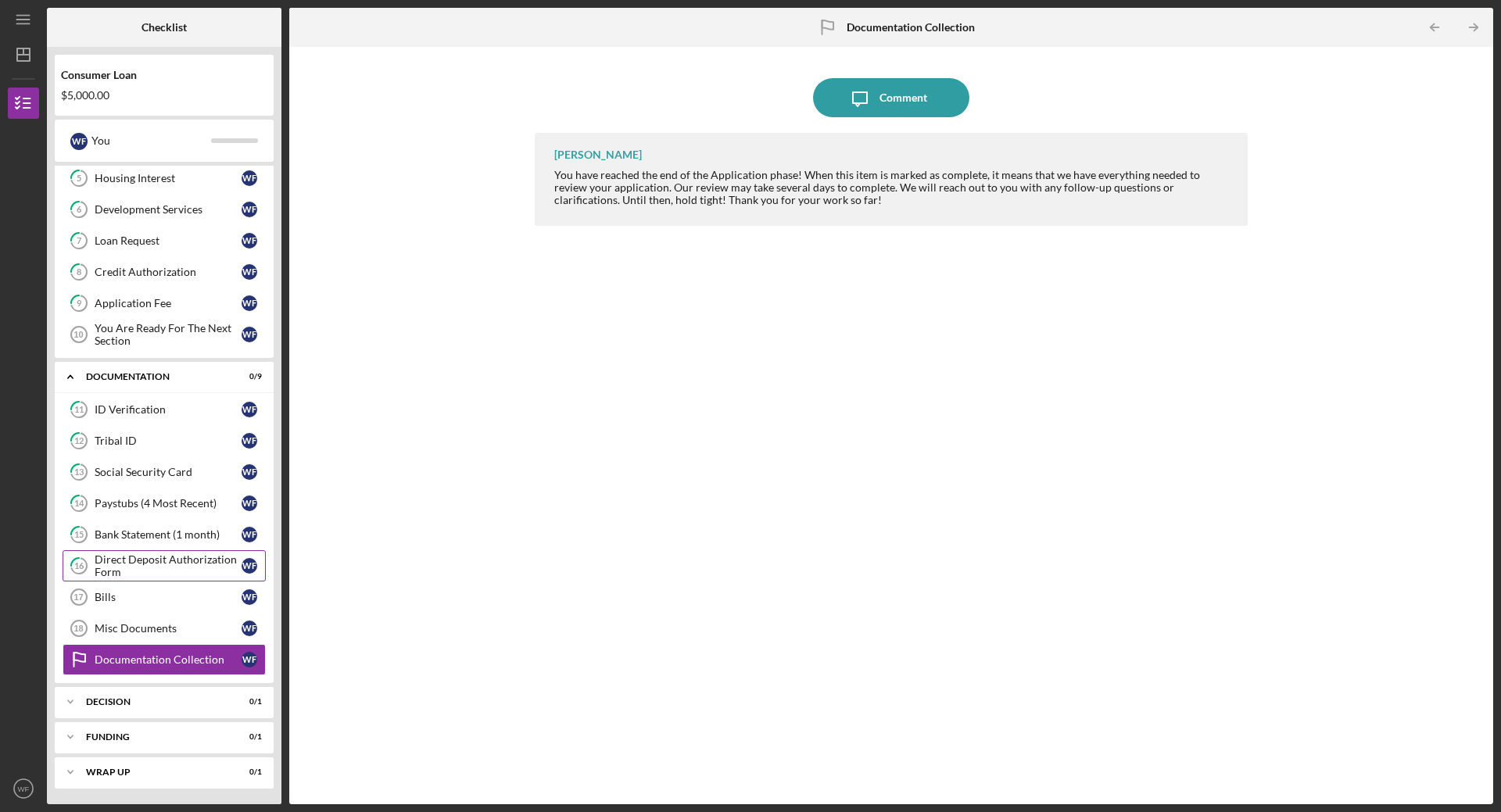
click at [193, 565] on div "Direct Deposit Authorization Form" at bounding box center [167, 566] width 147 height 25
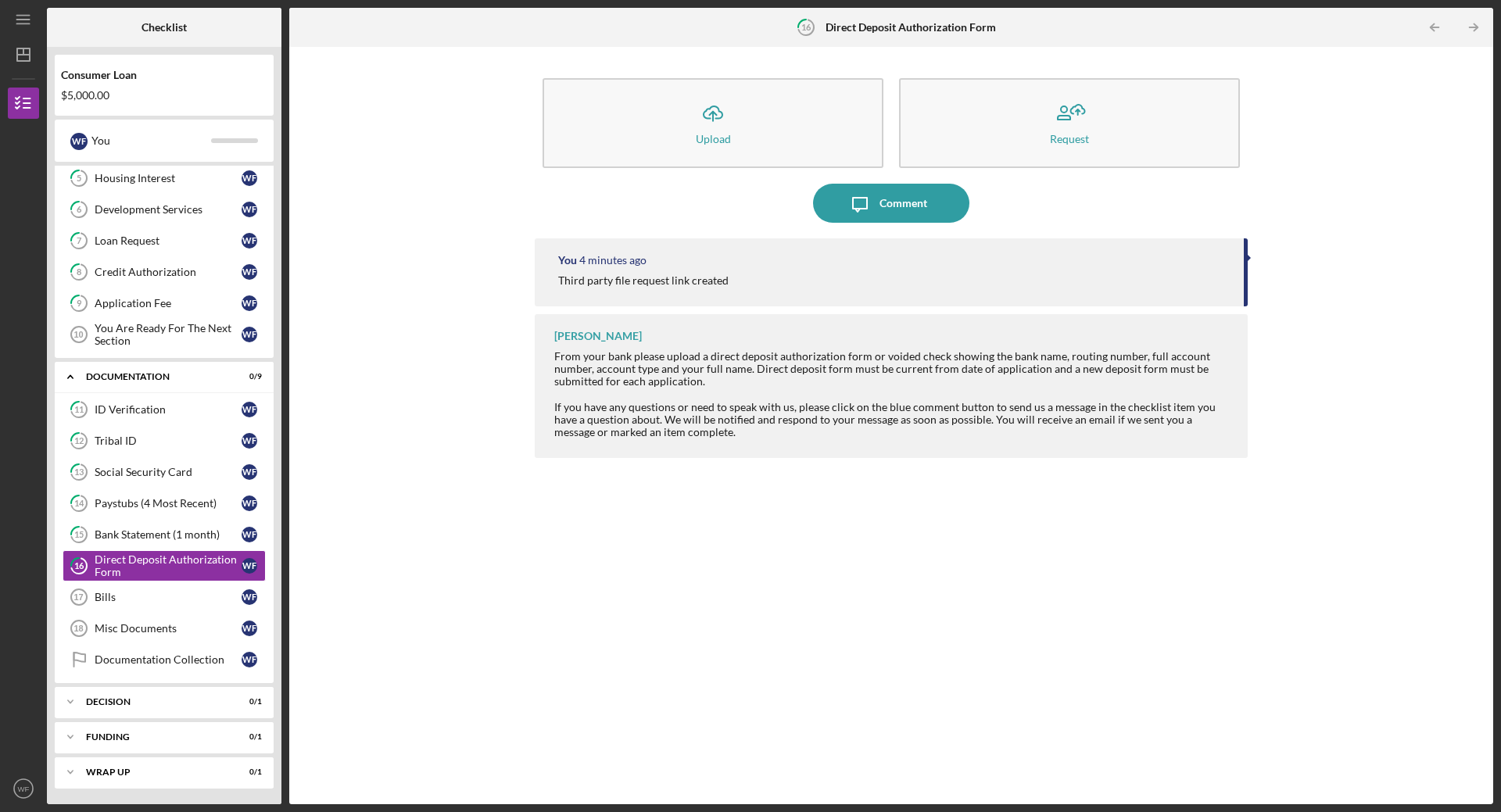
click at [1159, 281] on div "Third party file request link created" at bounding box center [893, 281] width 670 height 12
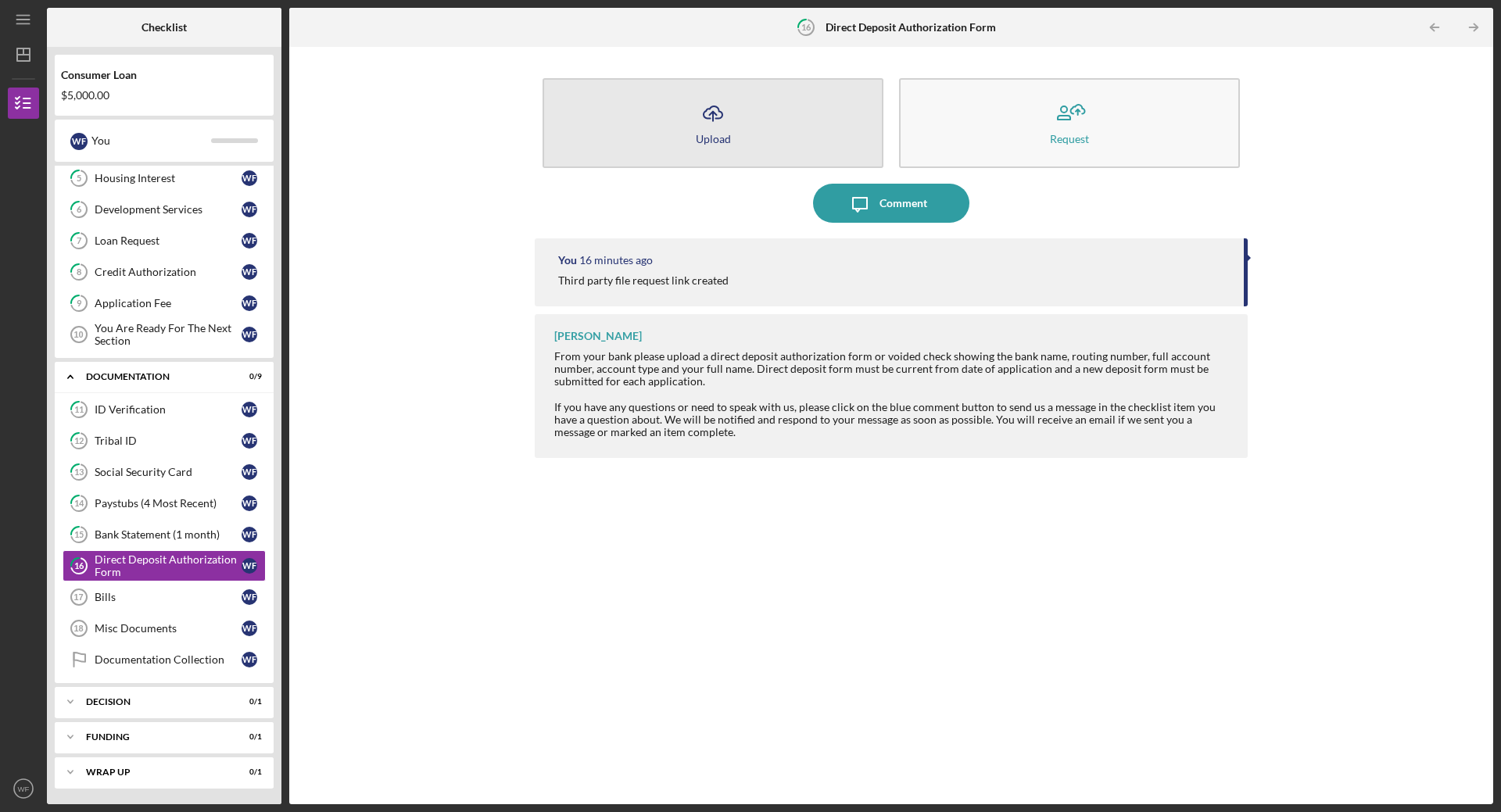
click at [706, 128] on icon "Icon/Upload" at bounding box center [713, 113] width 39 height 39
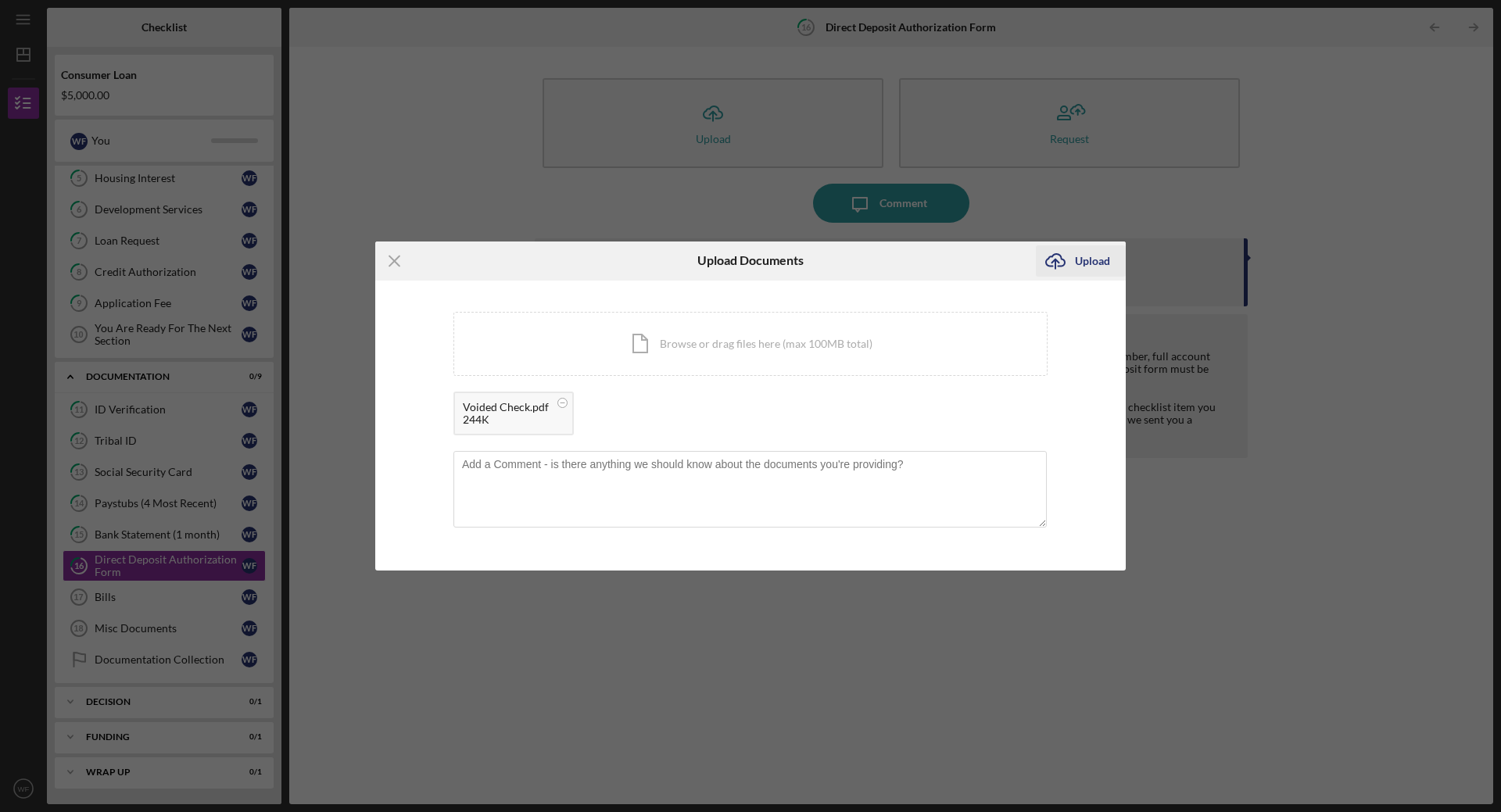
click at [1080, 260] on div "Upload" at bounding box center [1092, 261] width 35 height 31
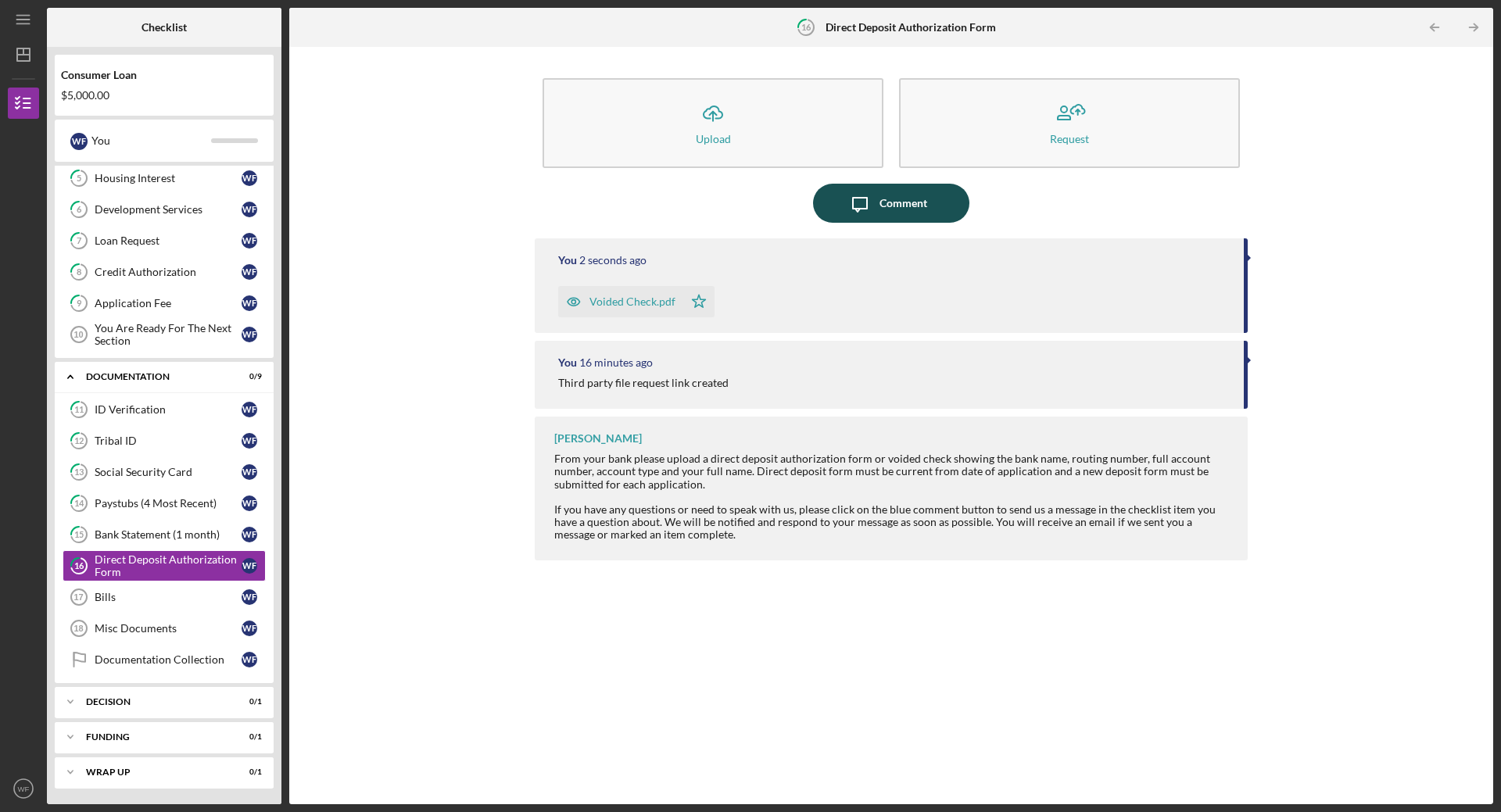
click at [897, 200] on div "Comment" at bounding box center [903, 203] width 48 height 39
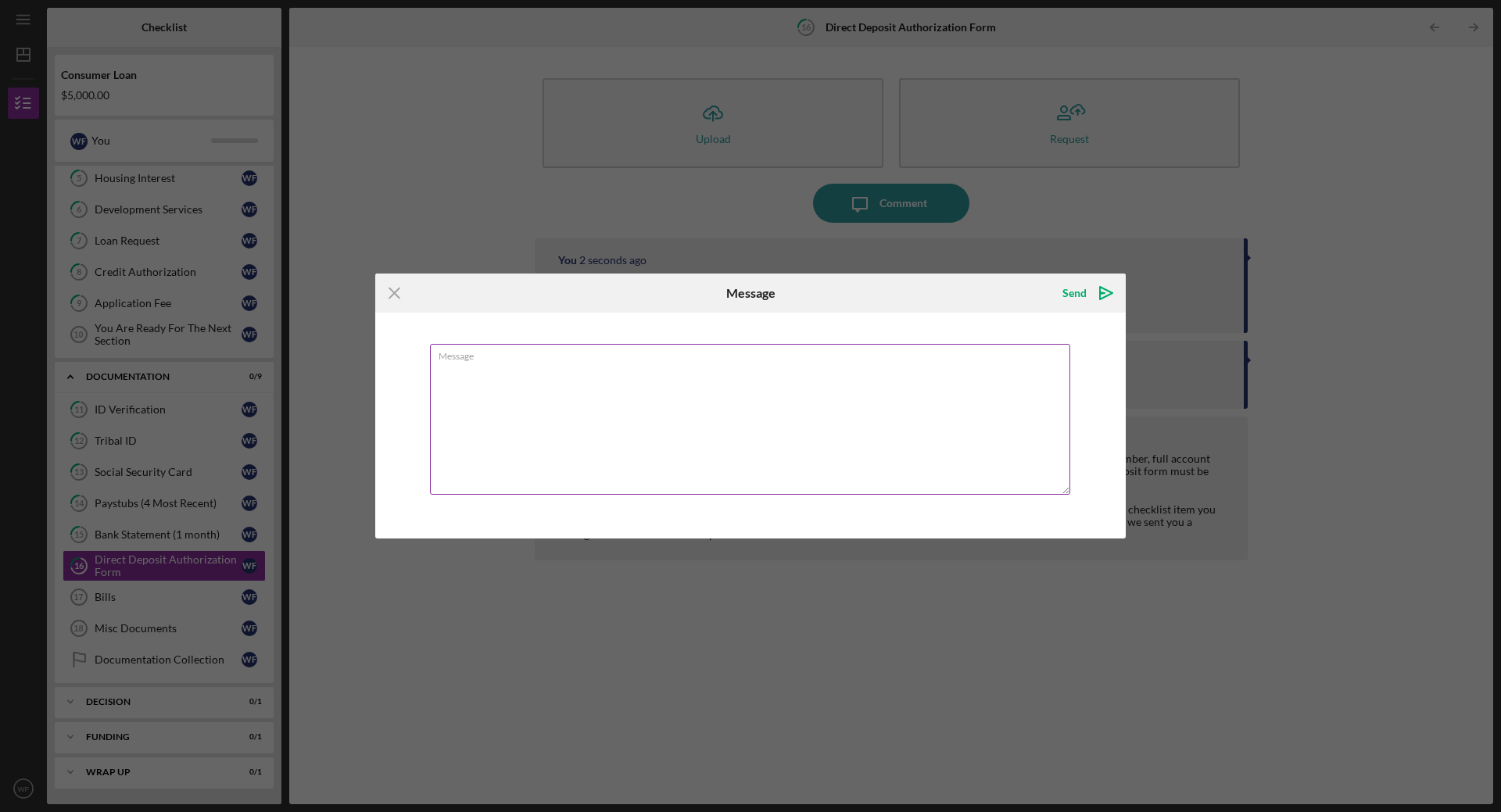
click at [706, 400] on textarea "Message" at bounding box center [750, 419] width 640 height 151
type textarea "Voided Check Attached"
click at [1066, 290] on div "Send" at bounding box center [1075, 293] width 24 height 31
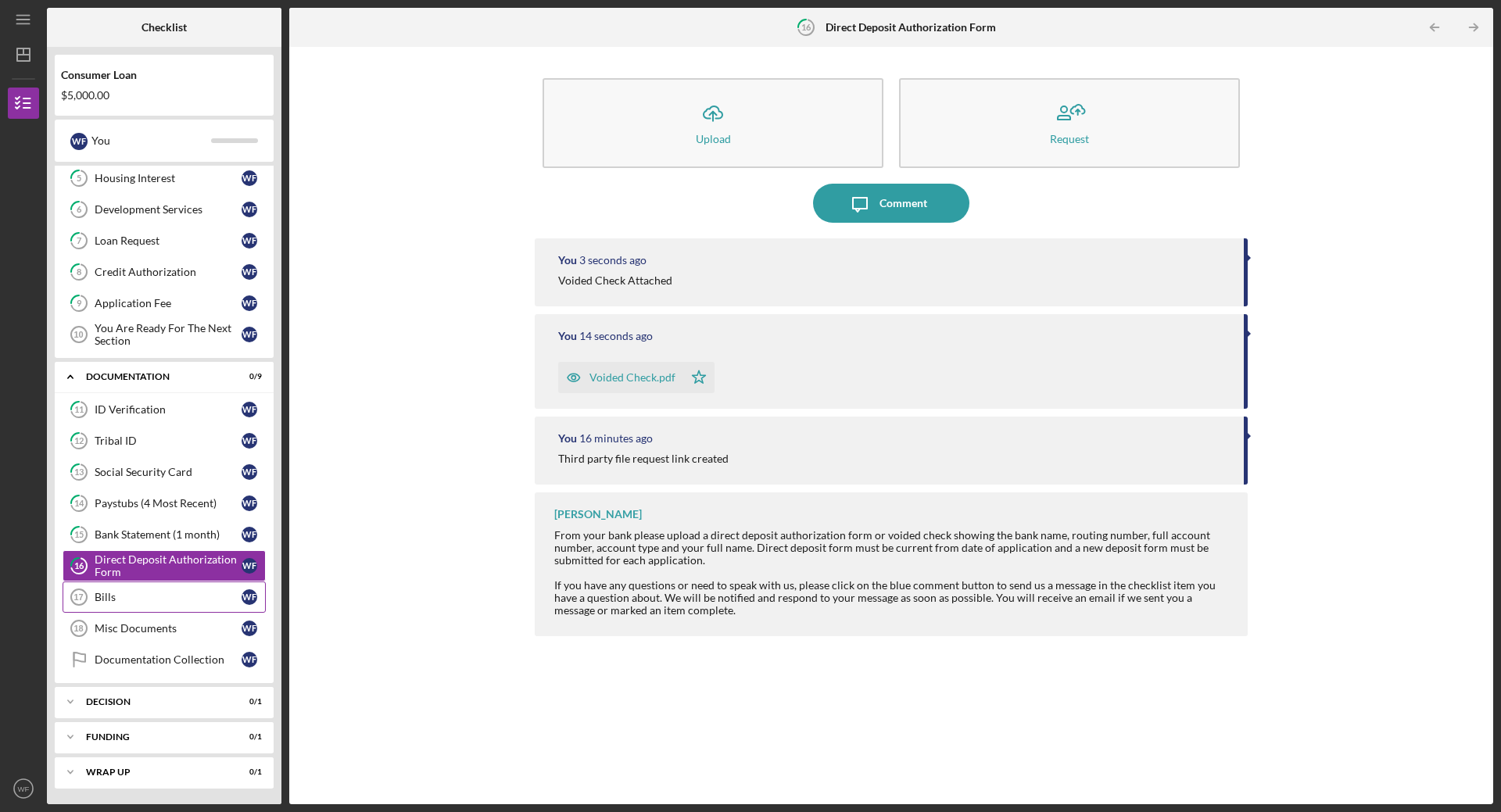
click at [213, 599] on div "Bills" at bounding box center [167, 597] width 147 height 12
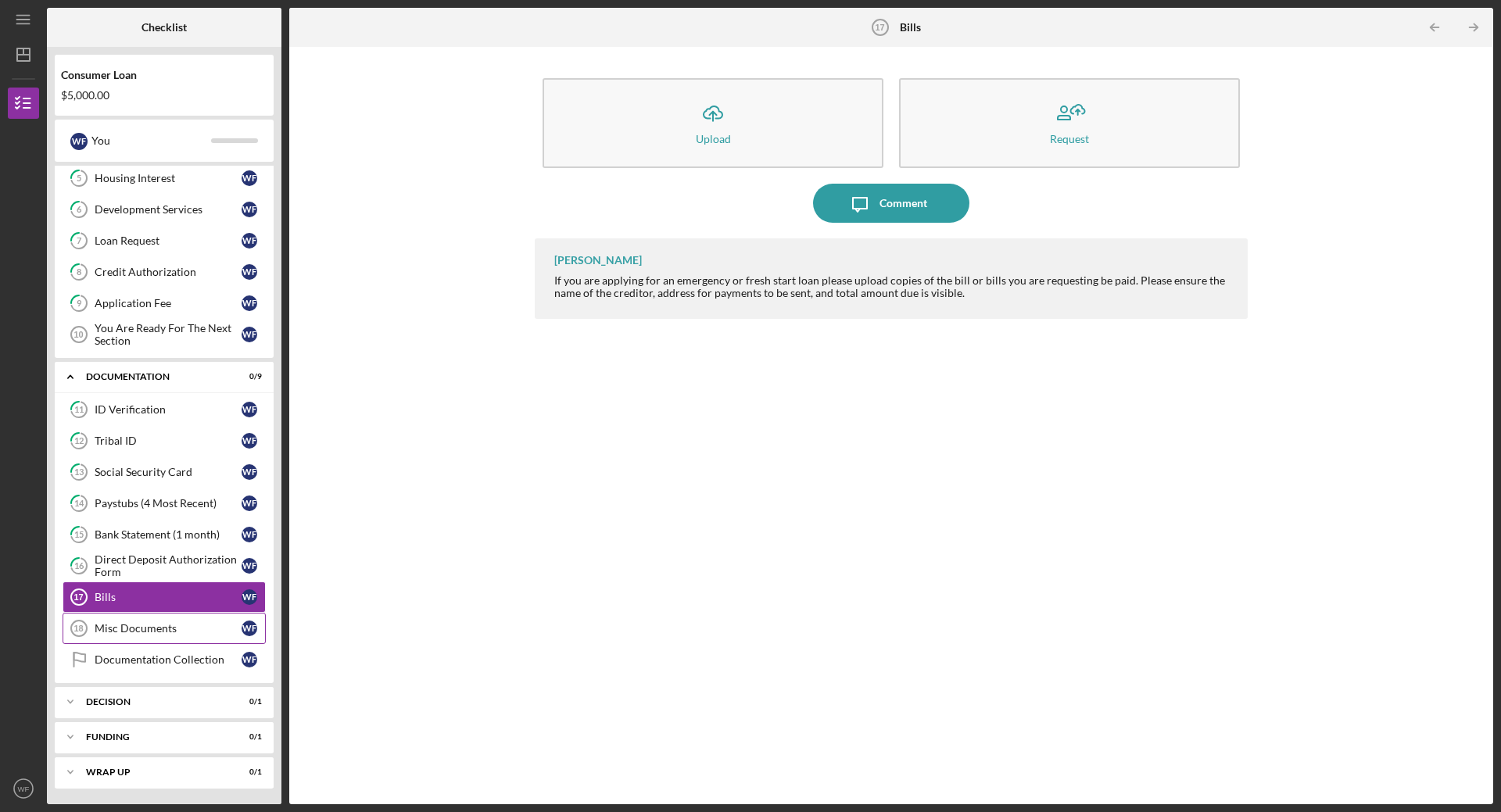
click at [196, 623] on div "Misc Documents" at bounding box center [167, 628] width 147 height 12
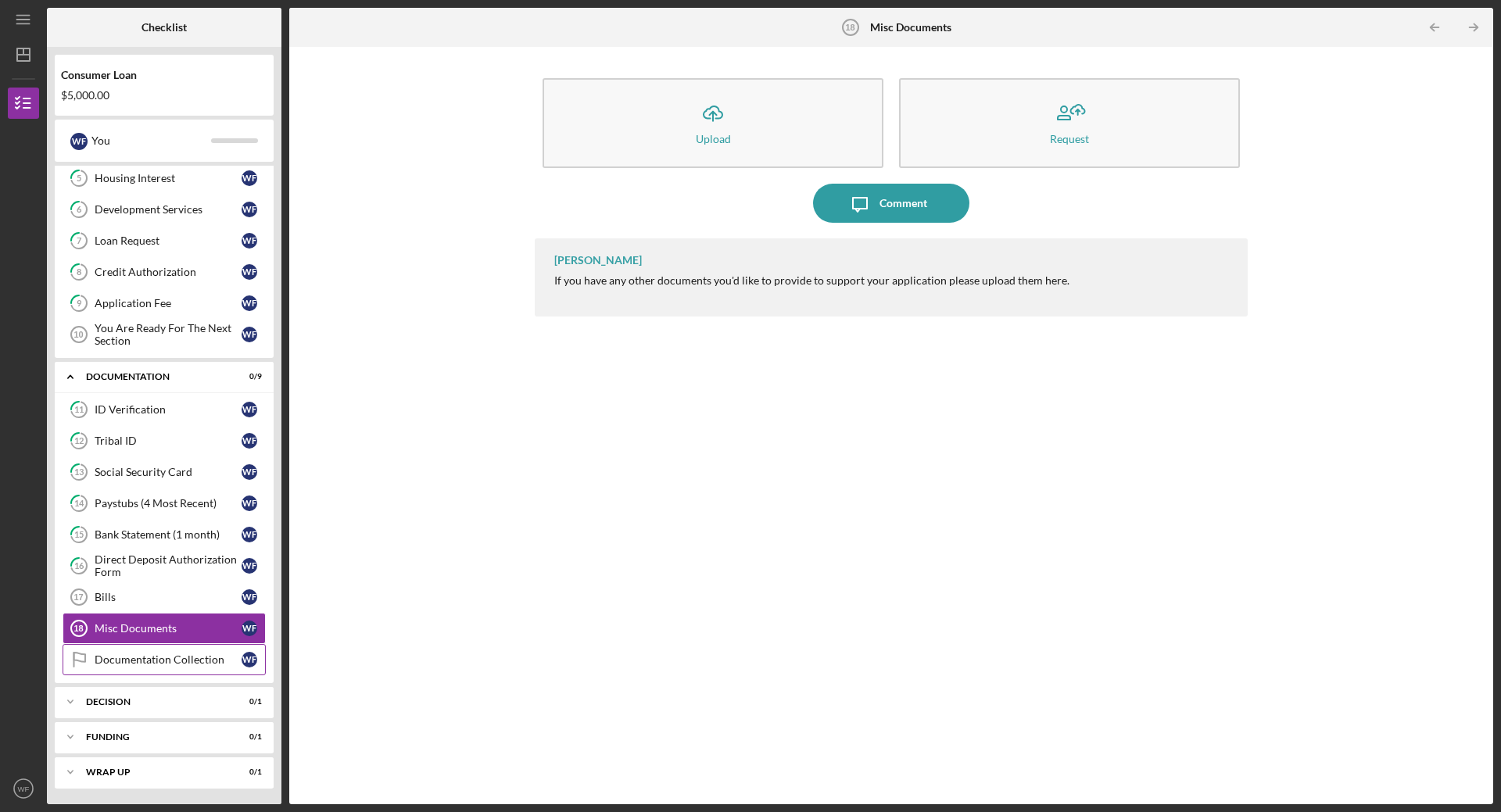
click at [202, 653] on div "Documentation Collection" at bounding box center [167, 659] width 147 height 12
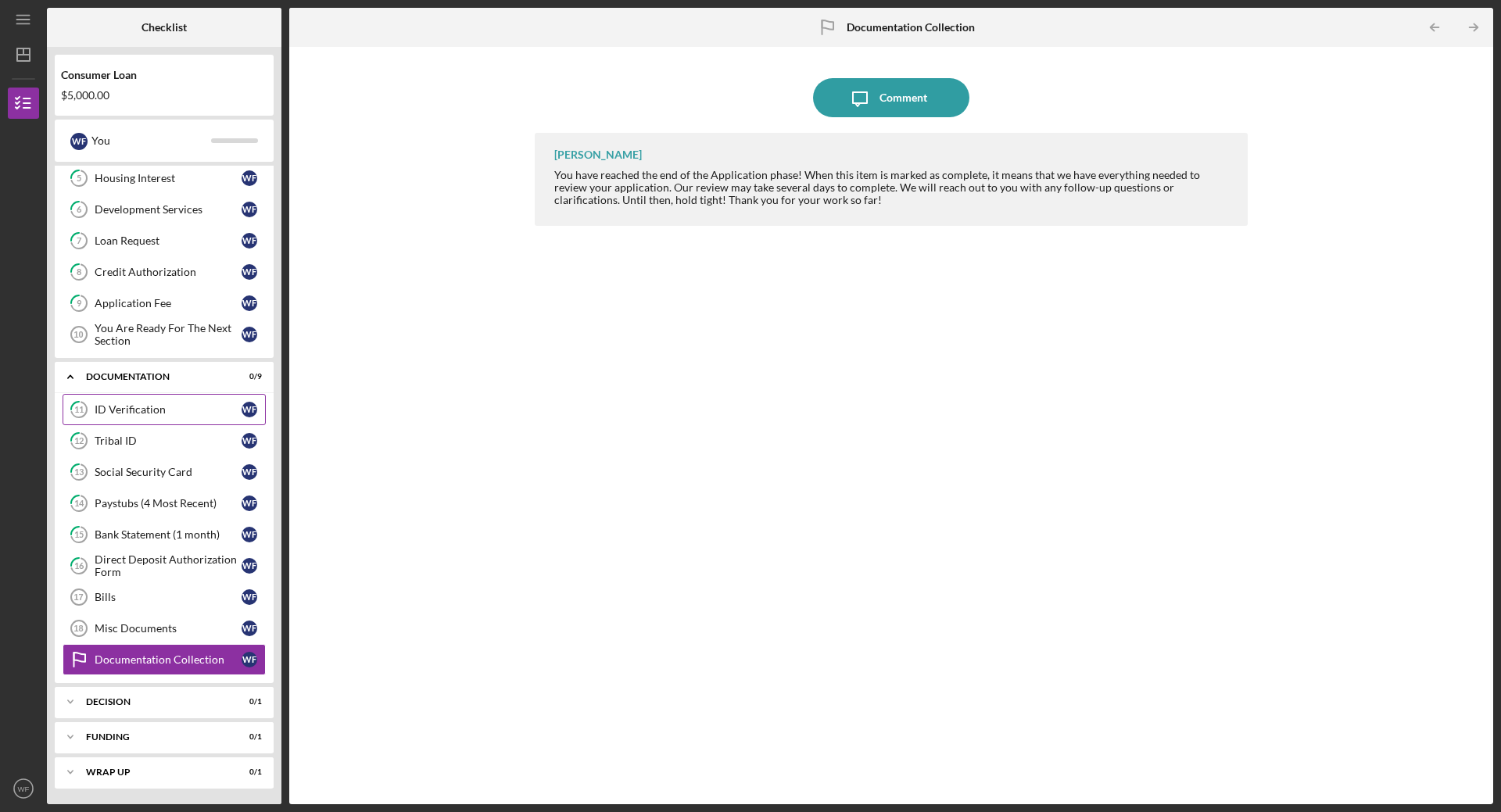
click at [159, 410] on div "ID Verification" at bounding box center [167, 410] width 147 height 12
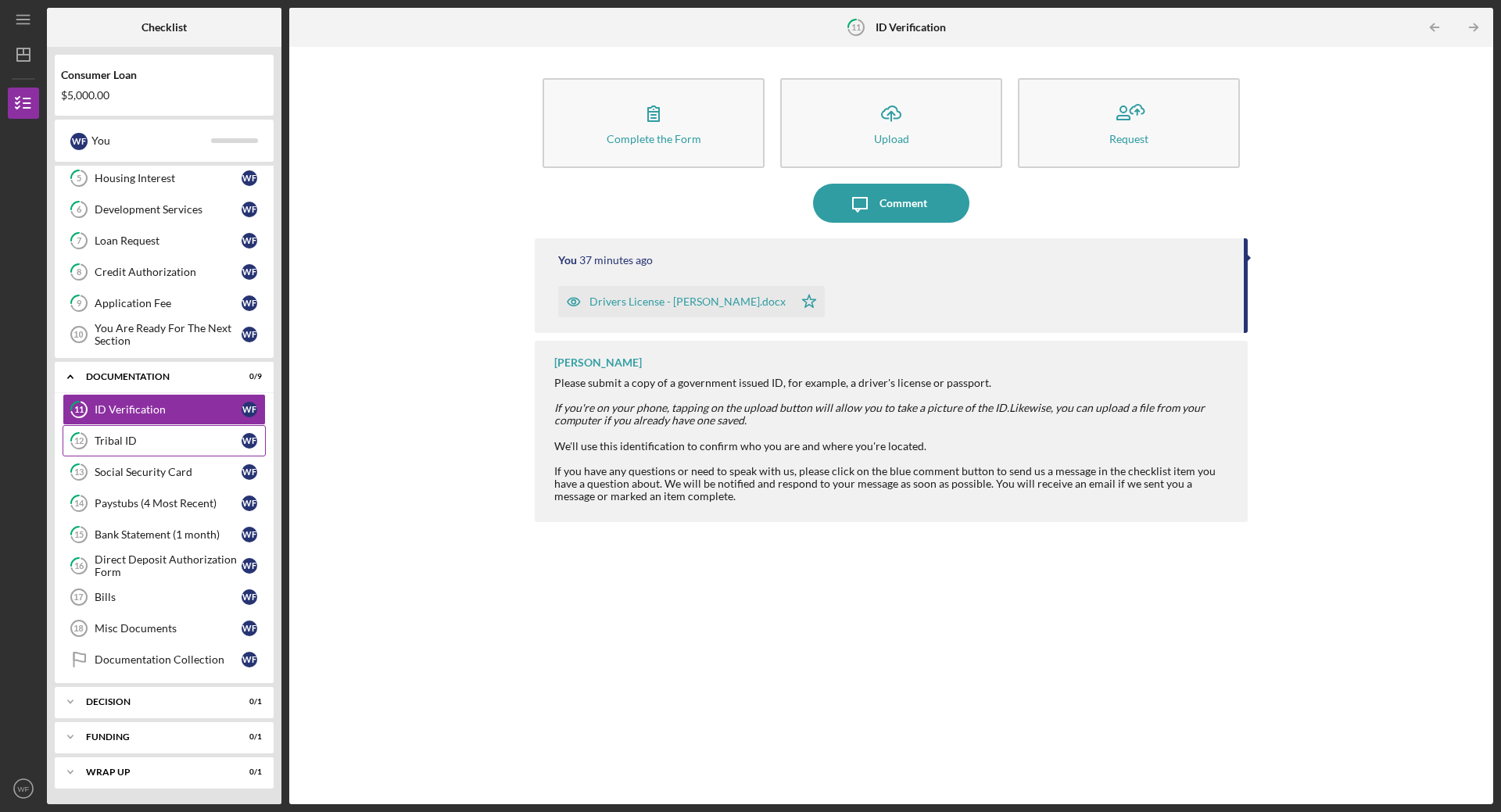
click at [154, 433] on link "12 Tribal ID W F" at bounding box center [164, 441] width 203 height 31
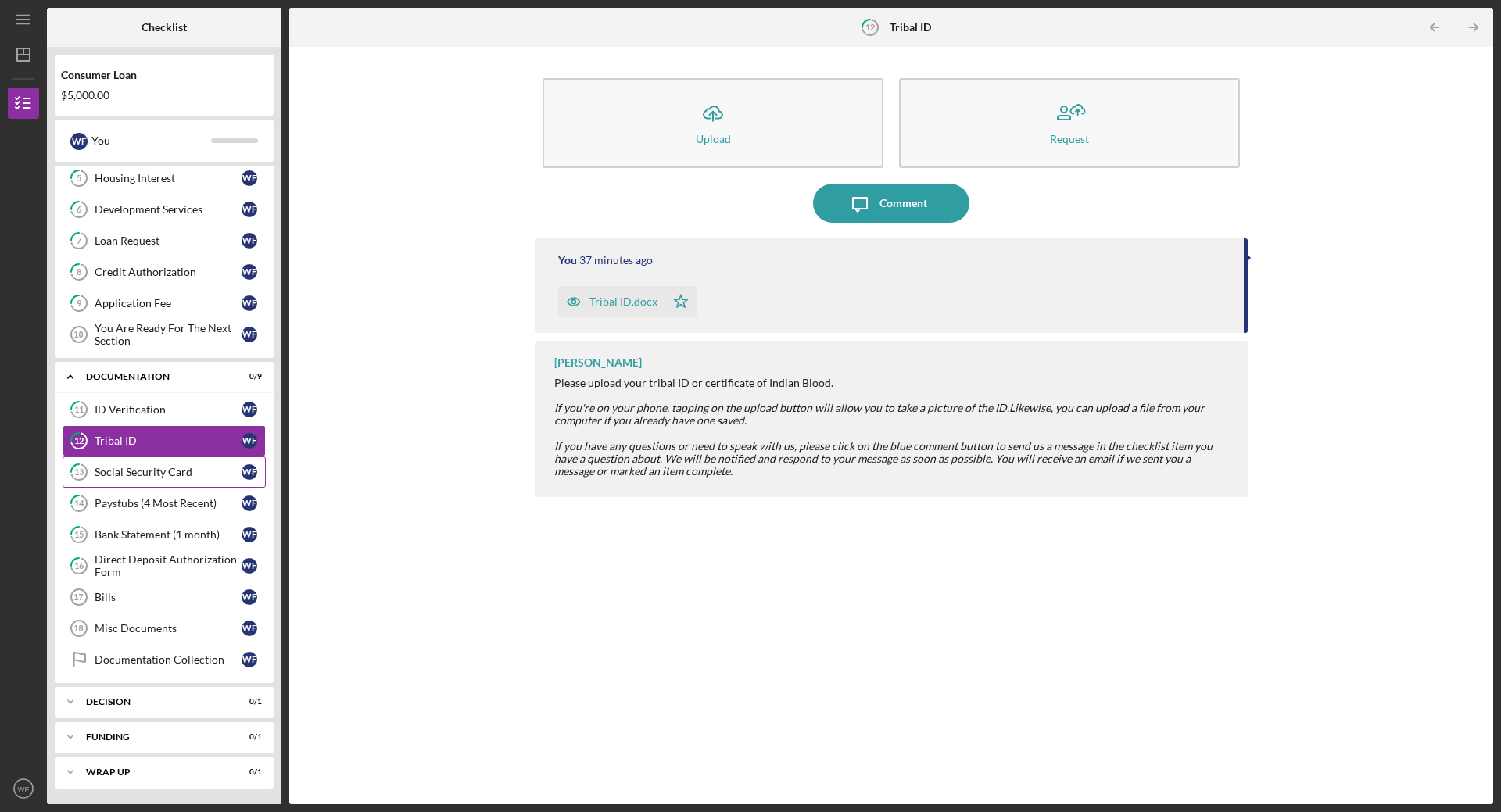
click at [175, 469] on div "Social Security Card" at bounding box center [167, 472] width 147 height 12
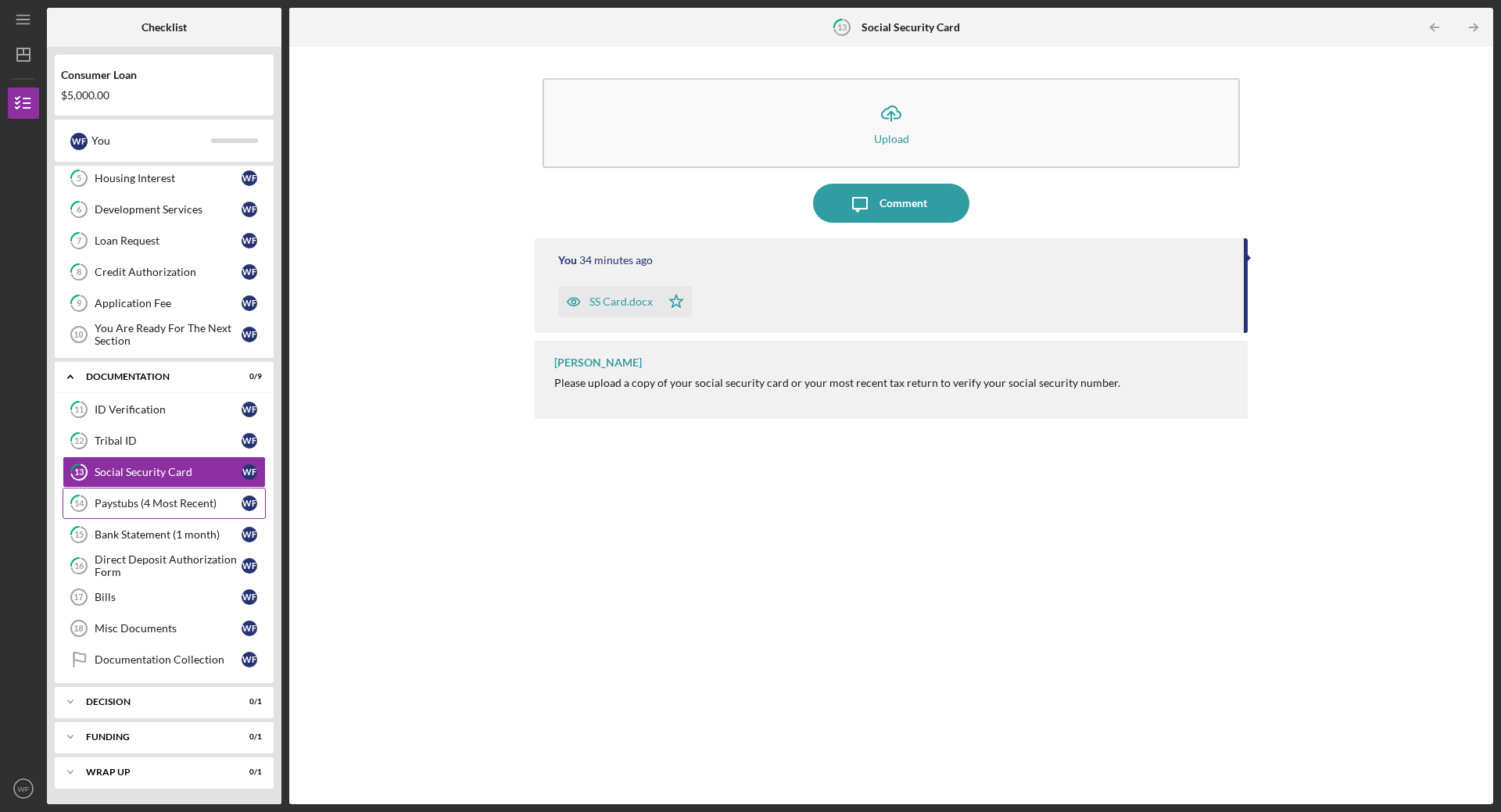
click at [162, 498] on div "Paystubs (4 Most Recent)" at bounding box center [167, 503] width 147 height 12
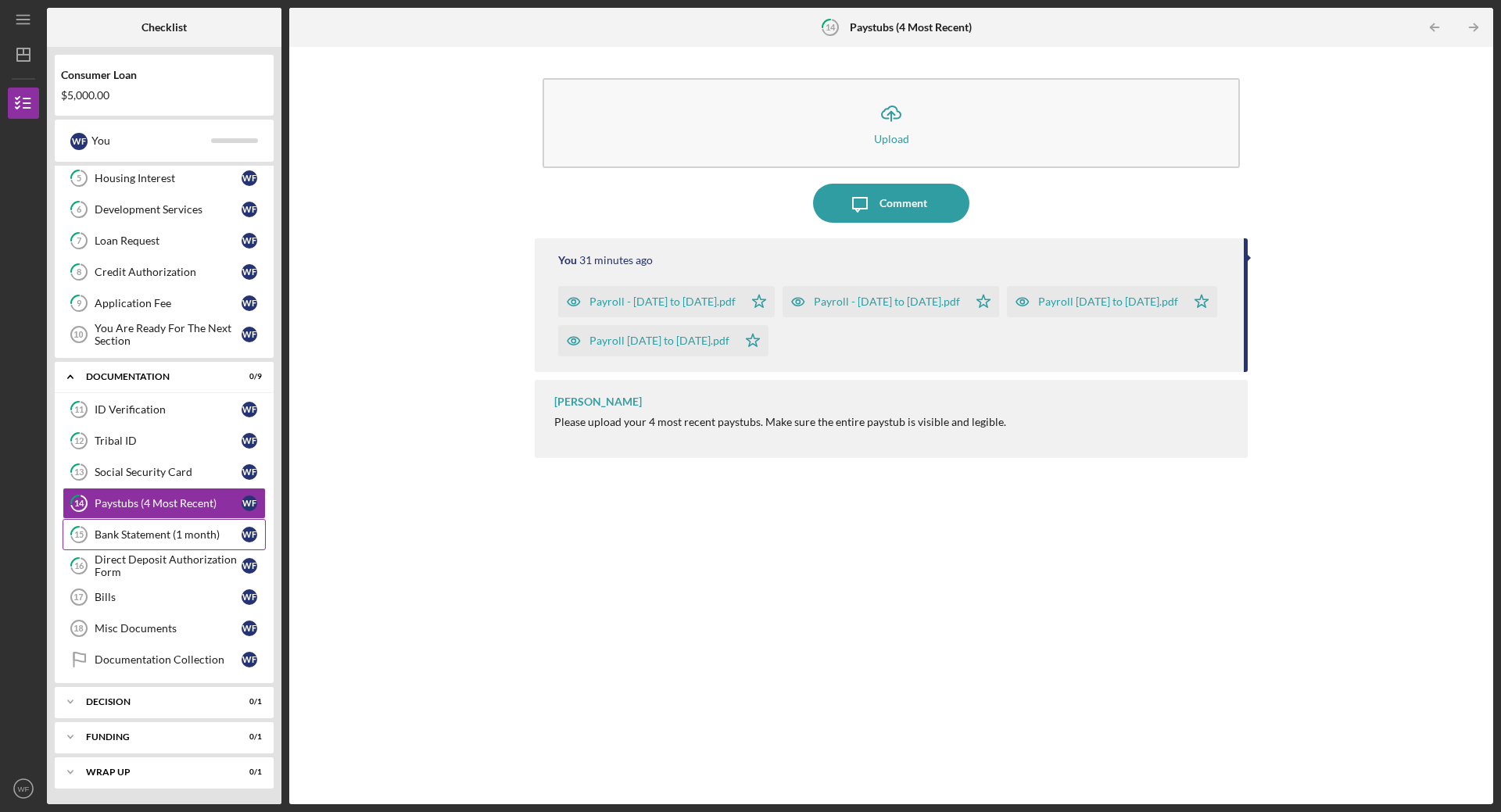
click at [186, 541] on div "Bank Statement (1 month)" at bounding box center [167, 535] width 147 height 12
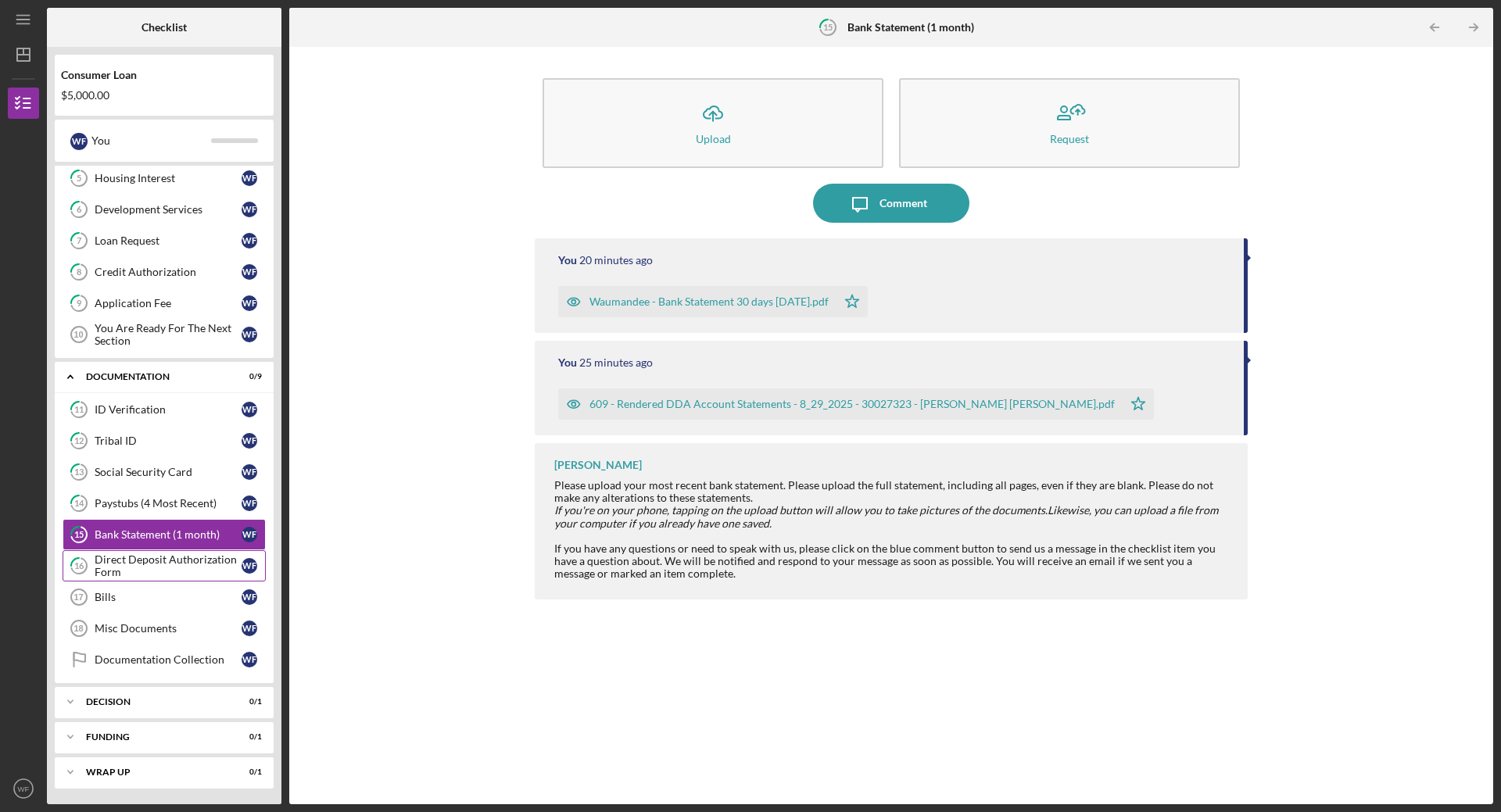
click at [149, 563] on div "Direct Deposit Authorization Form" at bounding box center [167, 566] width 147 height 25
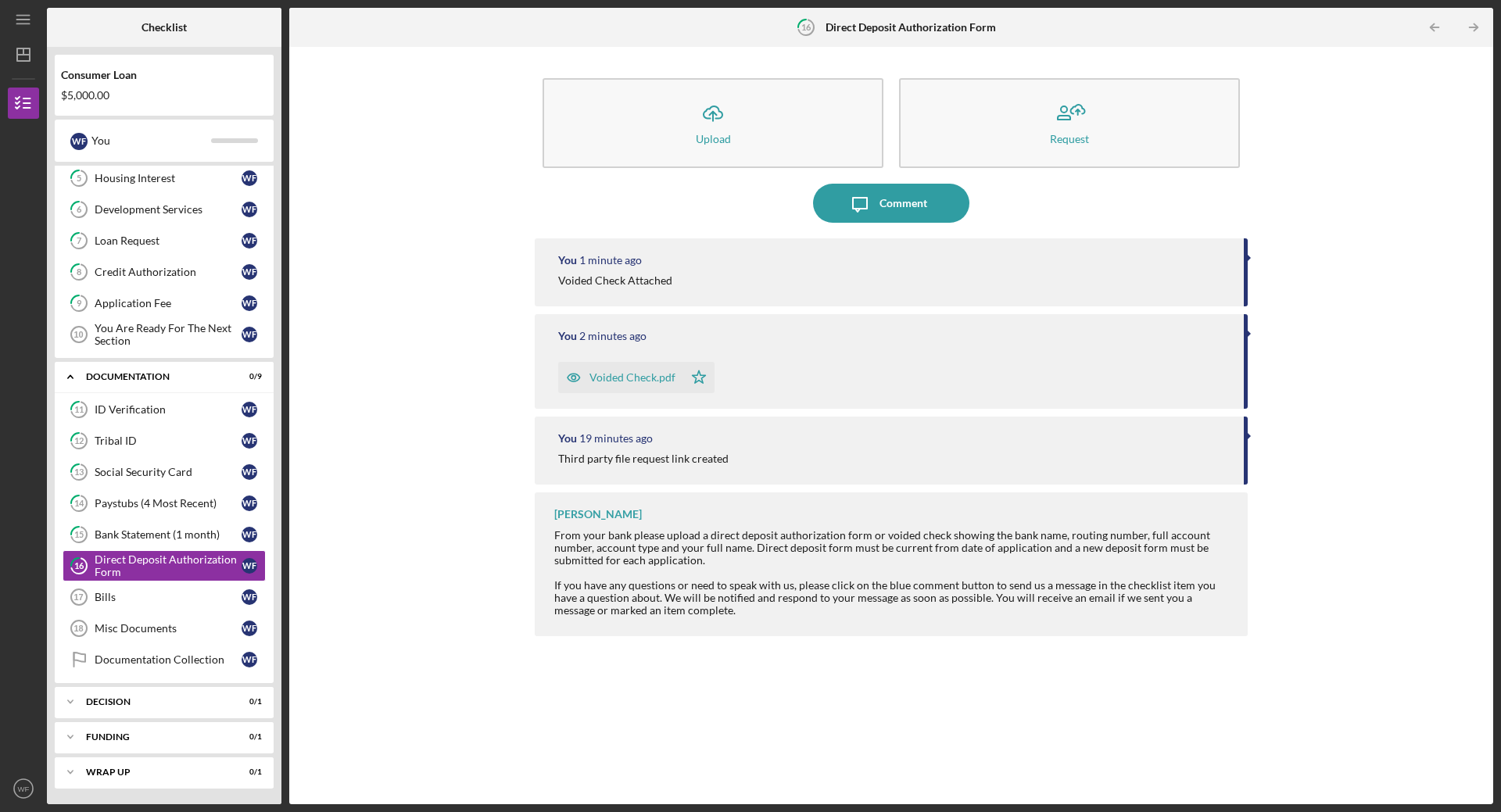
click at [1122, 457] on div "Third party file request link created" at bounding box center [893, 459] width 670 height 12
click at [825, 456] on div "Third party file request link created" at bounding box center [893, 459] width 670 height 12
click at [669, 456] on div "Third party file request link created" at bounding box center [643, 459] width 170 height 12
click at [1245, 437] on div "You 19 minutes ago Third party file request link created" at bounding box center [890, 451] width 713 height 68
click at [1248, 433] on div at bounding box center [1249, 436] width 3 height 8
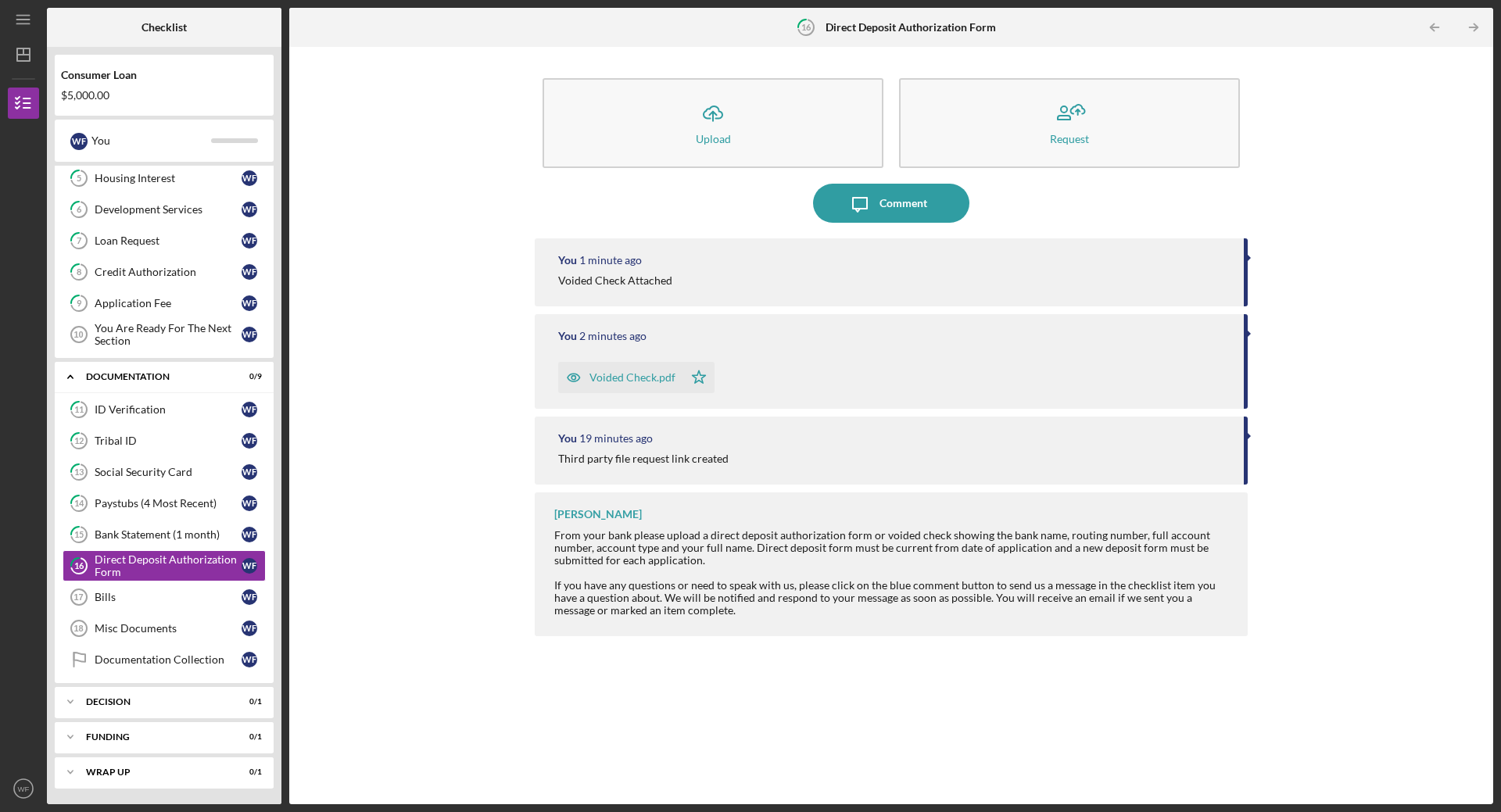
click at [1248, 433] on div at bounding box center [1249, 436] width 3 height 8
click at [1143, 454] on div "Third party file request link created" at bounding box center [893, 459] width 670 height 12
click at [164, 592] on div "Bills" at bounding box center [167, 597] width 147 height 12
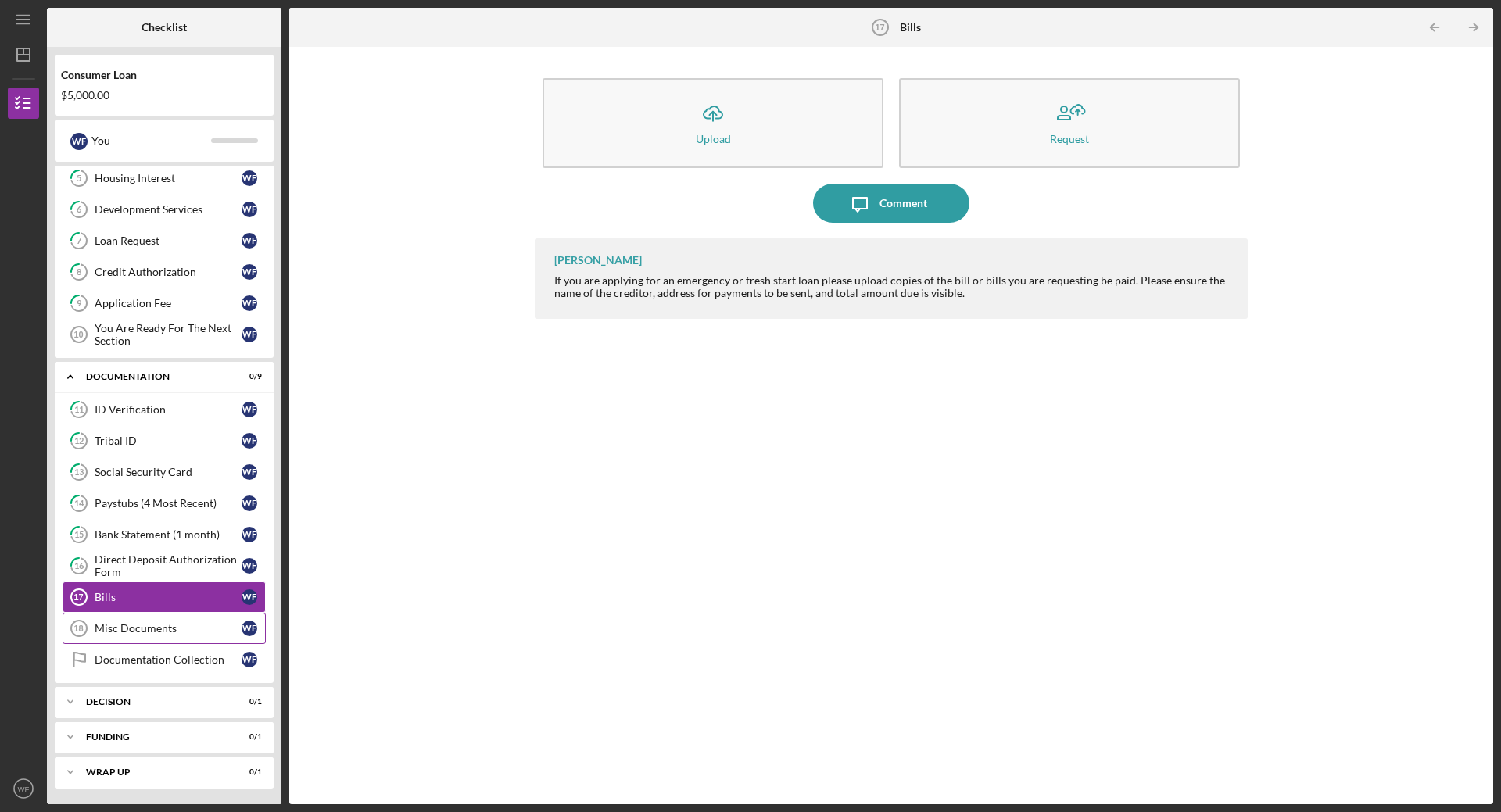
click at [147, 625] on div "Misc Documents" at bounding box center [167, 628] width 147 height 12
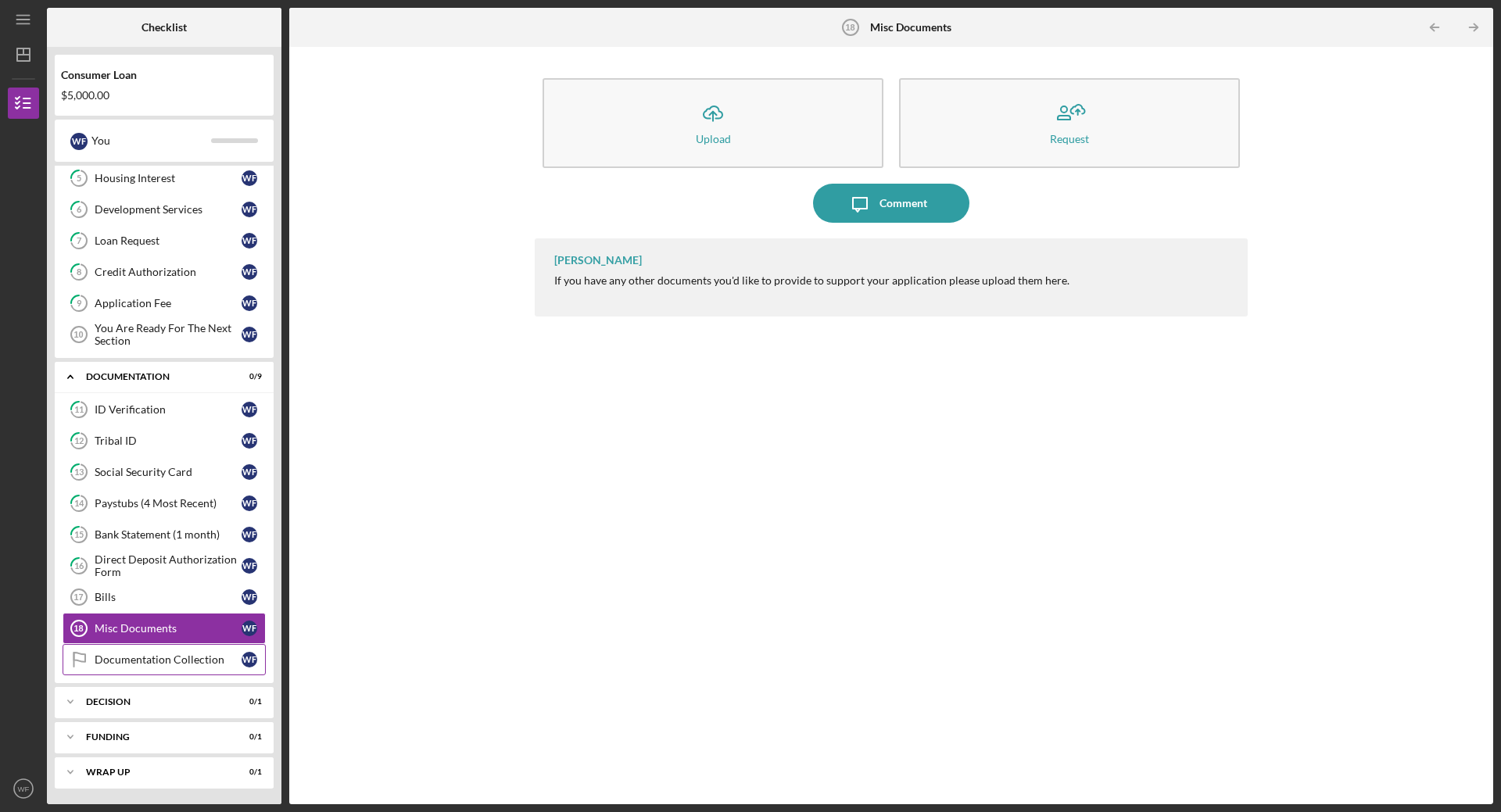
click at [168, 652] on link "Documentation Collection Documentation Collection W F" at bounding box center [164, 660] width 203 height 31
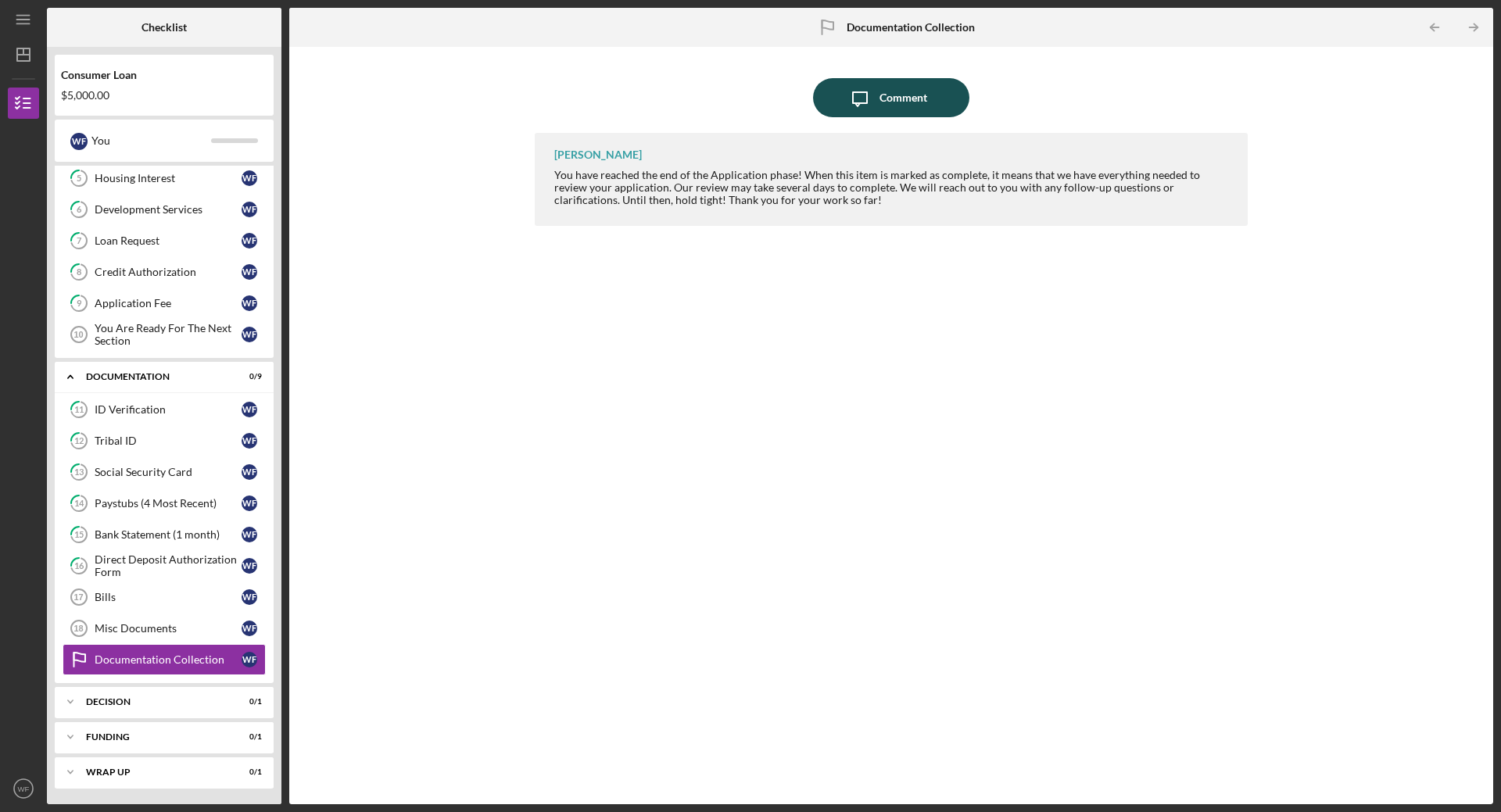
click at [897, 95] on div "Comment" at bounding box center [903, 98] width 48 height 39
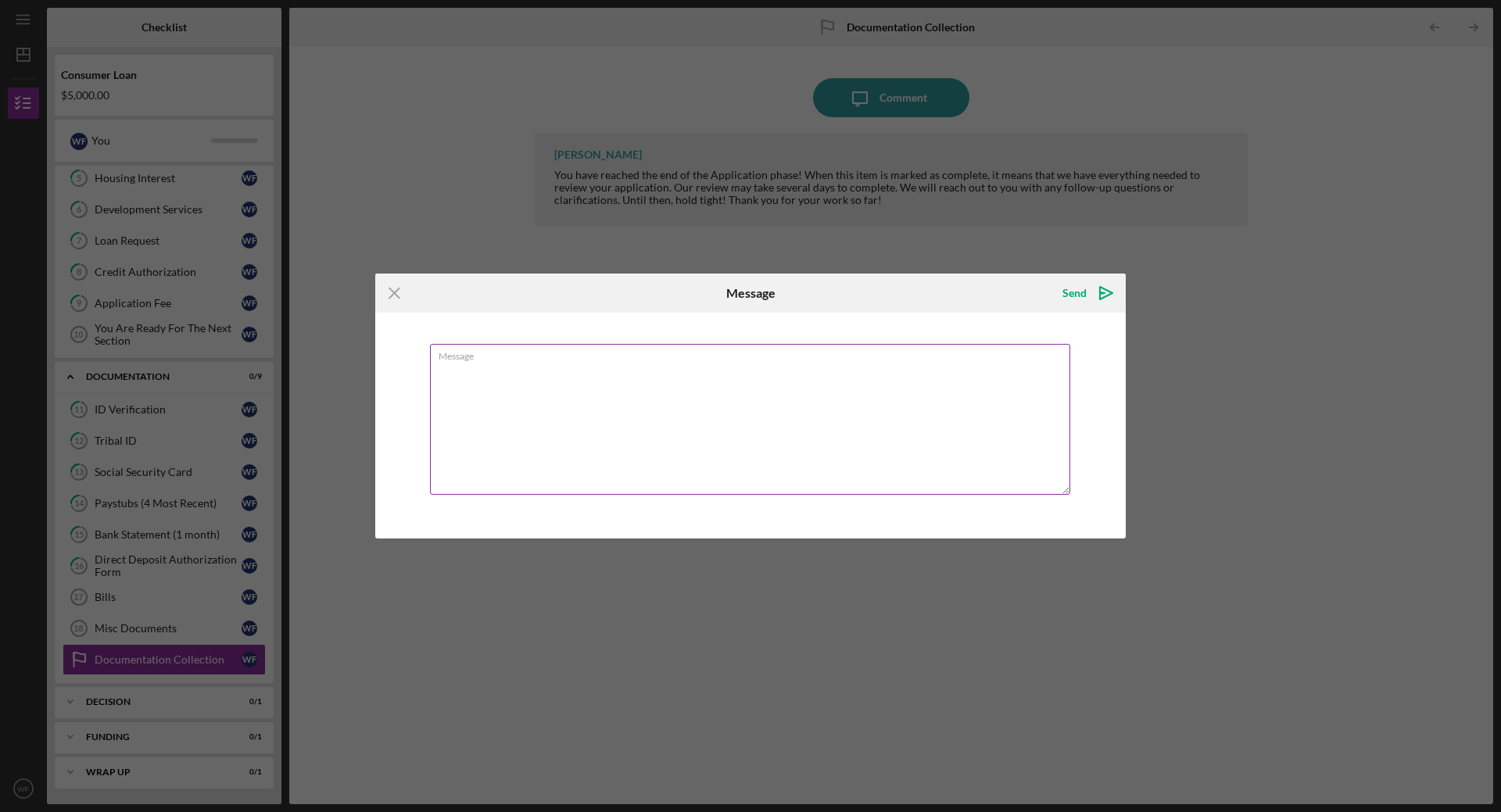
click at [775, 384] on textarea "Message" at bounding box center [750, 419] width 640 height 151
type textarea "C"
type textarea "S"
type textarea "All items are uploaded and complete. Thank you, [PERSON_NAME]"
click at [1075, 283] on div "Send" at bounding box center [1075, 293] width 24 height 31
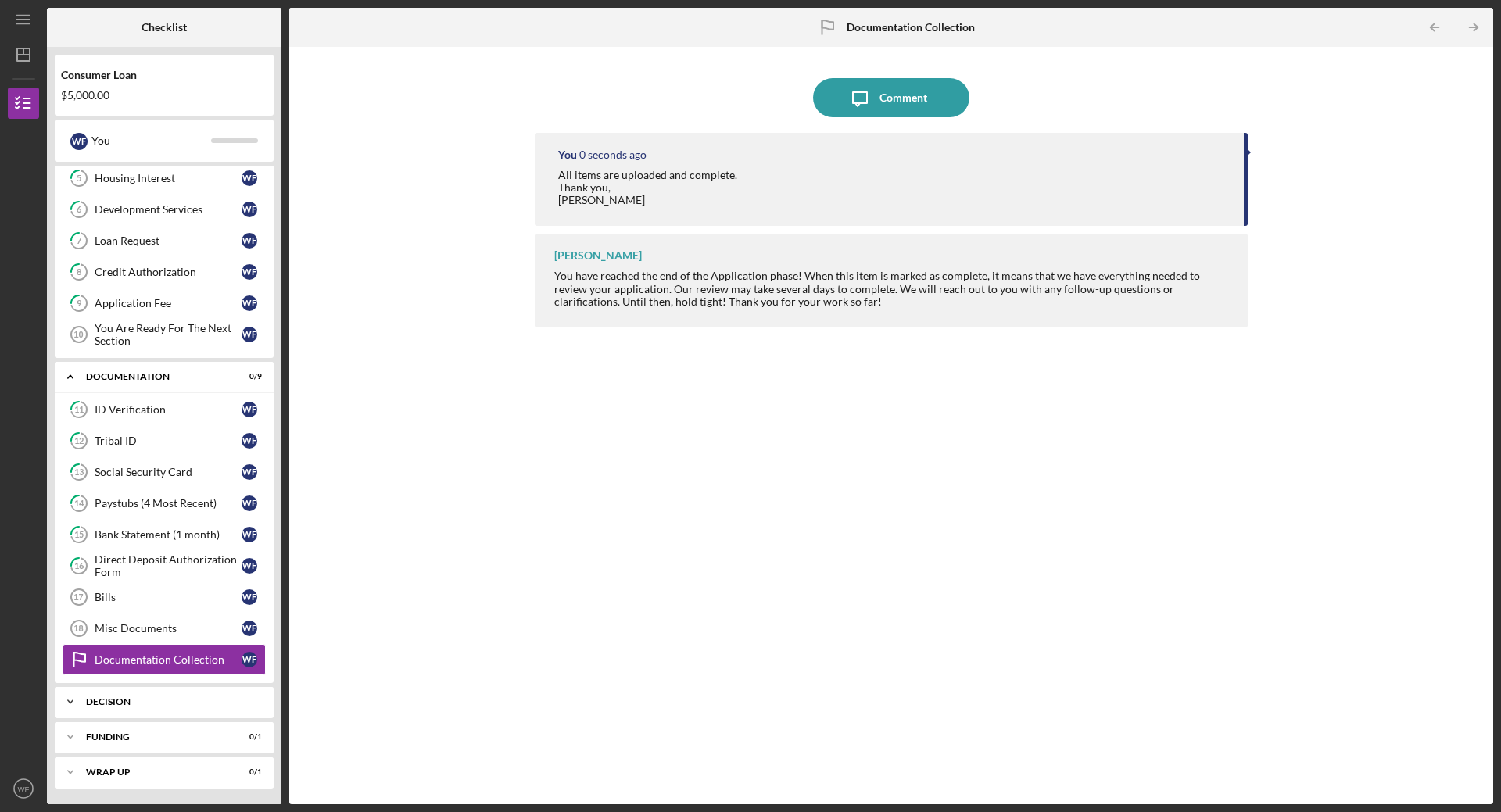
click at [176, 698] on div "Decision" at bounding box center [170, 702] width 168 height 10
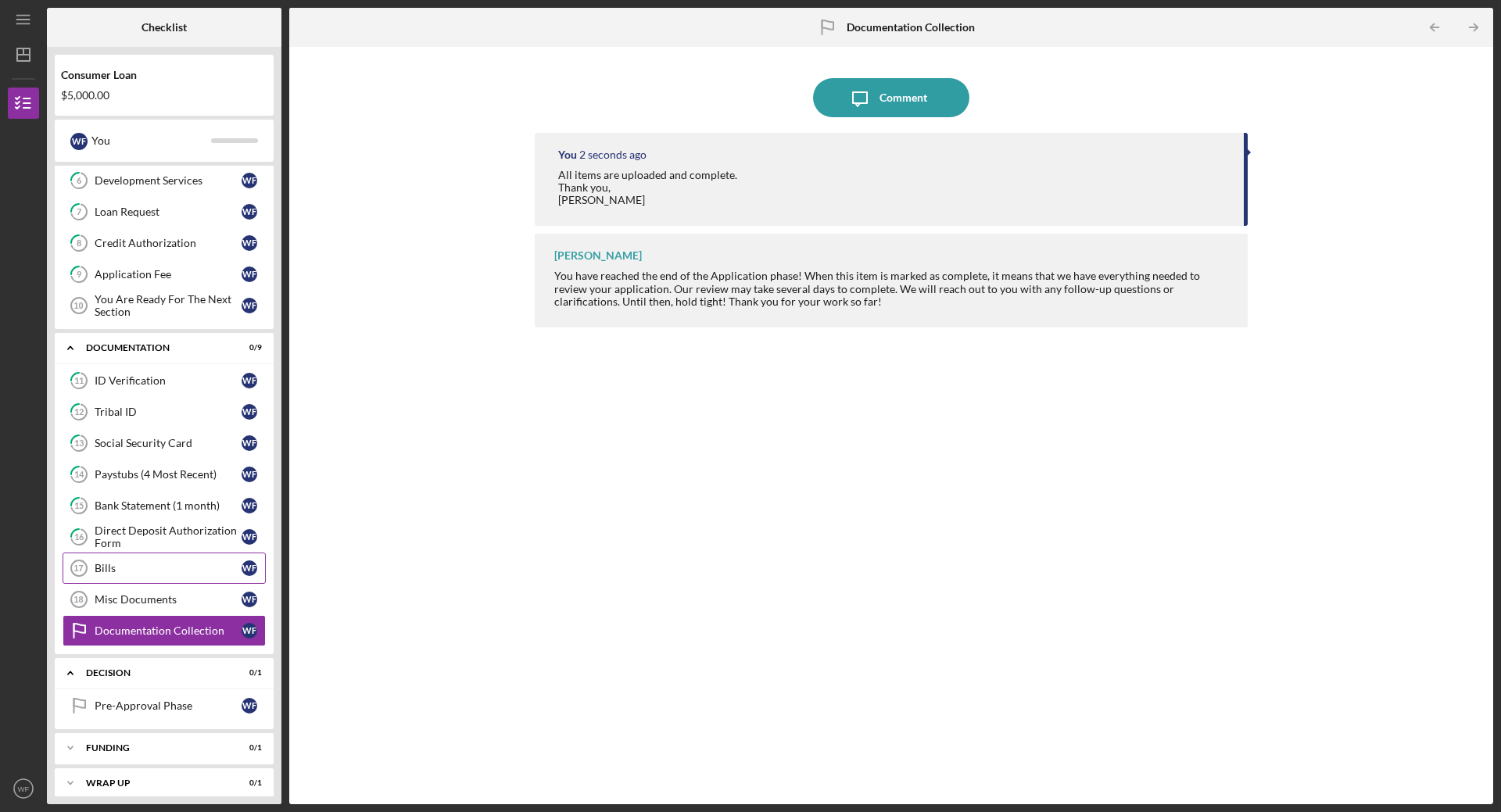
scroll to position [203, 0]
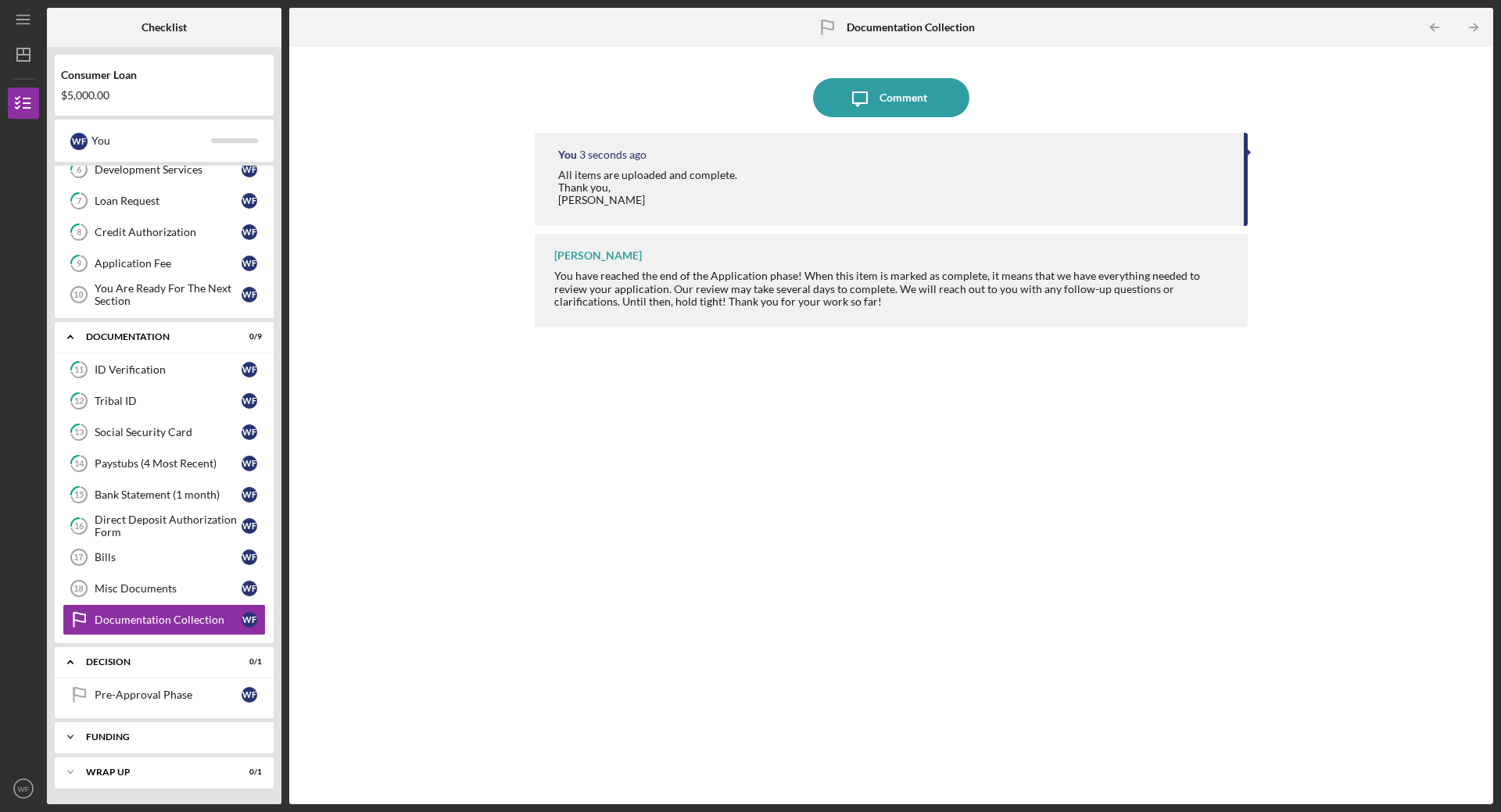
drag, startPoint x: 121, startPoint y: 742, endPoint x: 139, endPoint y: 732, distance: 20.6
click at [121, 740] on div "Icon/Expander Funding 0 / 1" at bounding box center [164, 737] width 219 height 31
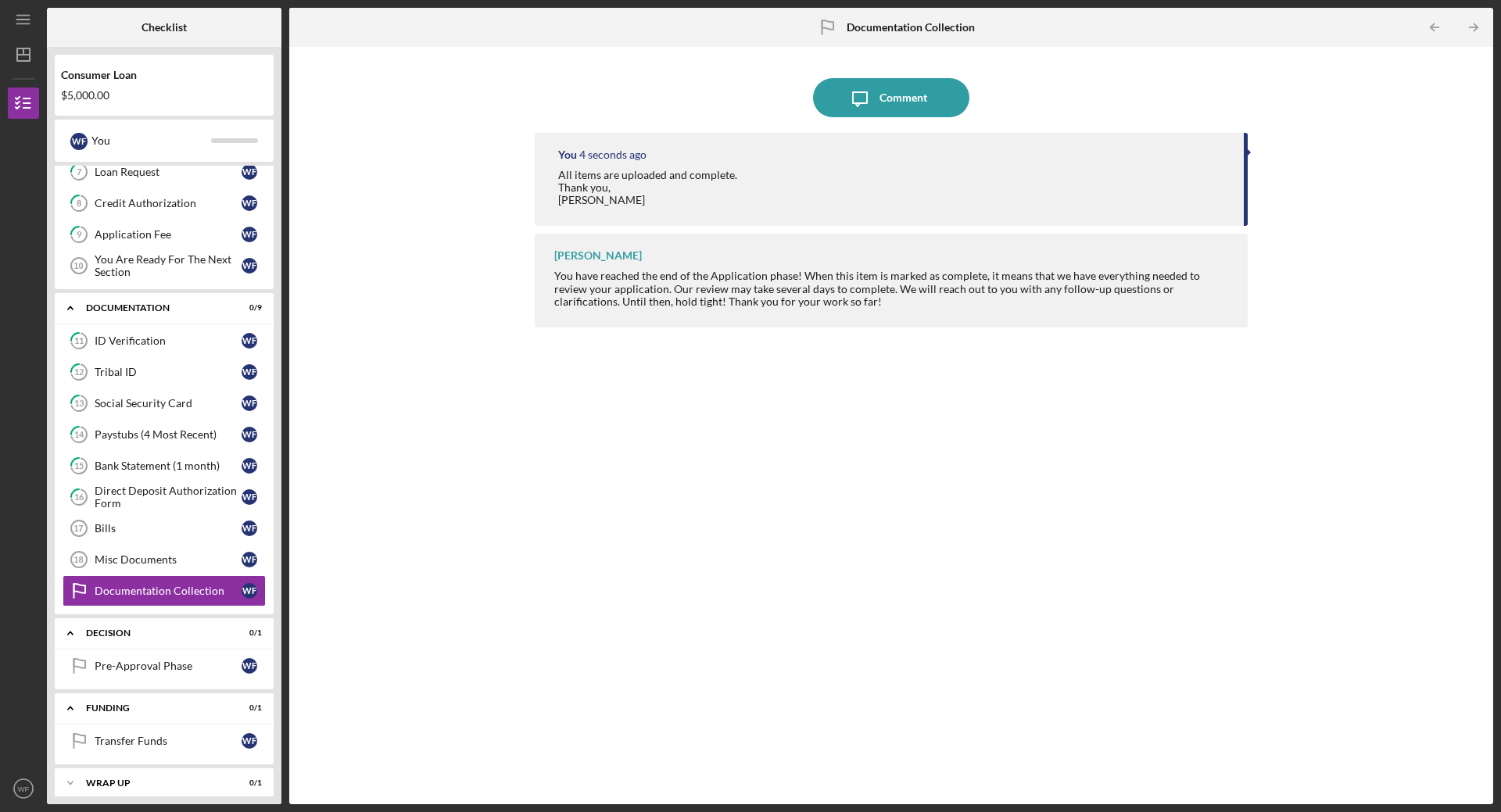
scroll to position [243, 0]
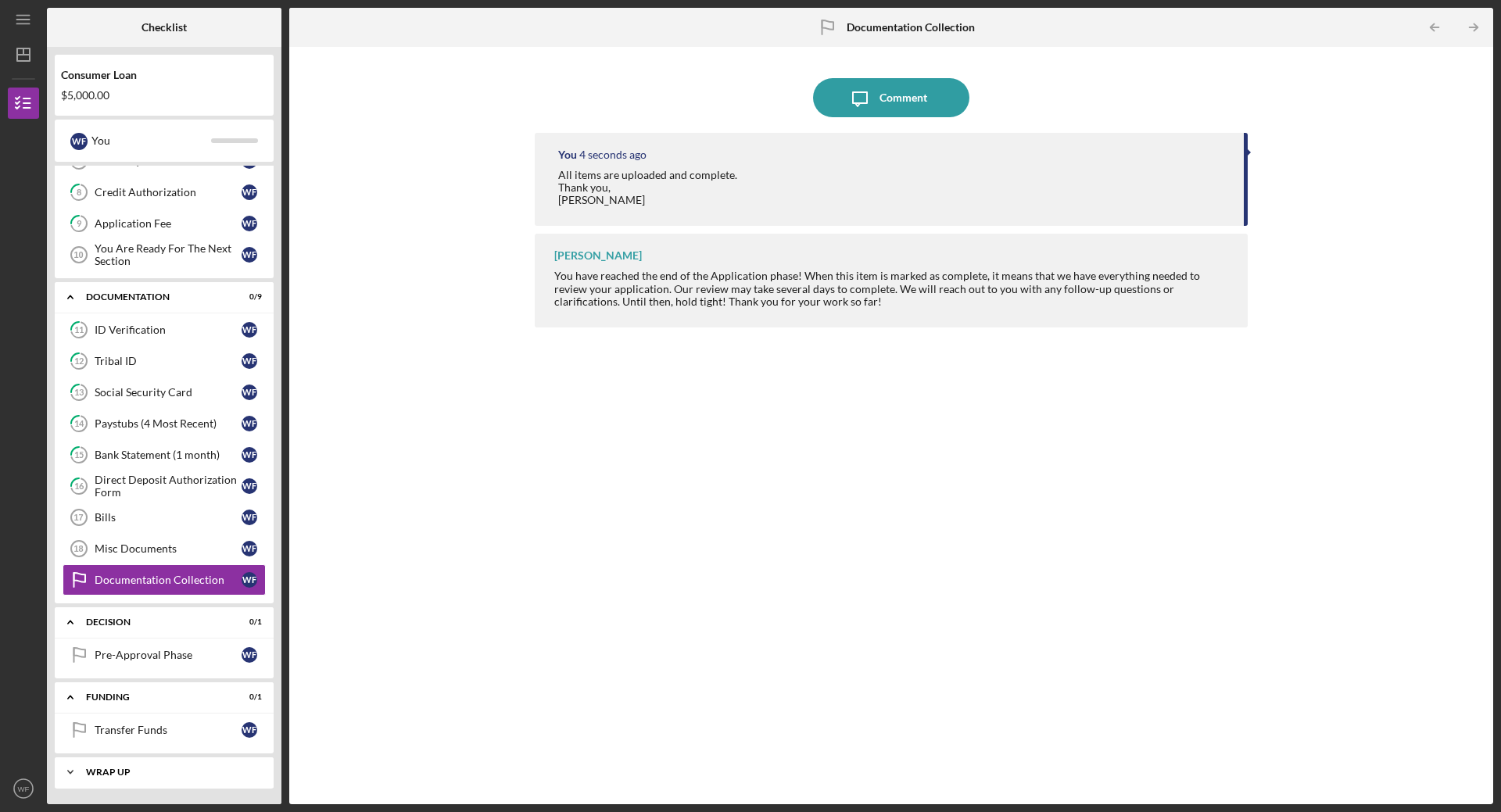
click at [128, 772] on div "Wrap up" at bounding box center [170, 772] width 168 height 10
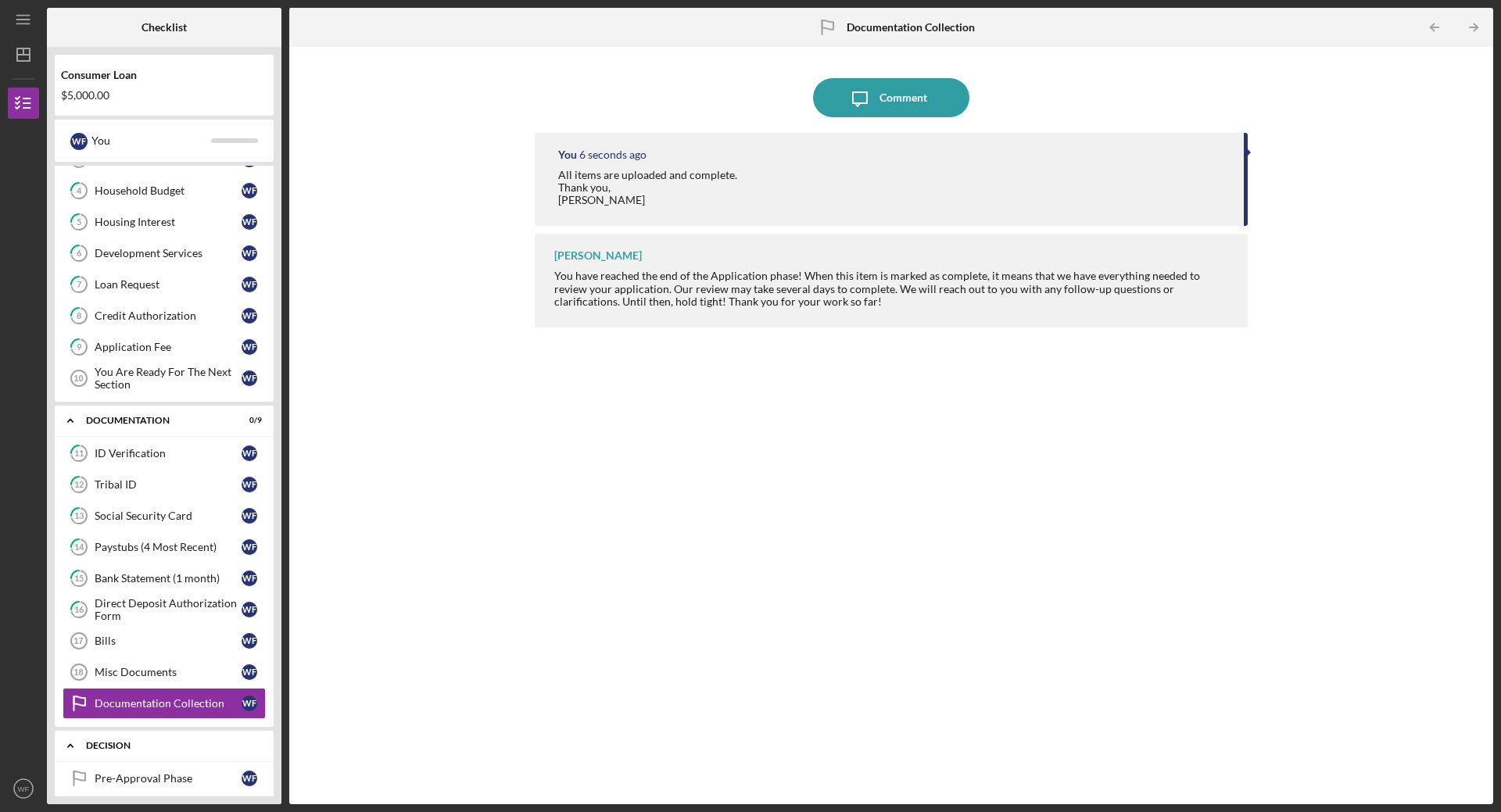
scroll to position [0, 0]
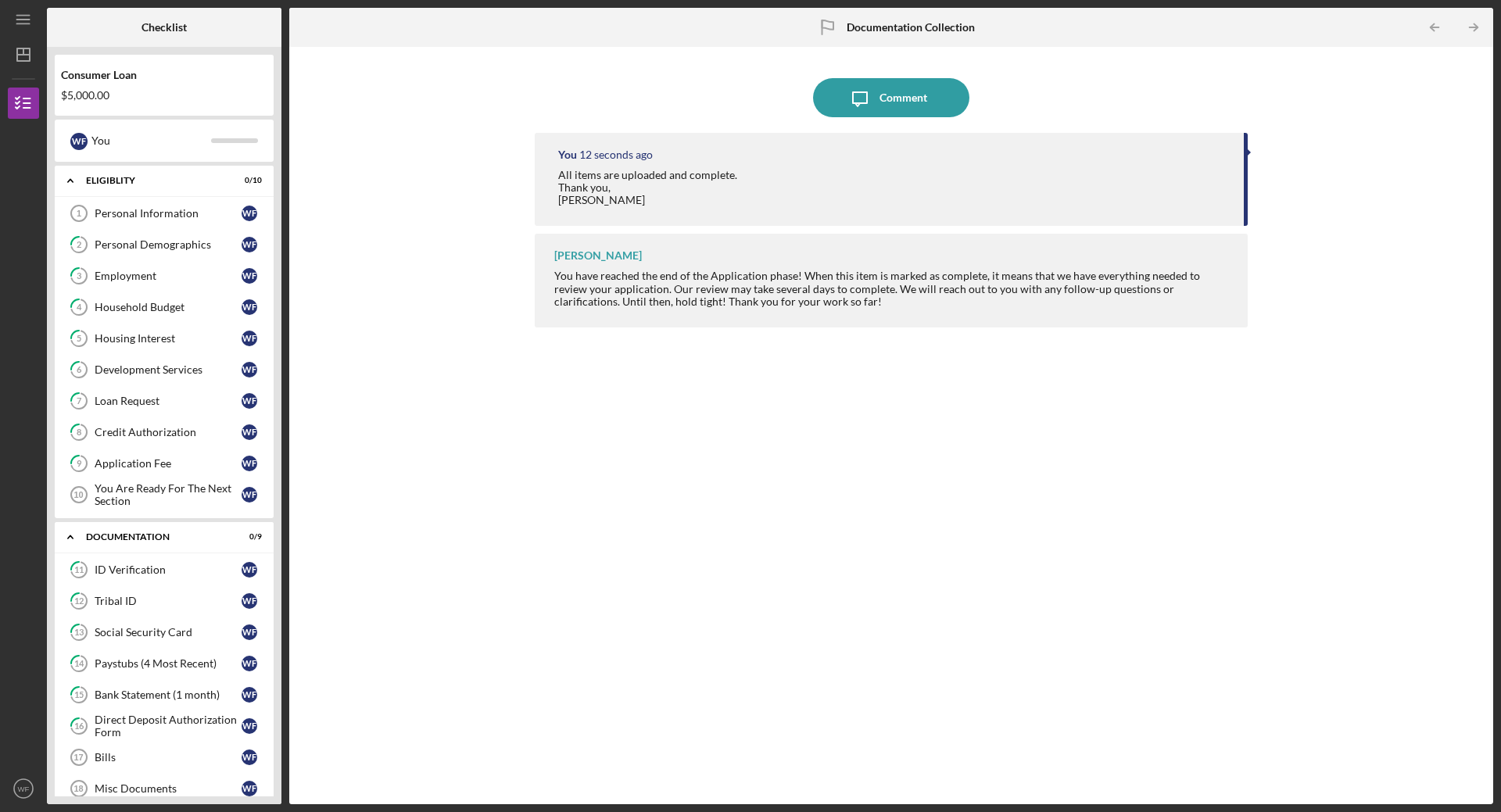
click at [86, 87] on div "Consumer Loan $5,000.00" at bounding box center [164, 85] width 219 height 45
click at [78, 97] on div "$5,000.00" at bounding box center [164, 95] width 207 height 12
click at [884, 98] on div "Comment" at bounding box center [903, 98] width 48 height 39
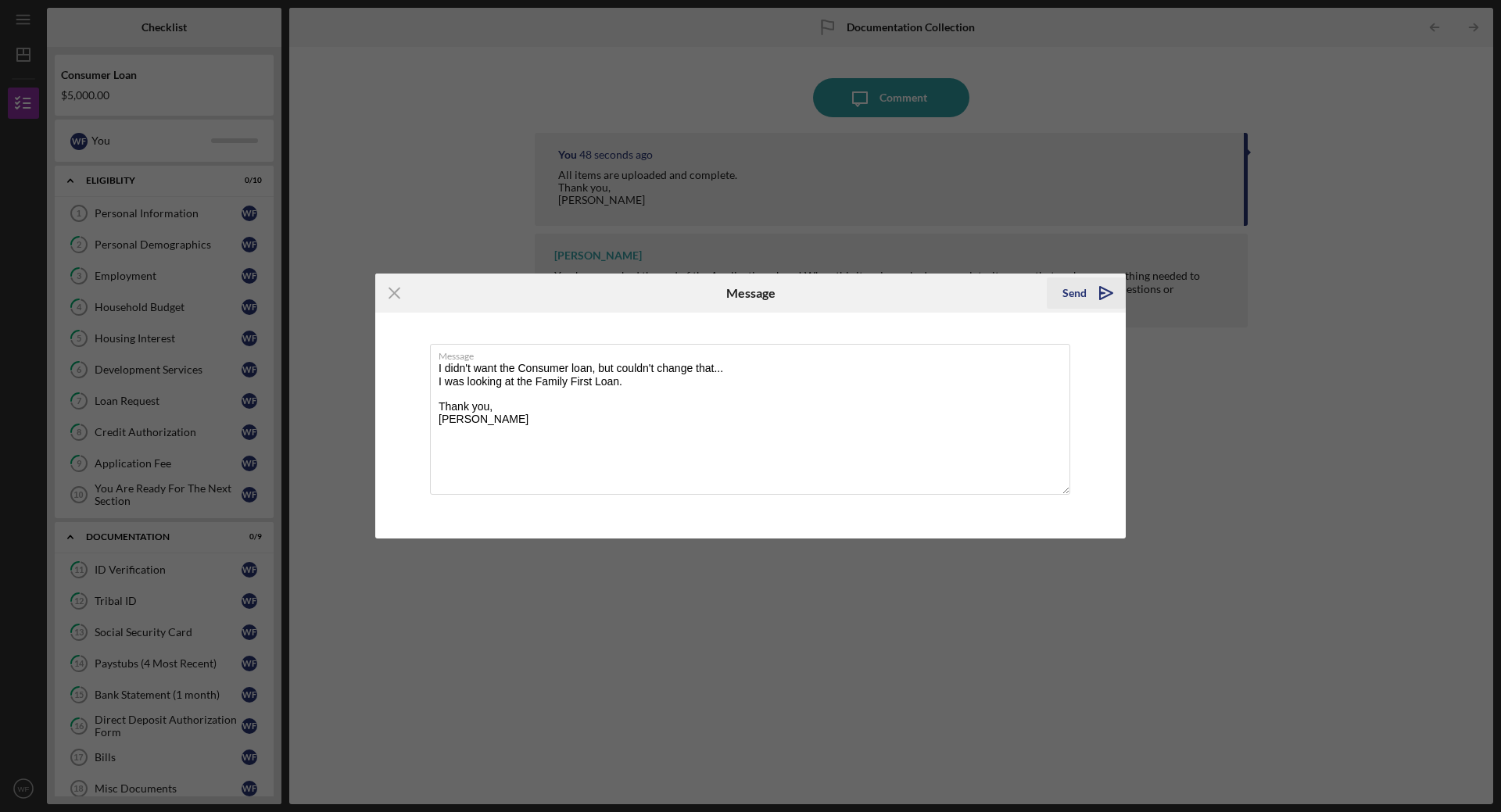
type textarea "I didn't want the Consumer loan, but couldn't change that... I was looking at t…"
click at [1080, 291] on div "Send" at bounding box center [1075, 293] width 24 height 31
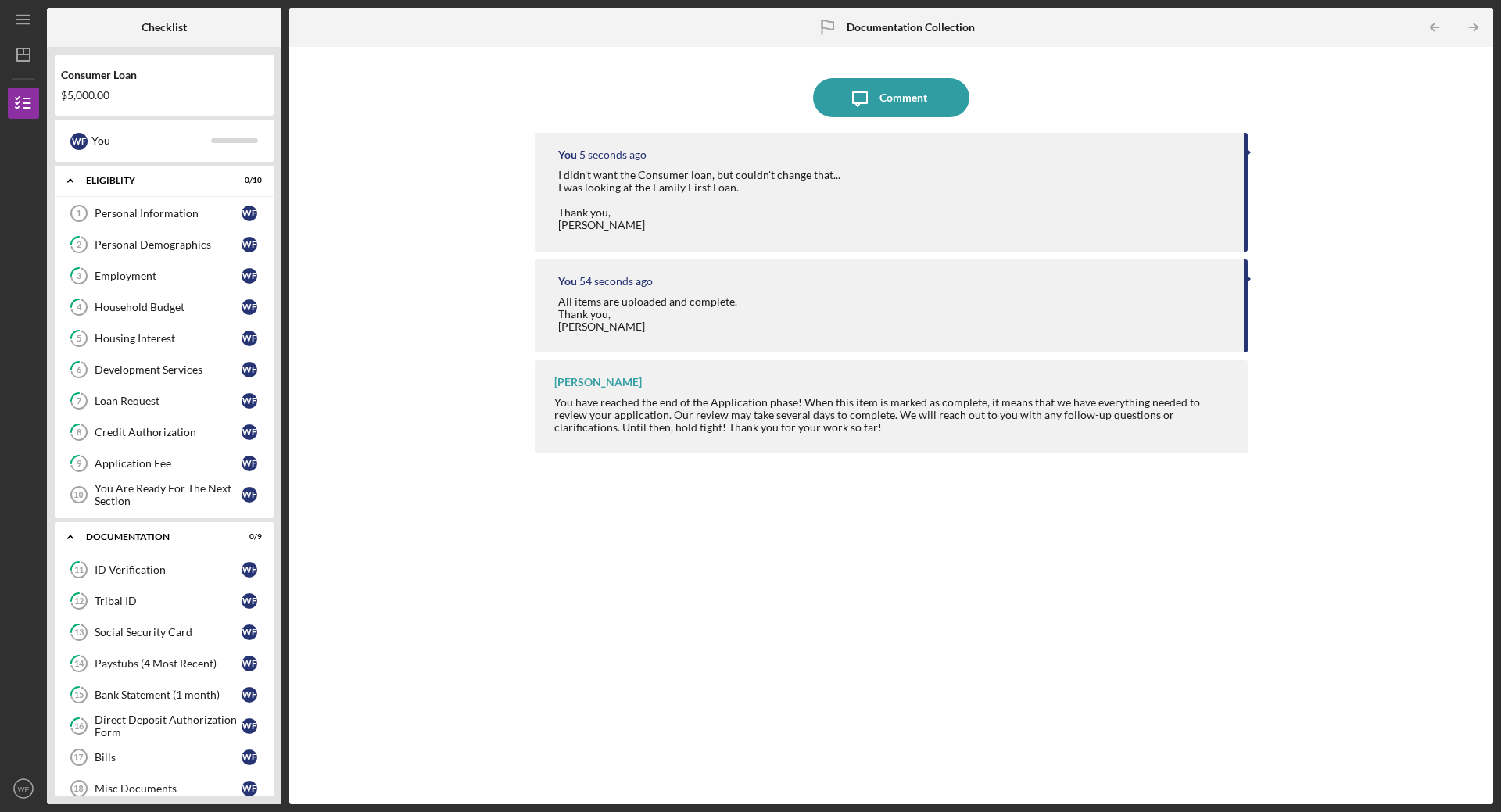
click at [82, 89] on div "Consumer Loan $5,000.00" at bounding box center [164, 85] width 219 height 45
click at [75, 146] on div "W F" at bounding box center [79, 141] width 17 height 17
click at [257, 143] on div at bounding box center [235, 140] width 47 height 4
click at [70, 183] on polyline at bounding box center [70, 181] width 4 height 3
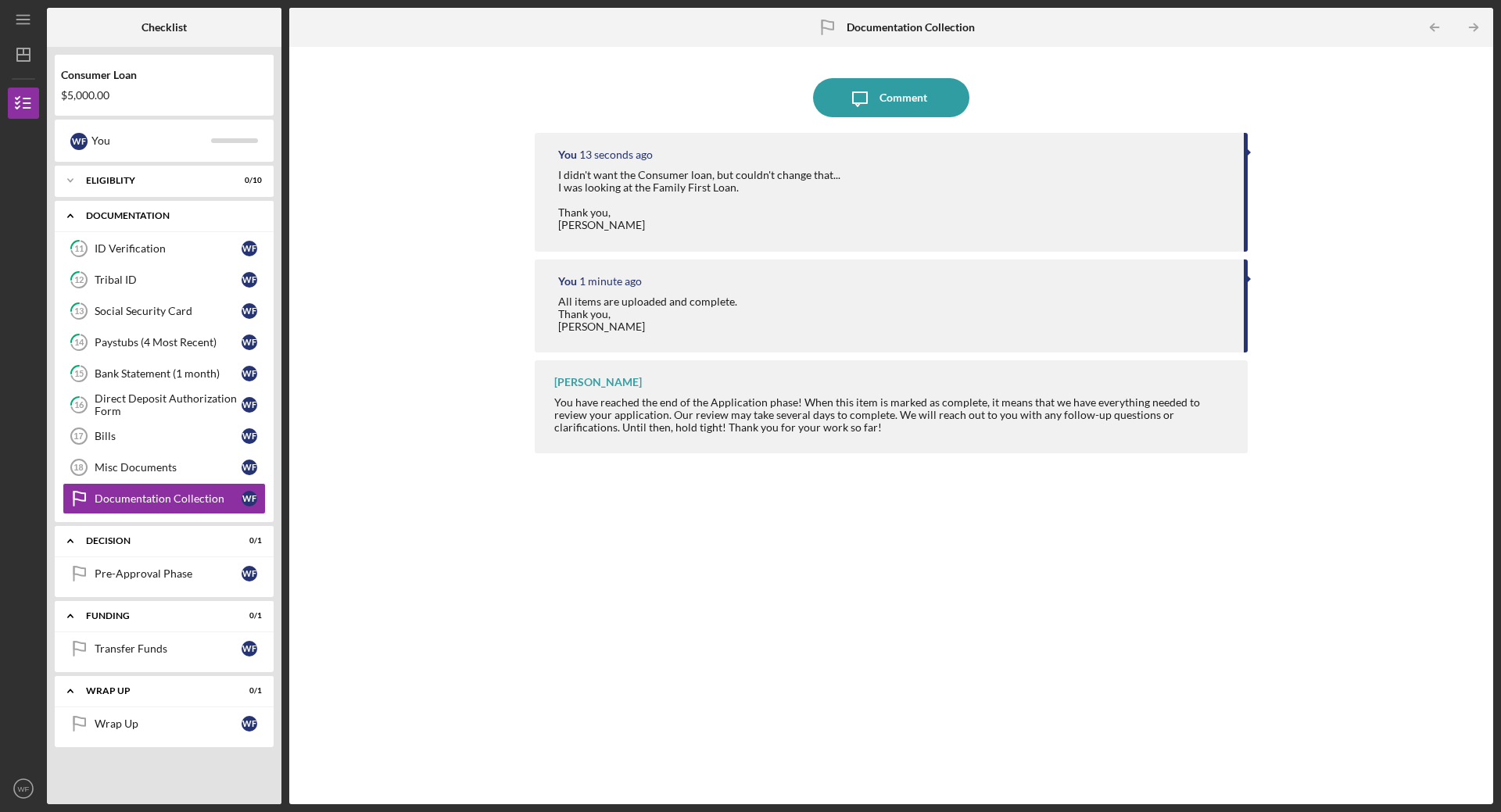
click at [70, 215] on icon "Icon/Expander" at bounding box center [71, 215] width 31 height 31
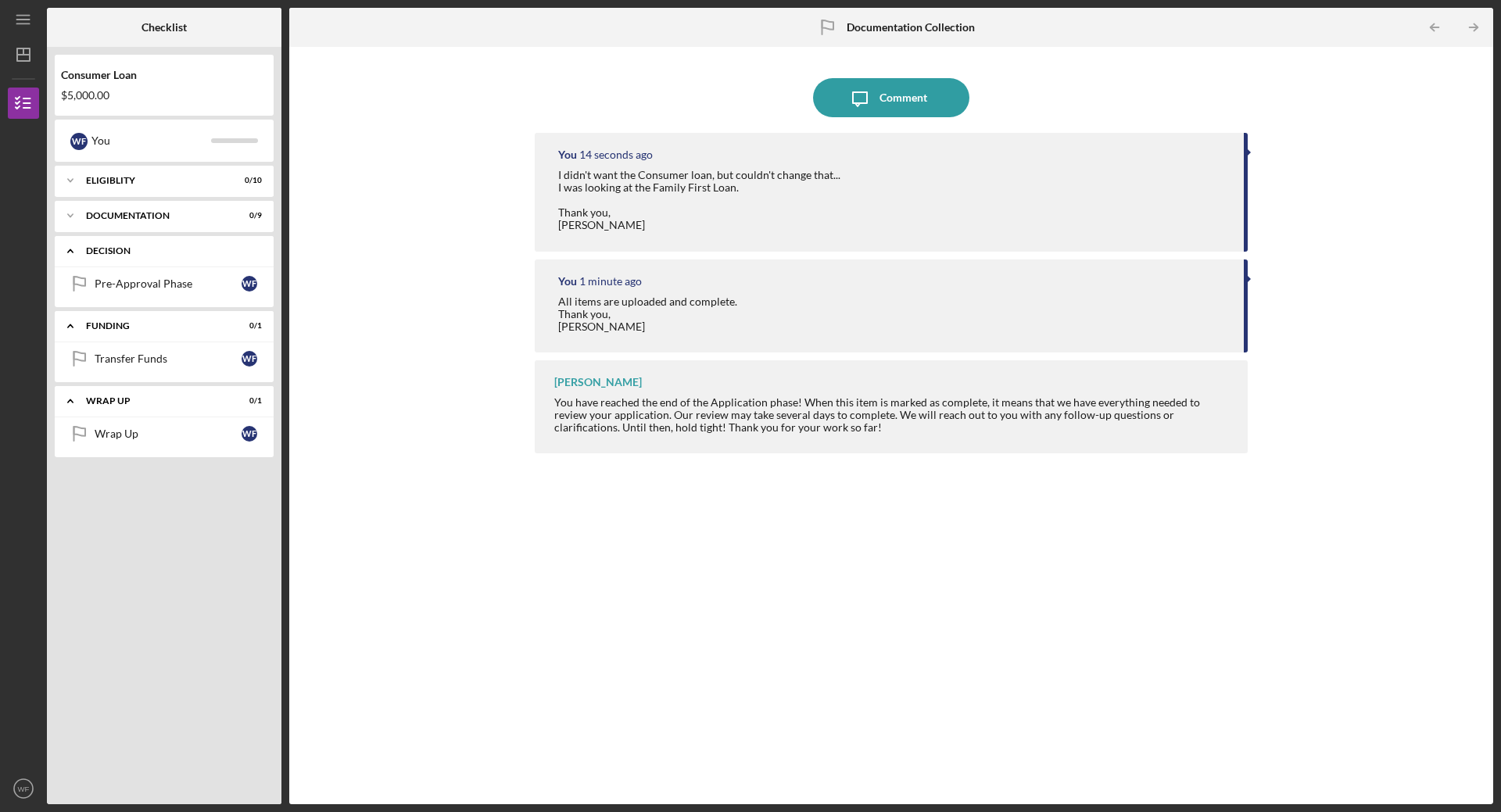
click at [65, 253] on icon "Icon/Expander" at bounding box center [71, 251] width 31 height 31
click at [72, 289] on polyline at bounding box center [70, 287] width 4 height 3
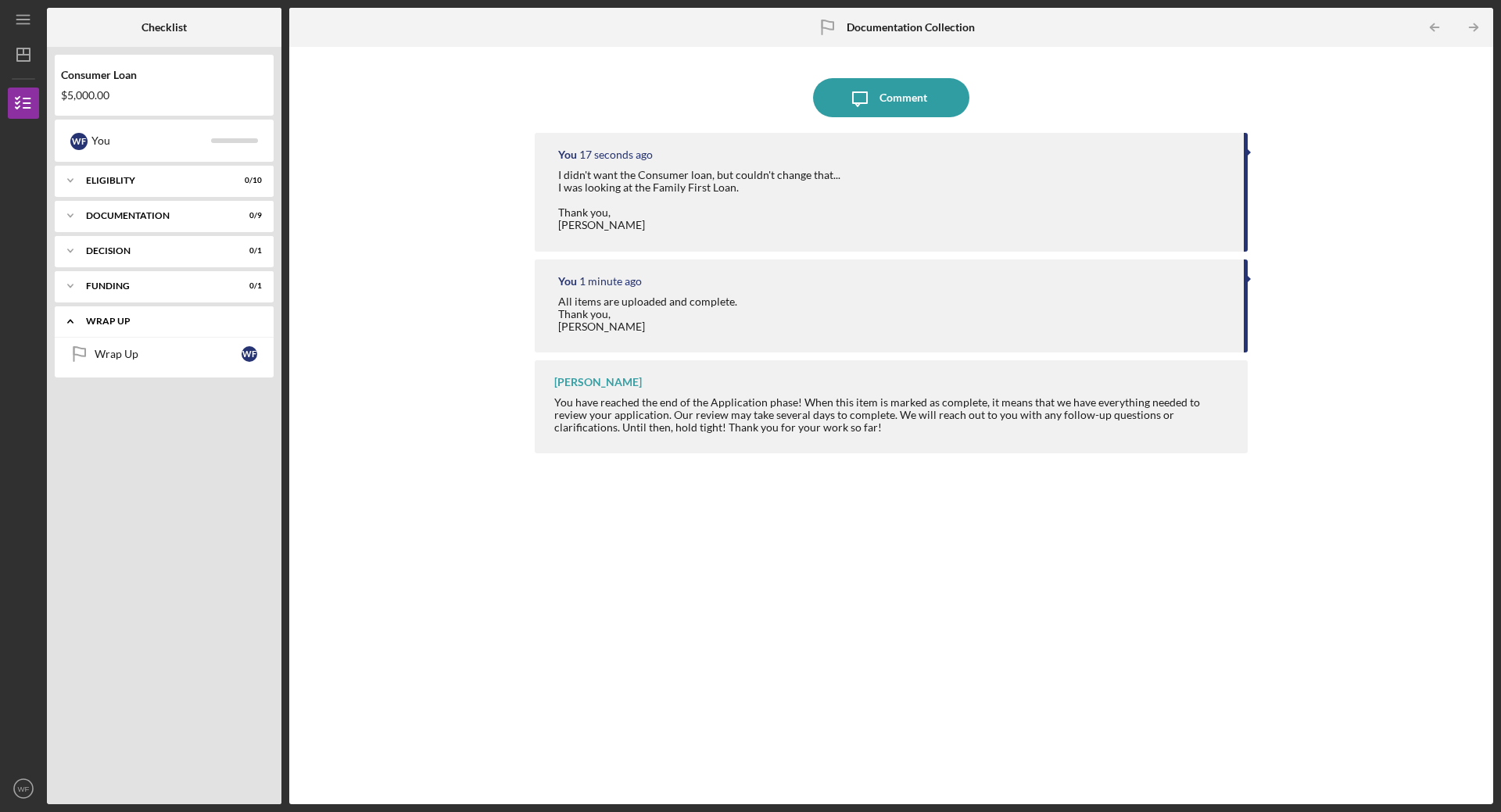
click at [76, 328] on icon "Icon/Expander" at bounding box center [71, 321] width 31 height 31
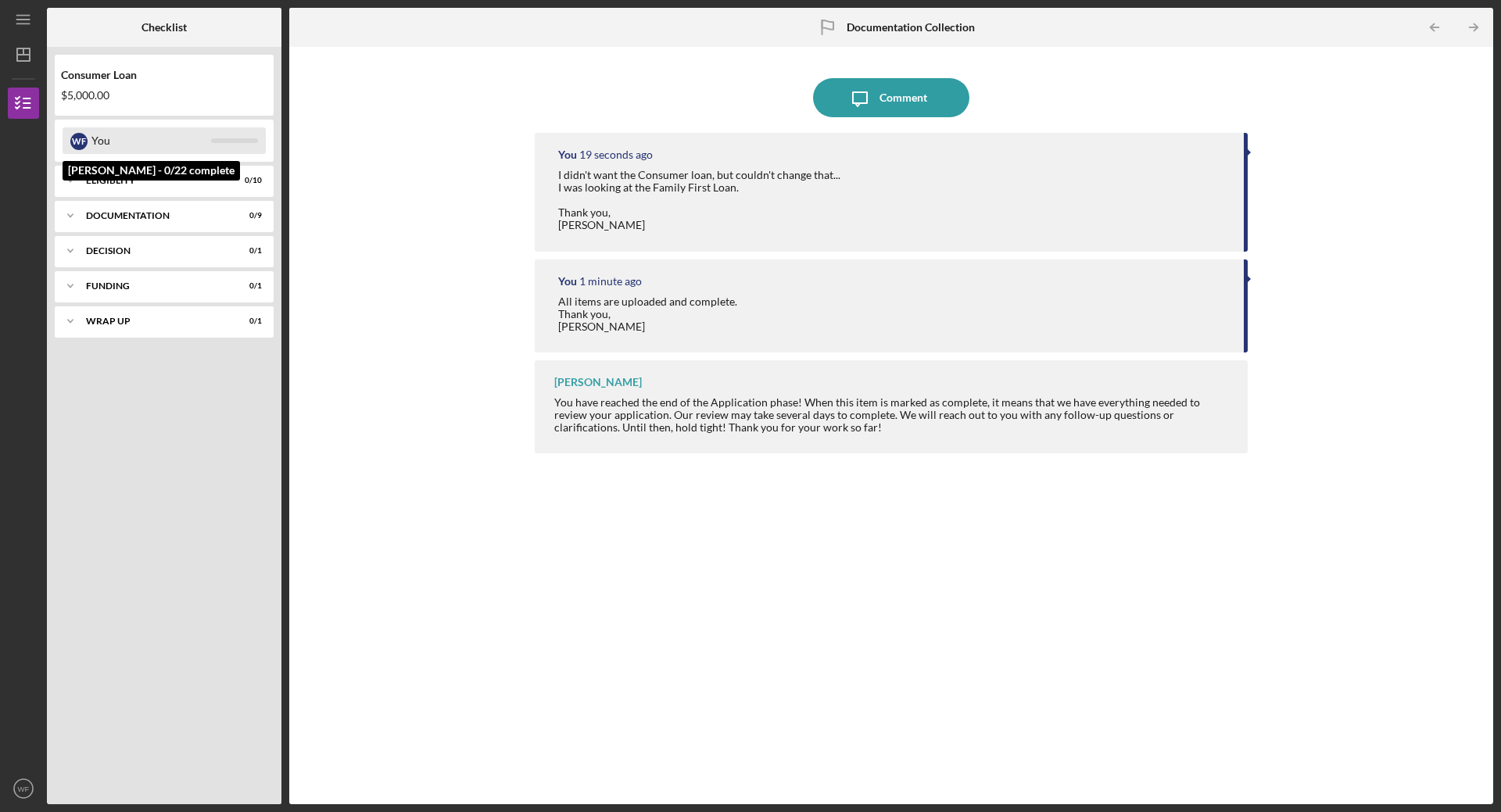
click at [234, 142] on div at bounding box center [235, 140] width 47 height 4
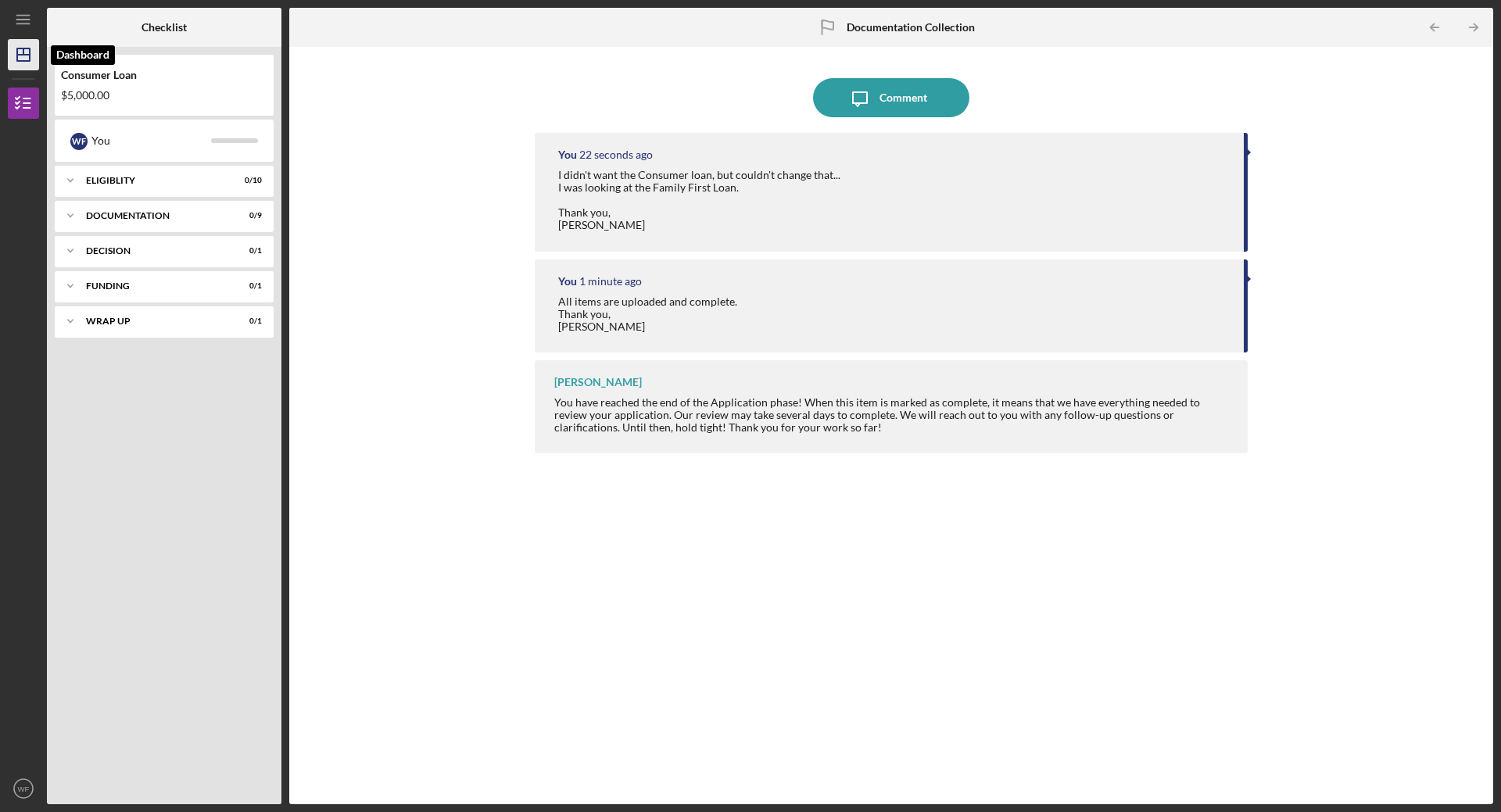
click at [26, 61] on polygon "button" at bounding box center [24, 55] width 12 height 12
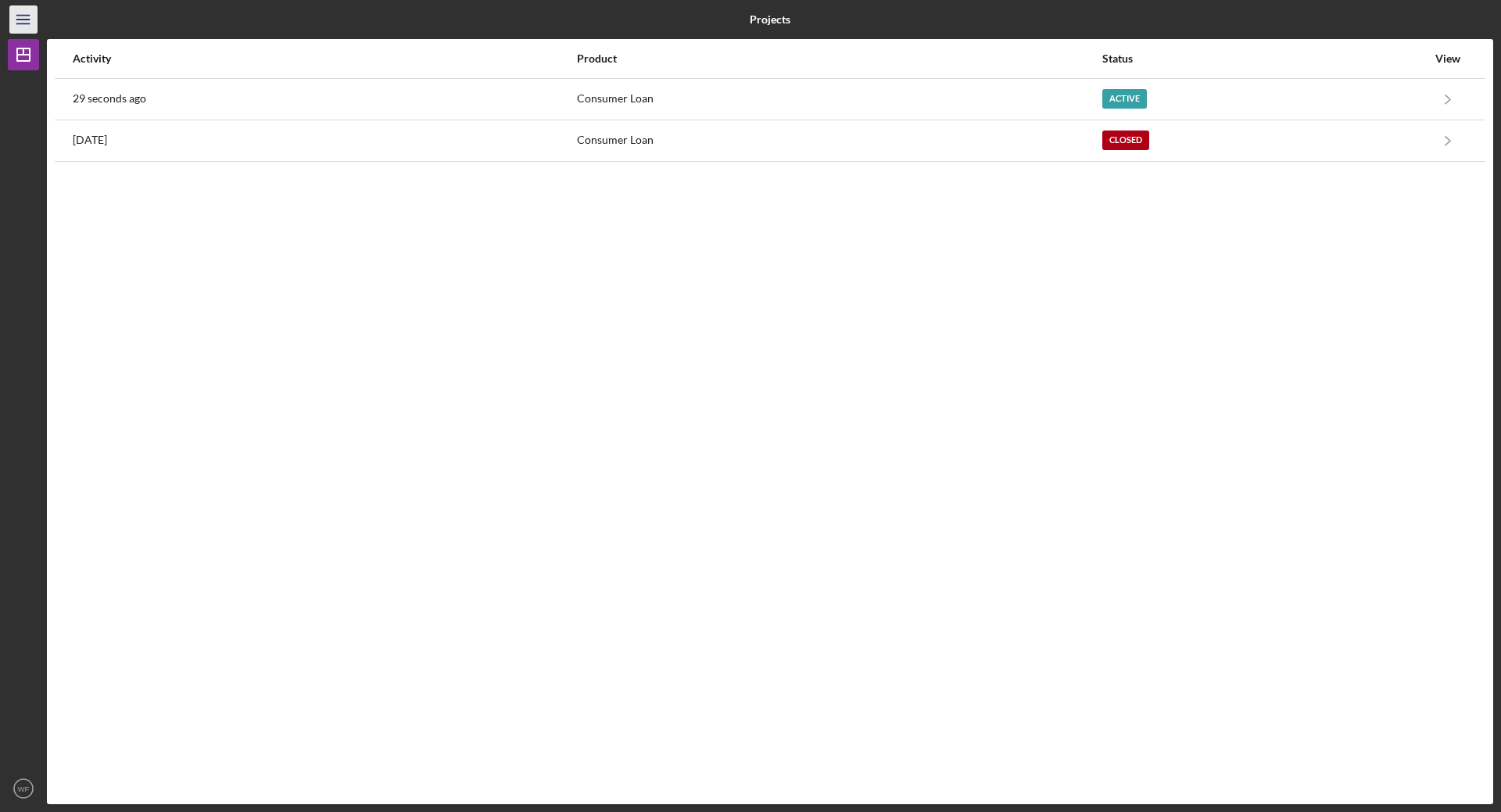
click at [19, 22] on icon "Icon/Menu" at bounding box center [24, 20] width 35 height 35
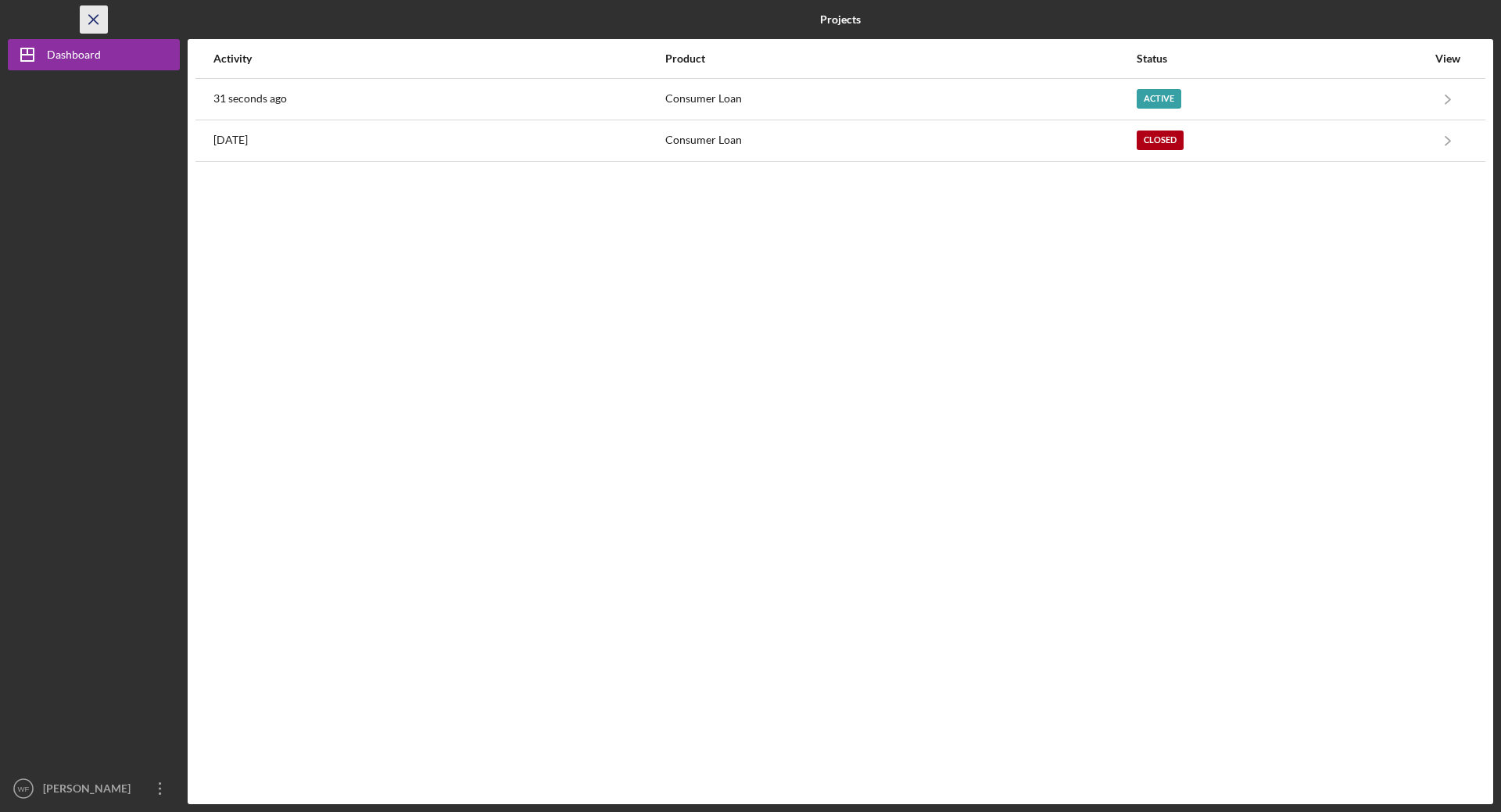
click at [89, 21] on icon "Icon/Menu Close" at bounding box center [94, 20] width 35 height 35
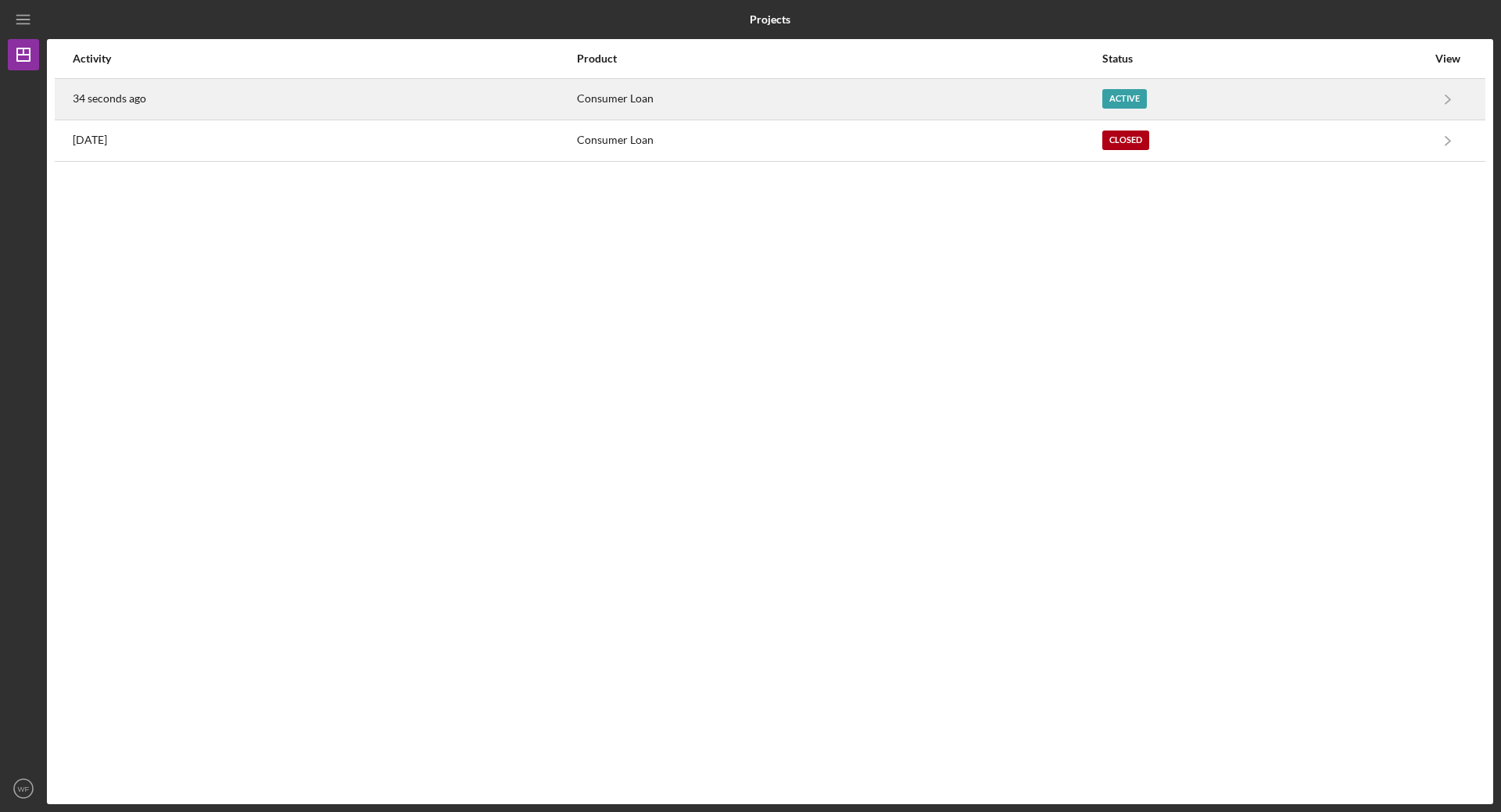
click at [810, 94] on div "Consumer Loan" at bounding box center [839, 99] width 524 height 39
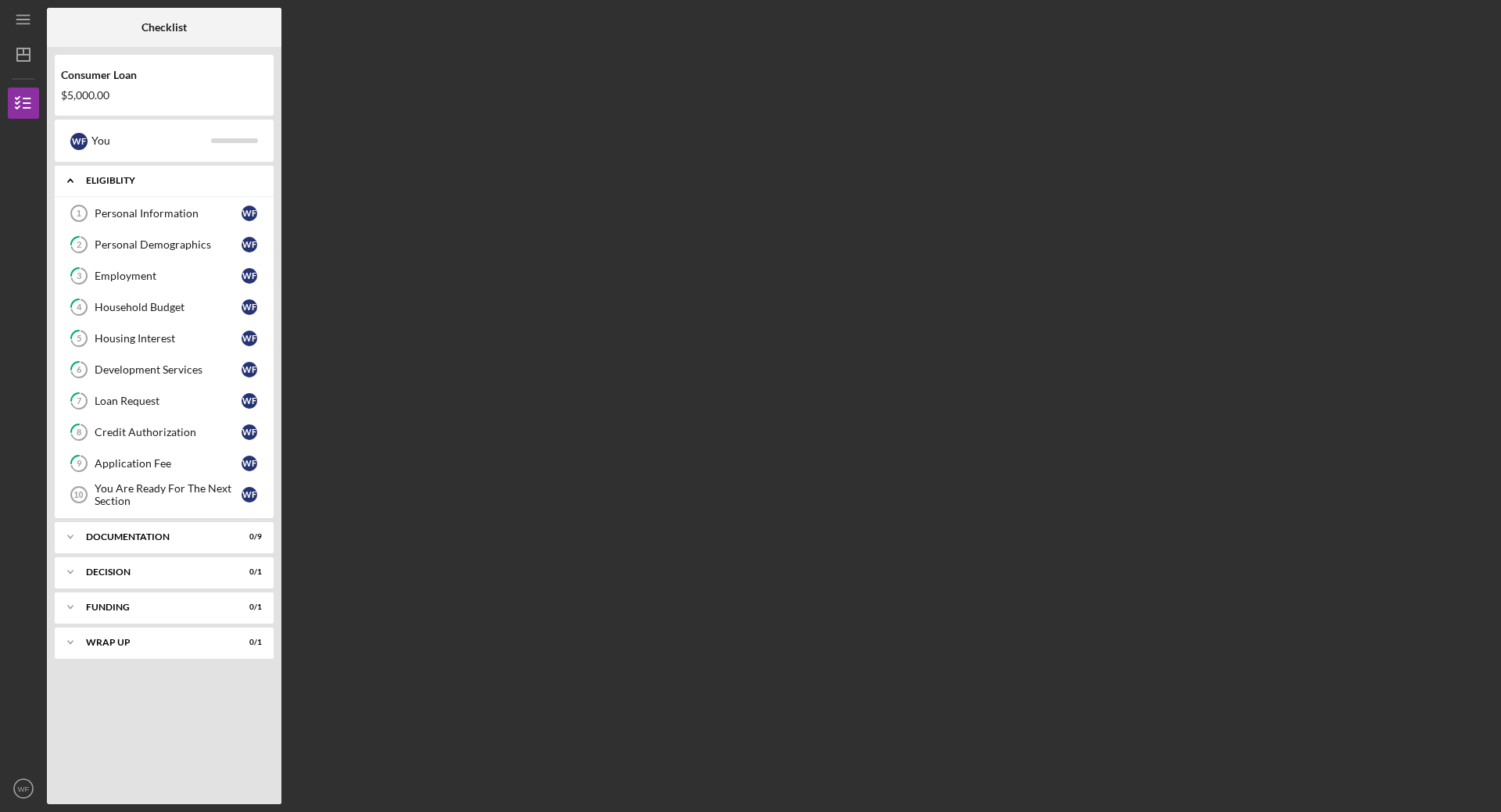
click at [65, 183] on icon "Icon/Expander" at bounding box center [71, 181] width 31 height 31
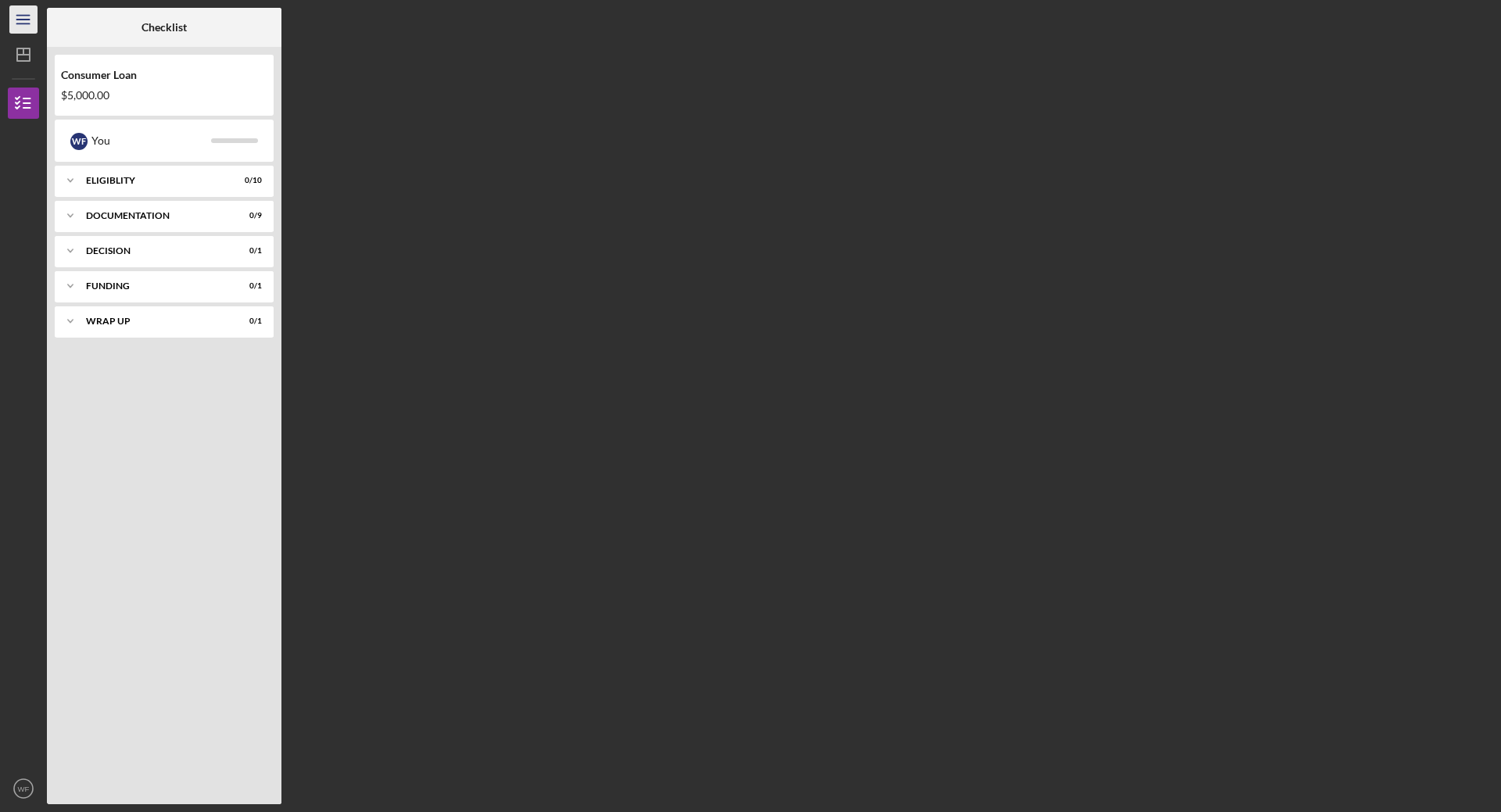
click at [24, 24] on line "button" at bounding box center [23, 24] width 12 height 0
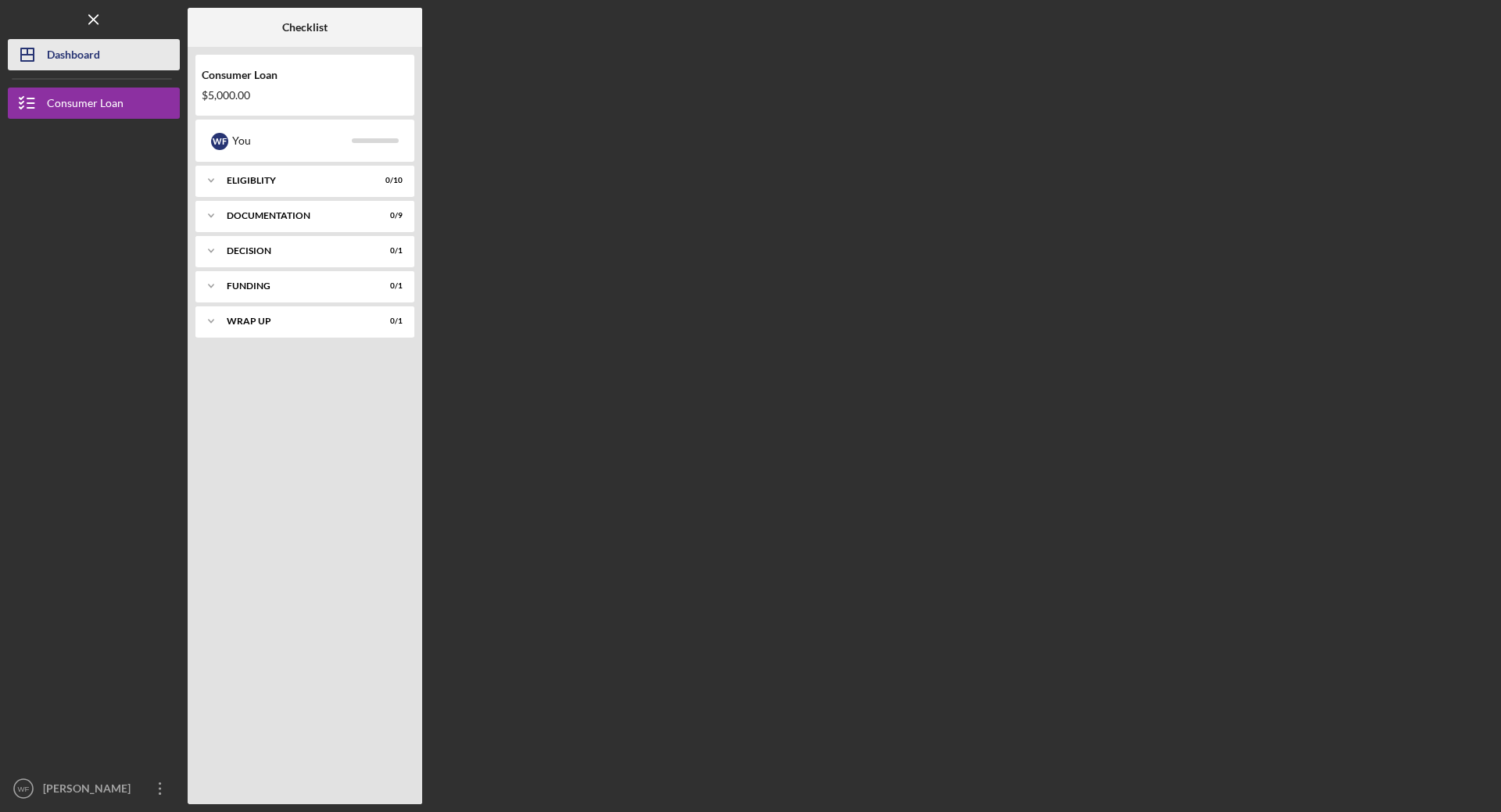
click at [48, 48] on div "Dashboard" at bounding box center [73, 57] width 53 height 35
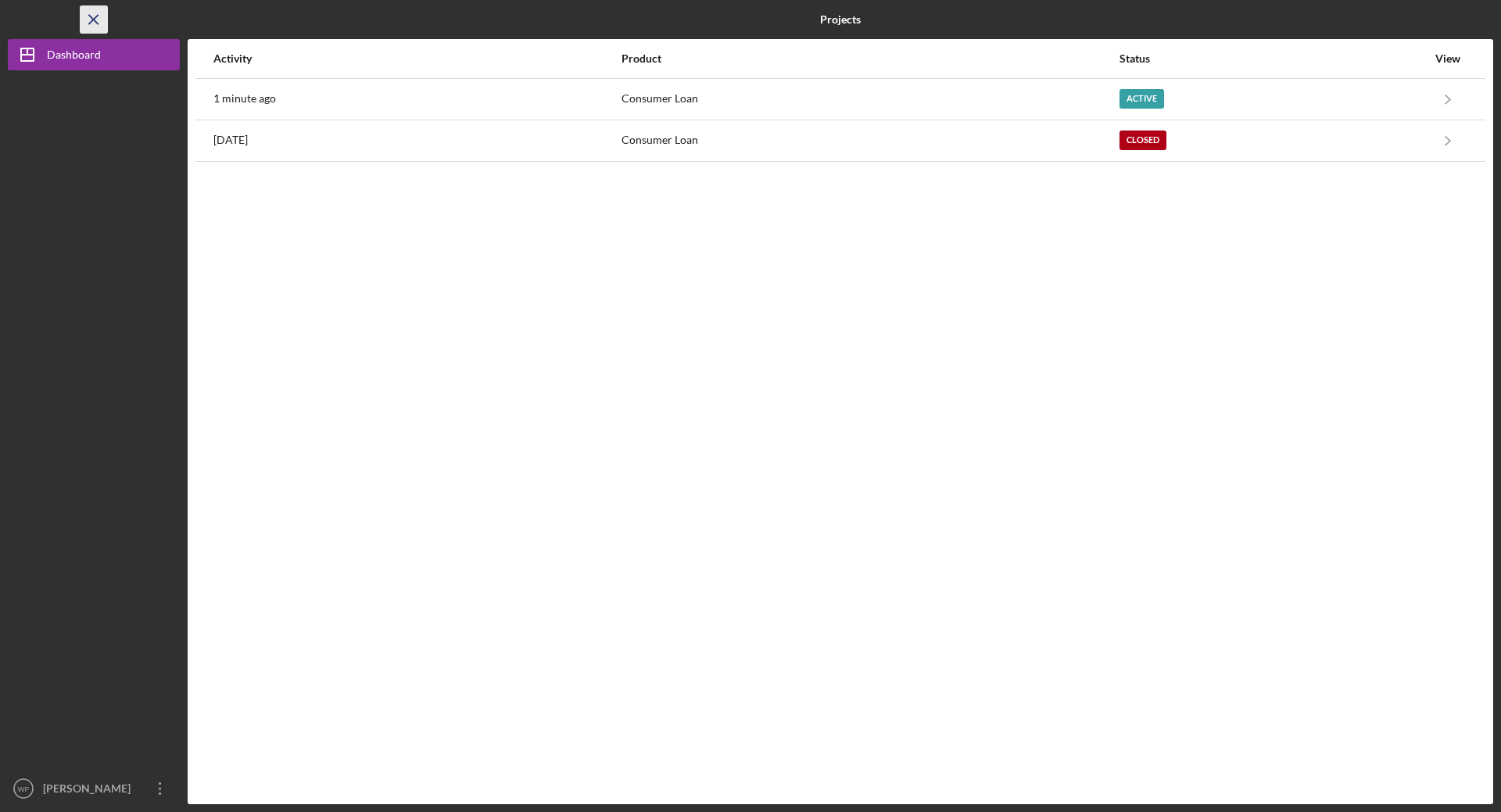
click at [95, 21] on line "button" at bounding box center [93, 19] width 9 height 9
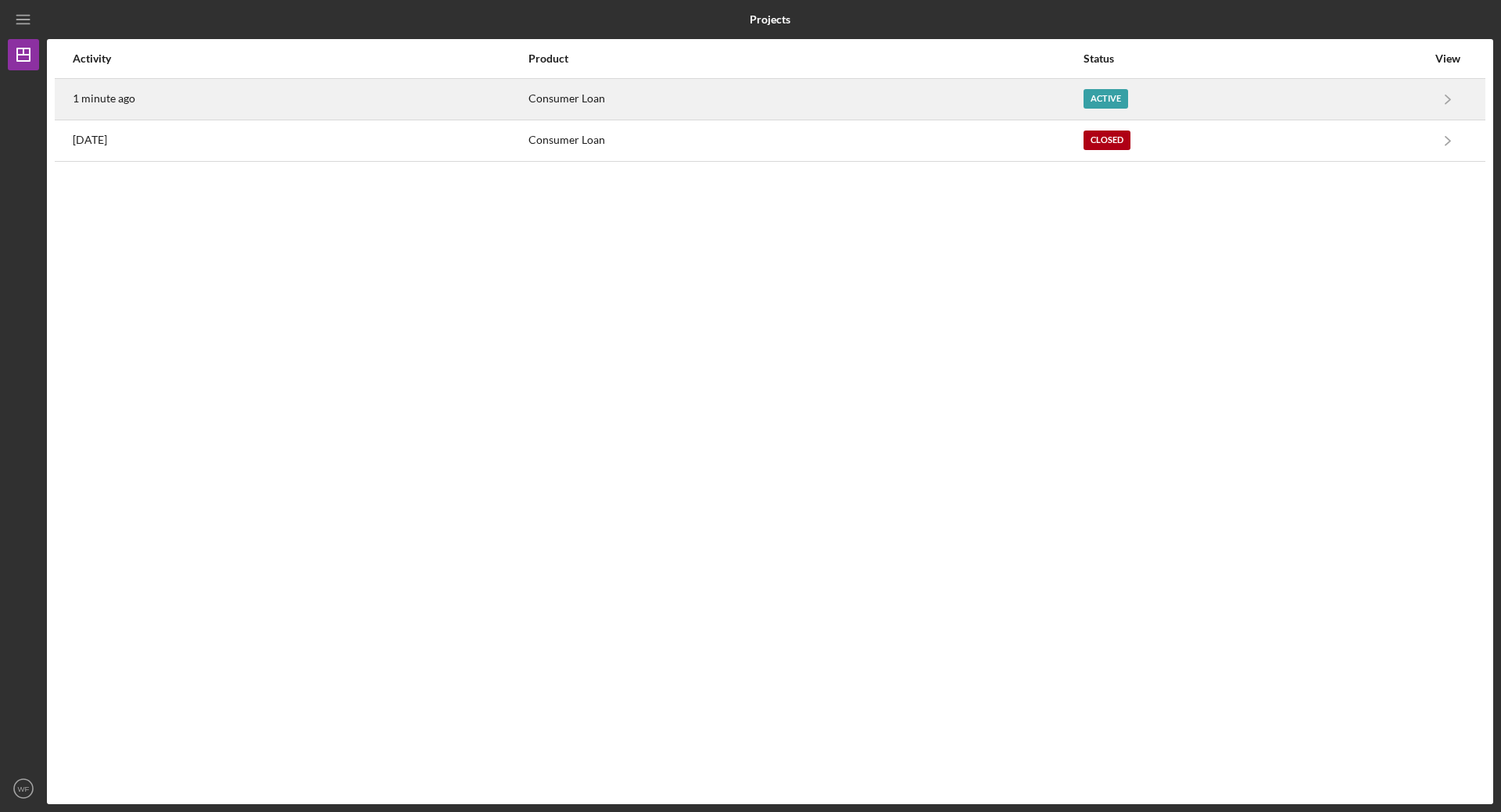
click at [939, 105] on div "Consumer Loan" at bounding box center [806, 99] width 555 height 39
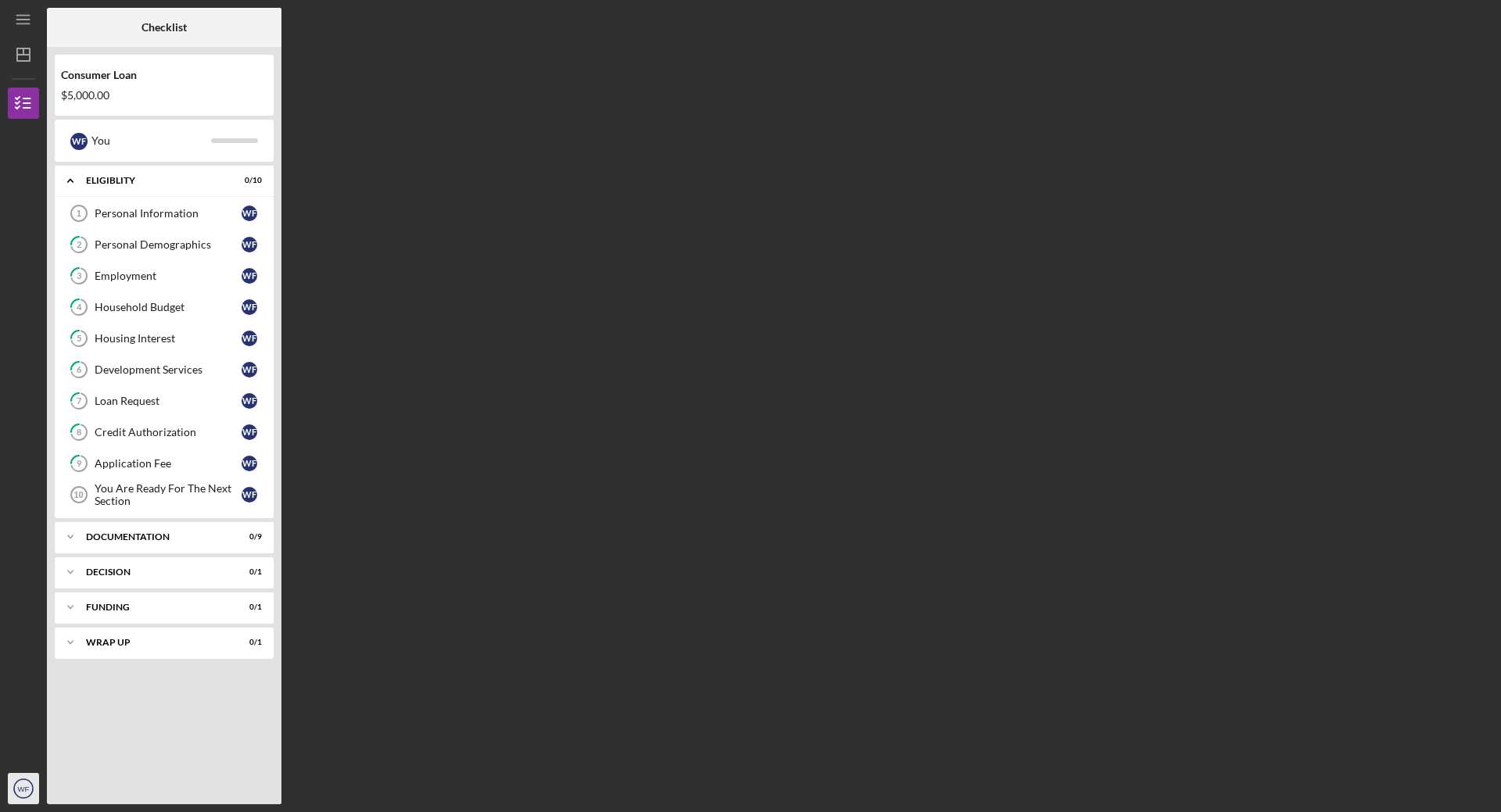
click at [19, 793] on text "WF" at bounding box center [24, 789] width 11 height 9
click at [72, 725] on div "Account Settings" at bounding box center [94, 723] width 172 height 32
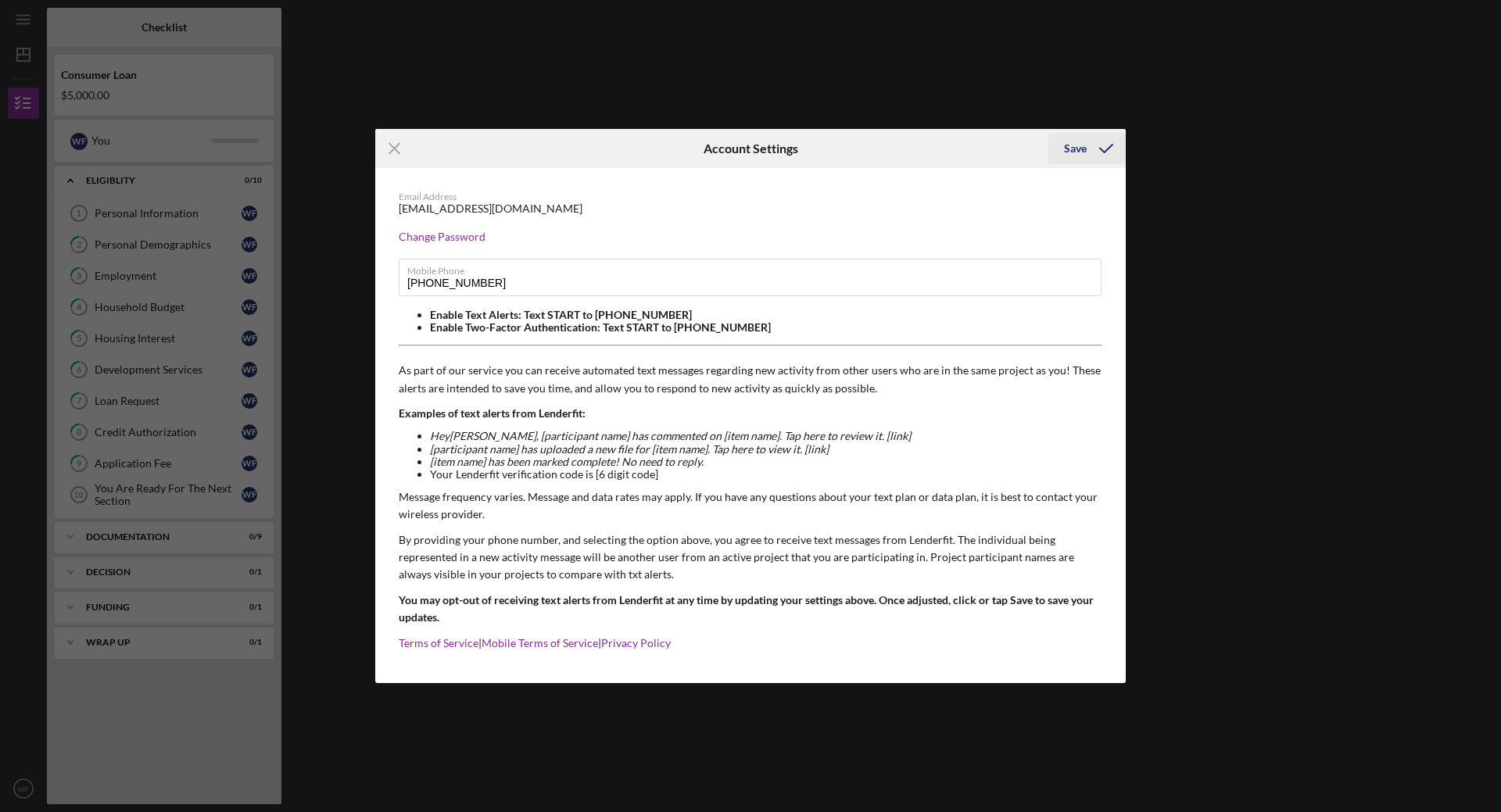
click at [1080, 142] on div "Save" at bounding box center [1075, 148] width 23 height 31
